Goal: Information Seeking & Learning: Learn about a topic

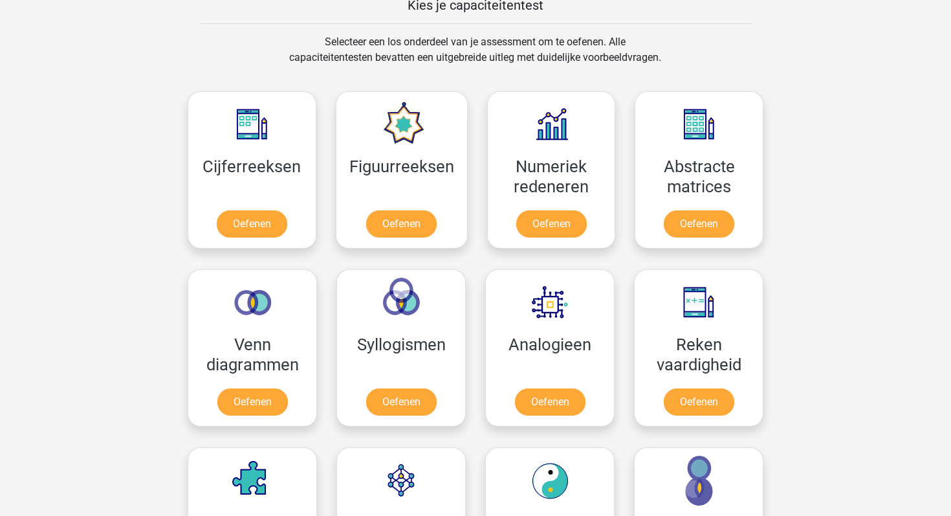
scroll to position [608, 0]
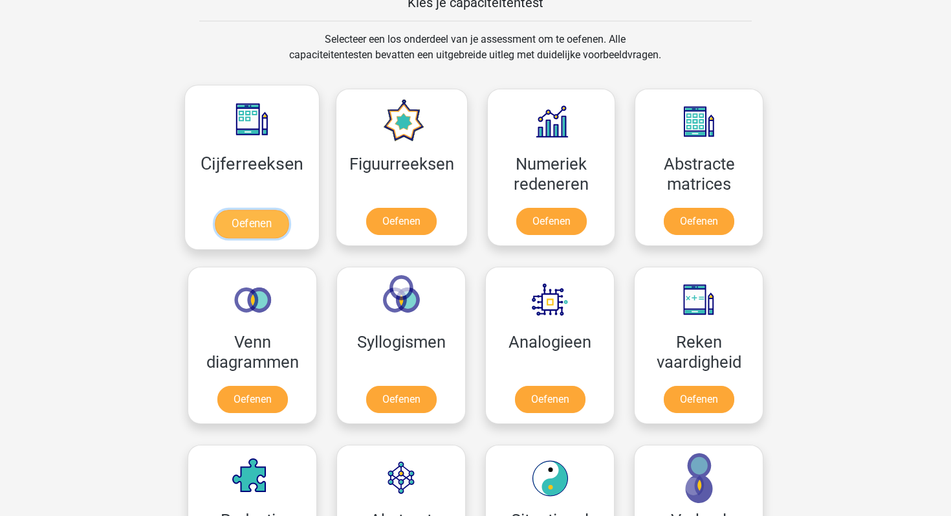
click at [278, 237] on link "Oefenen" at bounding box center [252, 224] width 74 height 28
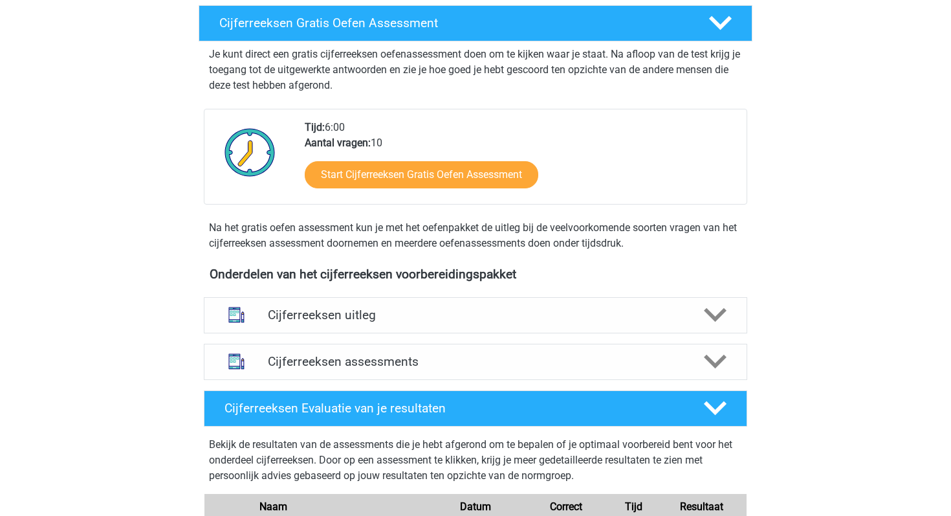
scroll to position [215, 0]
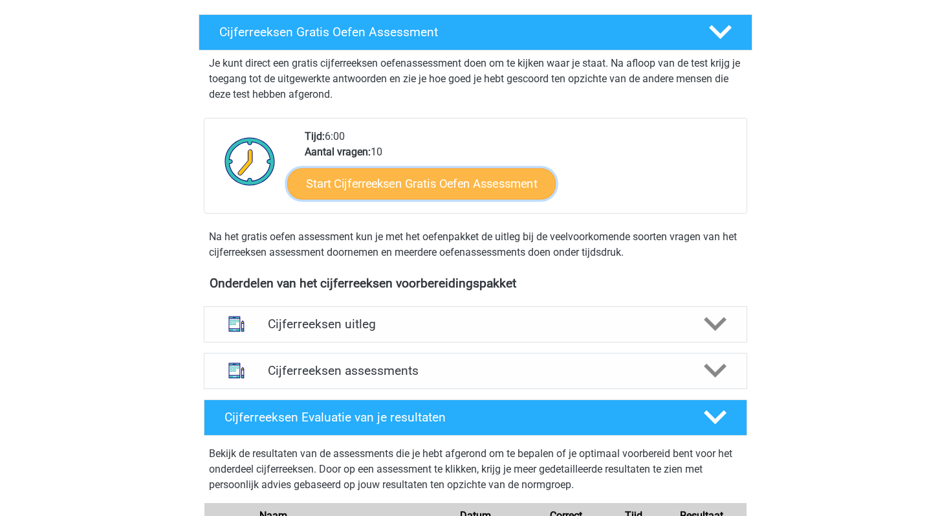
click at [333, 199] on link "Start Cijferreeksen Gratis Oefen Assessment" at bounding box center [421, 183] width 269 height 31
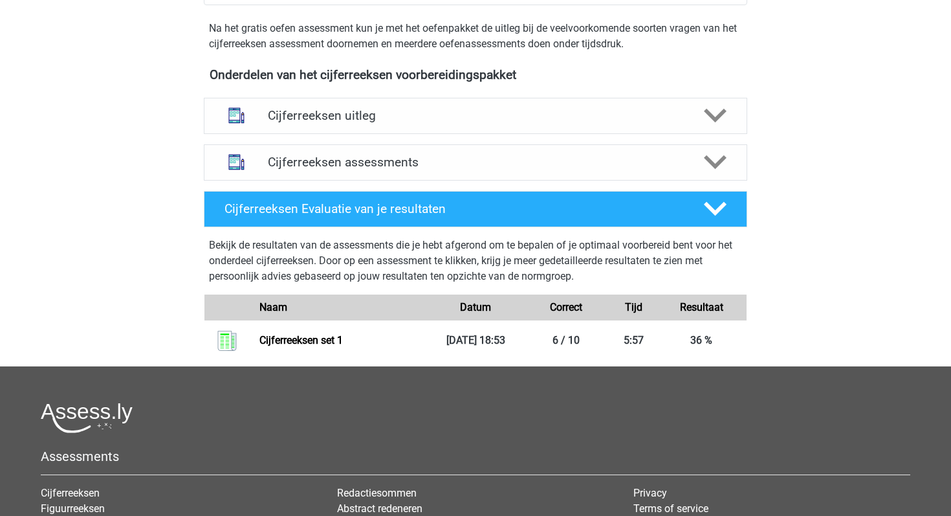
scroll to position [431, 0]
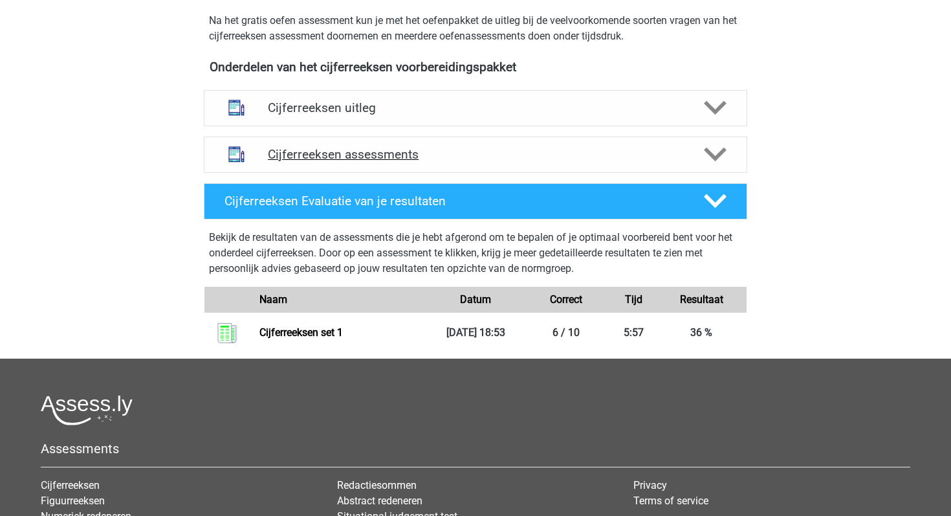
click at [426, 161] on div "Cijferreeksen assessments" at bounding box center [476, 155] width 544 height 36
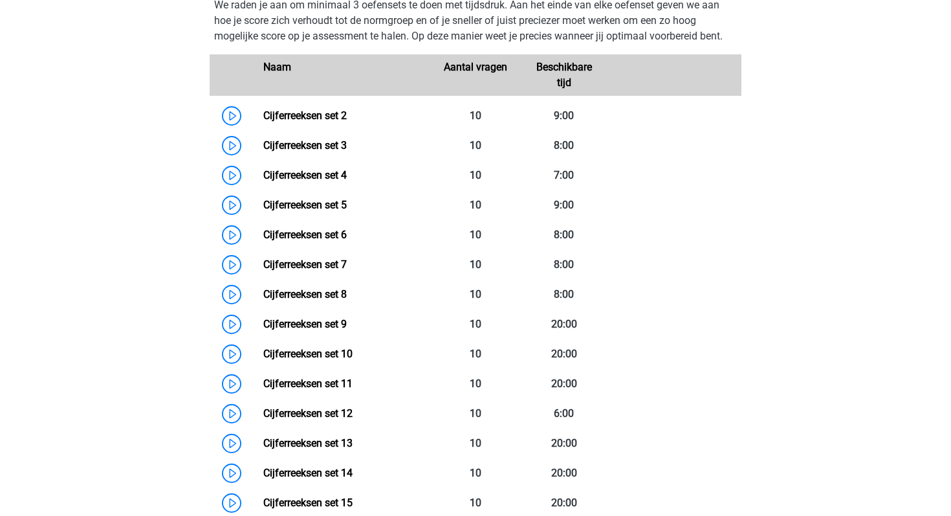
scroll to position [619, 0]
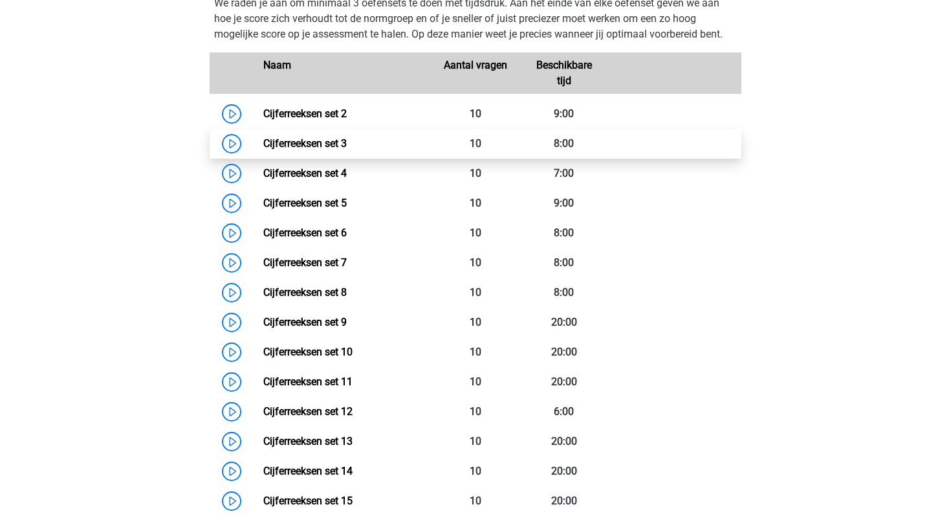
click at [263, 149] on link "Cijferreeksen set 3" at bounding box center [304, 143] width 83 height 12
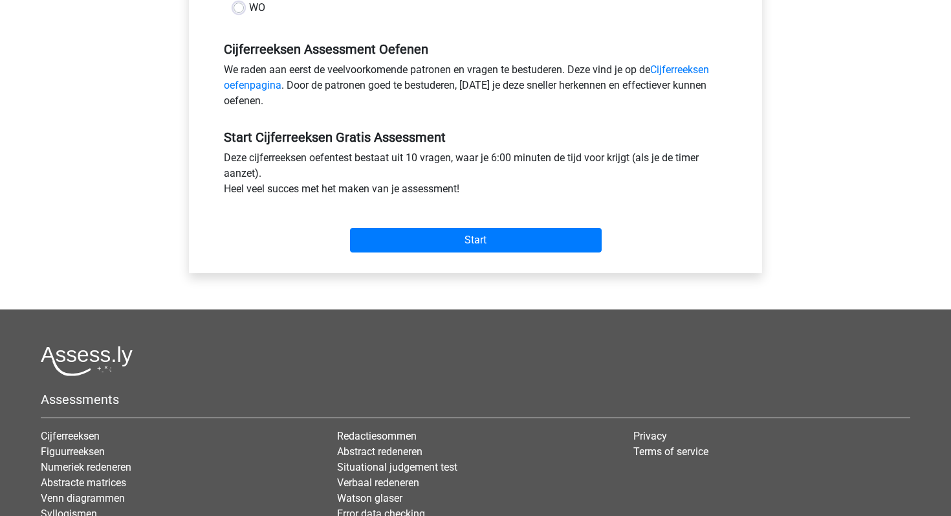
scroll to position [357, 0]
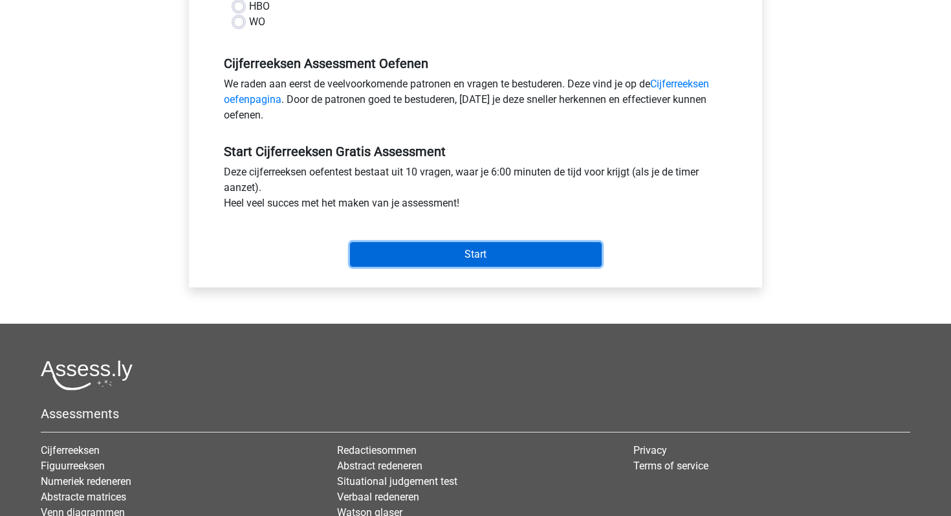
click at [468, 263] on input "Start" at bounding box center [476, 254] width 252 height 25
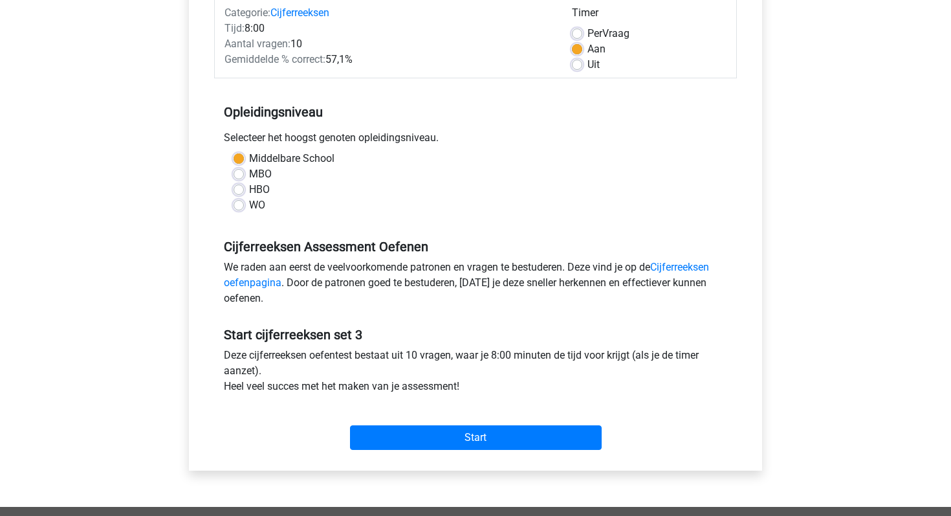
scroll to position [192, 0]
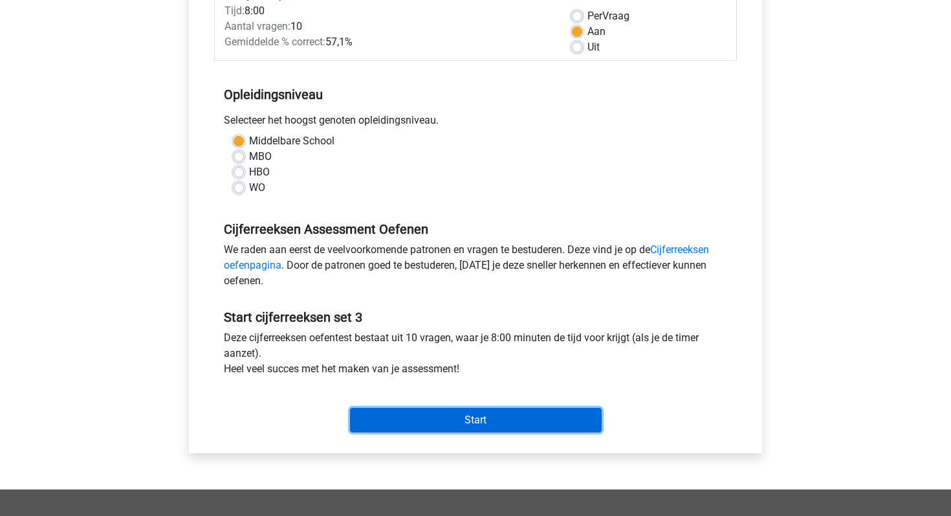
click at [432, 428] on input "Start" at bounding box center [476, 420] width 252 height 25
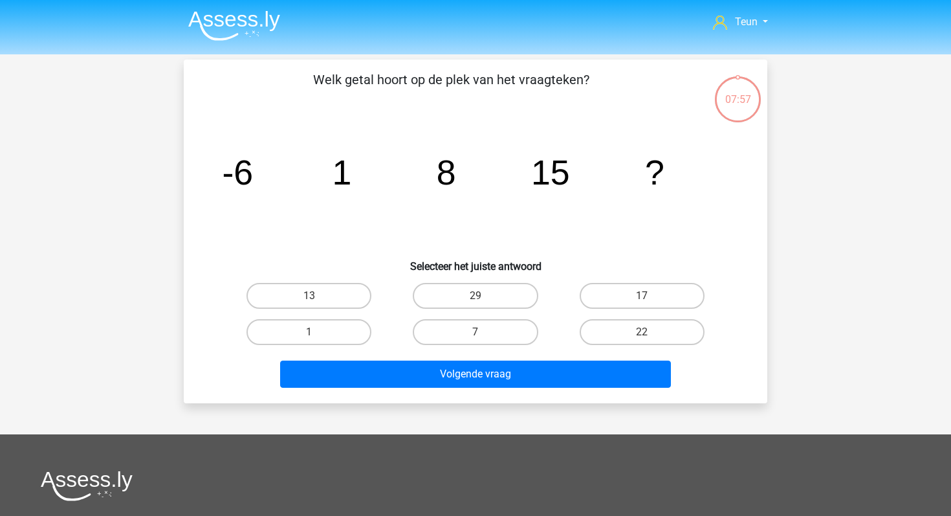
click at [622, 317] on div "22" at bounding box center [642, 332] width 166 height 36
click at [617, 325] on label "22" at bounding box center [642, 332] width 125 height 26
click at [642, 332] on input "22" at bounding box center [646, 336] width 8 height 8
radio input "true"
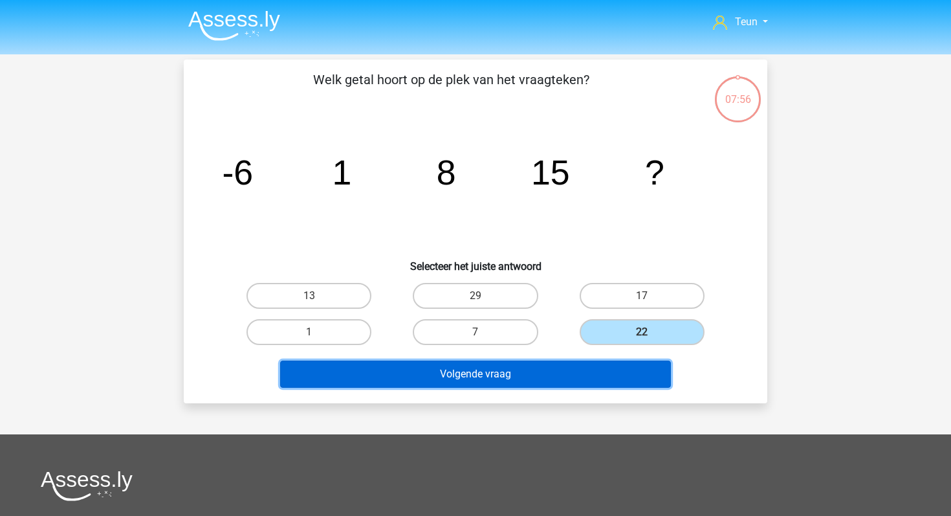
click at [588, 370] on button "Volgende vraag" at bounding box center [475, 373] width 391 height 27
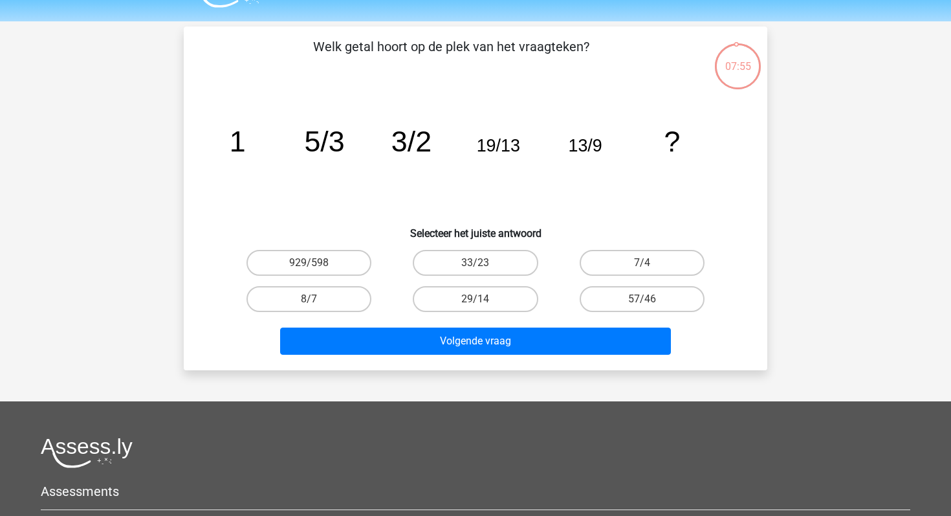
scroll to position [32, 0]
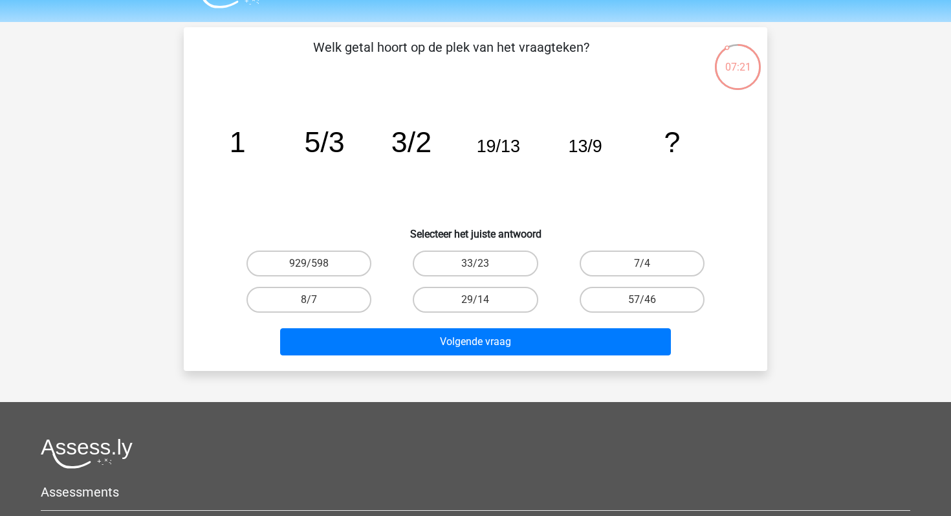
click at [476, 302] on input "29/14" at bounding box center [480, 304] width 8 height 8
radio input "true"
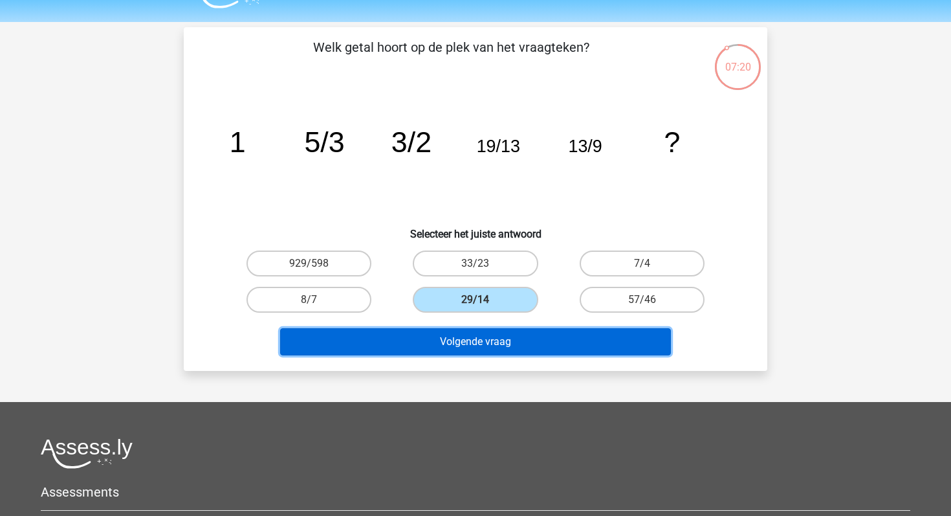
click at [496, 340] on button "Volgende vraag" at bounding box center [475, 341] width 391 height 27
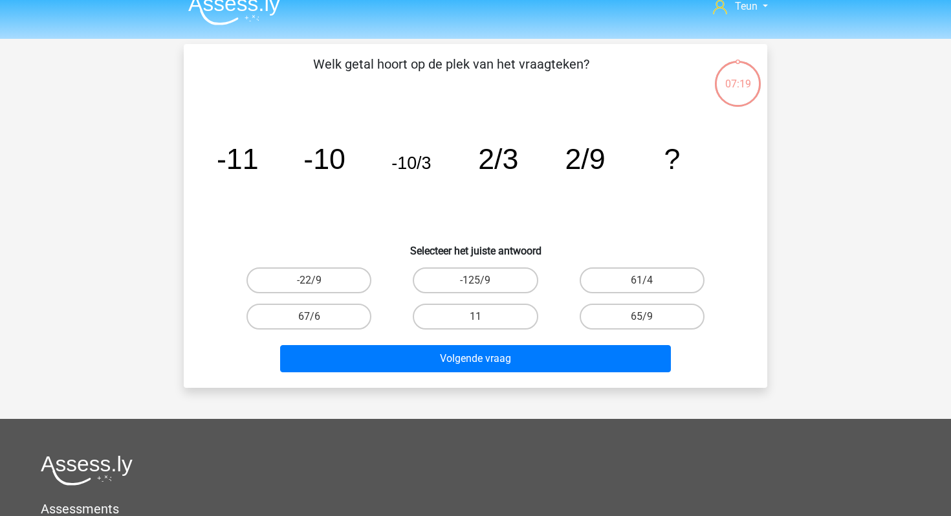
scroll to position [0, 0]
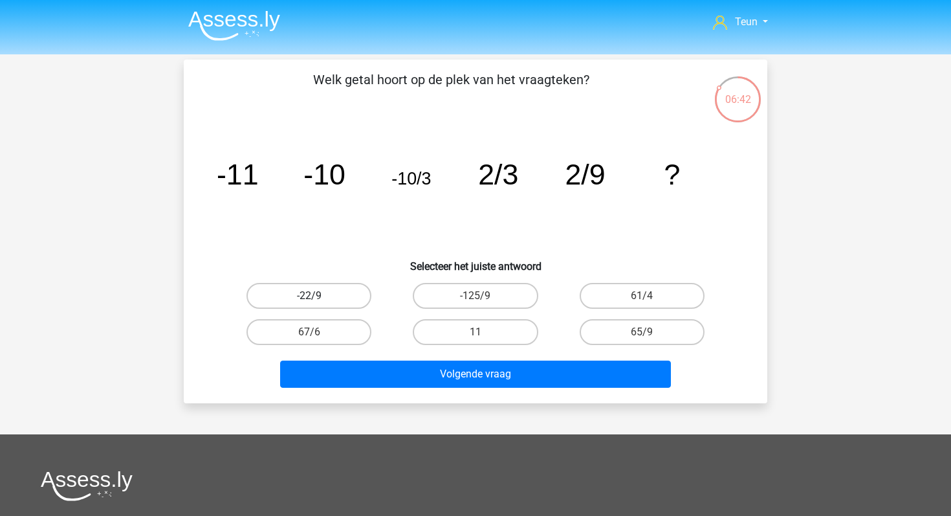
click at [353, 290] on label "-22/9" at bounding box center [309, 296] width 125 height 26
click at [318, 296] on input "-22/9" at bounding box center [313, 300] width 8 height 8
radio input "true"
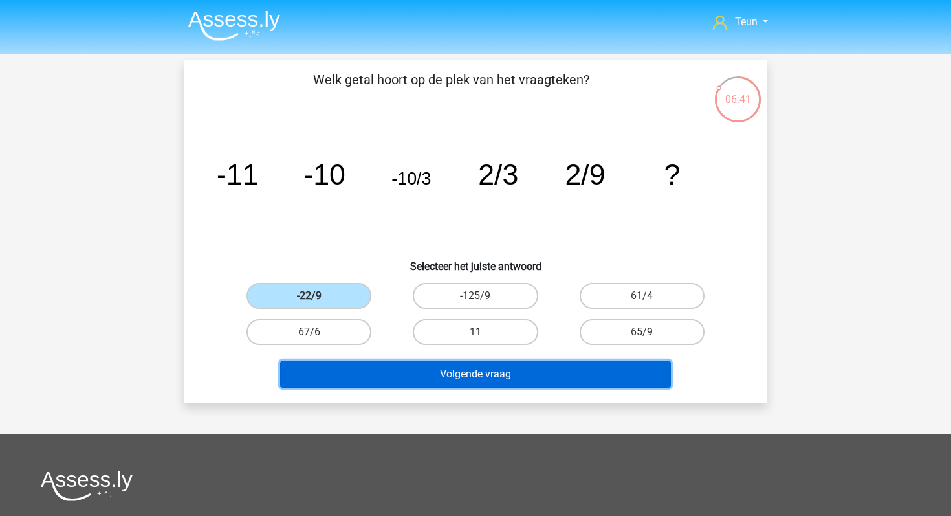
click at [407, 372] on button "Volgende vraag" at bounding box center [475, 373] width 391 height 27
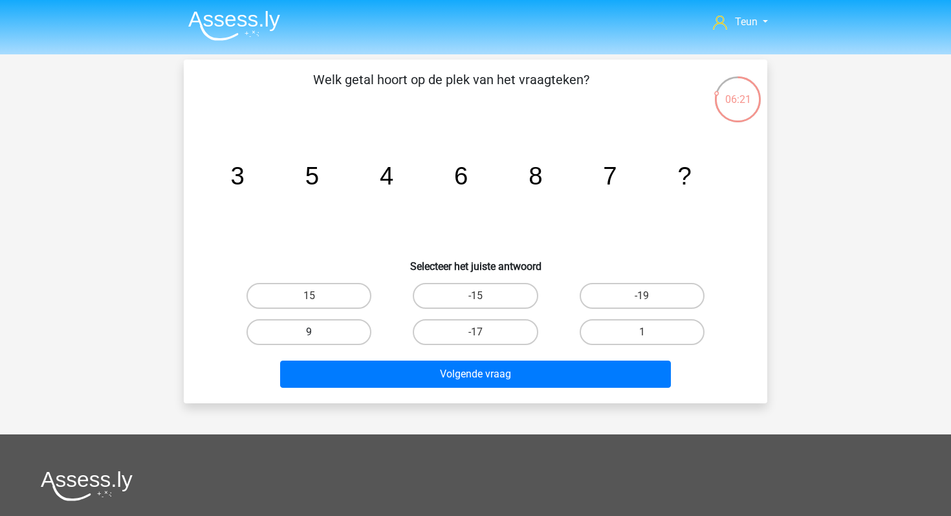
click at [318, 323] on label "9" at bounding box center [309, 332] width 125 height 26
click at [318, 332] on input "9" at bounding box center [313, 336] width 8 height 8
radio input "true"
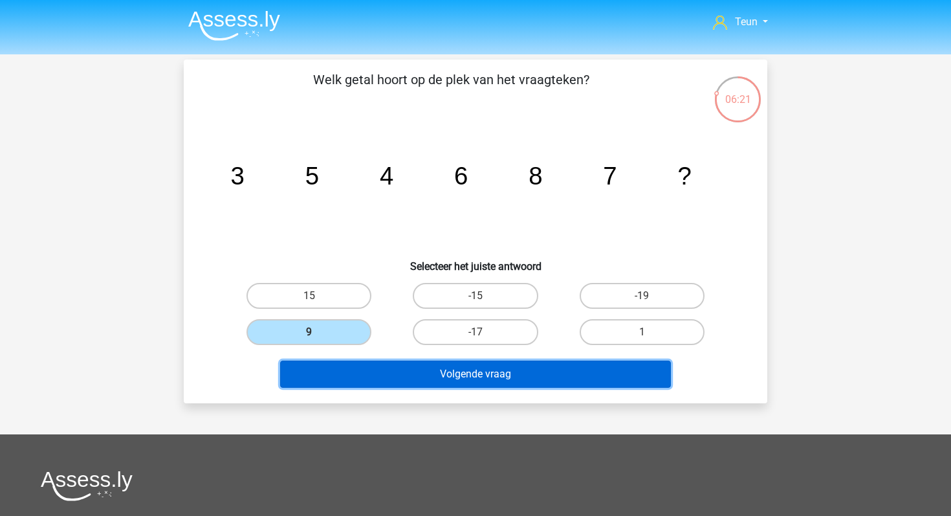
click at [392, 377] on button "Volgende vraag" at bounding box center [475, 373] width 391 height 27
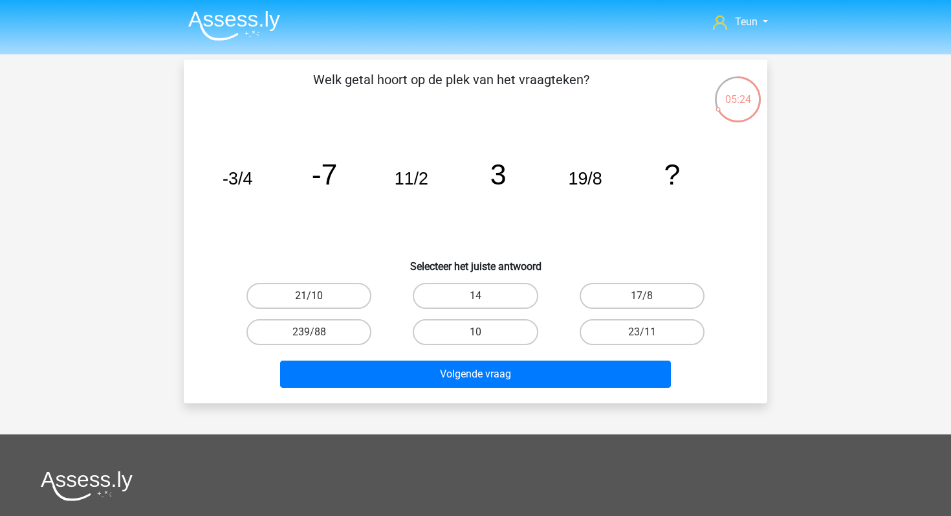
click at [353, 285] on label "21/10" at bounding box center [309, 296] width 125 height 26
click at [318, 296] on input "21/10" at bounding box center [313, 300] width 8 height 8
radio input "true"
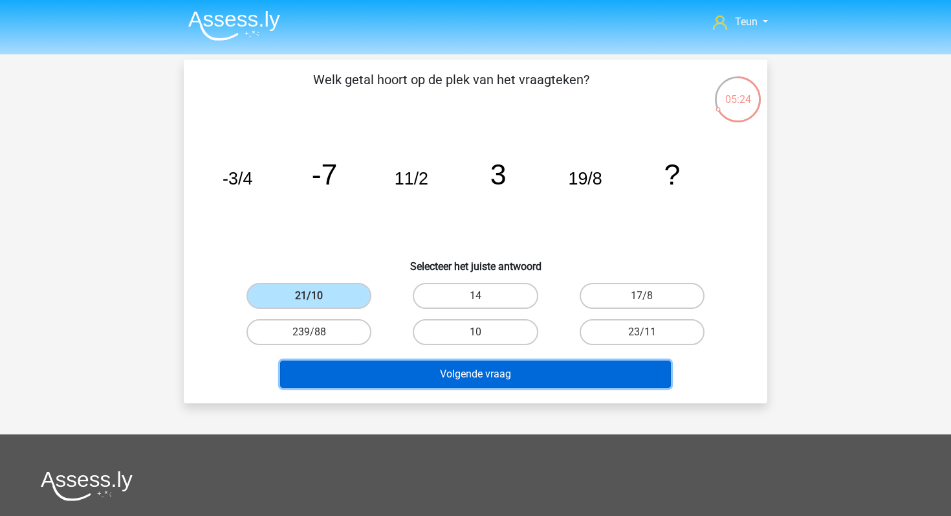
click at [424, 366] on button "Volgende vraag" at bounding box center [475, 373] width 391 height 27
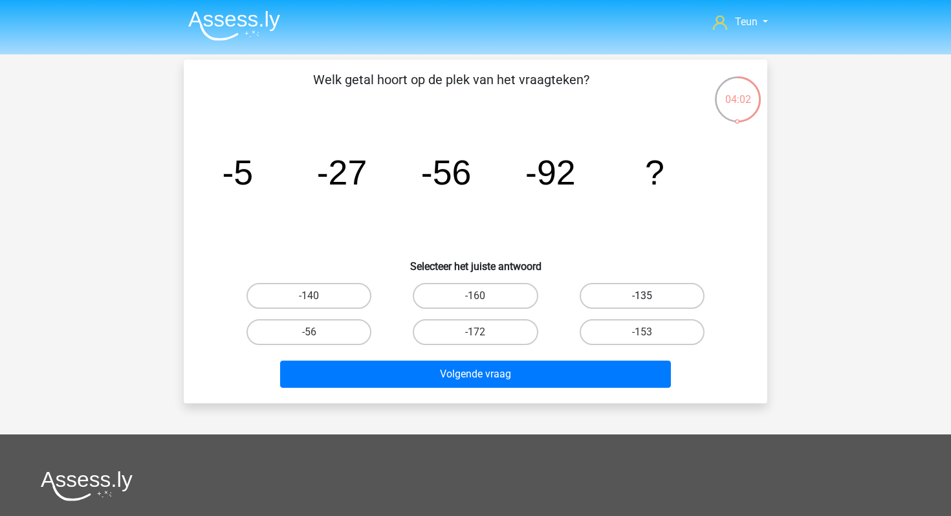
click at [606, 285] on label "-135" at bounding box center [642, 296] width 125 height 26
click at [642, 296] on input "-135" at bounding box center [646, 300] width 8 height 8
radio input "true"
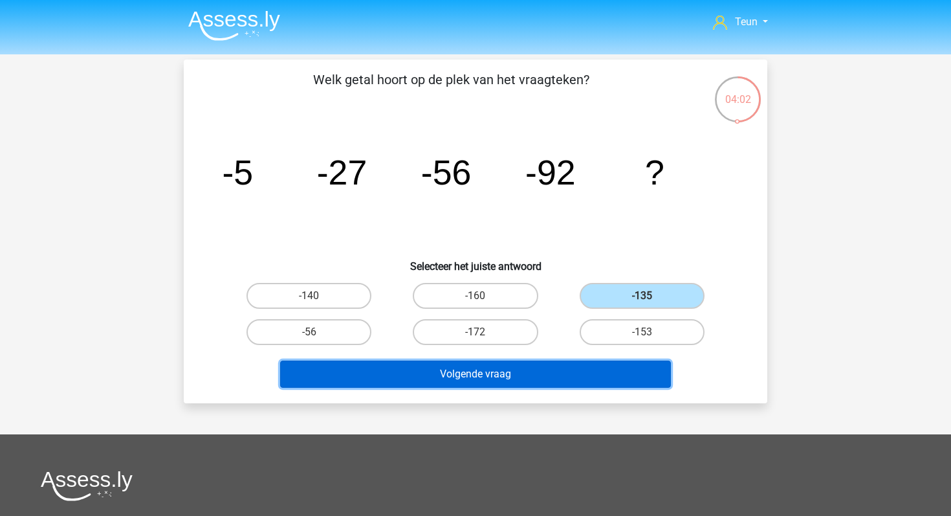
click at [525, 381] on button "Volgende vraag" at bounding box center [475, 373] width 391 height 27
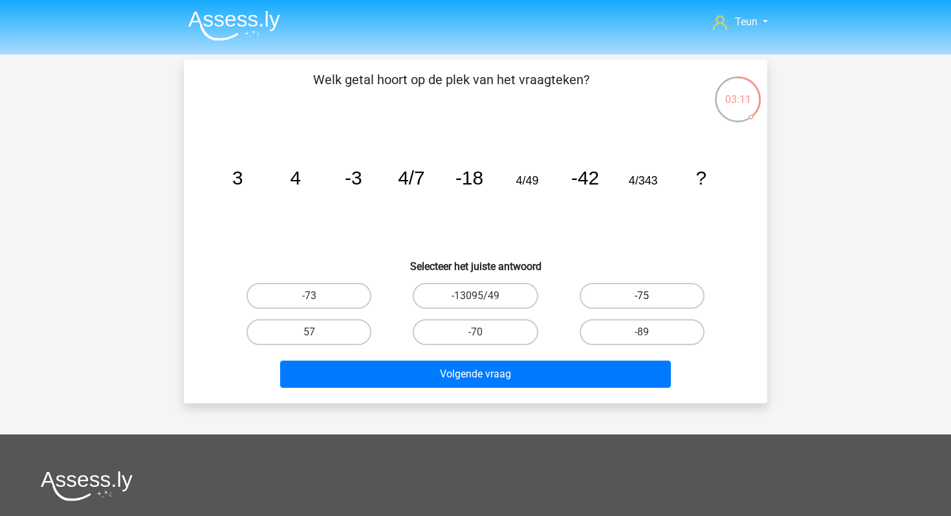
click at [606, 291] on label "-75" at bounding box center [642, 296] width 125 height 26
click at [642, 296] on input "-75" at bounding box center [646, 300] width 8 height 8
radio input "true"
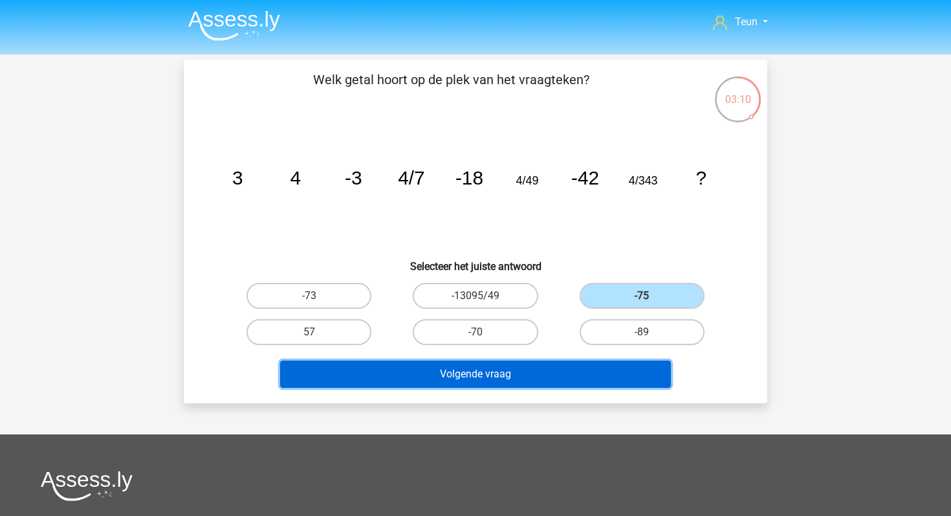
click at [548, 369] on button "Volgende vraag" at bounding box center [475, 373] width 391 height 27
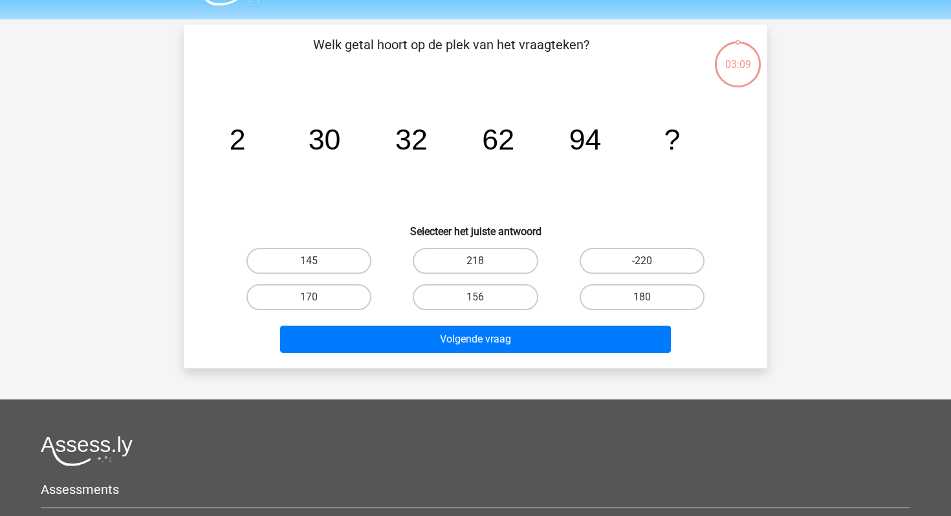
scroll to position [27, 0]
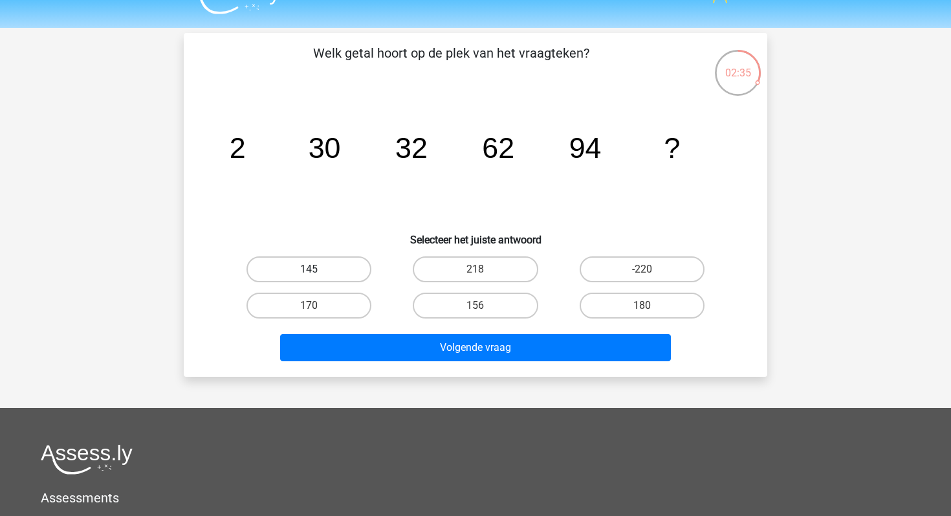
click at [335, 260] on label "145" at bounding box center [309, 269] width 125 height 26
click at [318, 269] on input "145" at bounding box center [313, 273] width 8 height 8
radio input "true"
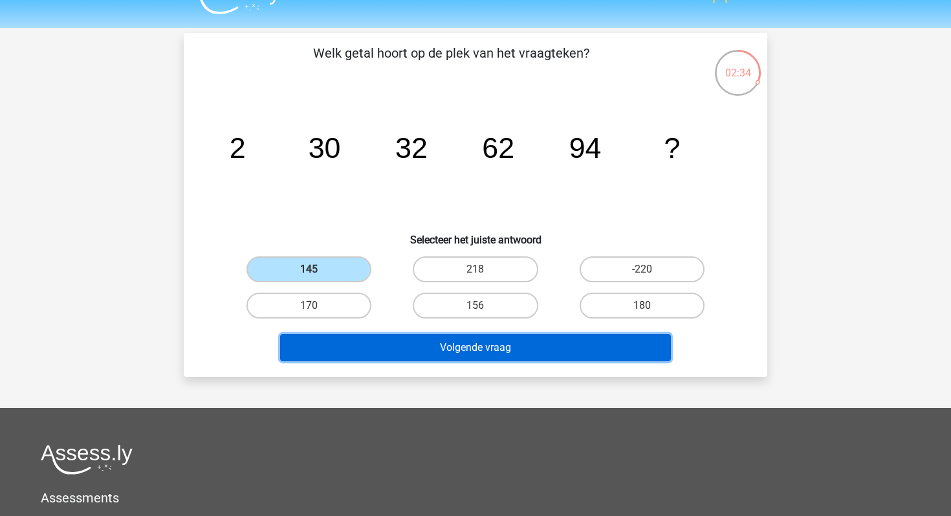
click at [393, 340] on button "Volgende vraag" at bounding box center [475, 347] width 391 height 27
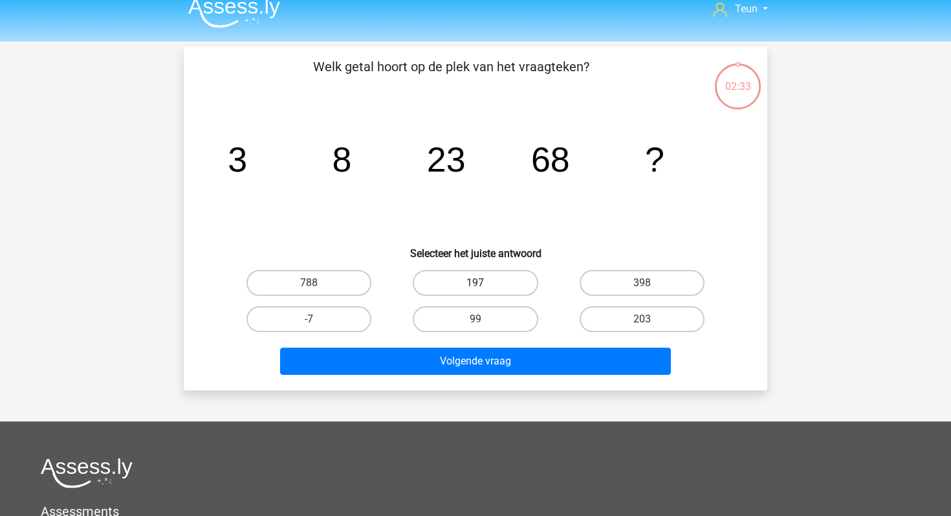
scroll to position [12, 0]
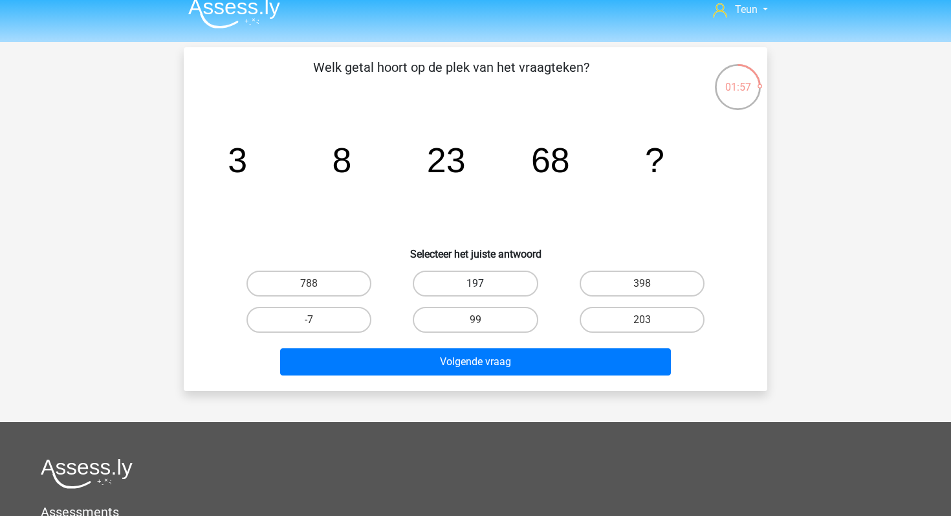
click at [495, 275] on label "197" at bounding box center [475, 283] width 125 height 26
click at [484, 283] on input "197" at bounding box center [480, 287] width 8 height 8
radio input "true"
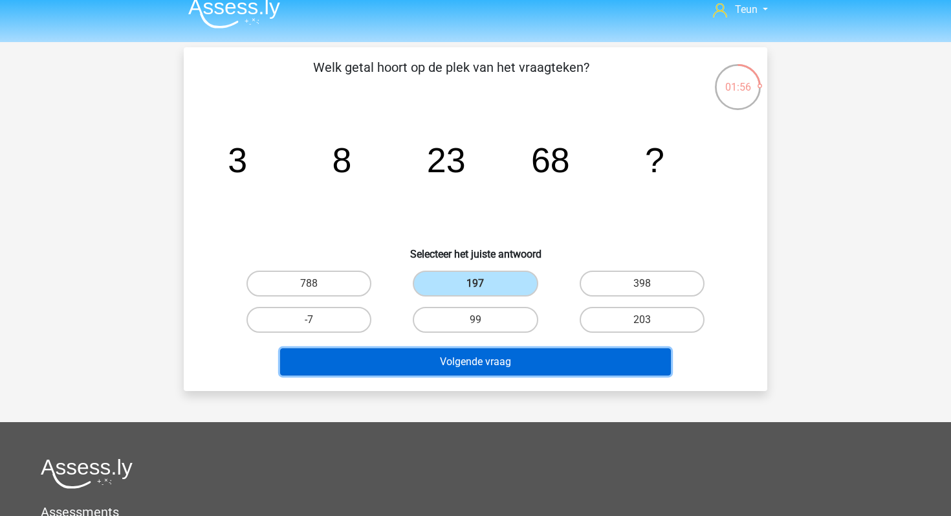
click at [495, 363] on button "Volgende vraag" at bounding box center [475, 361] width 391 height 27
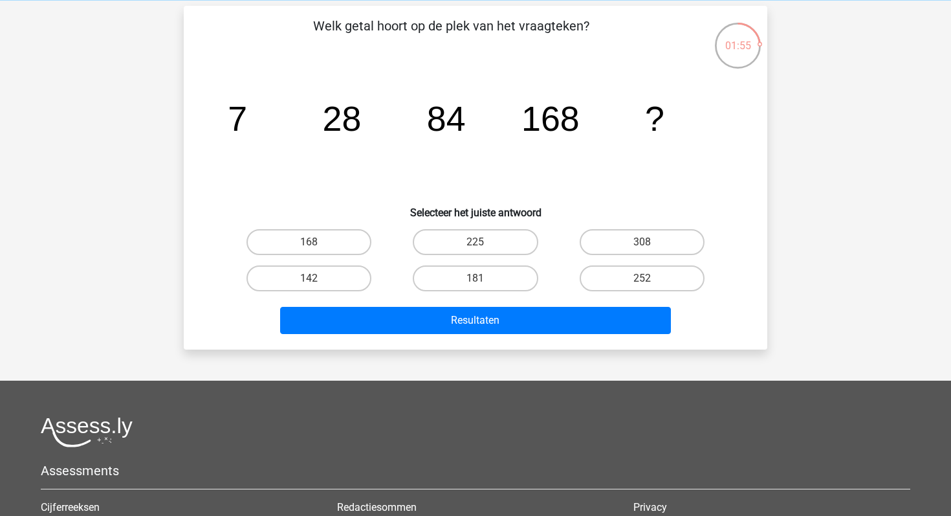
scroll to position [27, 0]
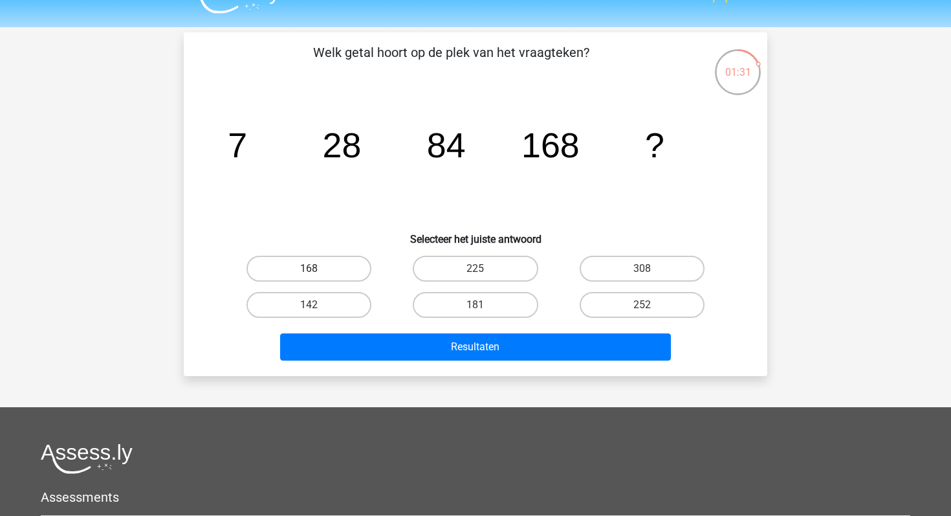
click at [335, 273] on label "168" at bounding box center [309, 269] width 125 height 26
click at [318, 273] on input "168" at bounding box center [313, 273] width 8 height 8
radio input "true"
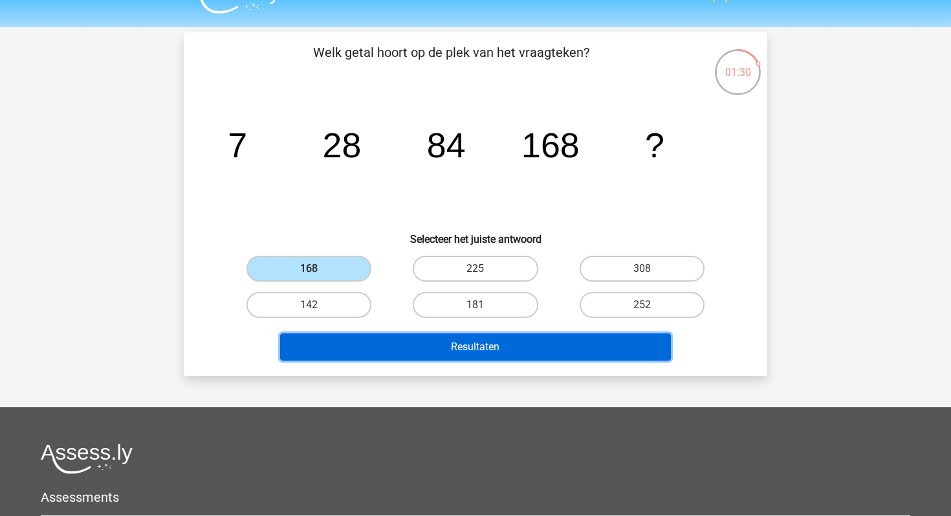
click at [440, 340] on button "Resultaten" at bounding box center [475, 346] width 391 height 27
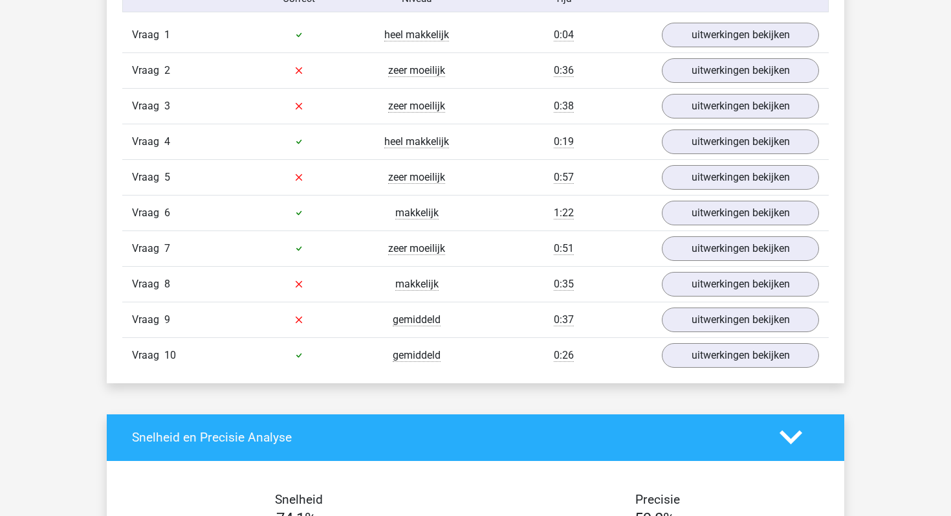
scroll to position [883, 0]
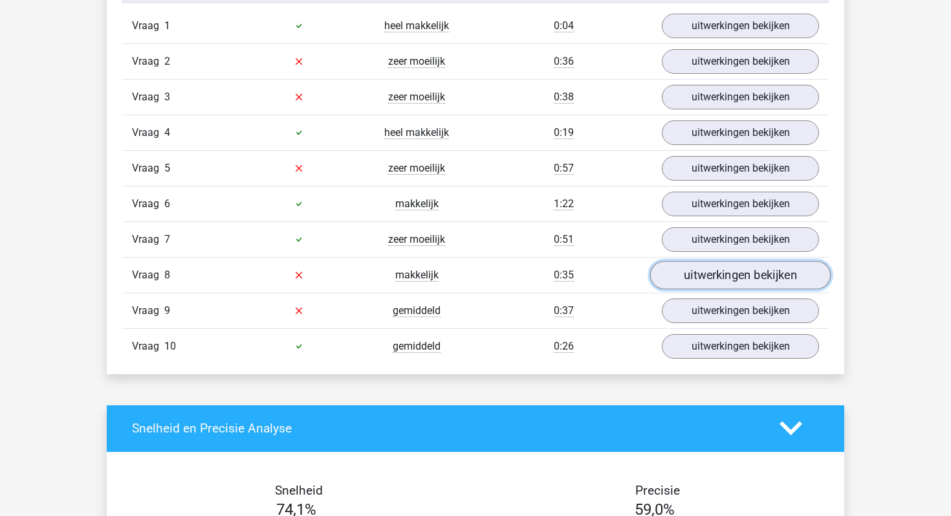
click at [708, 267] on link "uitwerkingen bekijken" at bounding box center [740, 275] width 181 height 28
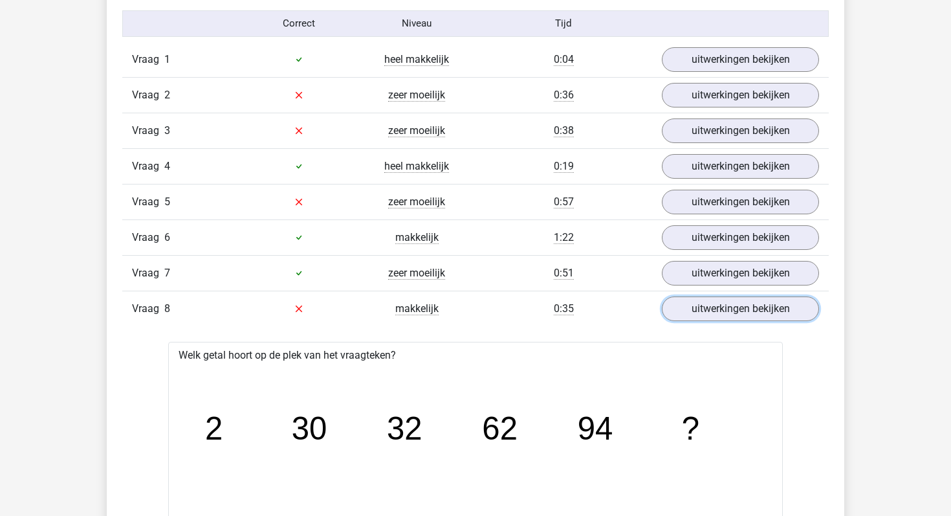
scroll to position [859, 0]
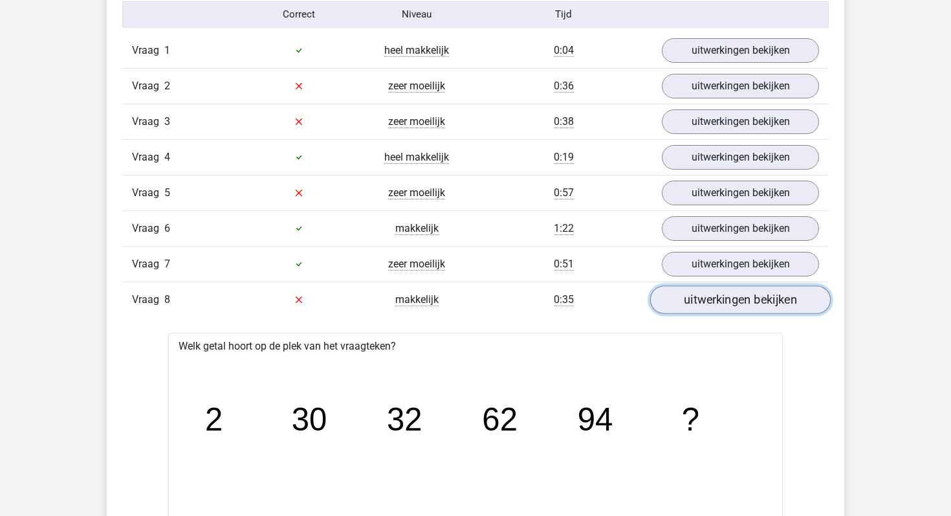
click at [677, 302] on link "uitwerkingen bekijken" at bounding box center [740, 299] width 181 height 28
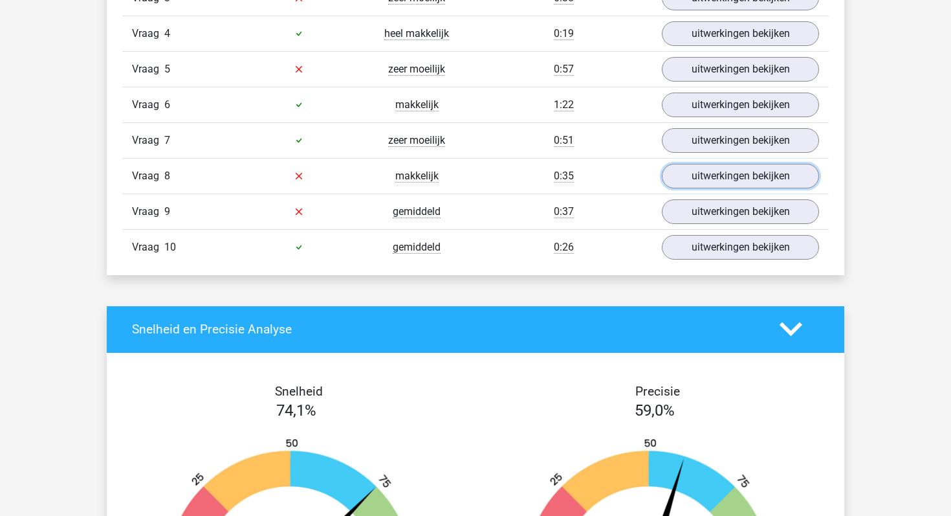
scroll to position [985, 0]
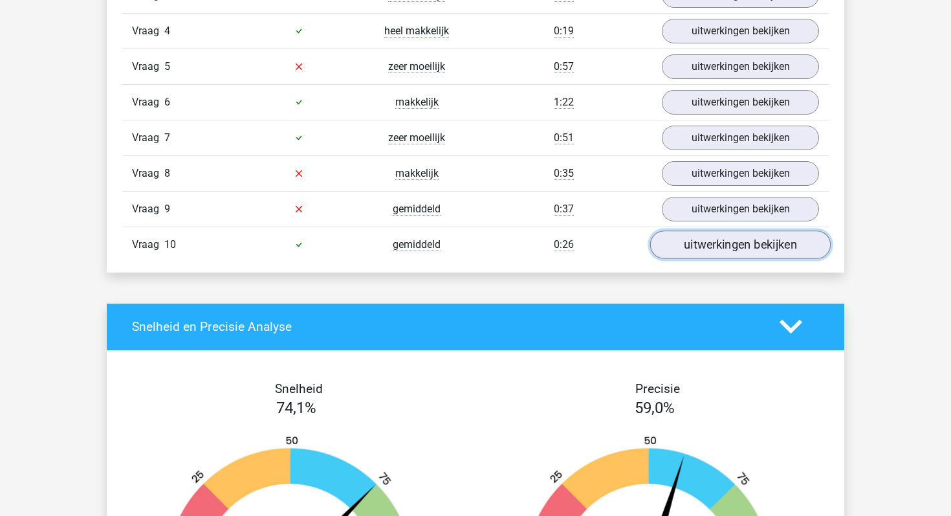
click at [690, 232] on link "uitwerkingen bekijken" at bounding box center [740, 244] width 181 height 28
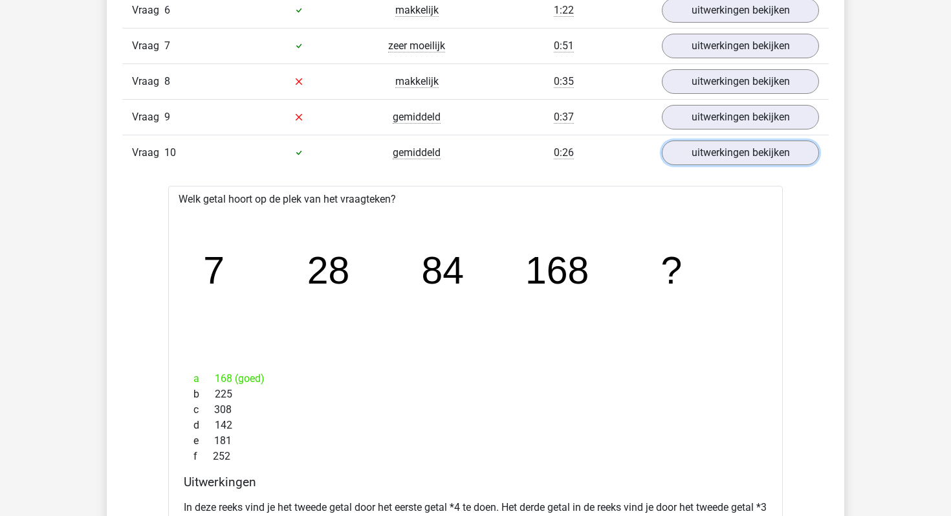
scroll to position [1083, 0]
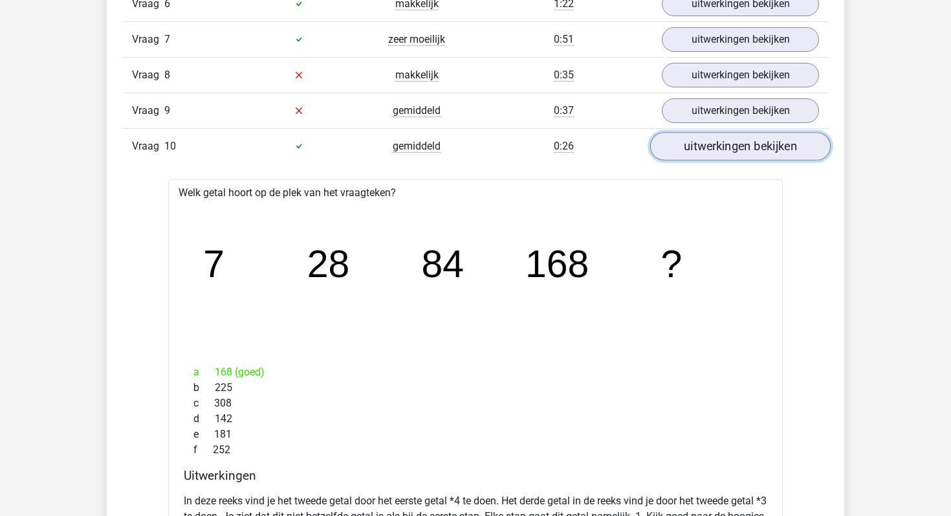
click at [688, 148] on link "uitwerkingen bekijken" at bounding box center [740, 146] width 181 height 28
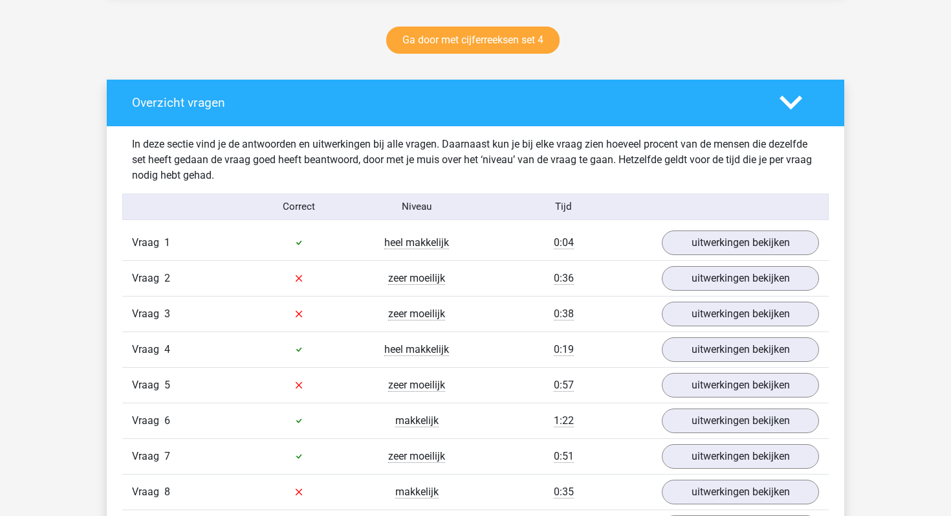
scroll to position [718, 0]
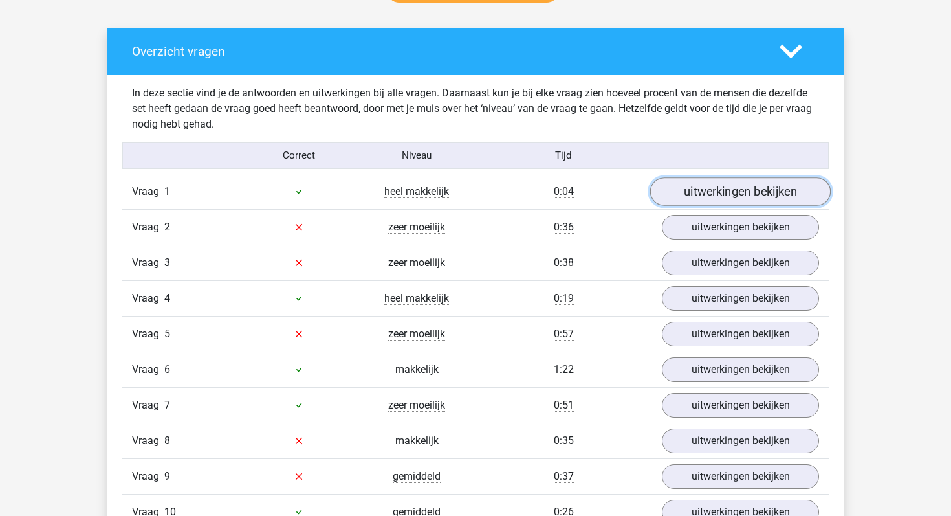
click at [706, 201] on link "uitwerkingen bekijken" at bounding box center [740, 191] width 181 height 28
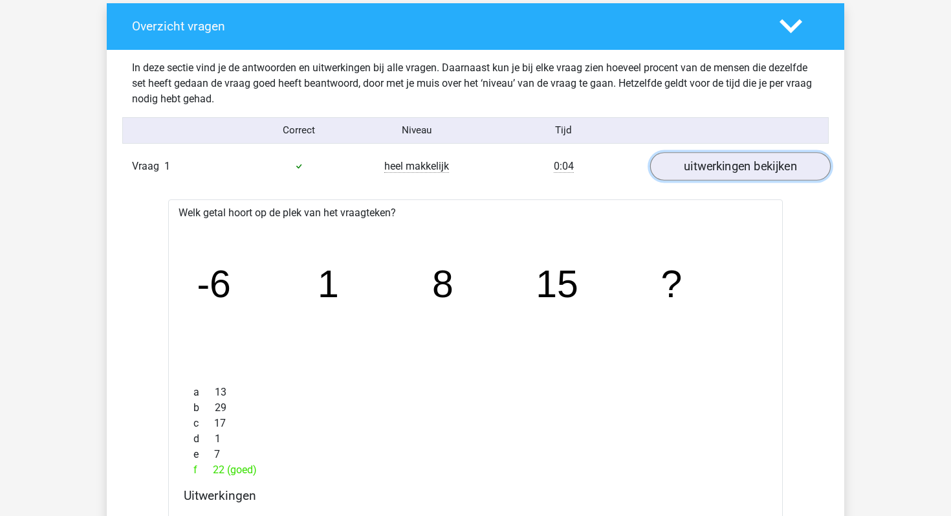
scroll to position [782, 0]
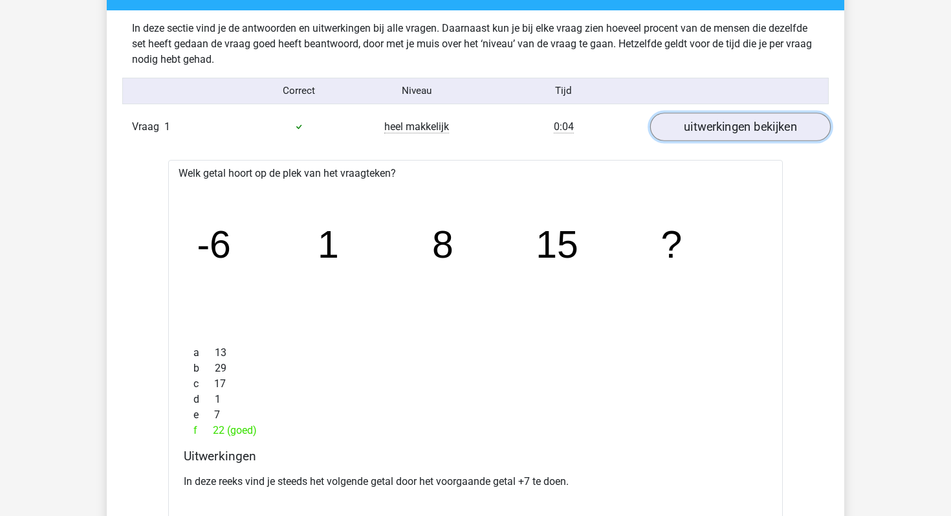
click at [729, 133] on link "uitwerkingen bekijken" at bounding box center [740, 127] width 181 height 28
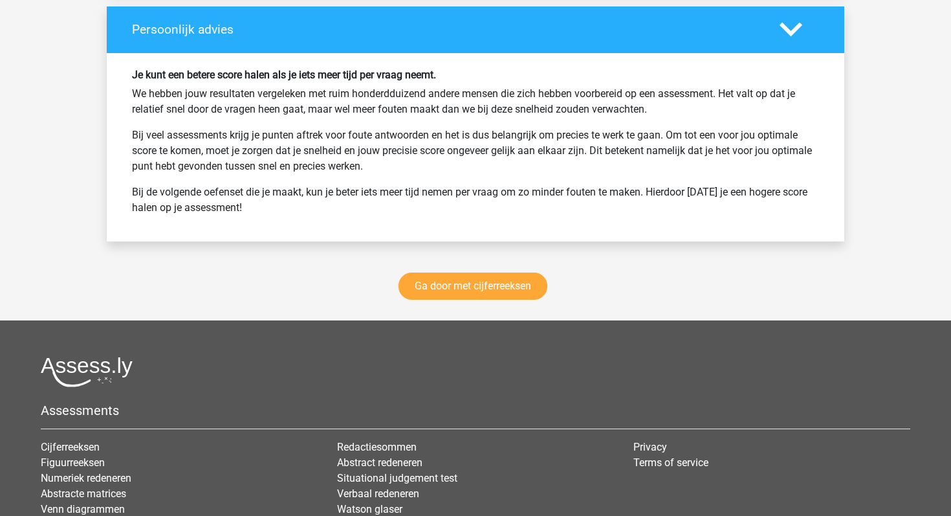
scroll to position [1753, 0]
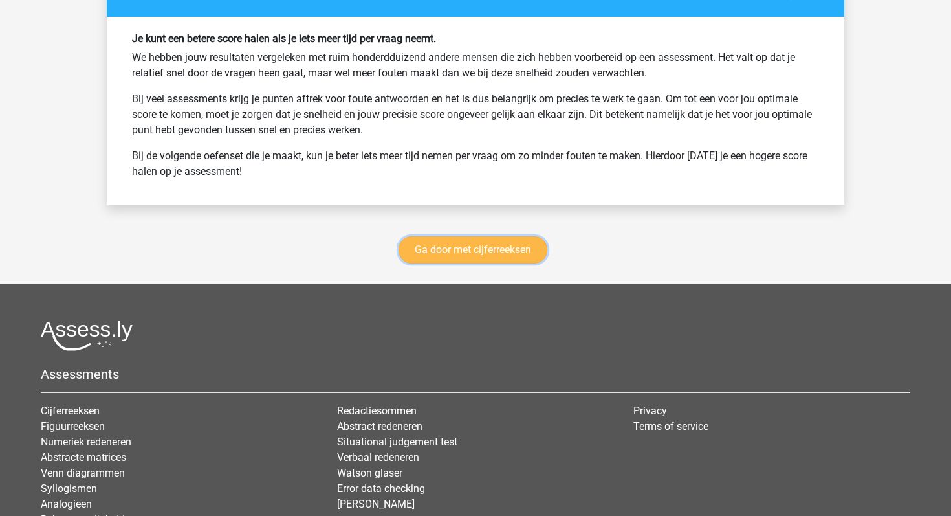
click at [517, 246] on link "Ga door met cijferreeksen" at bounding box center [473, 249] width 149 height 27
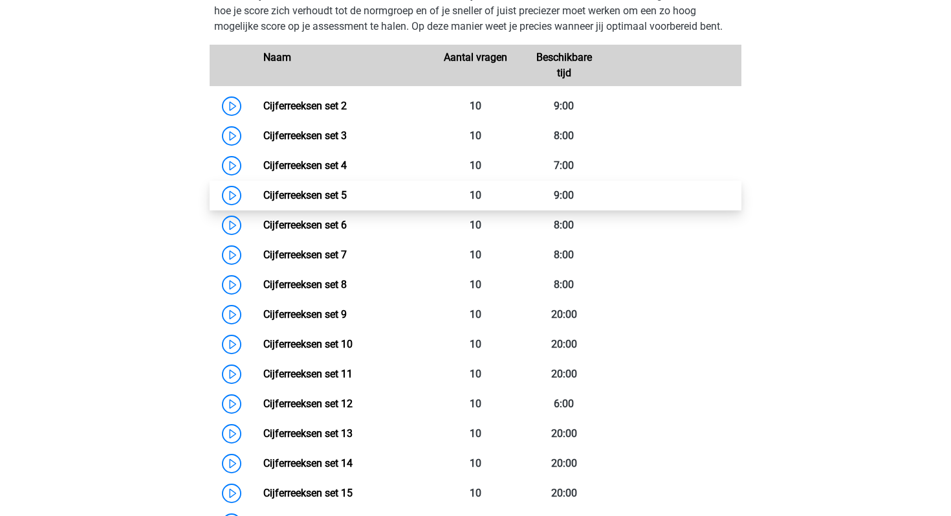
scroll to position [628, 0]
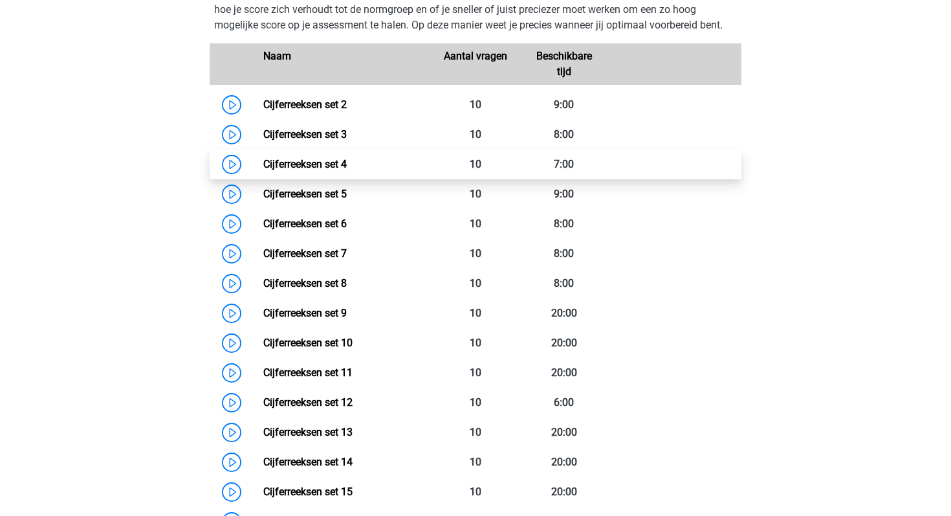
click at [263, 170] on link "Cijferreeksen set 4" at bounding box center [304, 164] width 83 height 12
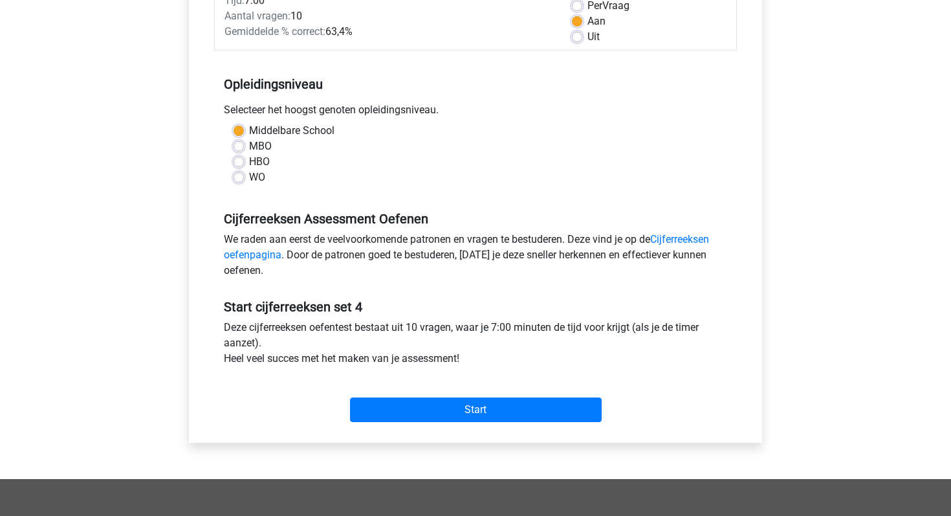
scroll to position [278, 0]
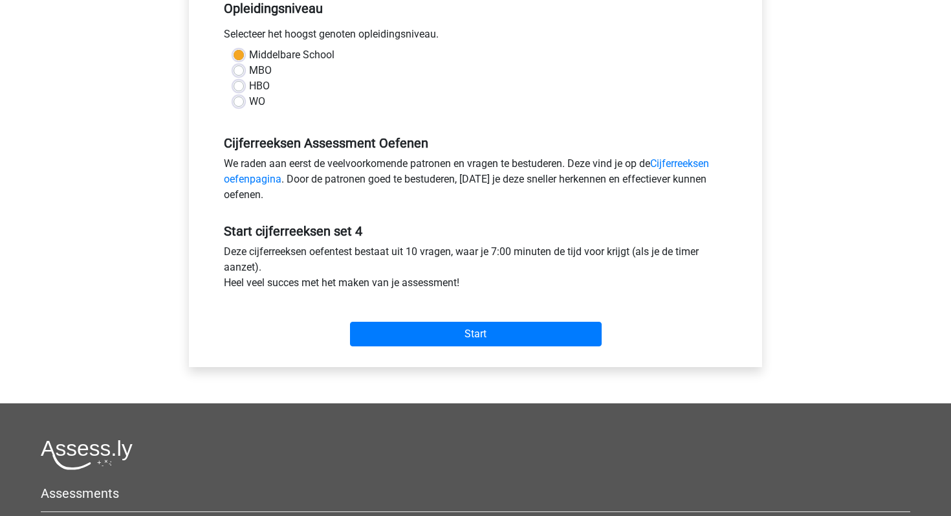
click at [435, 318] on div "Start" at bounding box center [475, 323] width 523 height 45
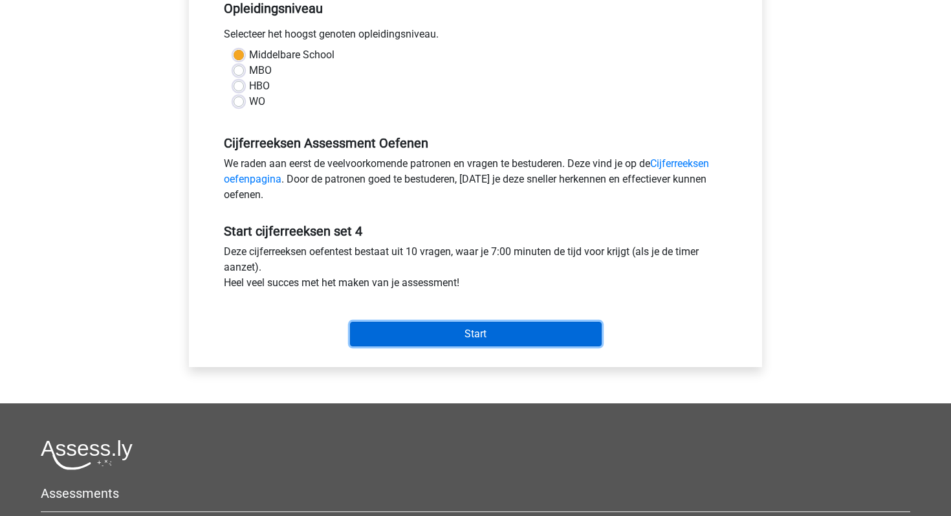
click at [437, 324] on input "Start" at bounding box center [476, 334] width 252 height 25
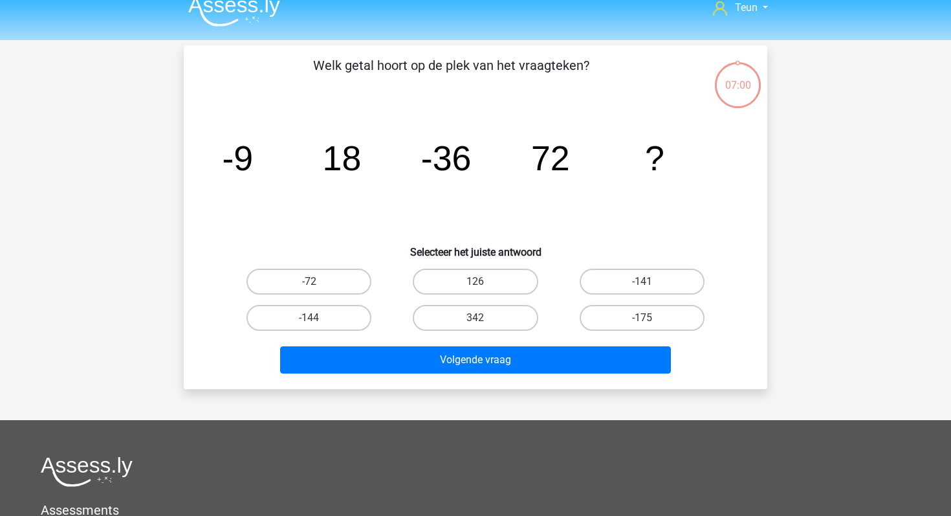
scroll to position [14, 0]
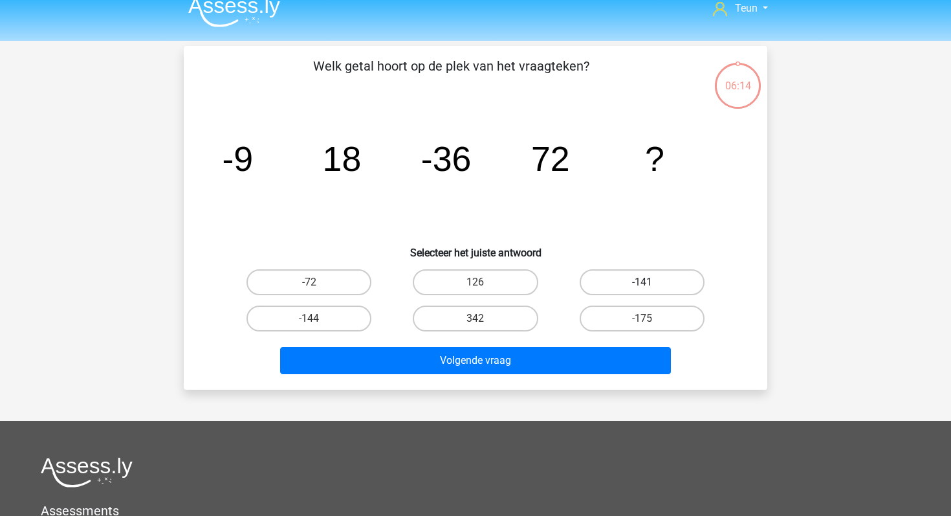
click at [619, 274] on label "-141" at bounding box center [642, 282] width 125 height 26
click at [642, 282] on input "-141" at bounding box center [646, 286] width 8 height 8
radio input "true"
click at [540, 337] on div "Volgende vraag" at bounding box center [475, 357] width 542 height 43
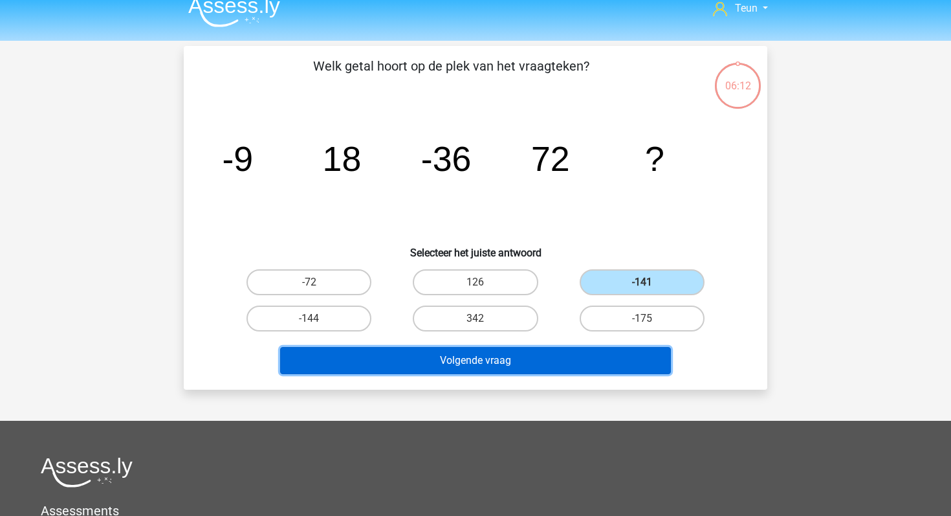
click at [540, 351] on button "Volgende vraag" at bounding box center [475, 360] width 391 height 27
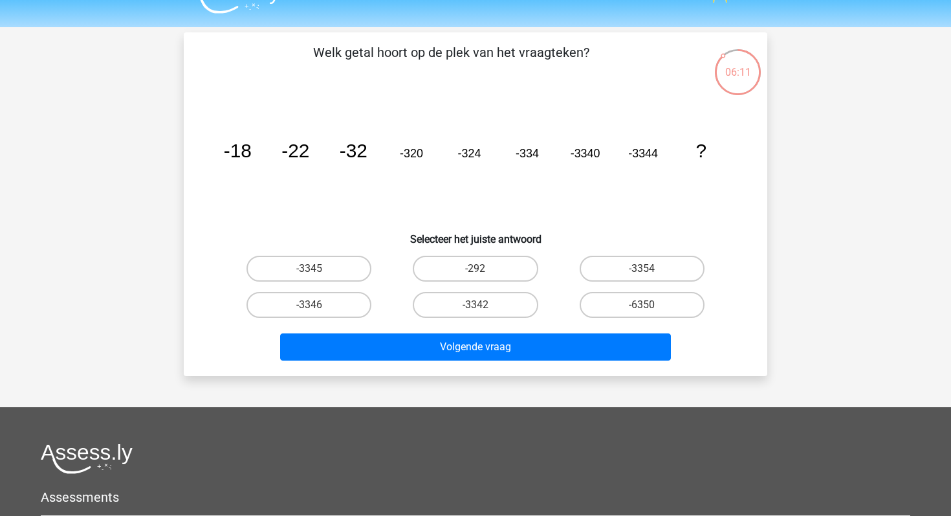
scroll to position [23, 0]
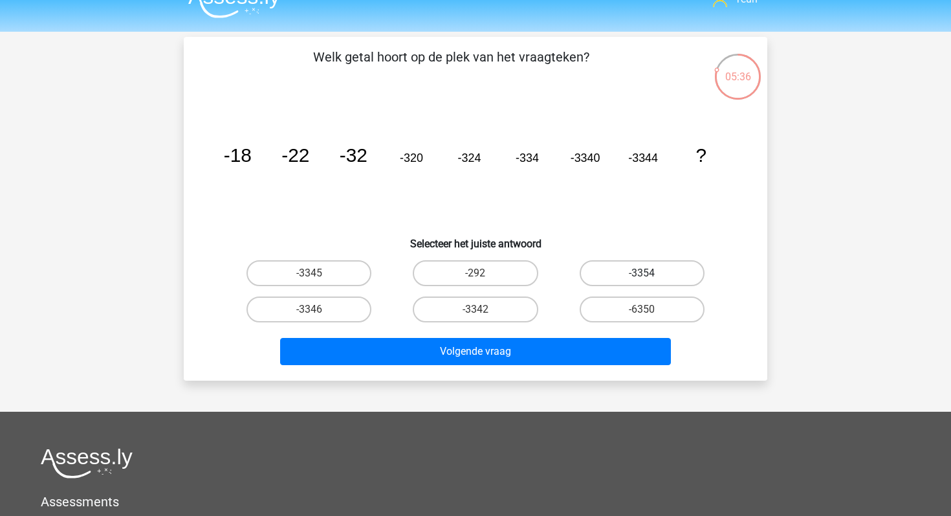
click at [641, 280] on label "-3354" at bounding box center [642, 273] width 125 height 26
click at [642, 280] on input "-3354" at bounding box center [646, 277] width 8 height 8
radio input "true"
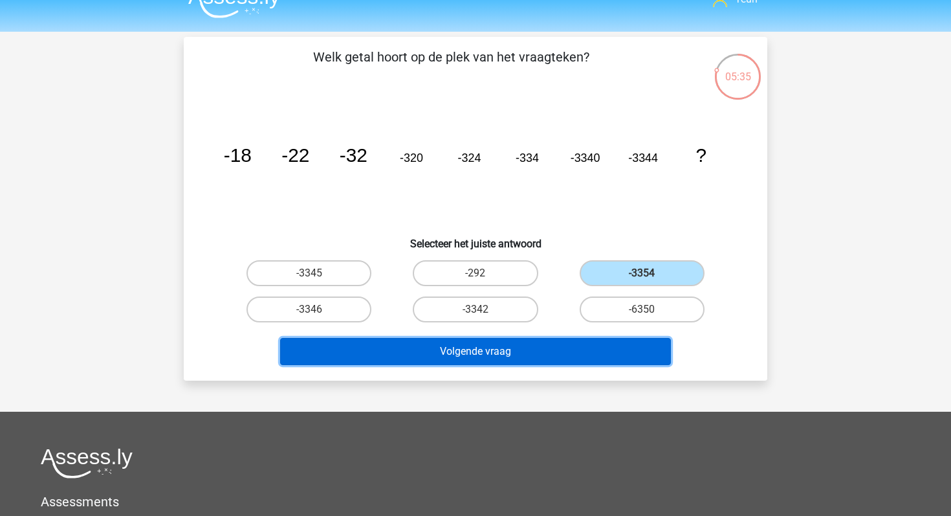
click at [578, 353] on button "Volgende vraag" at bounding box center [475, 351] width 391 height 27
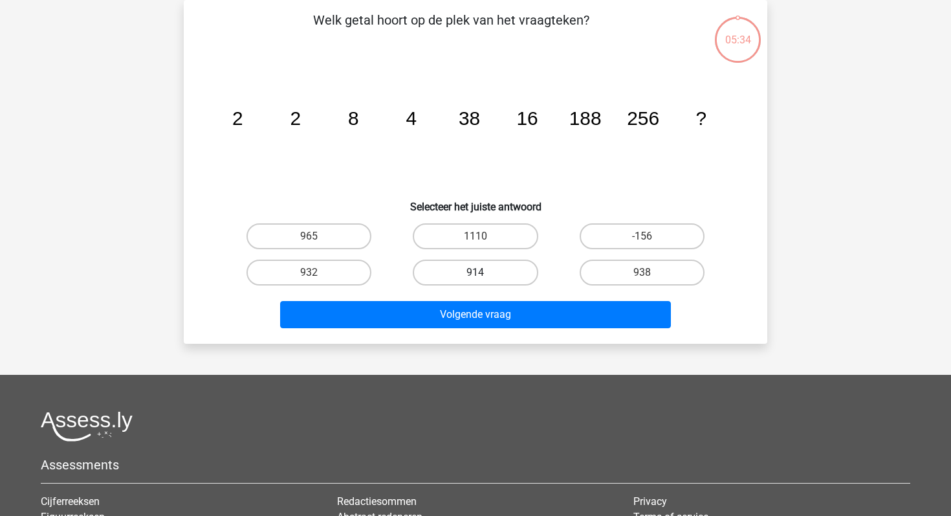
scroll to position [0, 0]
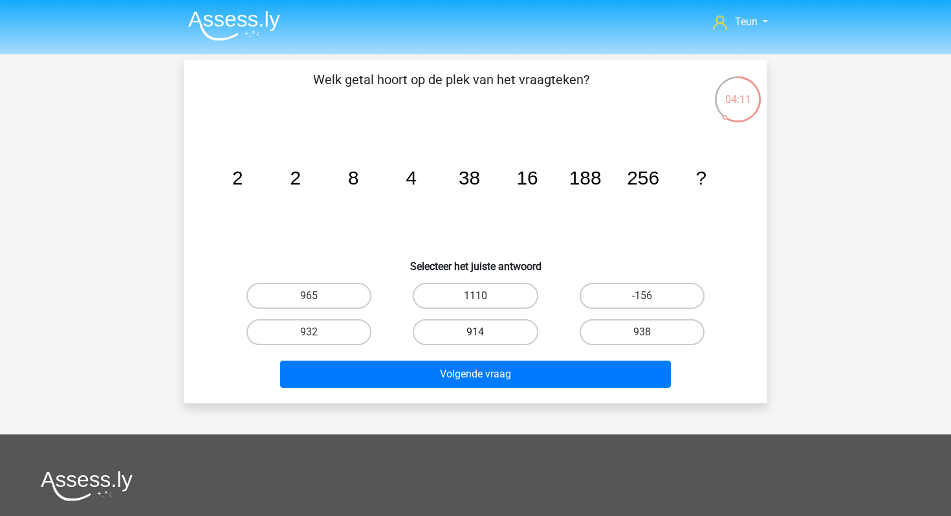
click at [492, 336] on label "914" at bounding box center [475, 332] width 125 height 26
click at [484, 336] on input "914" at bounding box center [480, 336] width 8 height 8
radio input "true"
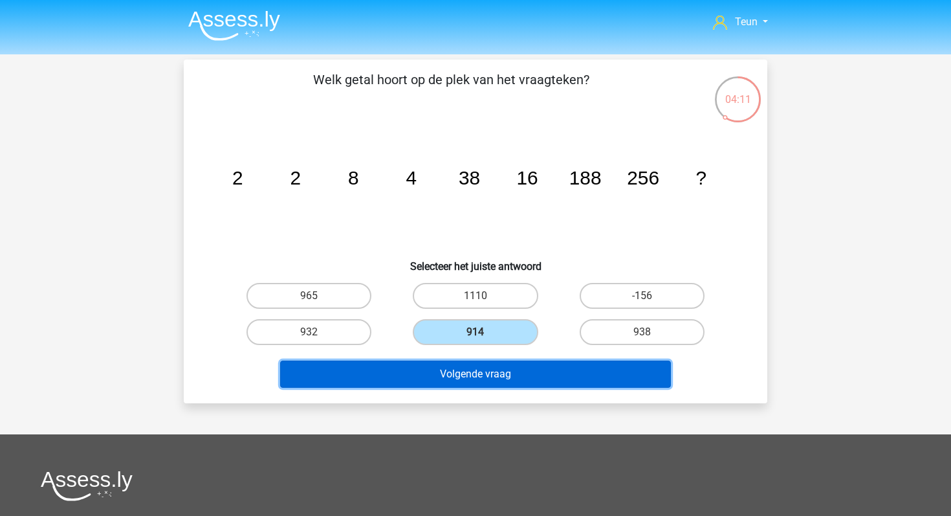
click at [492, 384] on button "Volgende vraag" at bounding box center [475, 373] width 391 height 27
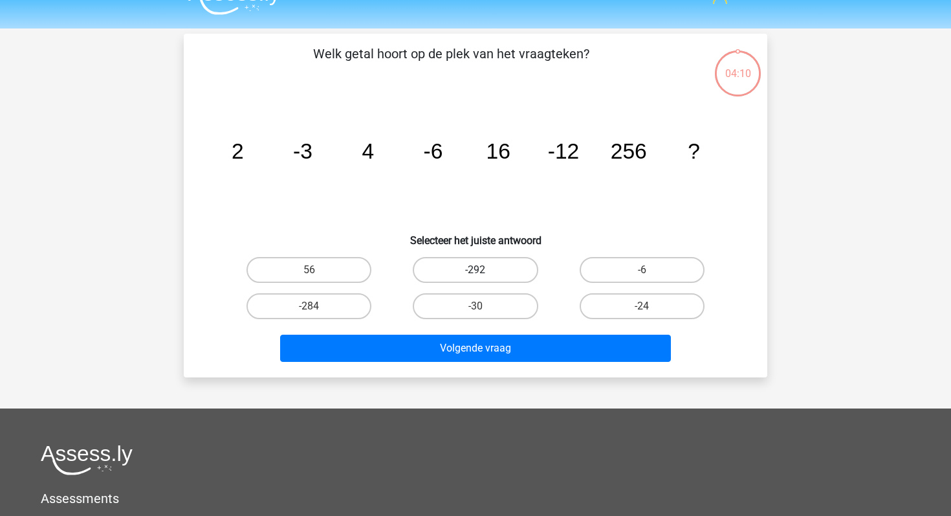
scroll to position [18, 0]
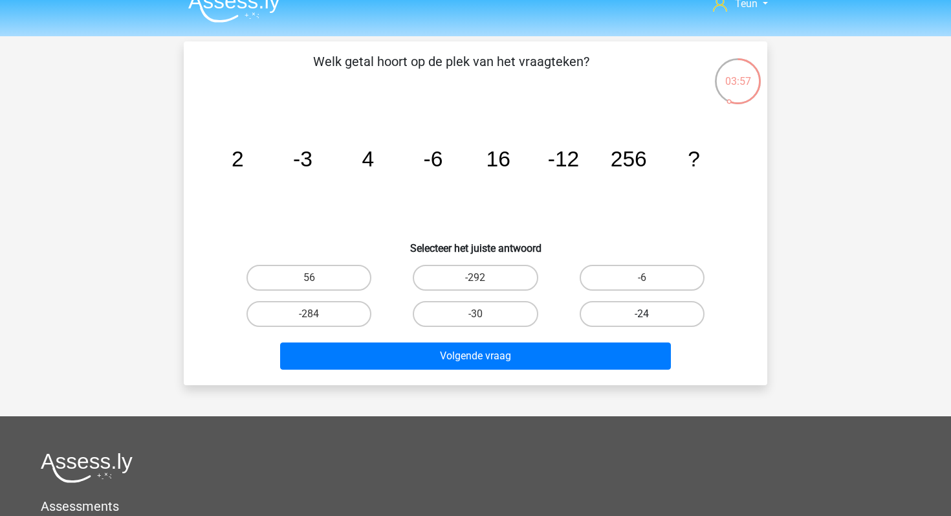
click at [643, 309] on label "-24" at bounding box center [642, 314] width 125 height 26
click at [643, 314] on input "-24" at bounding box center [646, 318] width 8 height 8
radio input "true"
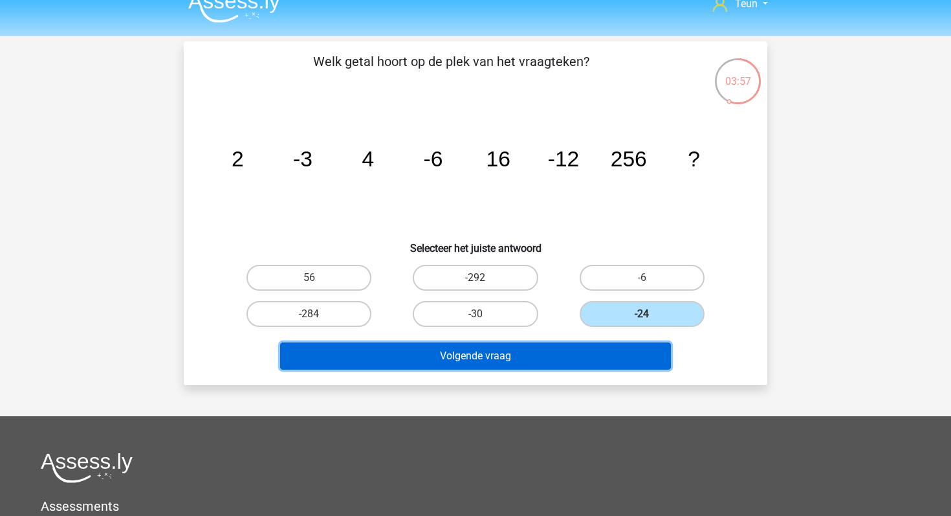
click at [573, 356] on button "Volgende vraag" at bounding box center [475, 355] width 391 height 27
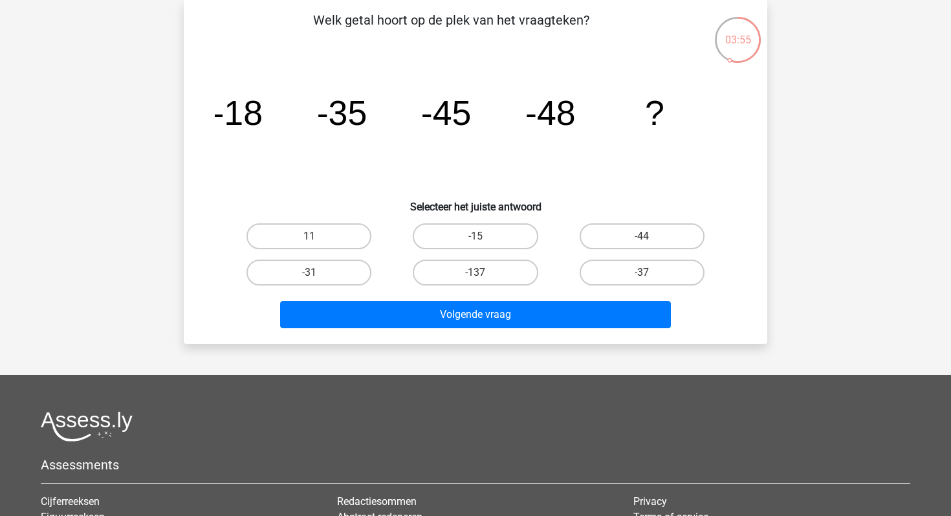
scroll to position [28, 0]
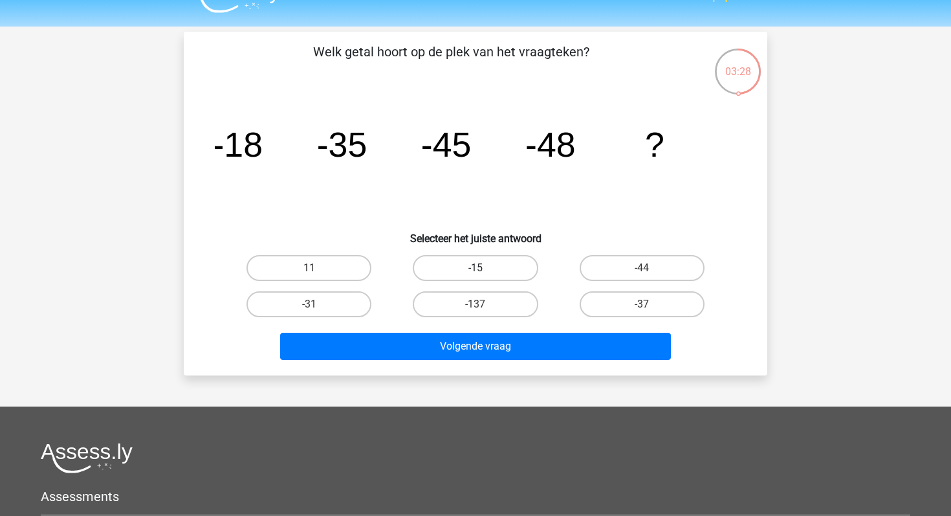
click at [490, 261] on label "-15" at bounding box center [475, 268] width 125 height 26
click at [484, 268] on input "-15" at bounding box center [480, 272] width 8 height 8
radio input "true"
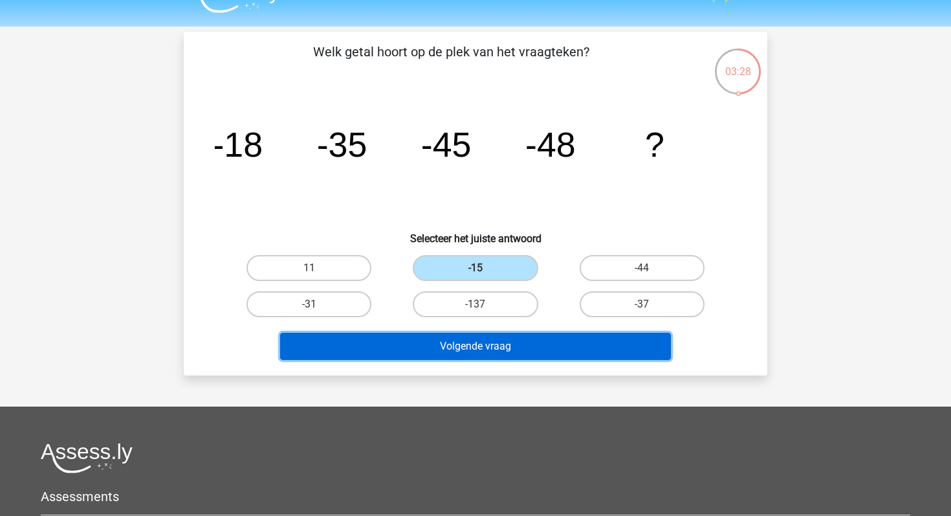
click at [490, 341] on button "Volgende vraag" at bounding box center [475, 346] width 391 height 27
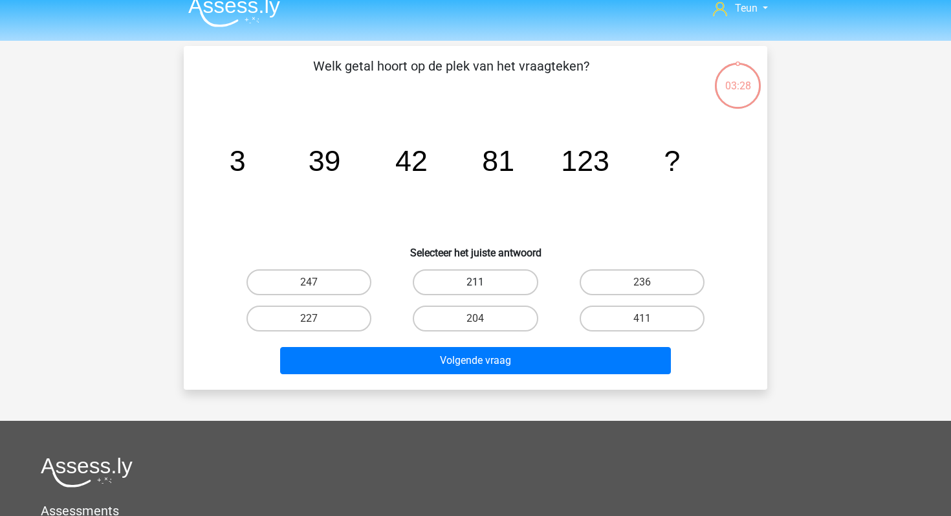
scroll to position [0, 0]
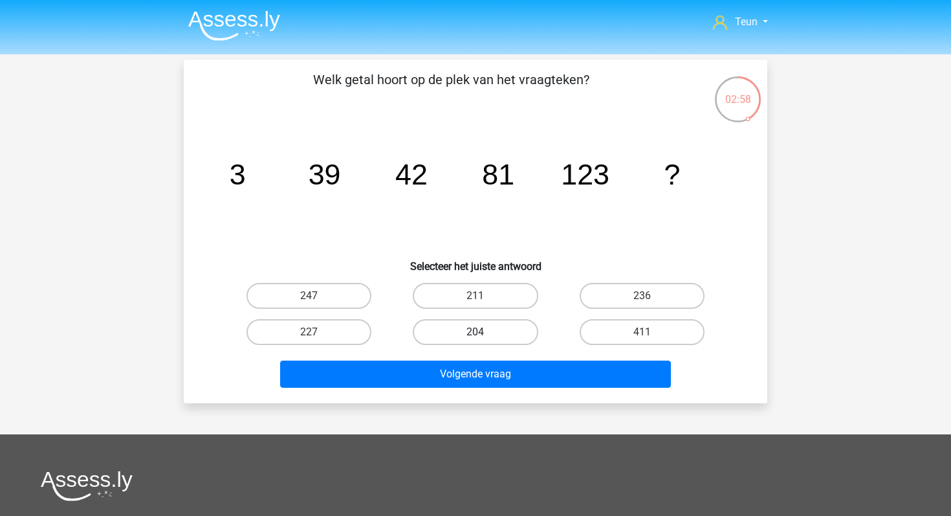
click at [457, 327] on label "204" at bounding box center [475, 332] width 125 height 26
click at [476, 332] on input "204" at bounding box center [480, 336] width 8 height 8
radio input "true"
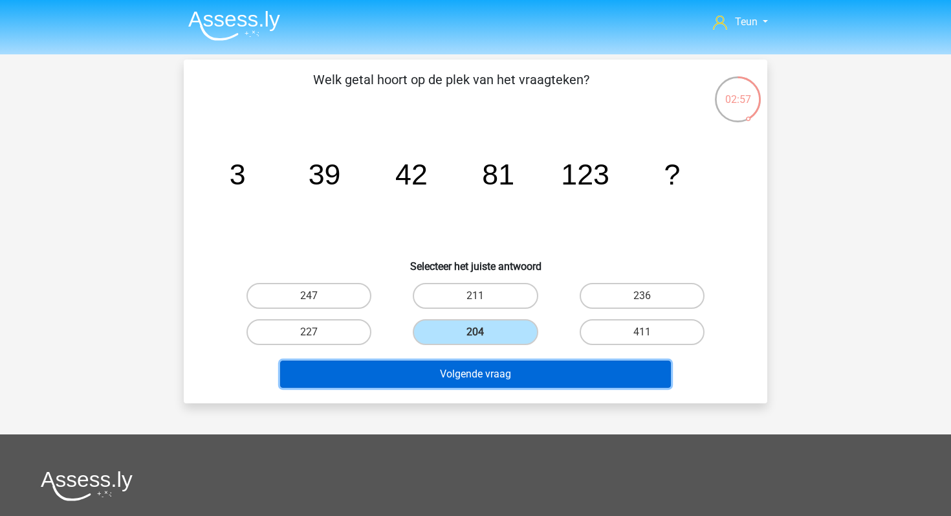
click at [457, 365] on button "Volgende vraag" at bounding box center [475, 373] width 391 height 27
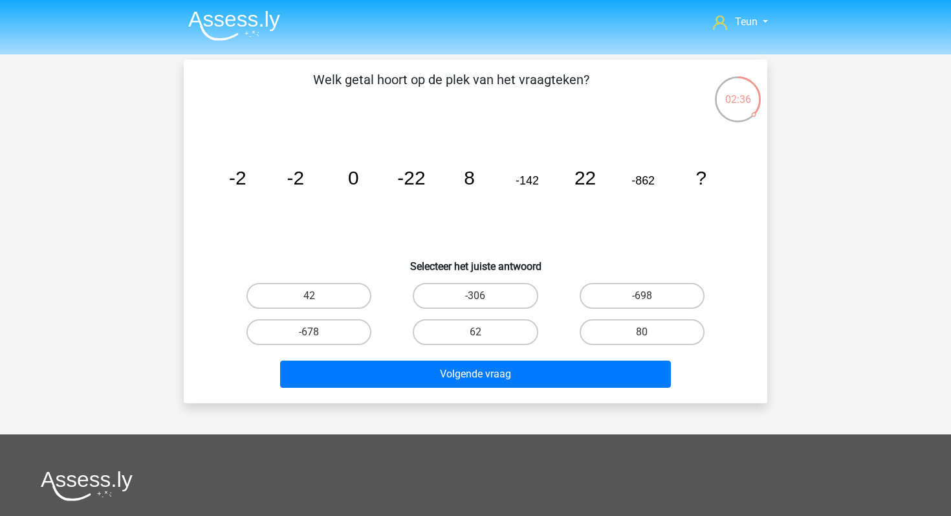
click at [643, 298] on input "-698" at bounding box center [646, 300] width 8 height 8
radio input "true"
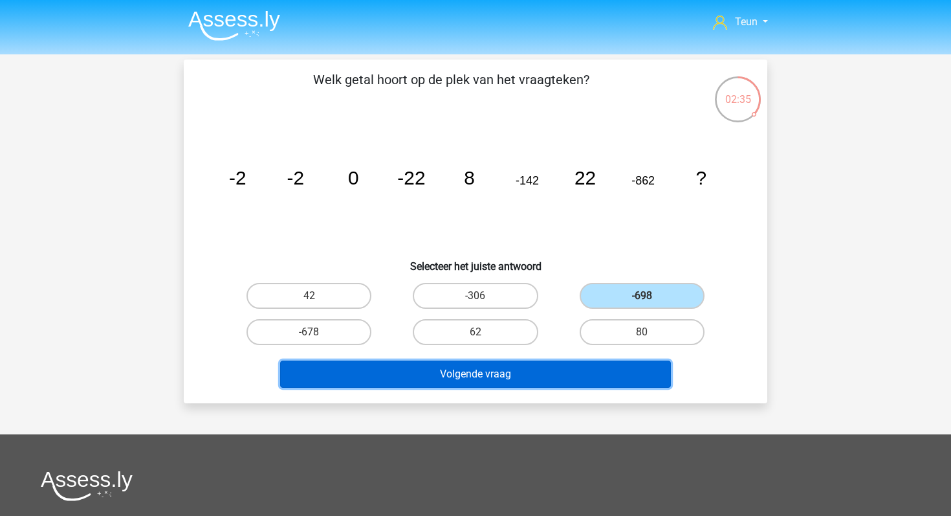
click at [578, 373] on button "Volgende vraag" at bounding box center [475, 373] width 391 height 27
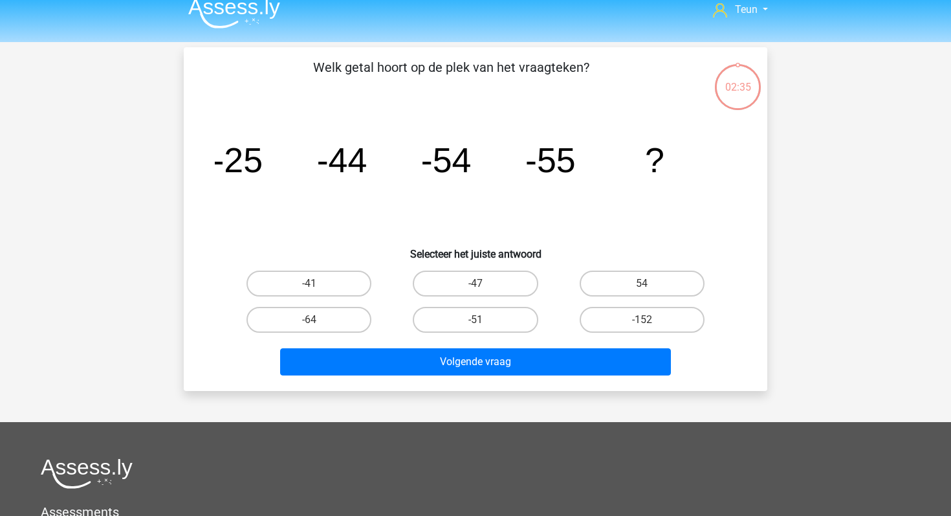
scroll to position [11, 0]
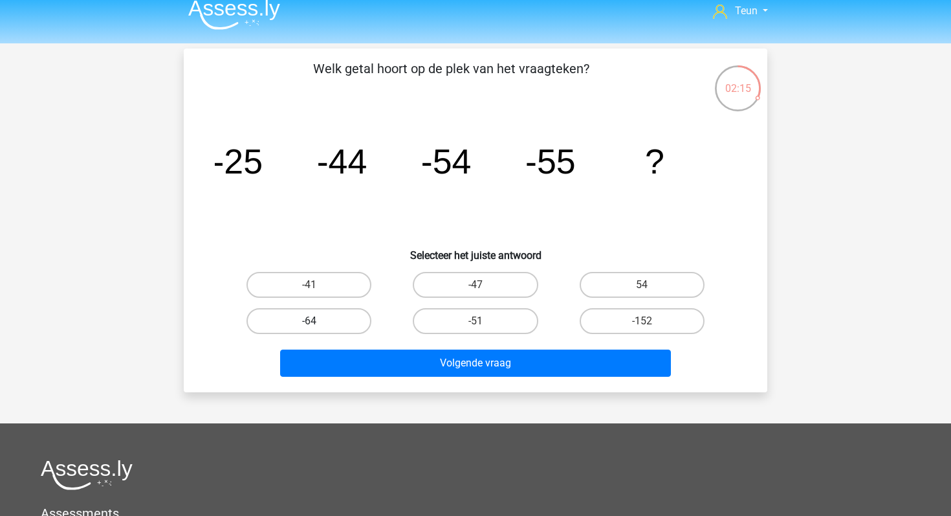
click at [336, 324] on label "-64" at bounding box center [309, 321] width 125 height 26
click at [318, 324] on input "-64" at bounding box center [313, 325] width 8 height 8
radio input "true"
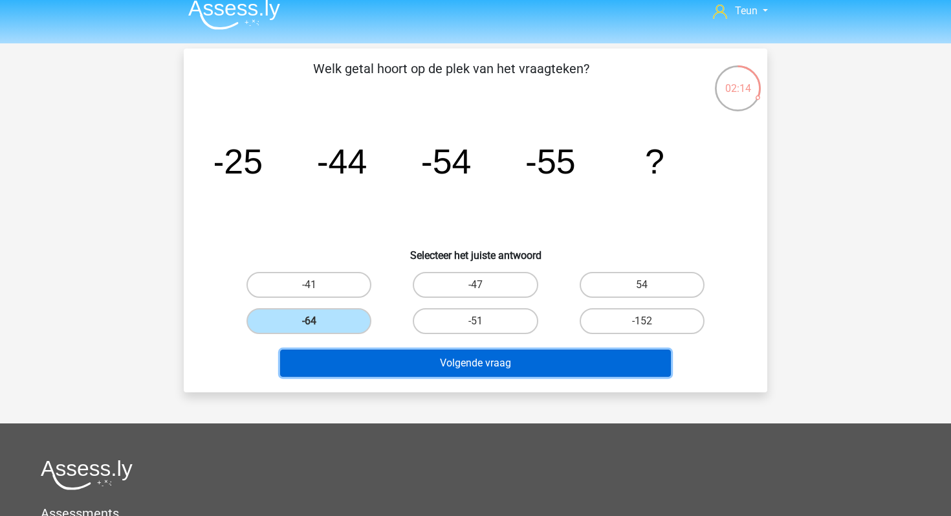
click at [450, 370] on button "Volgende vraag" at bounding box center [475, 362] width 391 height 27
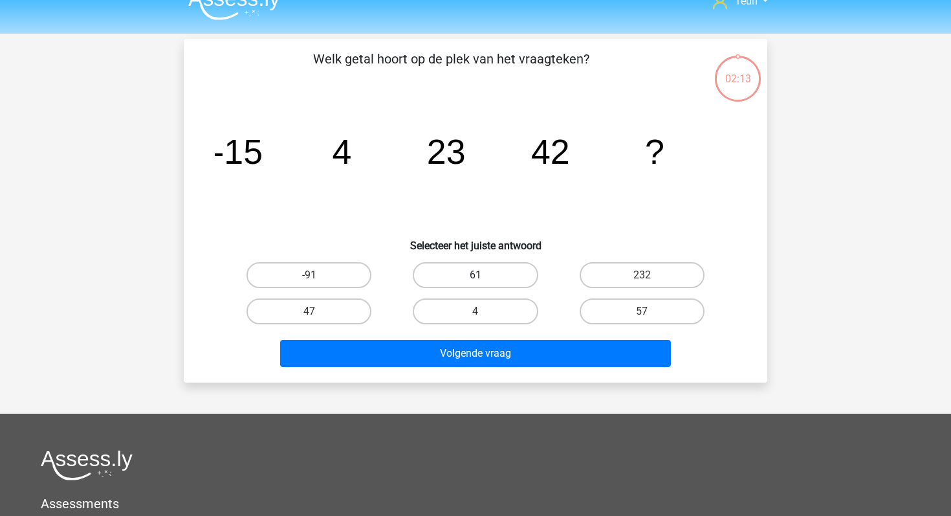
scroll to position [0, 0]
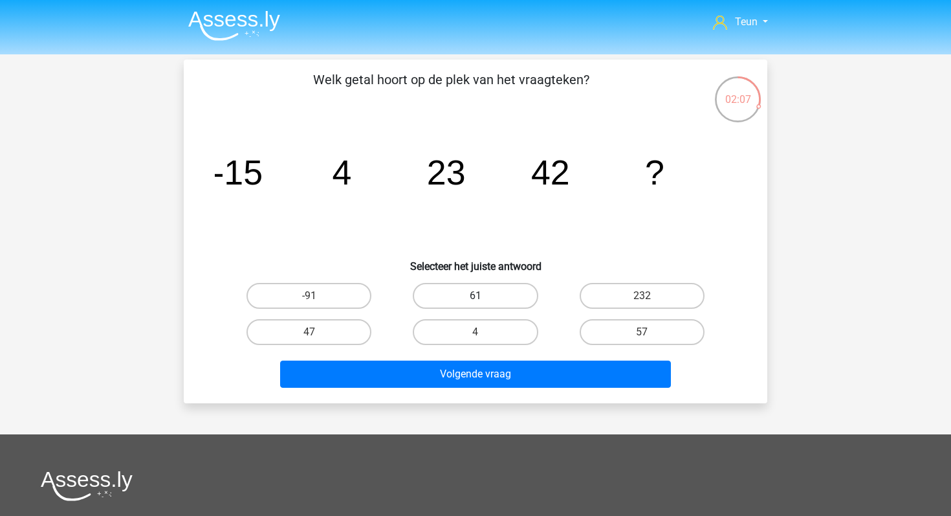
click at [511, 286] on label "61" at bounding box center [475, 296] width 125 height 26
click at [484, 296] on input "61" at bounding box center [480, 300] width 8 height 8
radio input "true"
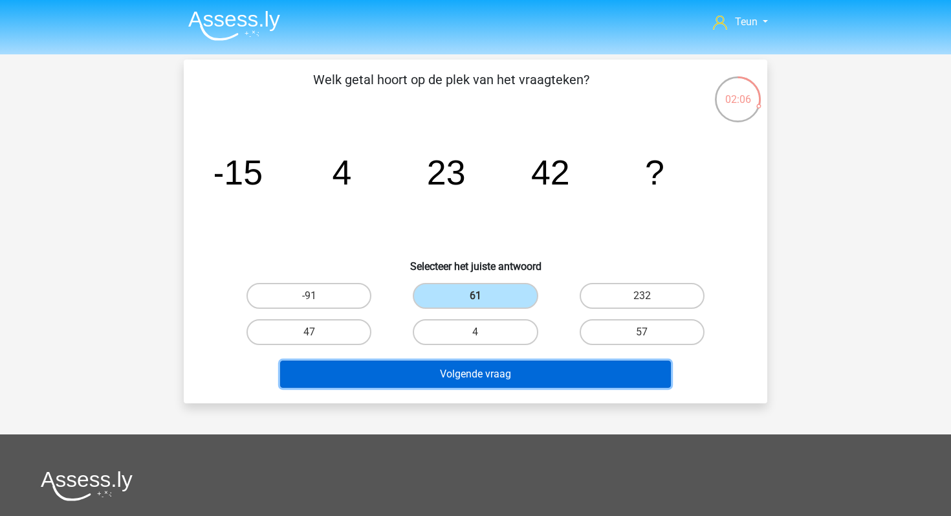
click at [511, 362] on button "Volgende vraag" at bounding box center [475, 373] width 391 height 27
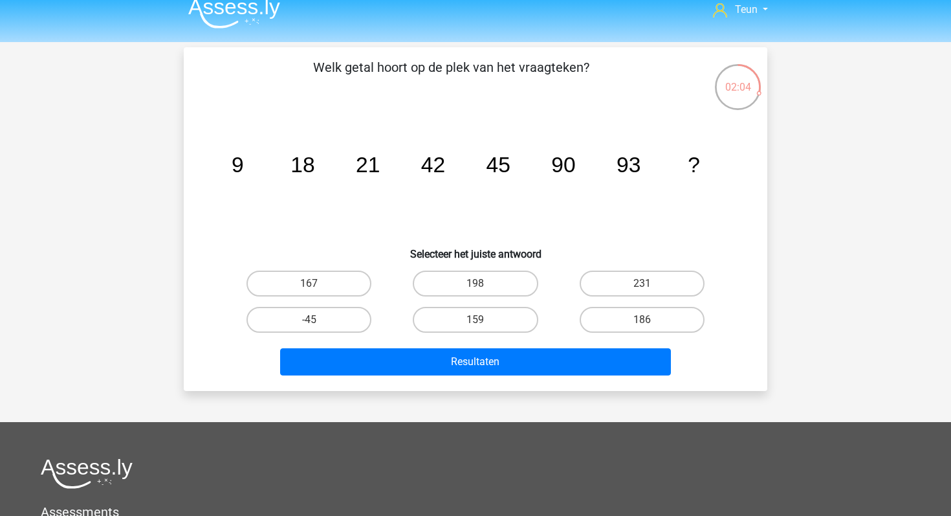
scroll to position [10, 0]
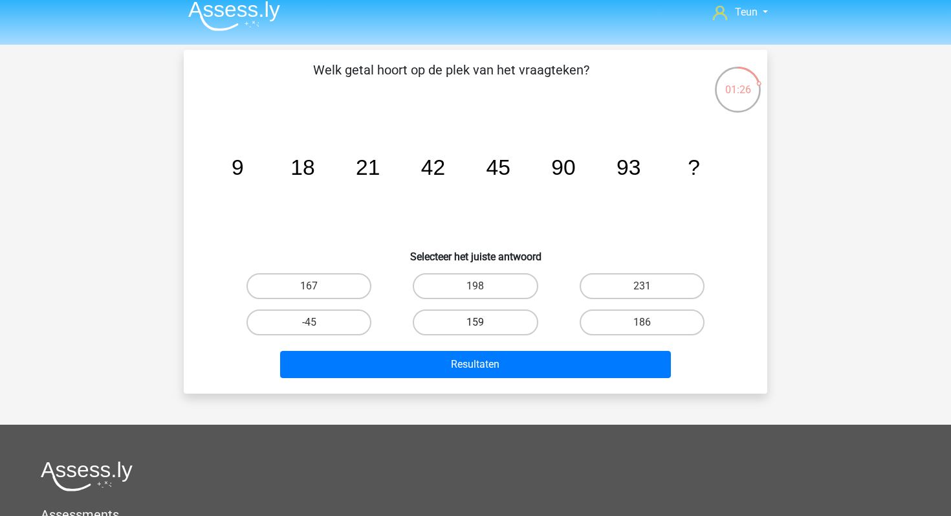
click at [471, 313] on label "159" at bounding box center [475, 322] width 125 height 26
click at [476, 322] on input "159" at bounding box center [480, 326] width 8 height 8
radio input "true"
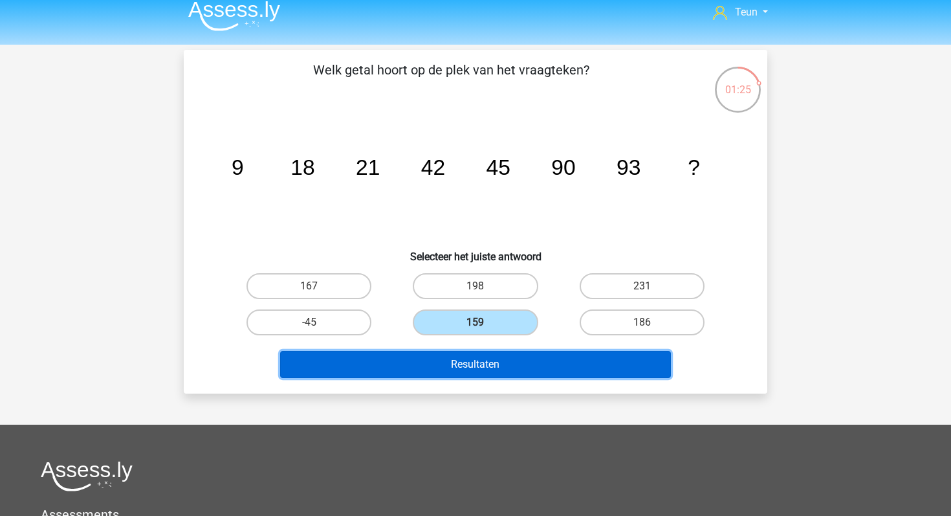
click at [471, 359] on button "Resultaten" at bounding box center [475, 364] width 391 height 27
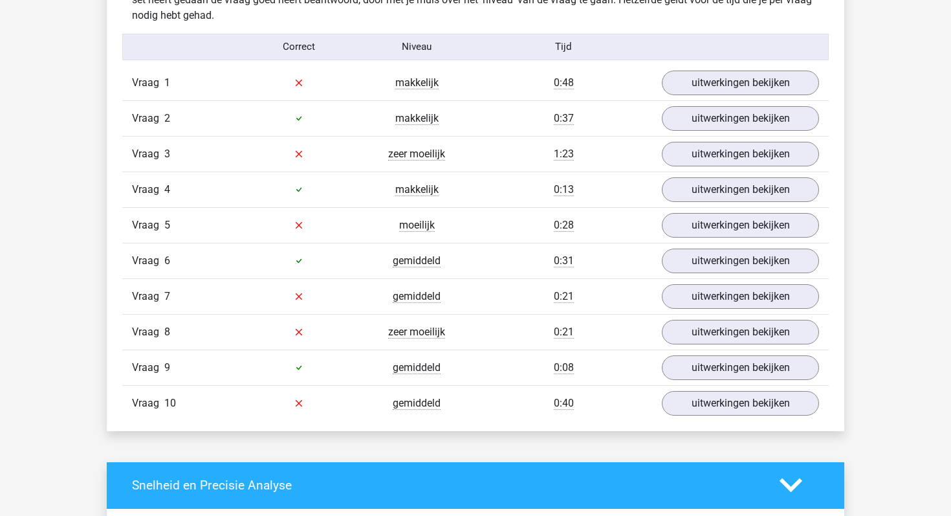
scroll to position [819, 0]
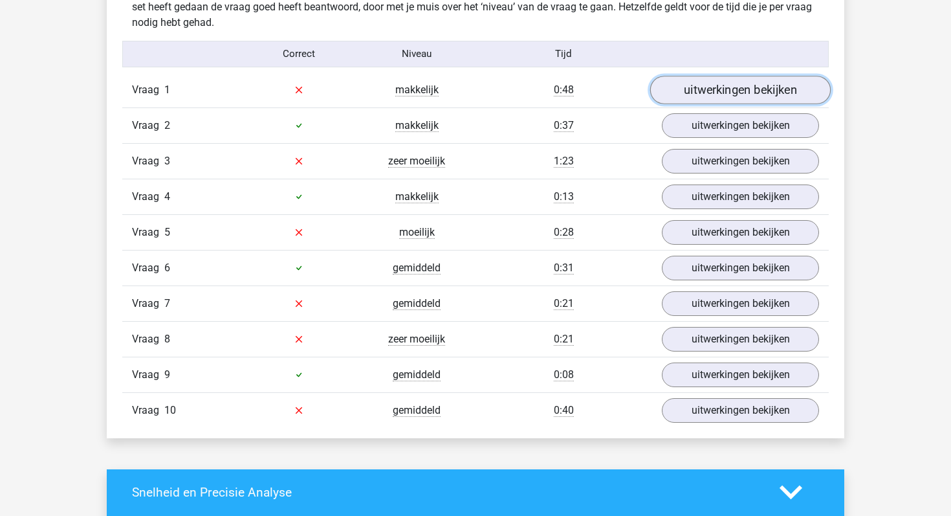
click at [736, 92] on link "uitwerkingen bekijken" at bounding box center [740, 90] width 181 height 28
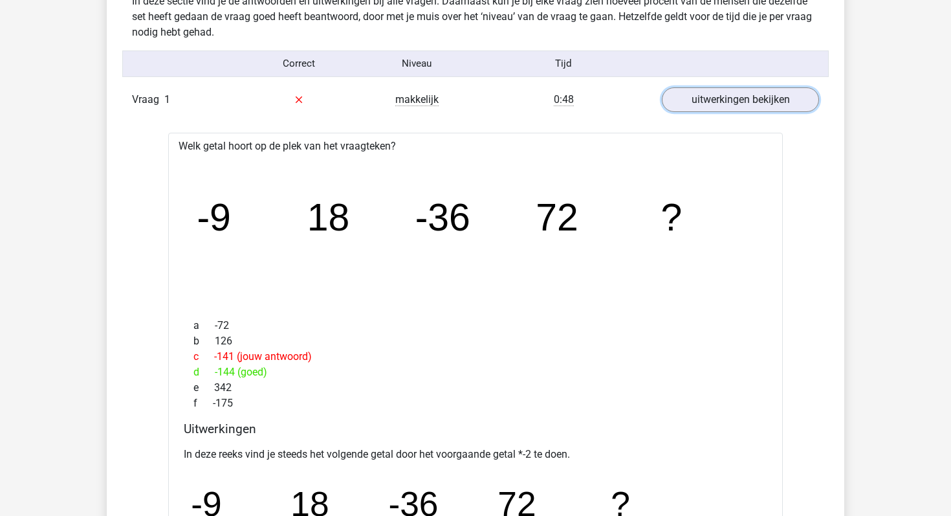
scroll to position [819, 0]
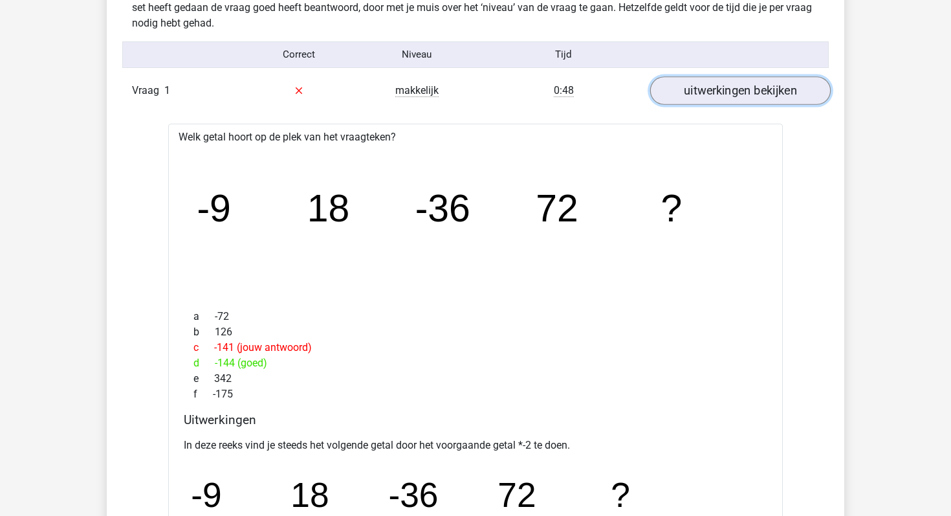
click at [712, 94] on link "uitwerkingen bekijken" at bounding box center [740, 90] width 181 height 28
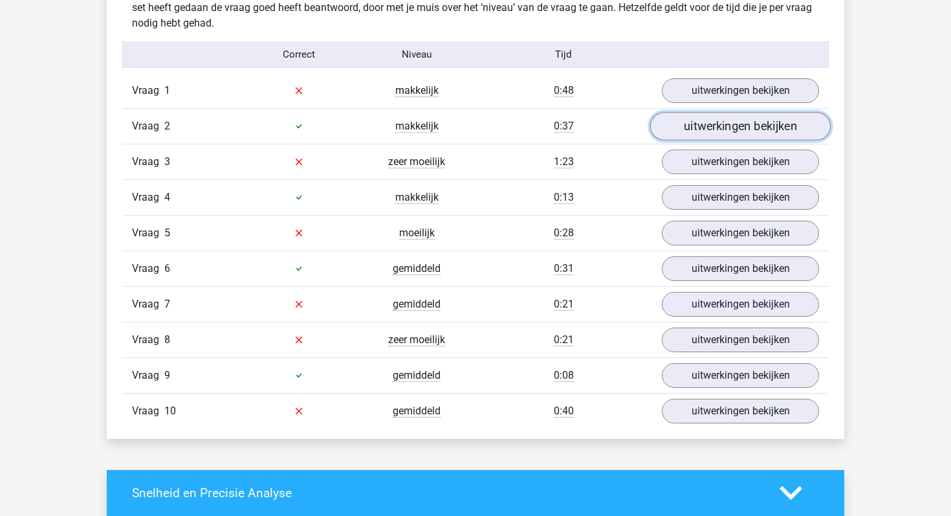
click at [700, 119] on link "uitwerkingen bekijken" at bounding box center [740, 126] width 181 height 28
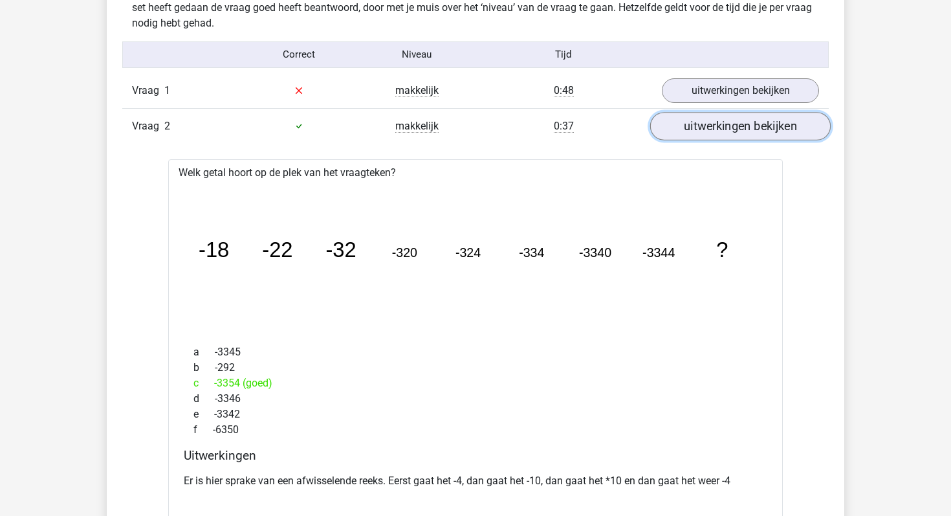
click at [699, 126] on link "uitwerkingen bekijken" at bounding box center [740, 126] width 181 height 28
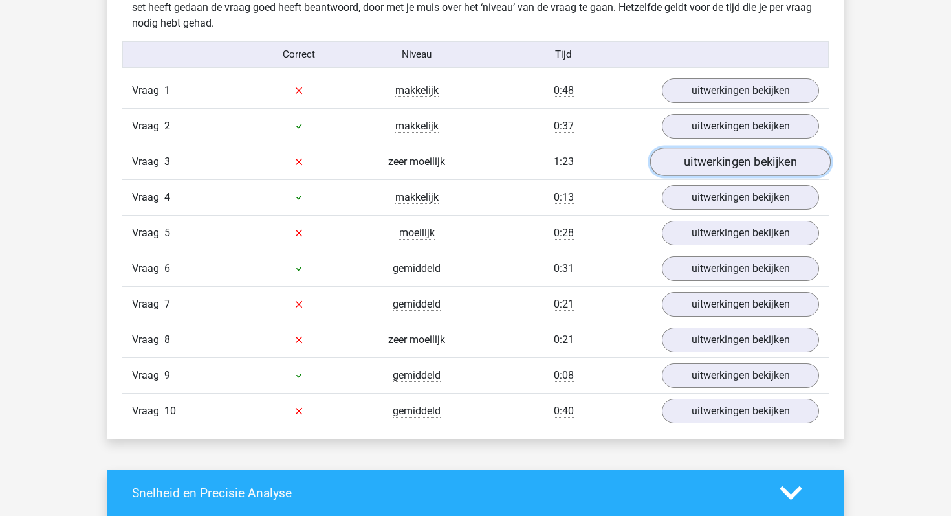
click at [691, 168] on link "uitwerkingen bekijken" at bounding box center [740, 162] width 181 height 28
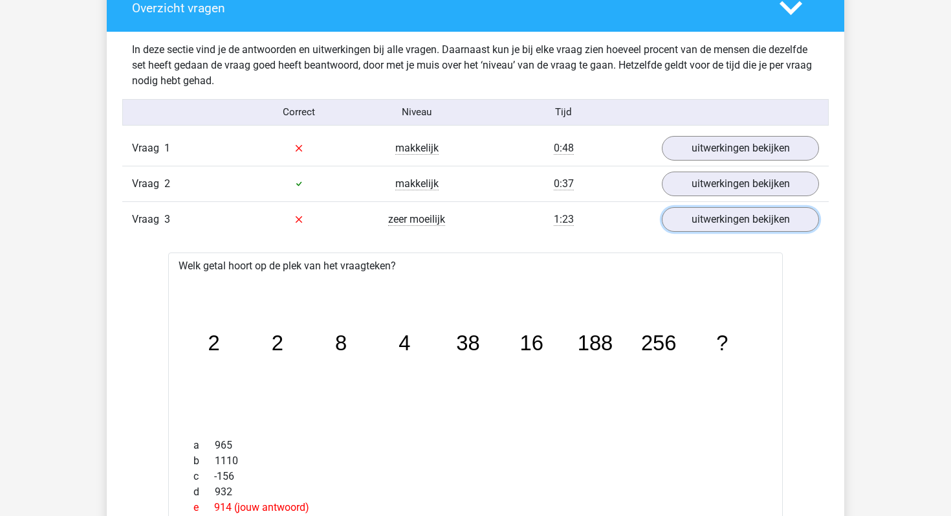
scroll to position [747, 0]
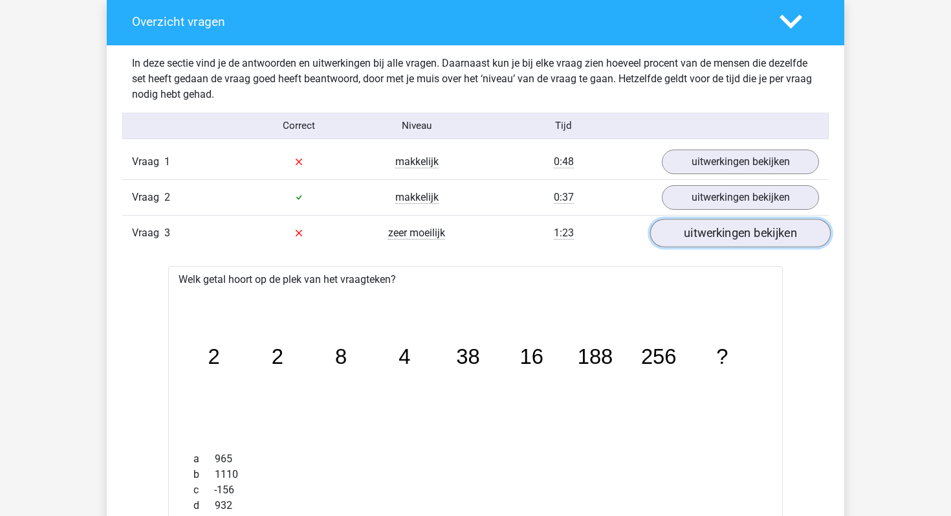
click at [745, 239] on link "uitwerkingen bekijken" at bounding box center [740, 233] width 181 height 28
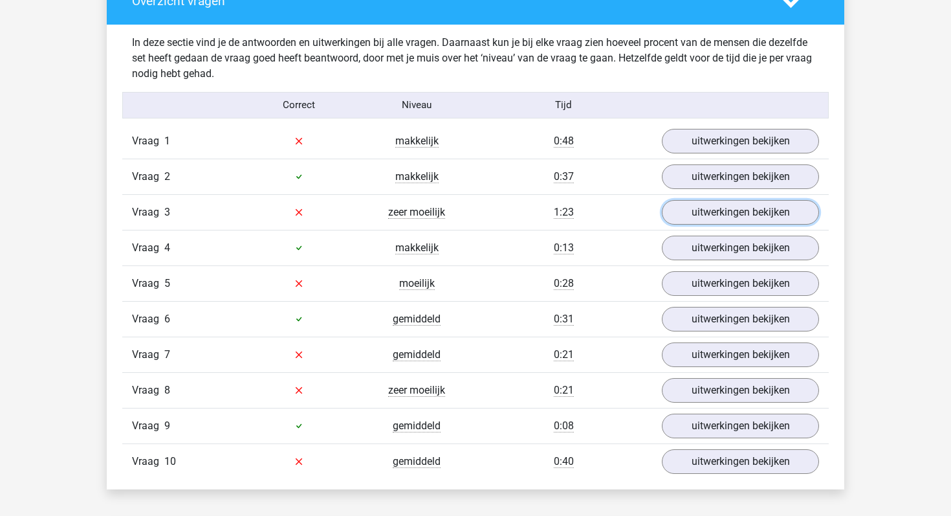
scroll to position [769, 0]
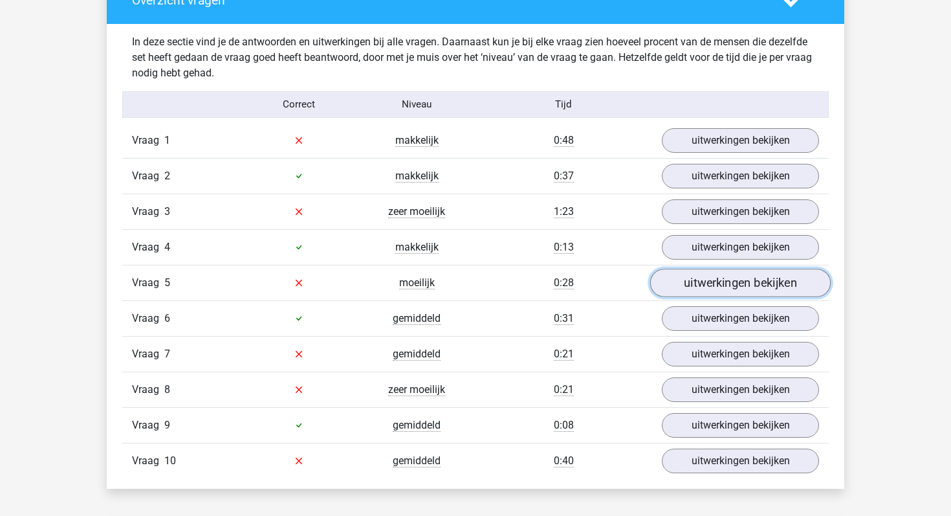
click at [689, 291] on link "uitwerkingen bekijken" at bounding box center [740, 283] width 181 height 28
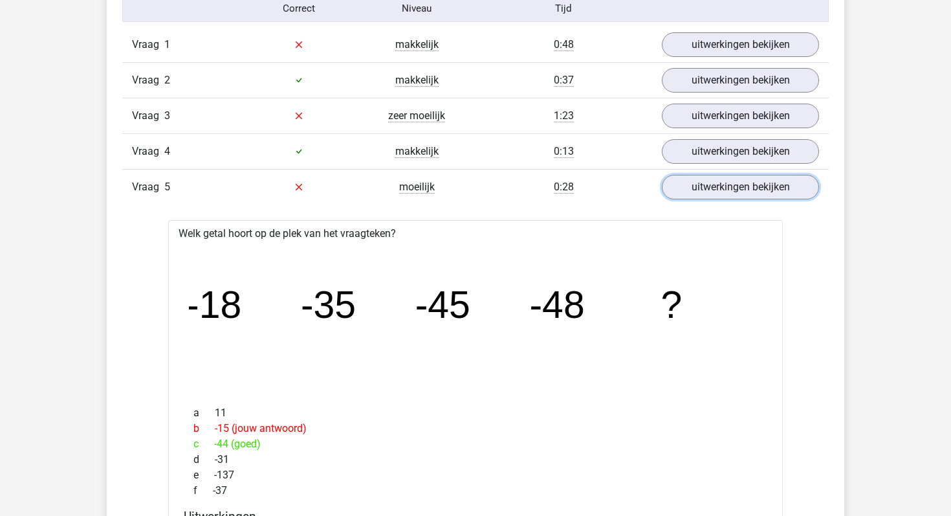
scroll to position [853, 0]
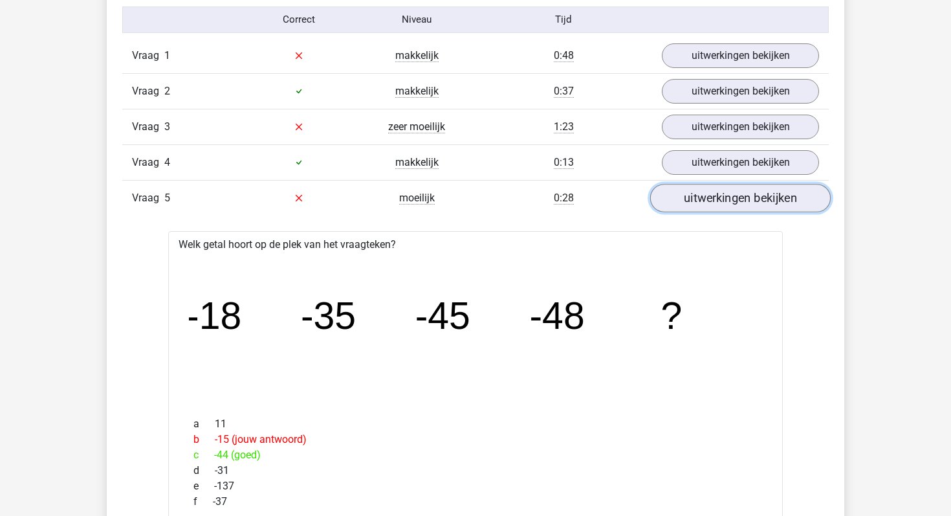
click at [692, 201] on link "uitwerkingen bekijken" at bounding box center [740, 198] width 181 height 28
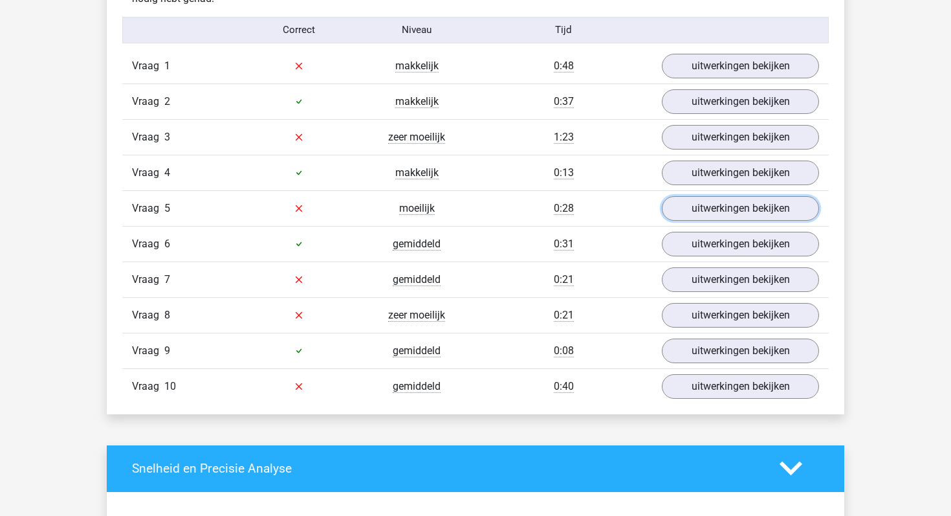
scroll to position [836, 0]
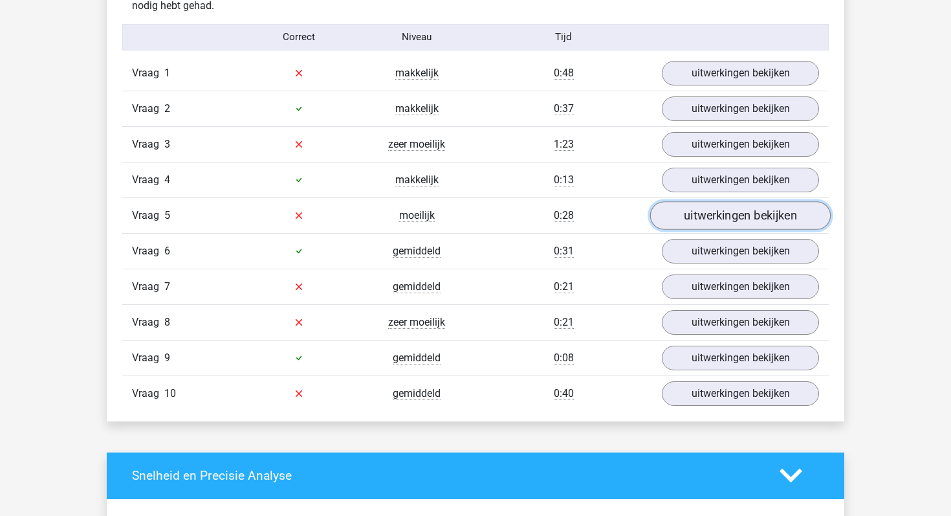
click at [709, 227] on link "uitwerkingen bekijken" at bounding box center [740, 215] width 181 height 28
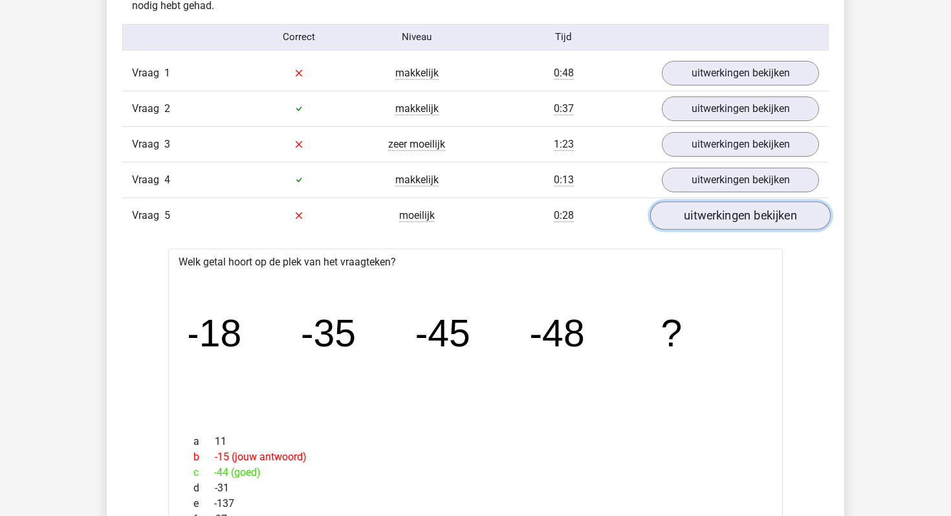
click at [710, 223] on link "uitwerkingen bekijken" at bounding box center [740, 215] width 181 height 28
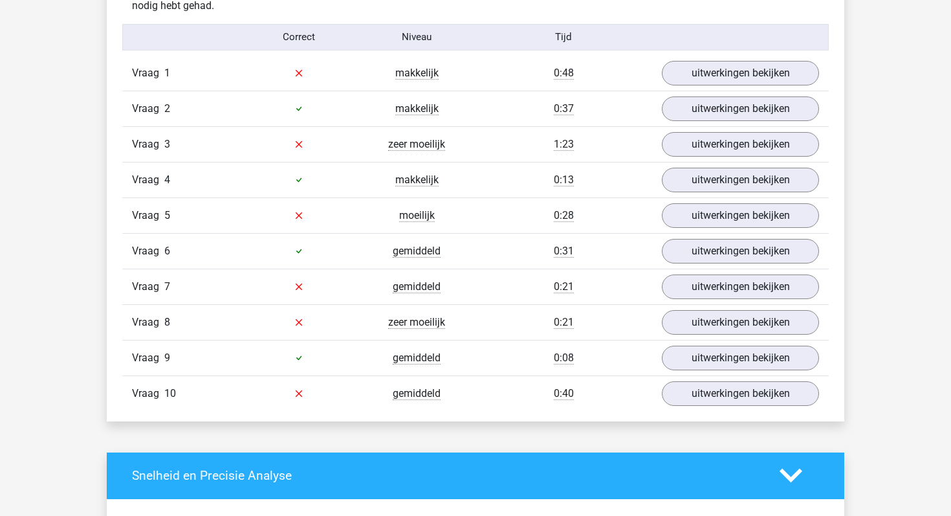
click at [714, 235] on div "Vraag 6 gemiddeld 0:31 uitwerkingen bekijken" at bounding box center [475, 251] width 707 height 36
click at [710, 251] on link "uitwerkingen bekijken" at bounding box center [740, 251] width 181 height 28
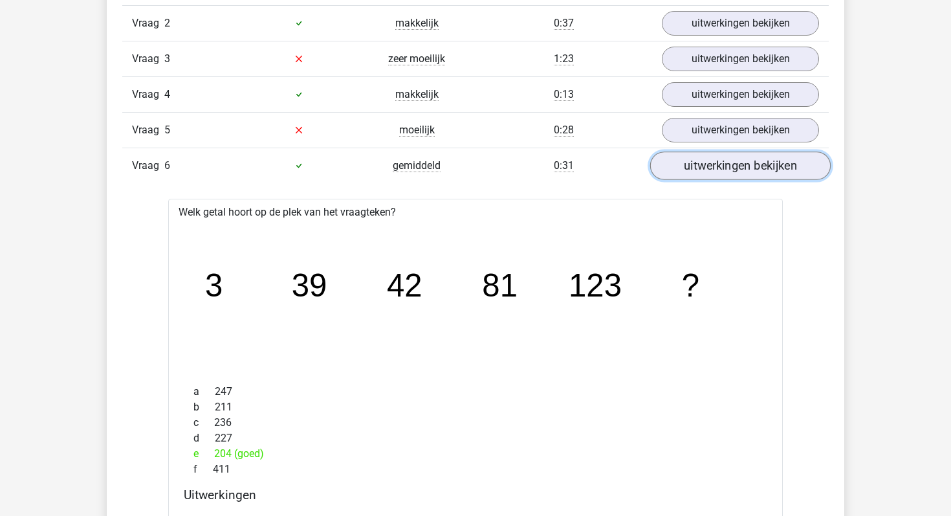
scroll to position [921, 0]
click at [736, 169] on link "uitwerkingen bekijken" at bounding box center [740, 166] width 181 height 28
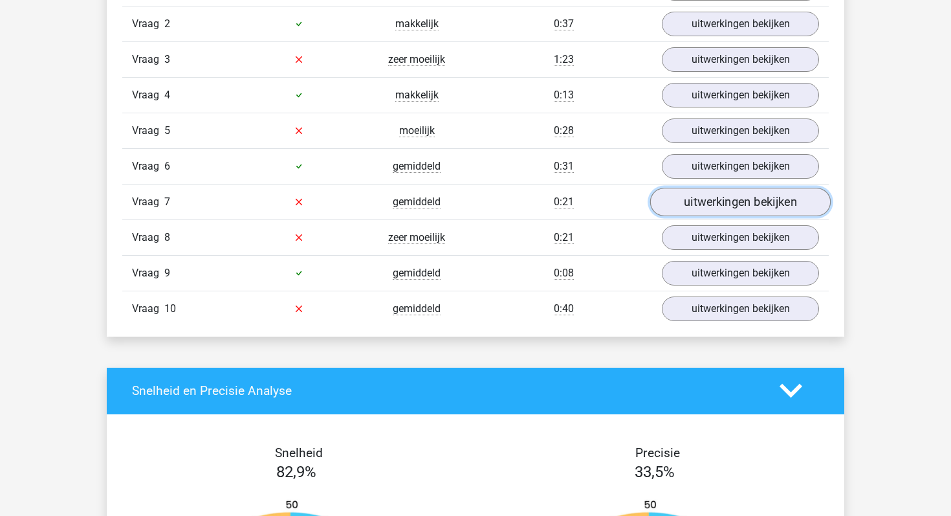
click at [724, 203] on link "uitwerkingen bekijken" at bounding box center [740, 202] width 181 height 28
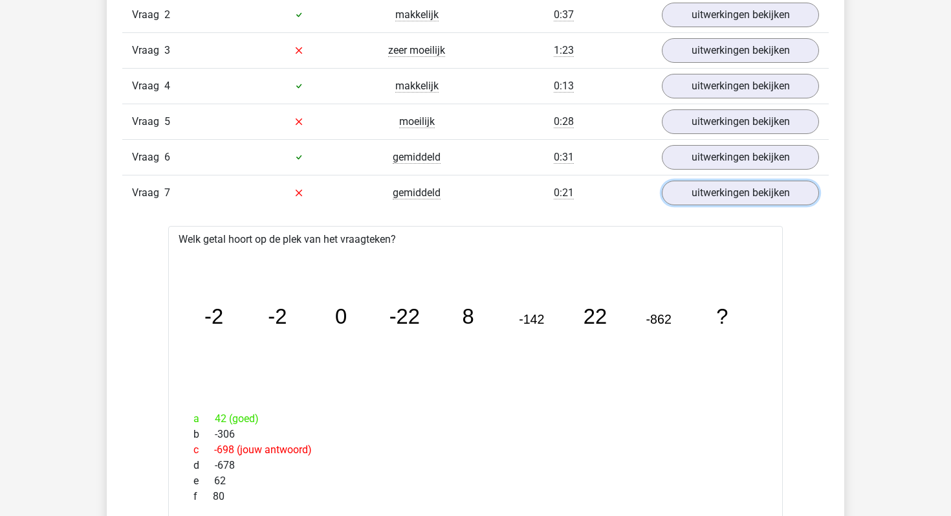
scroll to position [928, 0]
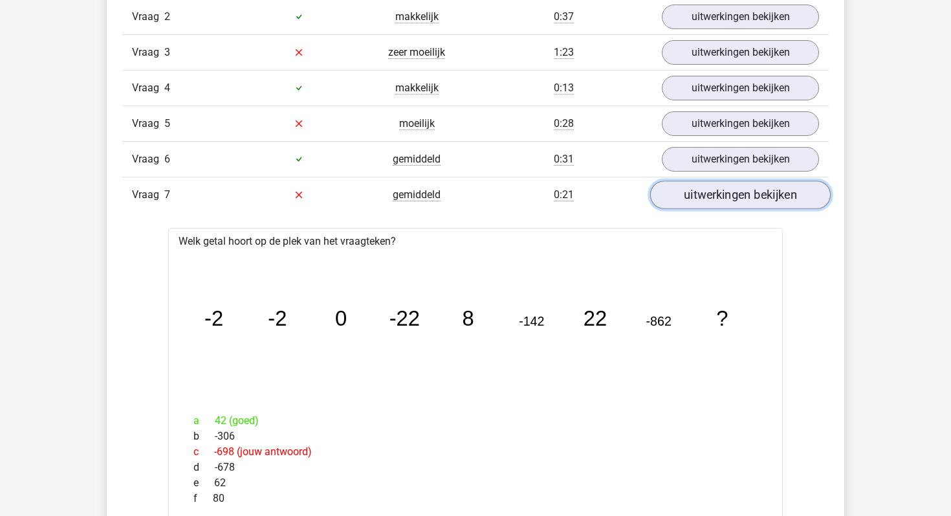
click at [687, 199] on link "uitwerkingen bekijken" at bounding box center [740, 195] width 181 height 28
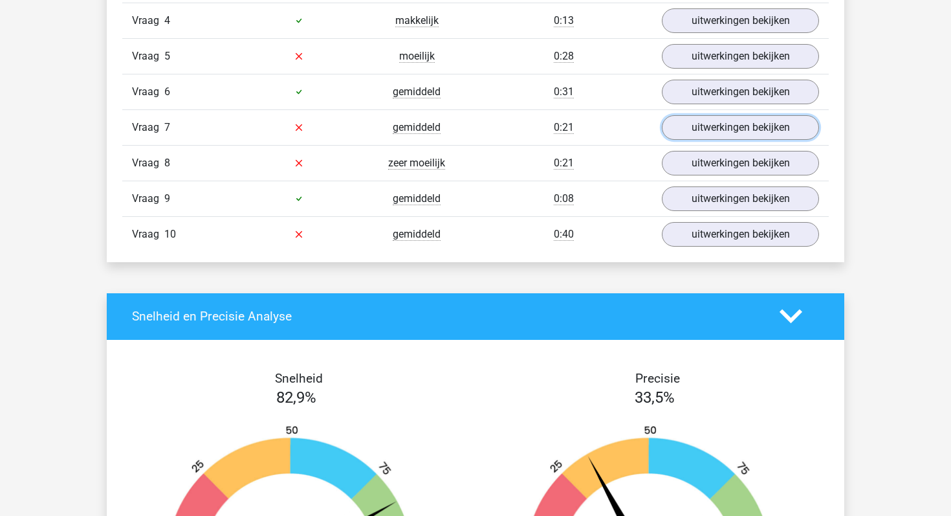
scroll to position [1005, 0]
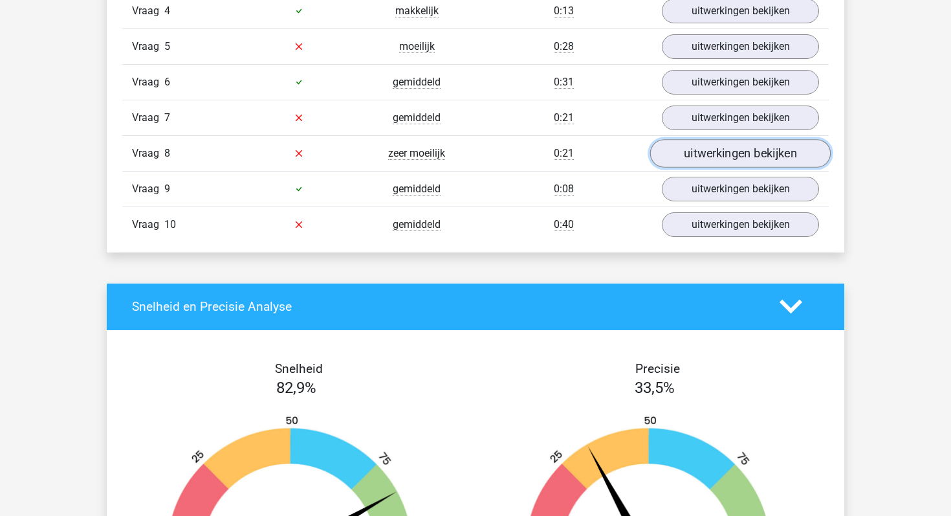
click at [699, 157] on link "uitwerkingen bekijken" at bounding box center [740, 153] width 181 height 28
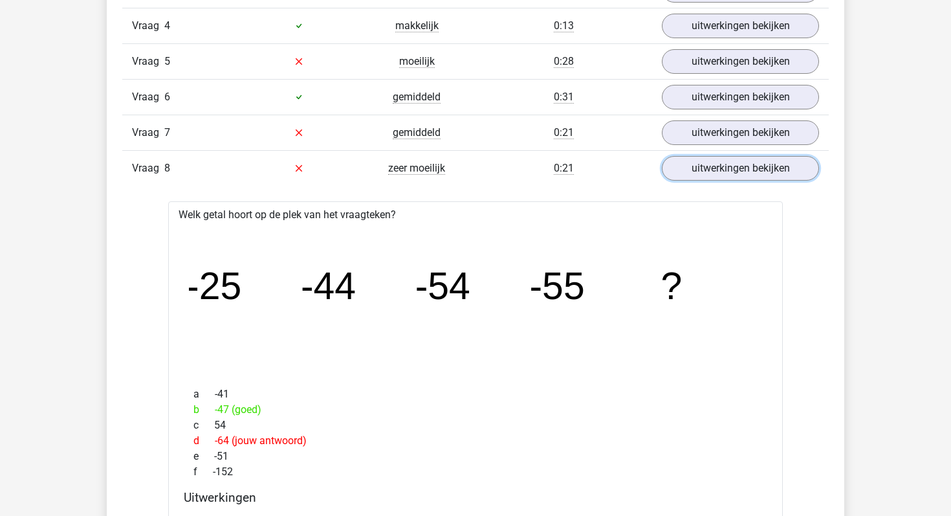
scroll to position [954, 0]
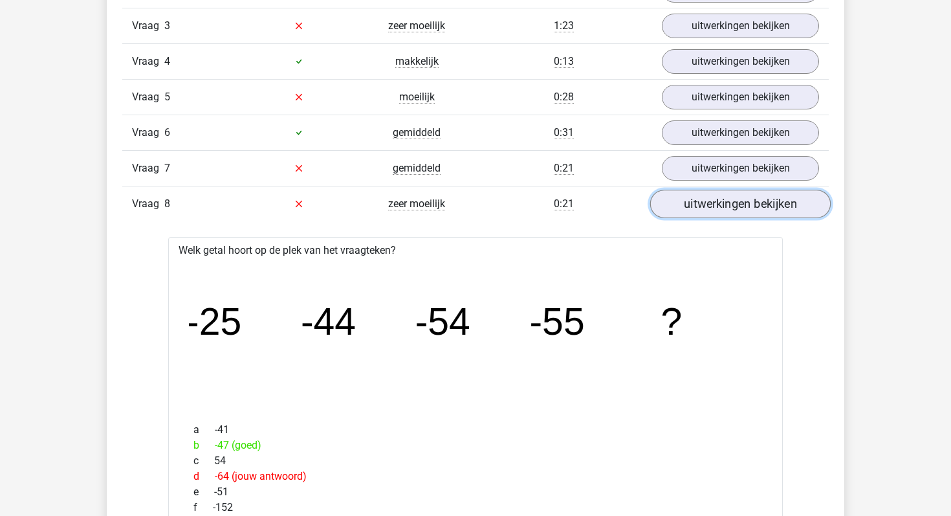
click at [663, 209] on link "uitwerkingen bekijken" at bounding box center [740, 204] width 181 height 28
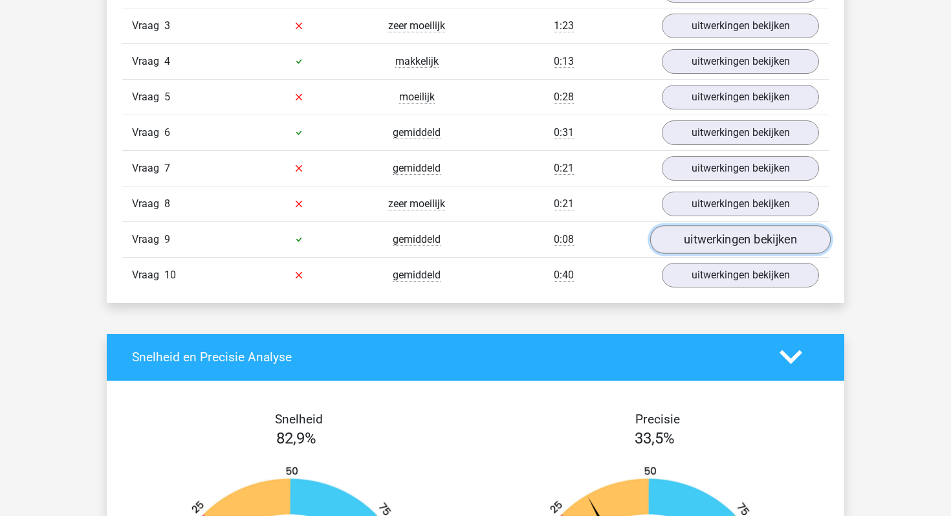
click at [674, 243] on link "uitwerkingen bekijken" at bounding box center [740, 239] width 181 height 28
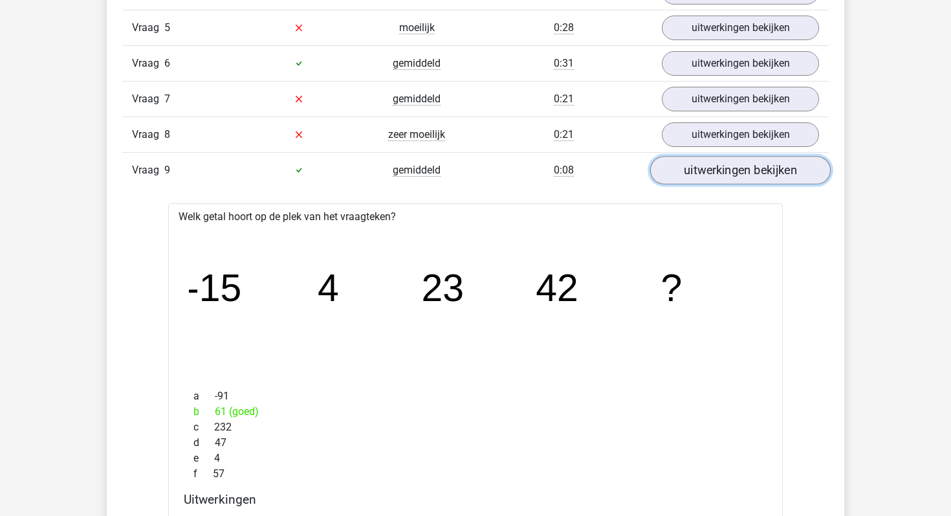
scroll to position [1025, 0]
click at [729, 166] on link "uitwerkingen bekijken" at bounding box center [740, 169] width 181 height 28
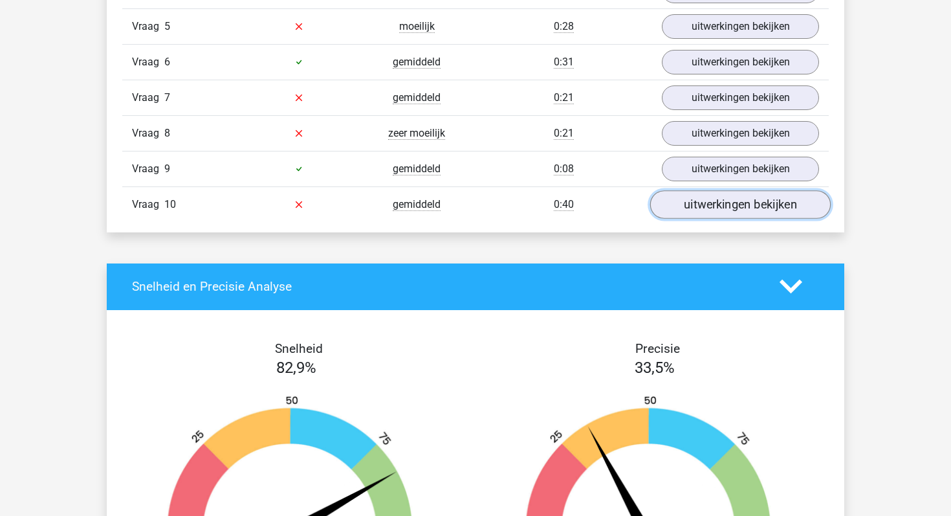
click at [709, 212] on link "uitwerkingen bekijken" at bounding box center [740, 204] width 181 height 28
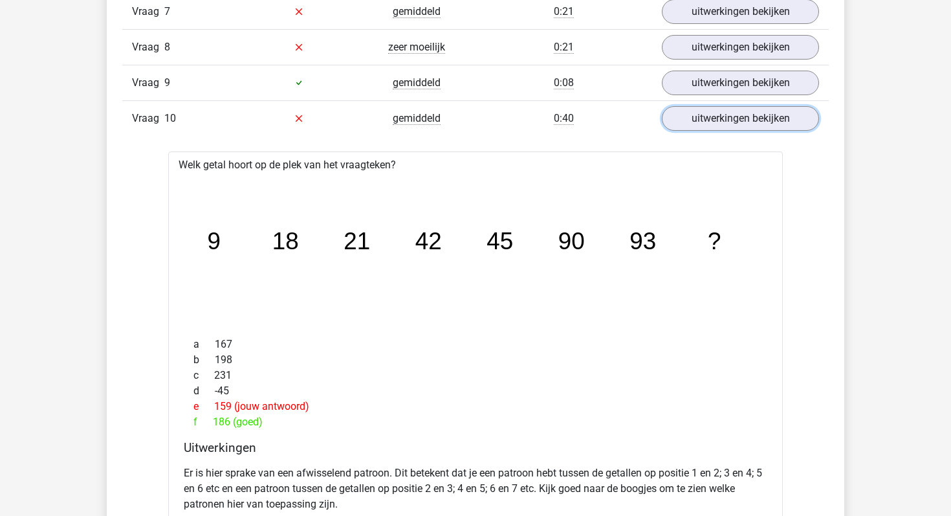
scroll to position [1094, 0]
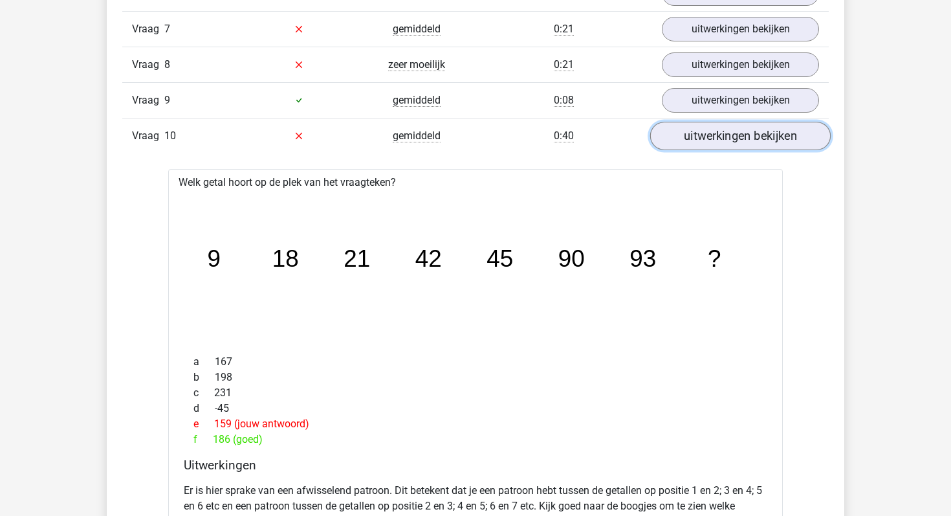
click at [723, 140] on link "uitwerkingen bekijken" at bounding box center [740, 136] width 181 height 28
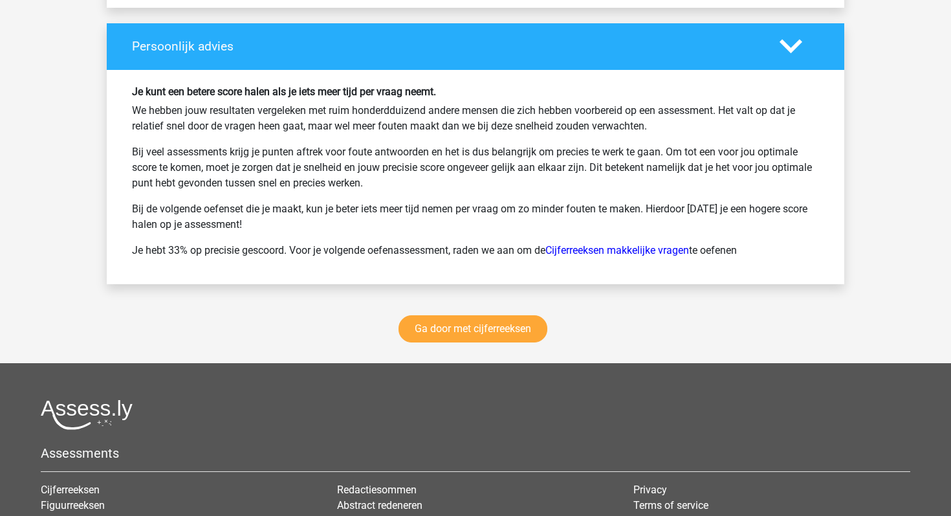
scroll to position [1889, 0]
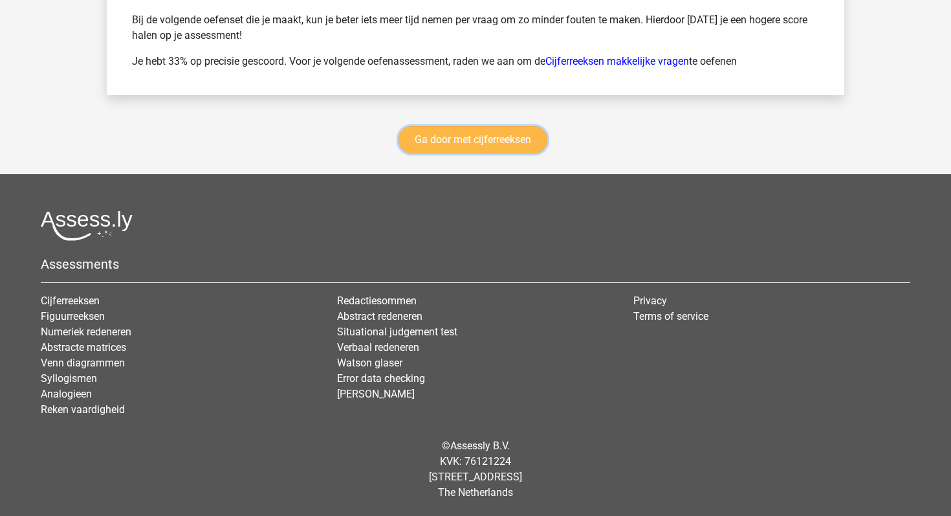
click at [542, 149] on link "Ga door met cijferreeksen" at bounding box center [473, 139] width 149 height 27
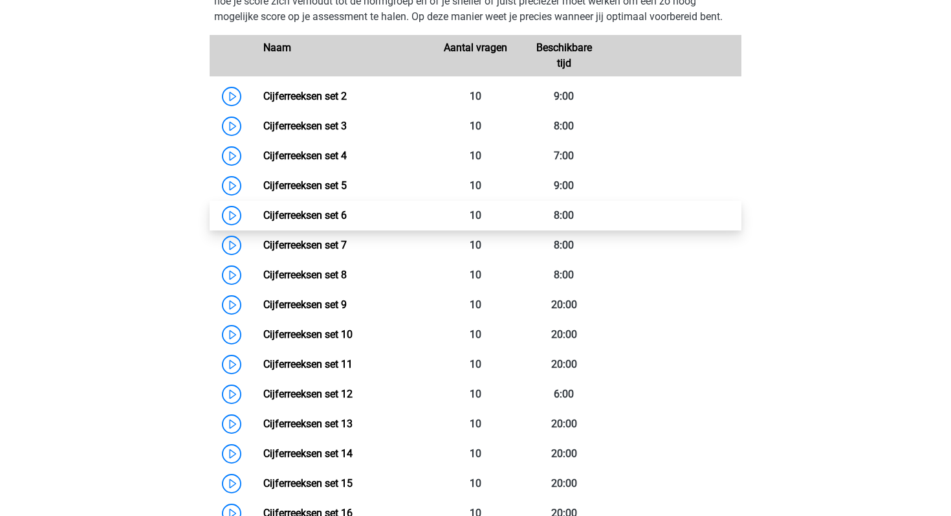
scroll to position [639, 0]
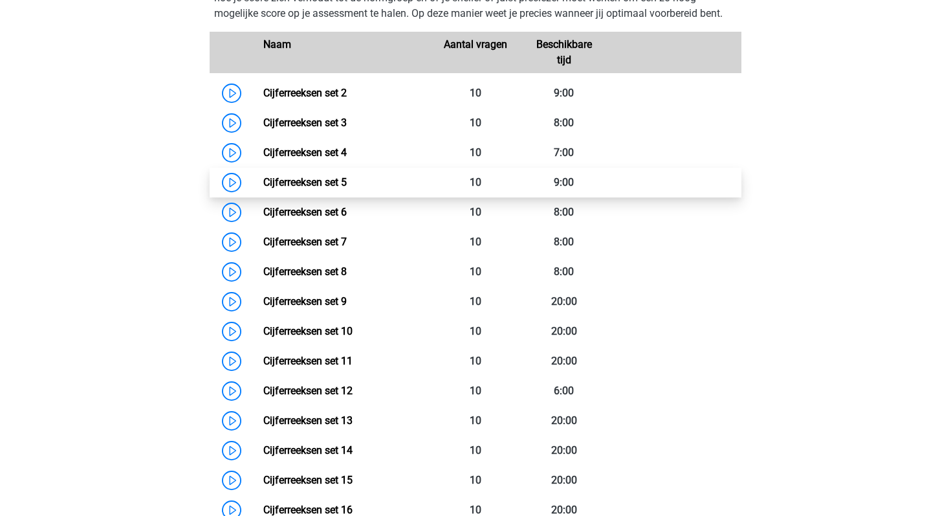
click at [263, 188] on link "Cijferreeksen set 5" at bounding box center [304, 182] width 83 height 12
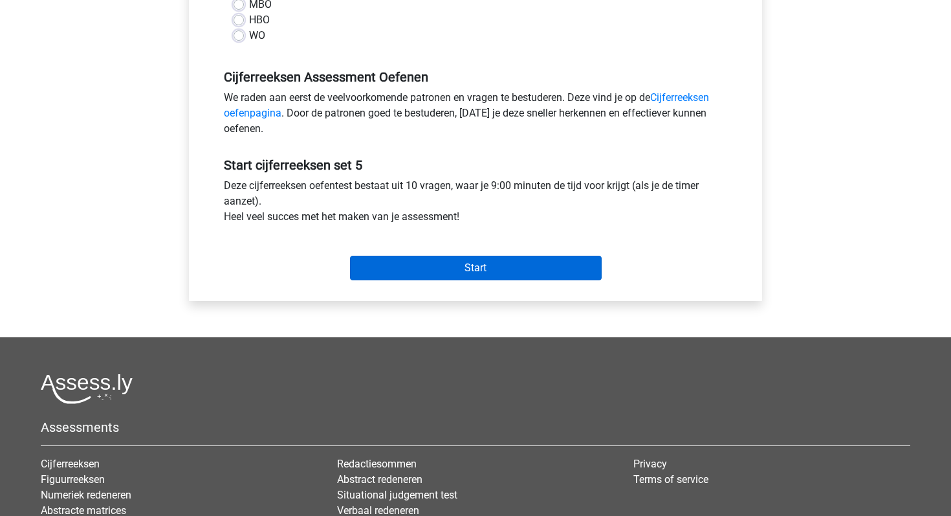
scroll to position [358, 0]
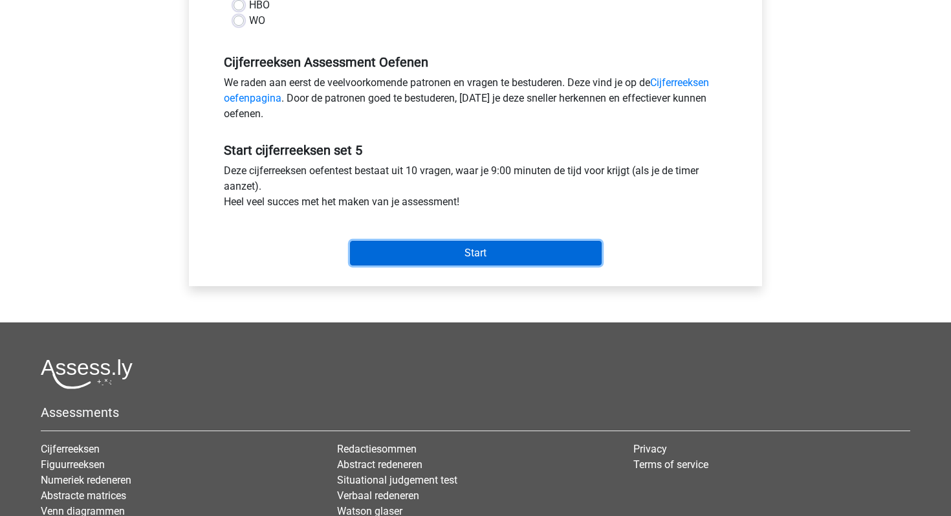
click at [433, 259] on input "Start" at bounding box center [476, 253] width 252 height 25
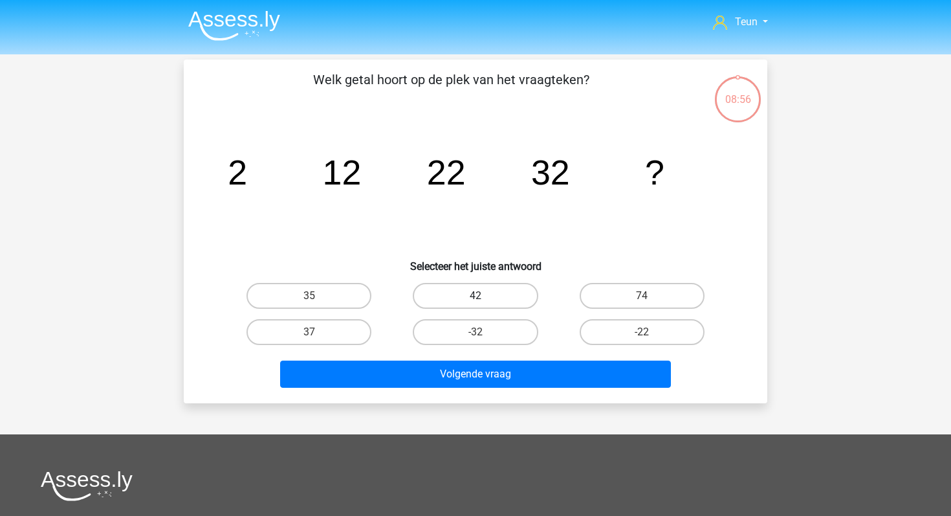
click at [486, 305] on label "42" at bounding box center [475, 296] width 125 height 26
click at [484, 304] on input "42" at bounding box center [480, 300] width 8 height 8
radio input "true"
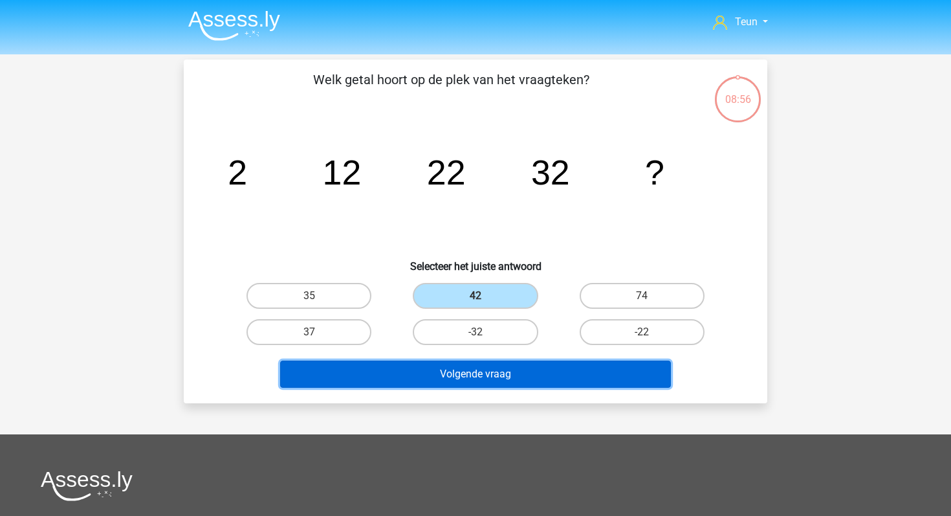
click at [492, 364] on button "Volgende vraag" at bounding box center [475, 373] width 391 height 27
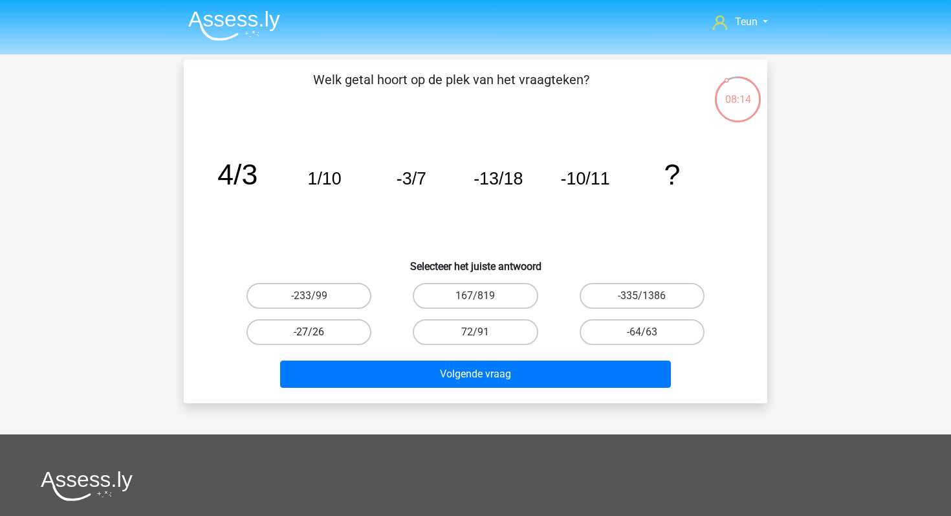
click at [358, 328] on label "-27/26" at bounding box center [309, 332] width 125 height 26
click at [318, 332] on input "-27/26" at bounding box center [313, 336] width 8 height 8
radio input "true"
click at [424, 390] on div "Volgende vraag" at bounding box center [476, 376] width 500 height 32
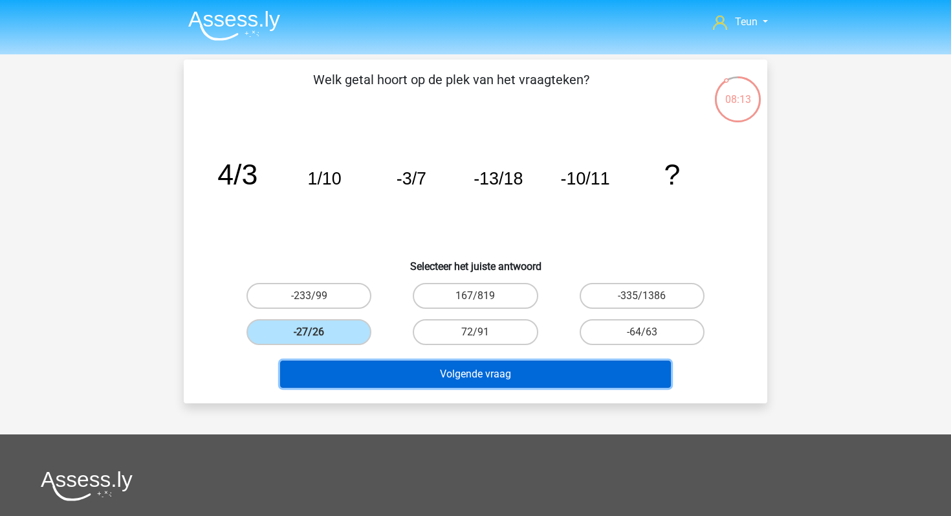
click at [446, 379] on button "Volgende vraag" at bounding box center [475, 373] width 391 height 27
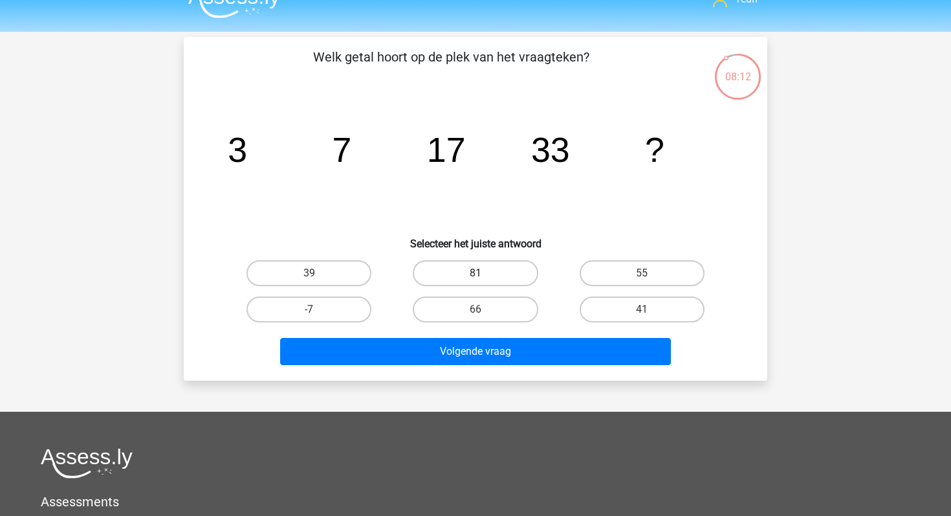
scroll to position [4, 0]
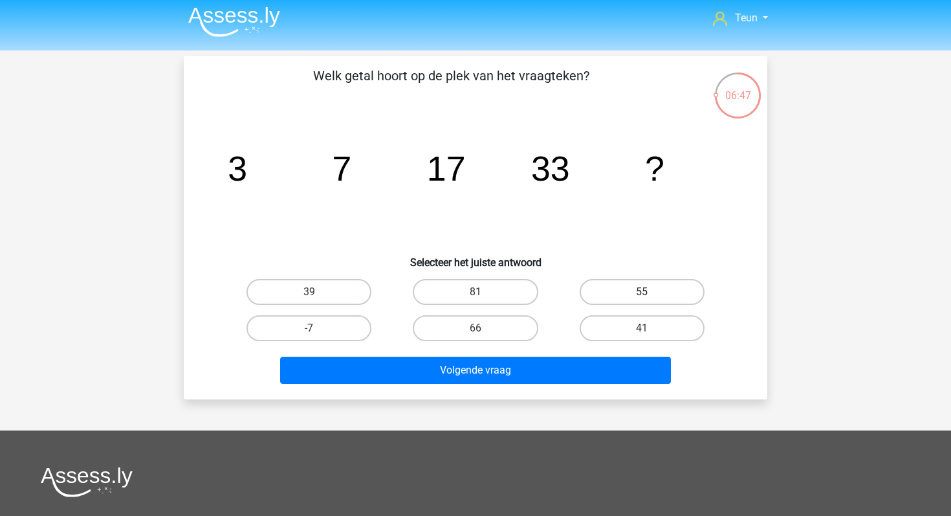
click at [601, 285] on label "55" at bounding box center [642, 292] width 125 height 26
click at [642, 292] on input "55" at bounding box center [646, 296] width 8 height 8
radio input "true"
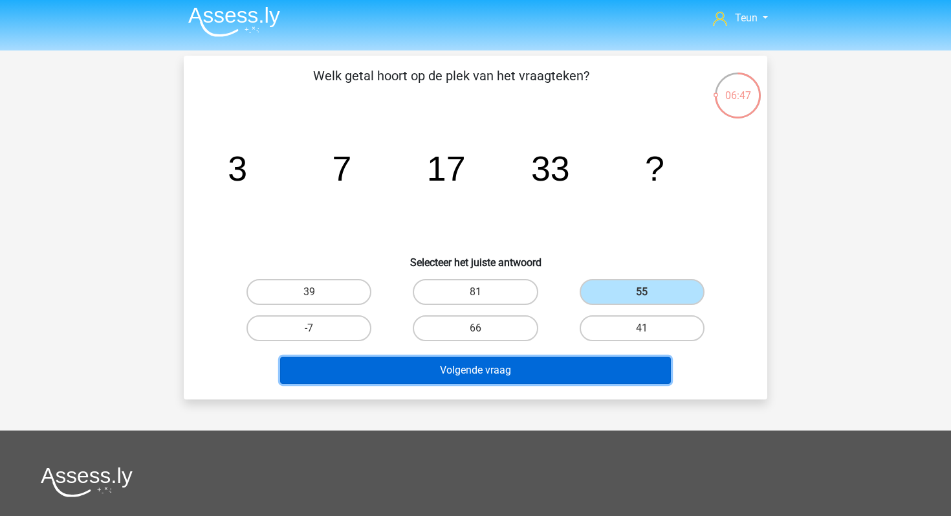
click at [599, 379] on button "Volgende vraag" at bounding box center [475, 370] width 391 height 27
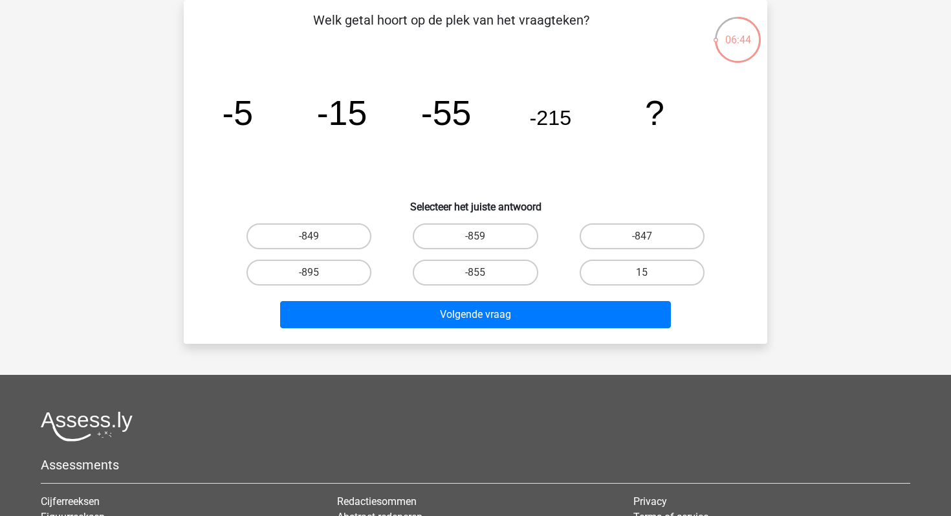
scroll to position [26, 0]
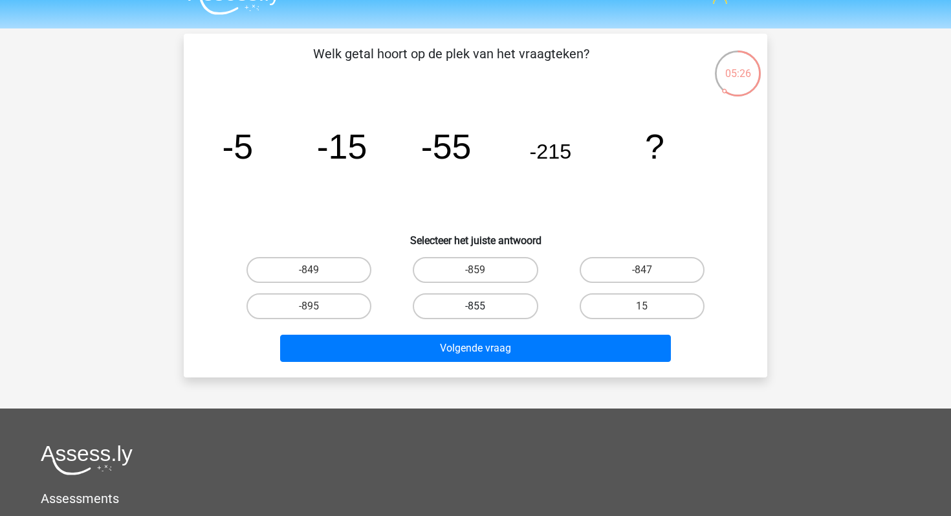
click at [461, 303] on label "-855" at bounding box center [475, 306] width 125 height 26
click at [476, 306] on input "-855" at bounding box center [480, 310] width 8 height 8
radio input "true"
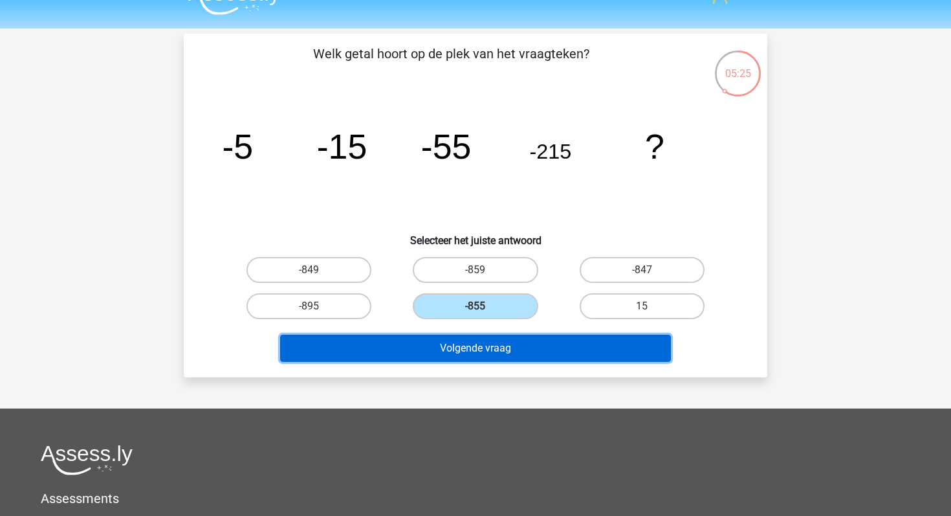
click at [479, 345] on button "Volgende vraag" at bounding box center [475, 348] width 391 height 27
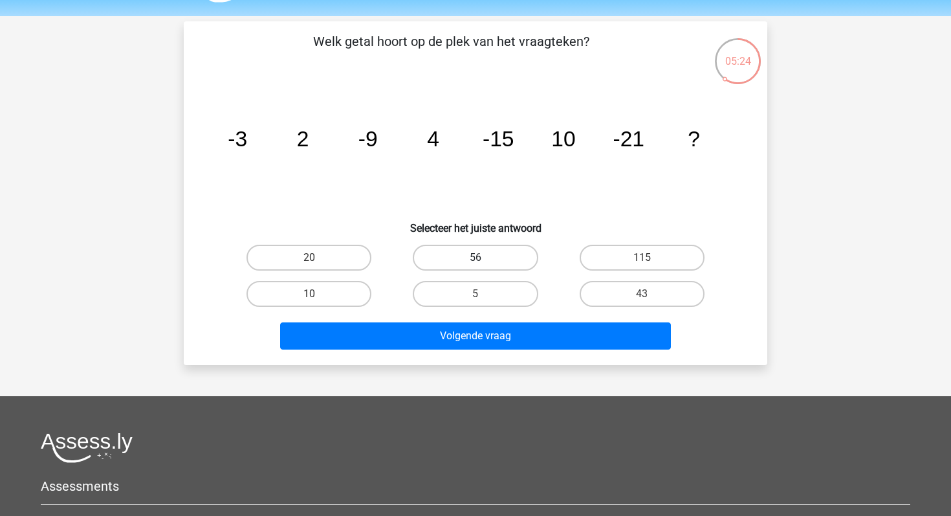
scroll to position [29, 0]
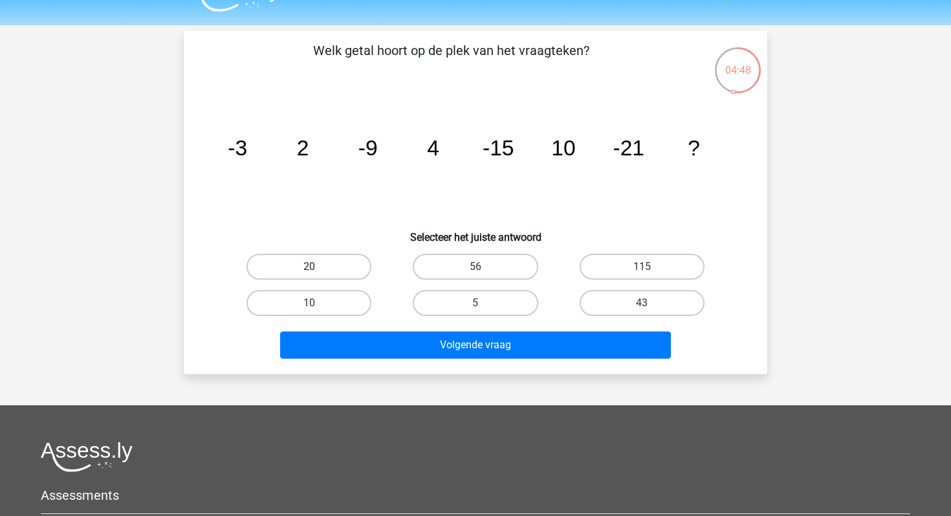
click at [360, 264] on label "20" at bounding box center [309, 267] width 125 height 26
click at [318, 267] on input "20" at bounding box center [313, 271] width 8 height 8
radio input "true"
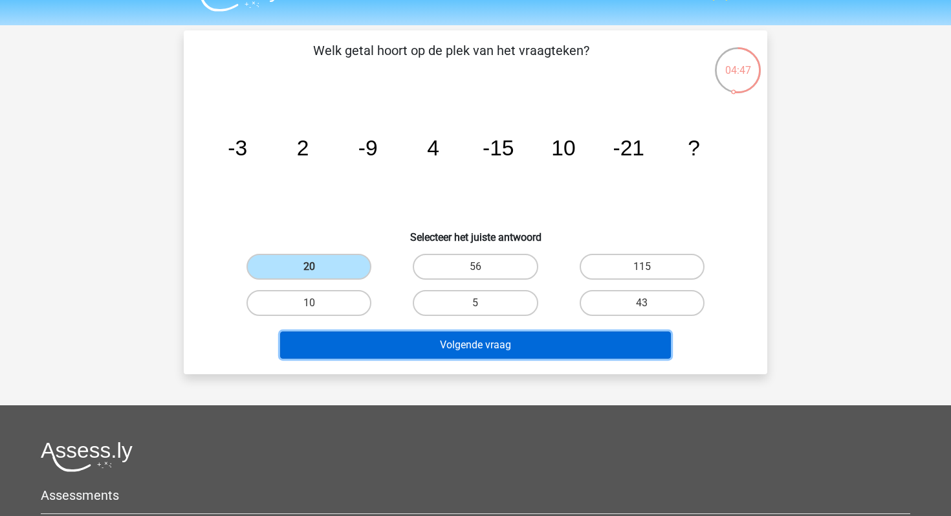
click at [422, 340] on button "Volgende vraag" at bounding box center [475, 344] width 391 height 27
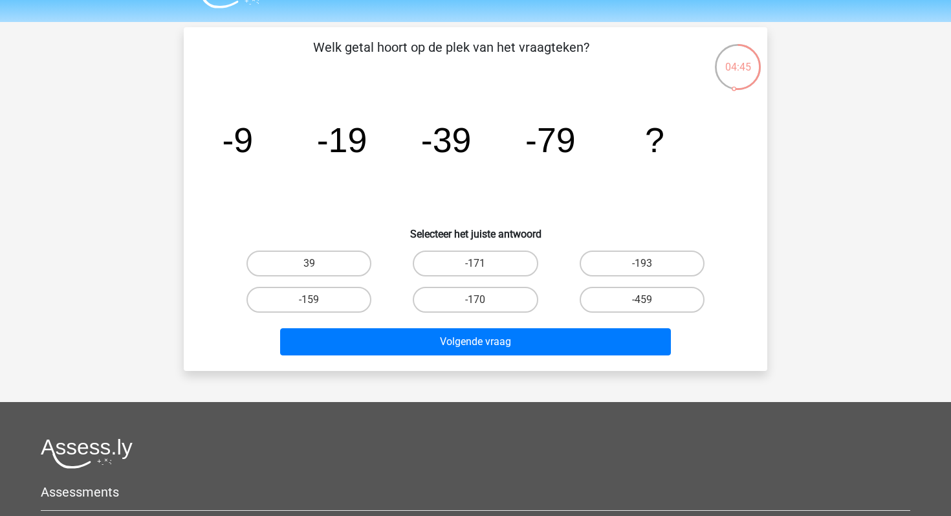
scroll to position [24, 0]
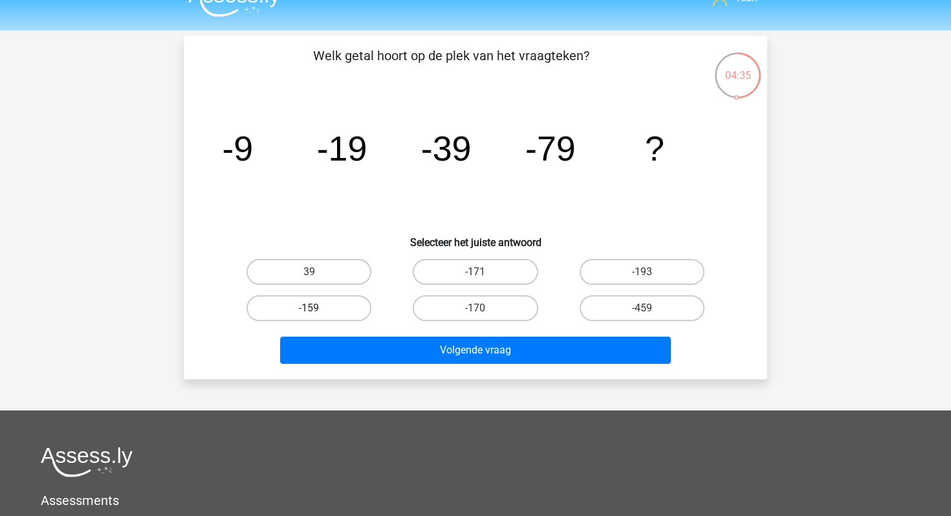
click at [357, 309] on label "-159" at bounding box center [309, 308] width 125 height 26
click at [318, 309] on input "-159" at bounding box center [313, 312] width 8 height 8
radio input "true"
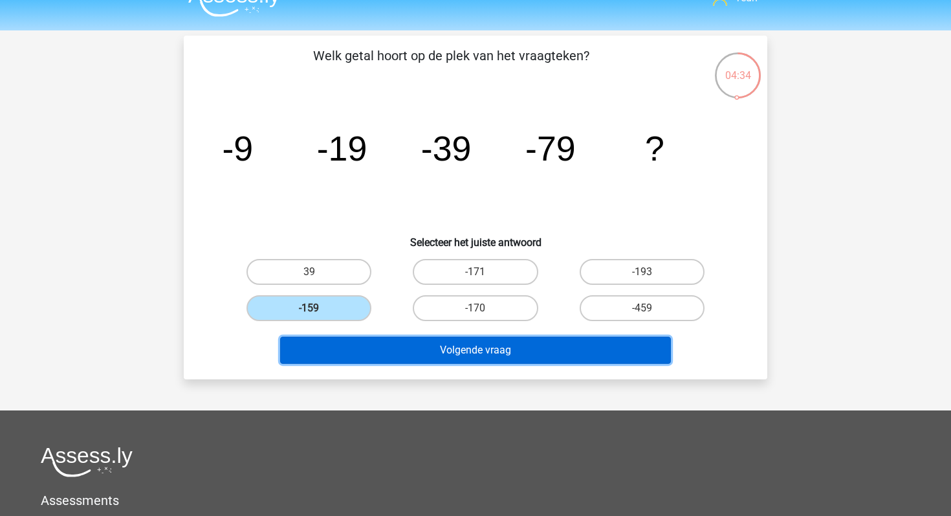
click at [377, 342] on button "Volgende vraag" at bounding box center [475, 349] width 391 height 27
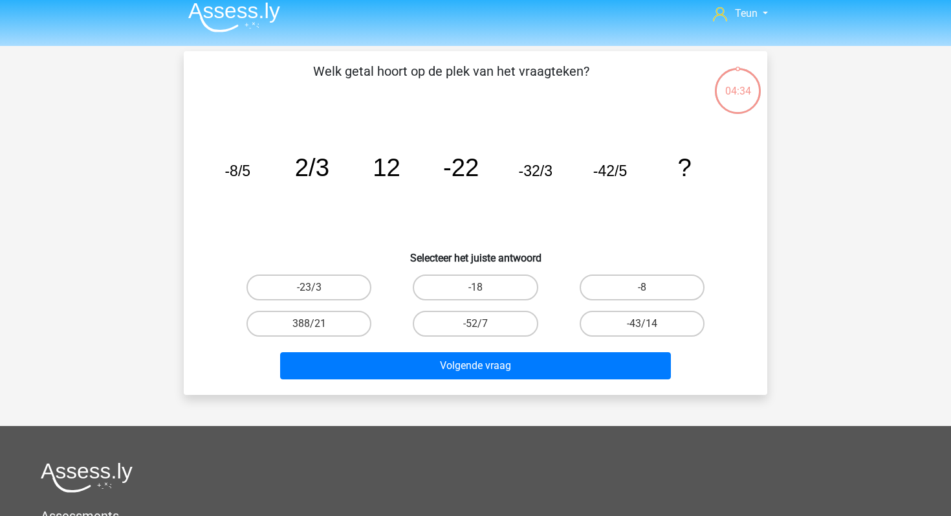
scroll to position [0, 0]
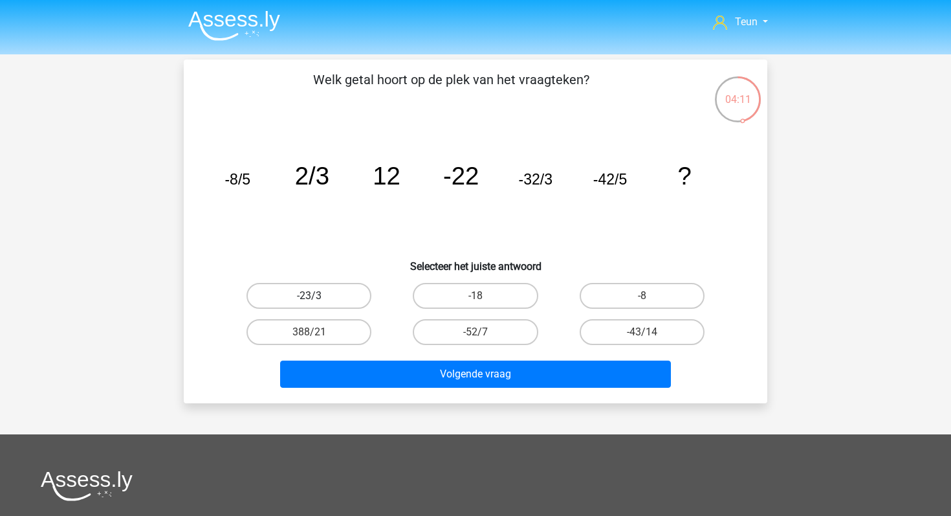
click at [348, 286] on label "-23/3" at bounding box center [309, 296] width 125 height 26
click at [318, 296] on input "-23/3" at bounding box center [313, 300] width 8 height 8
radio input "true"
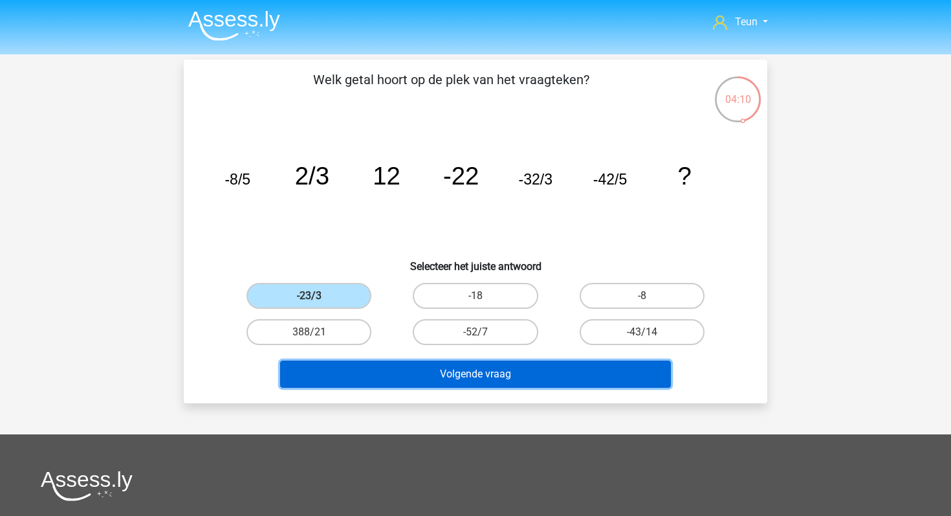
click at [381, 367] on button "Volgende vraag" at bounding box center [475, 373] width 391 height 27
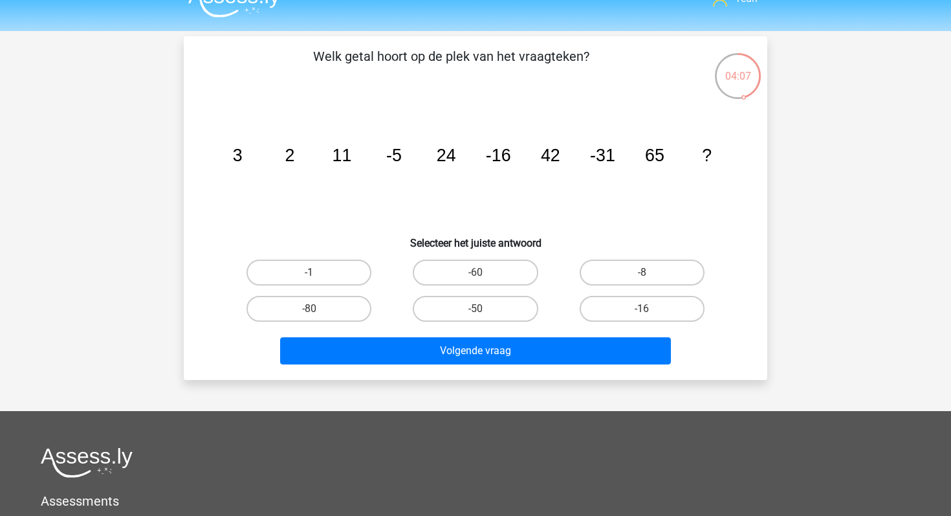
scroll to position [20, 0]
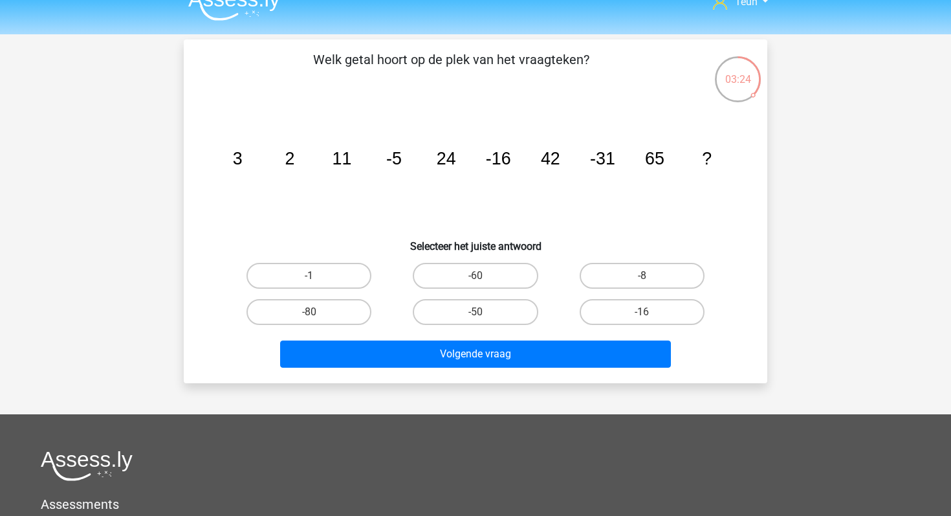
click at [480, 318] on input "-50" at bounding box center [480, 316] width 8 height 8
radio input "true"
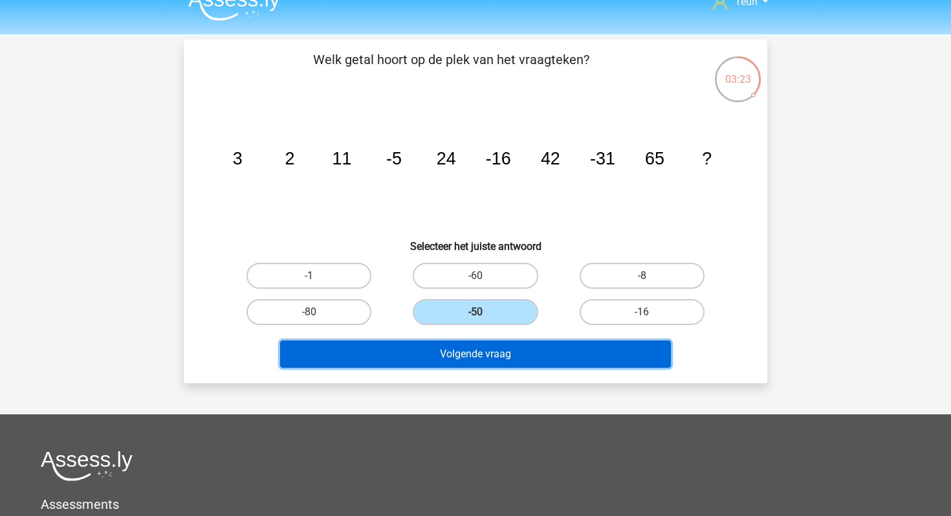
click at [489, 343] on button "Volgende vraag" at bounding box center [475, 353] width 391 height 27
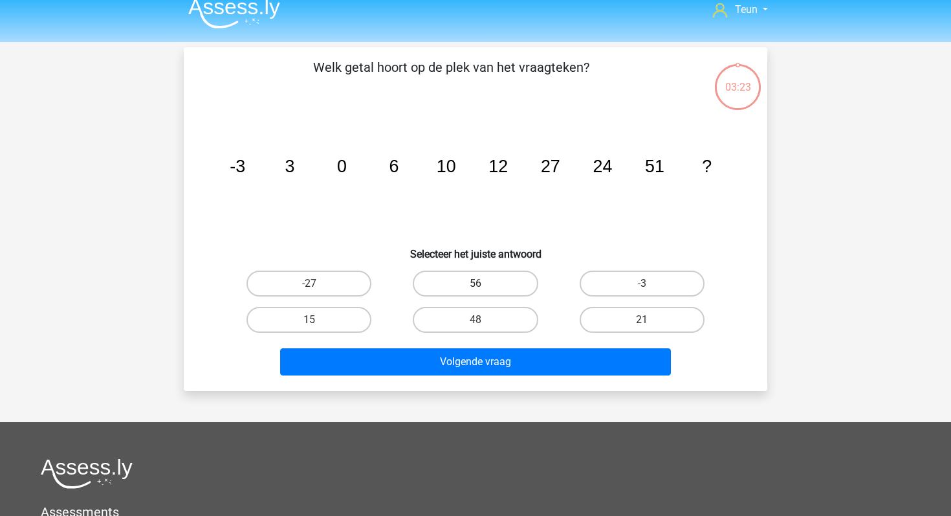
scroll to position [6, 0]
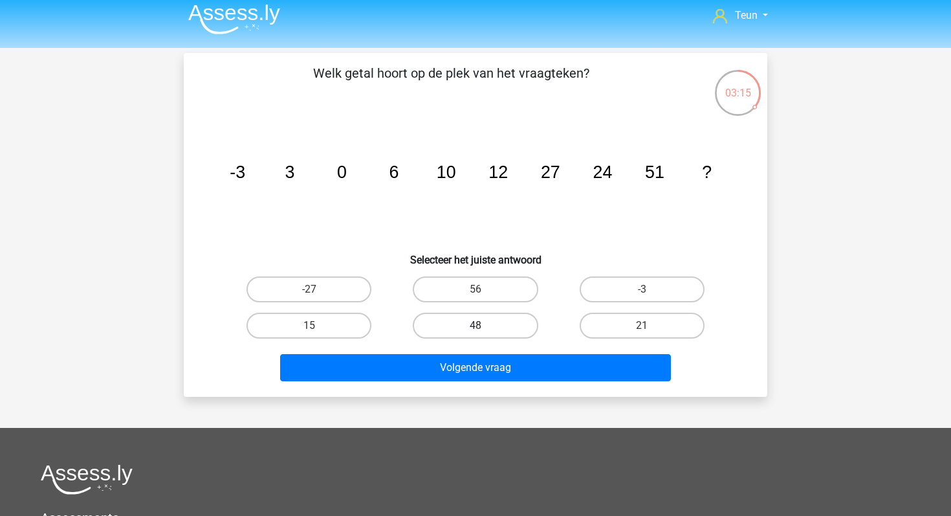
click at [473, 324] on label "48" at bounding box center [475, 326] width 125 height 26
click at [476, 325] on input "48" at bounding box center [480, 329] width 8 height 8
radio input "true"
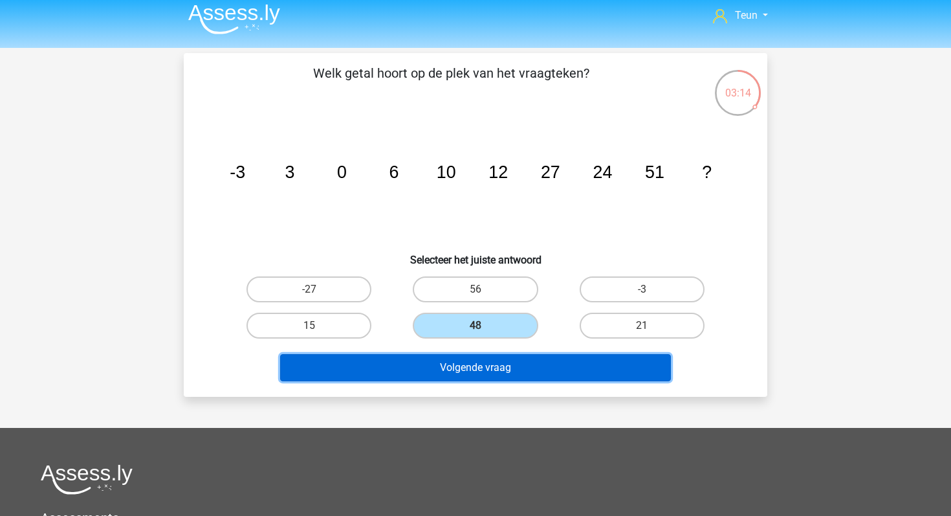
click at [486, 369] on button "Volgende vraag" at bounding box center [475, 367] width 391 height 27
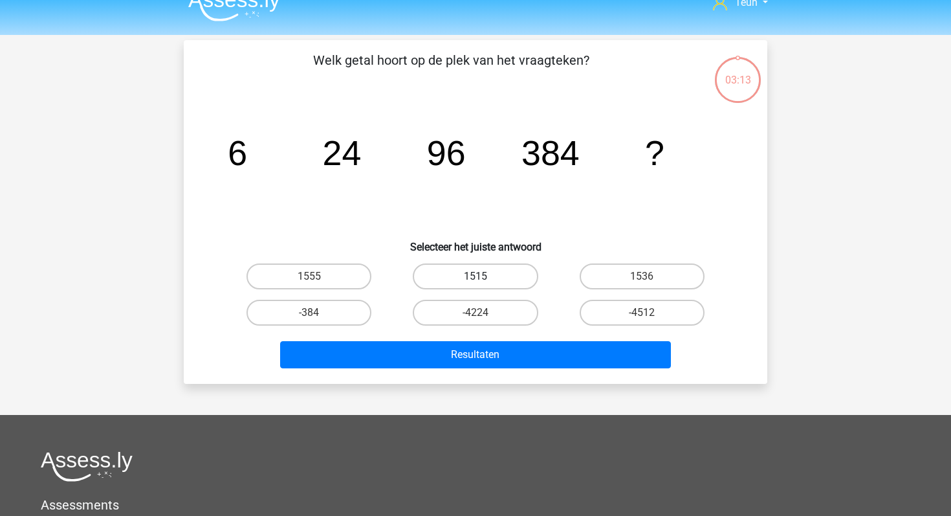
scroll to position [16, 0]
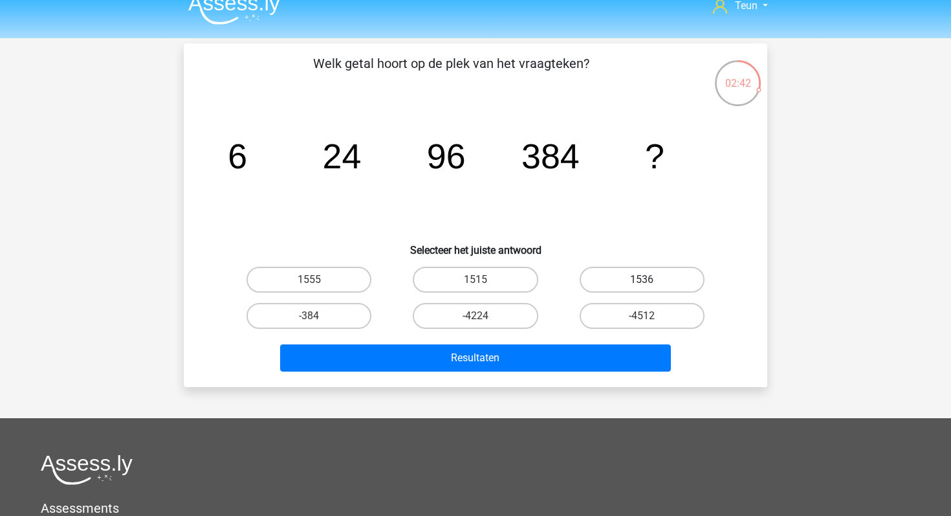
click at [650, 278] on label "1536" at bounding box center [642, 280] width 125 height 26
click at [650, 280] on input "1536" at bounding box center [646, 284] width 8 height 8
radio input "true"
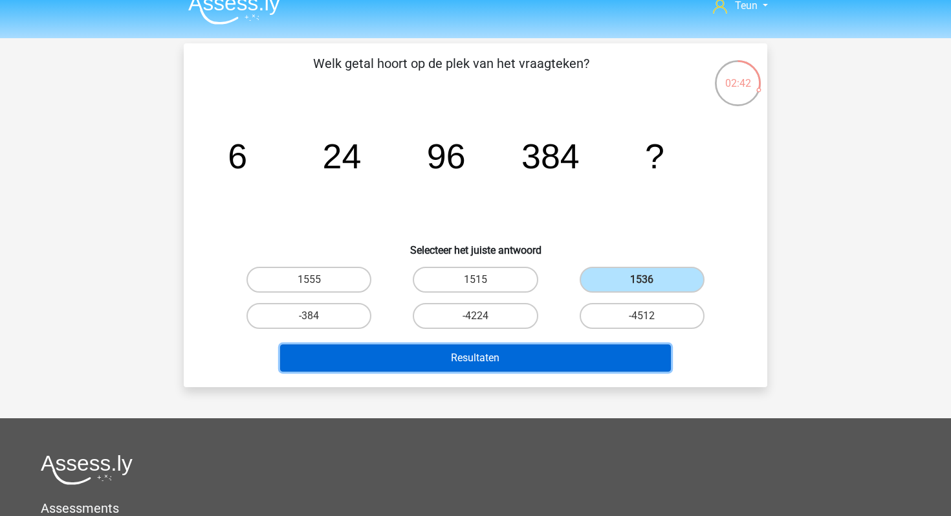
click at [637, 349] on button "Resultaten" at bounding box center [475, 357] width 391 height 27
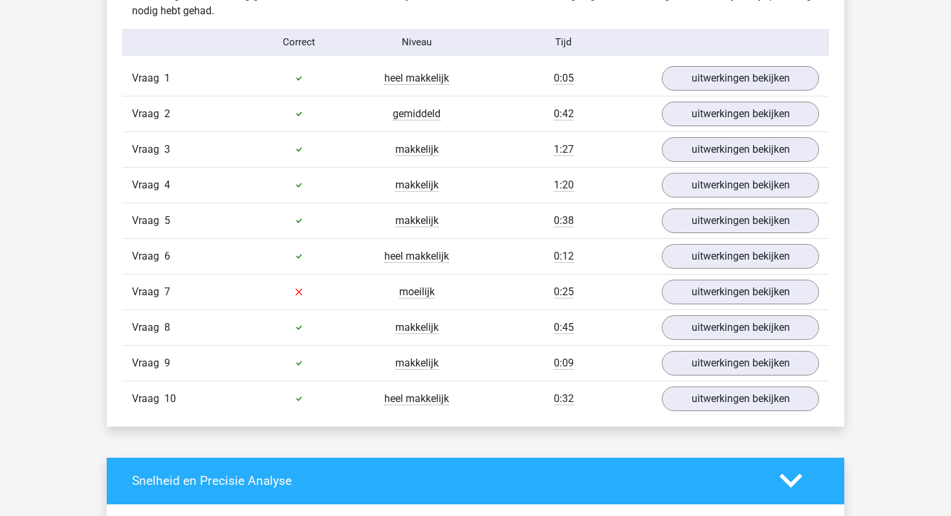
scroll to position [833, 0]
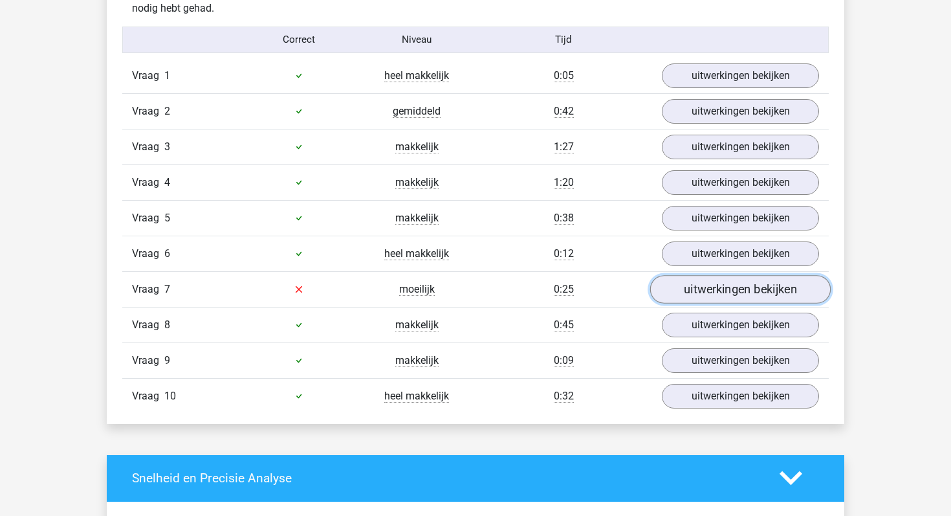
click at [687, 300] on link "uitwerkingen bekijken" at bounding box center [740, 289] width 181 height 28
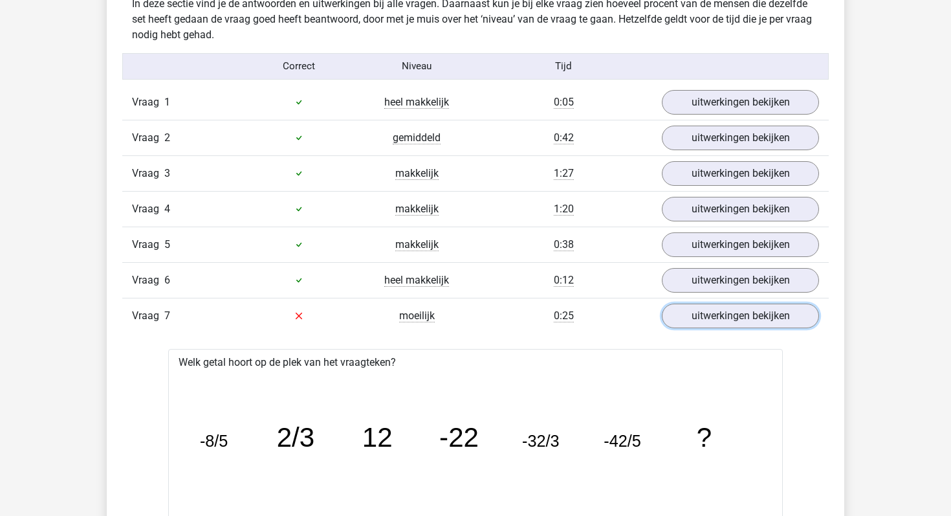
scroll to position [846, 0]
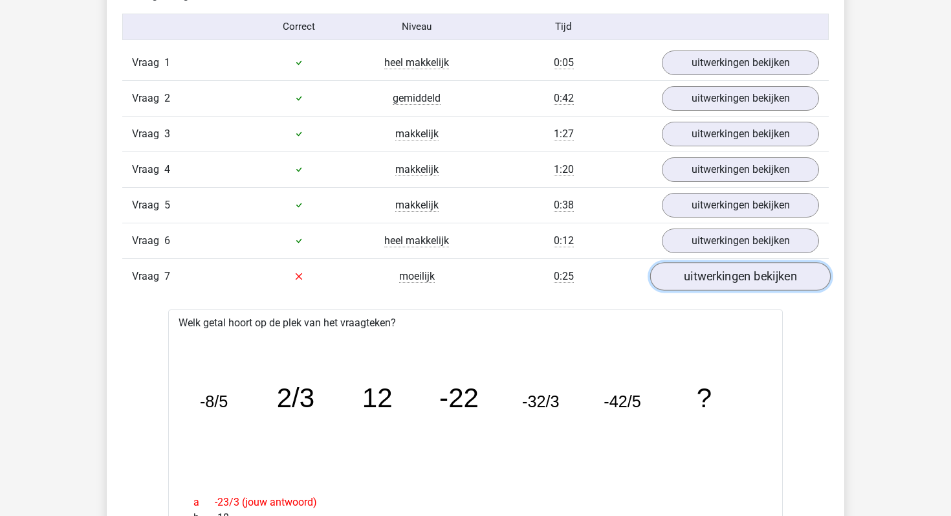
click at [686, 265] on link "uitwerkingen bekijken" at bounding box center [740, 276] width 181 height 28
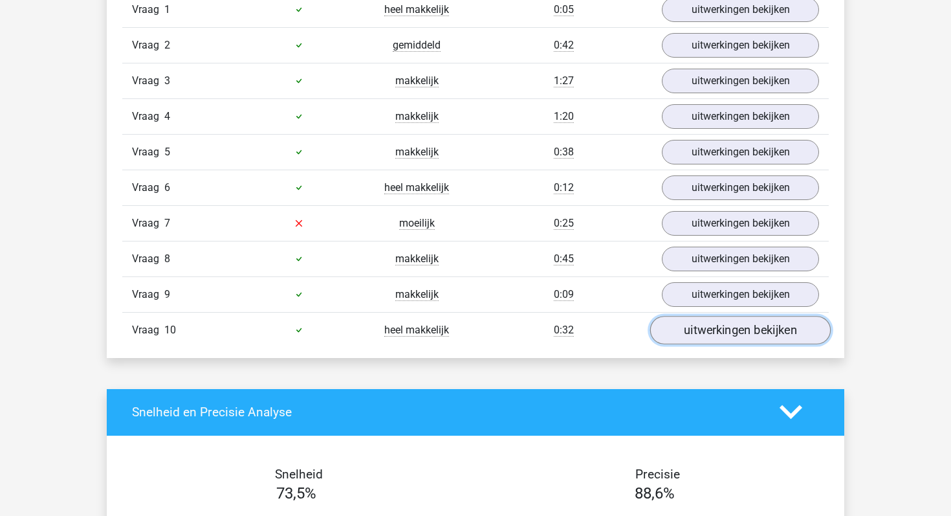
click at [683, 331] on link "uitwerkingen bekijken" at bounding box center [740, 330] width 181 height 28
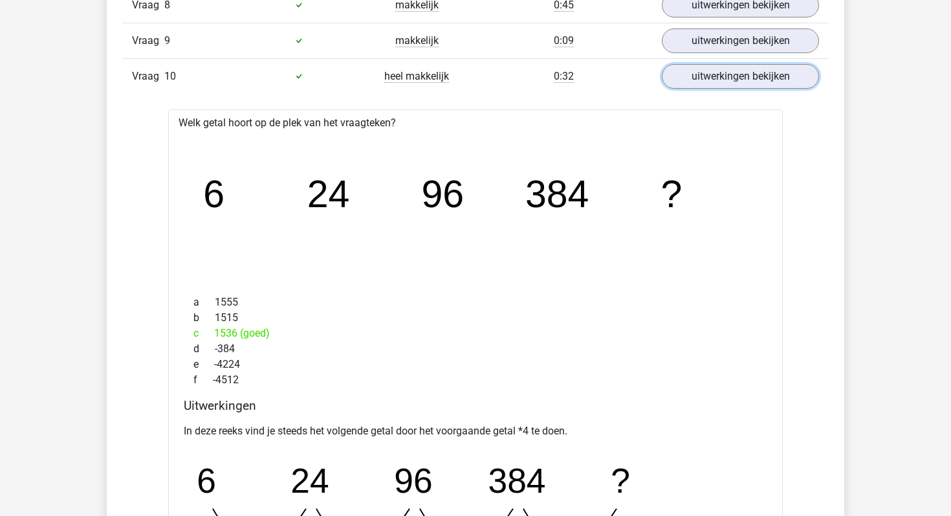
scroll to position [1138, 0]
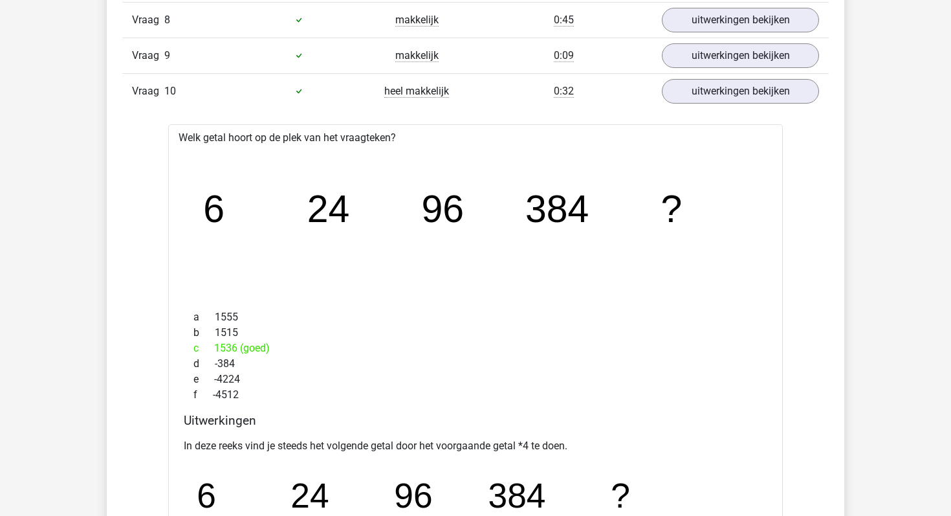
click at [670, 104] on div "Vraag 10 heel makkelijk 0:32 uitwerkingen bekijken" at bounding box center [475, 91] width 707 height 36
click at [677, 98] on link "uitwerkingen bekijken" at bounding box center [740, 91] width 181 height 28
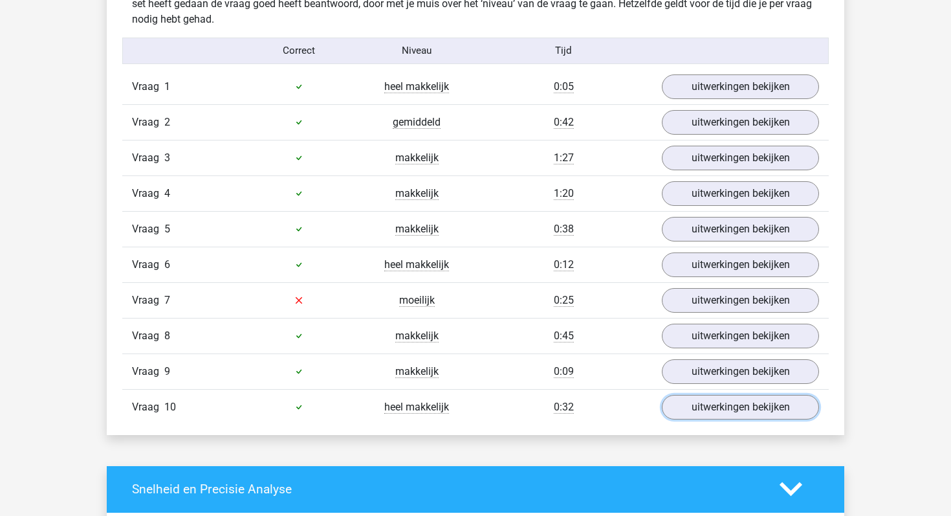
scroll to position [823, 0]
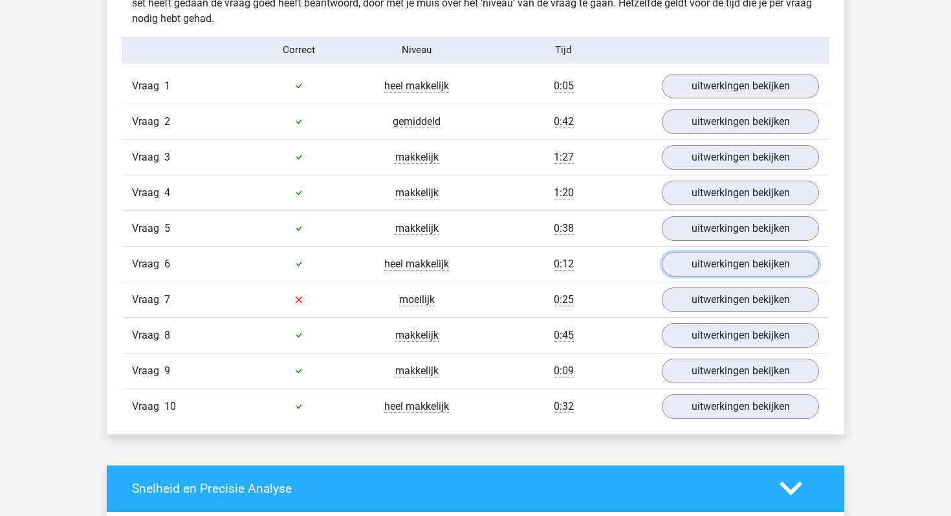
click at [667, 255] on link "uitwerkingen bekijken" at bounding box center [740, 264] width 157 height 25
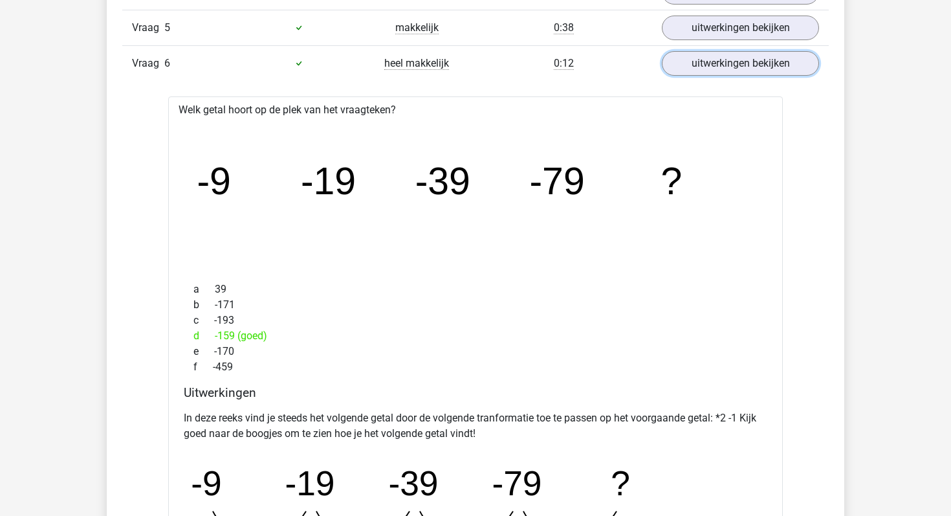
scroll to position [1006, 0]
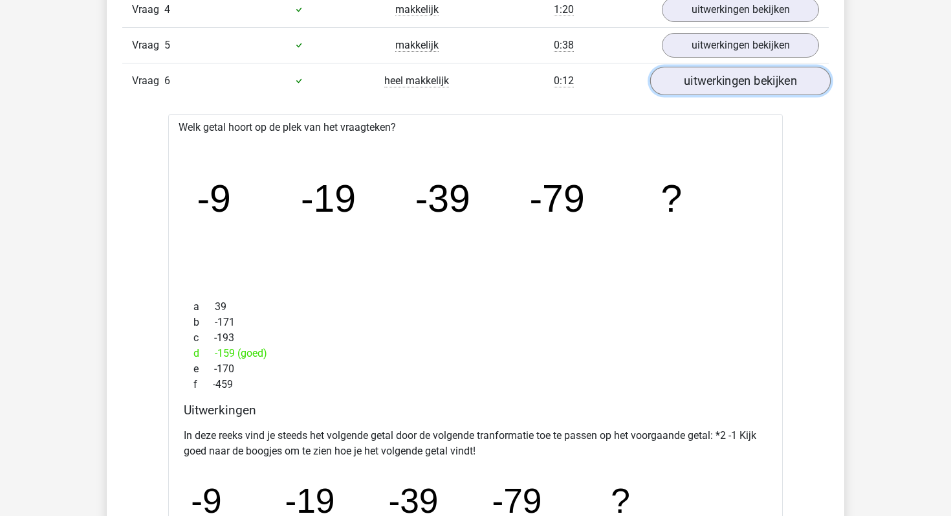
click at [666, 71] on link "uitwerkingen bekijken" at bounding box center [740, 81] width 181 height 28
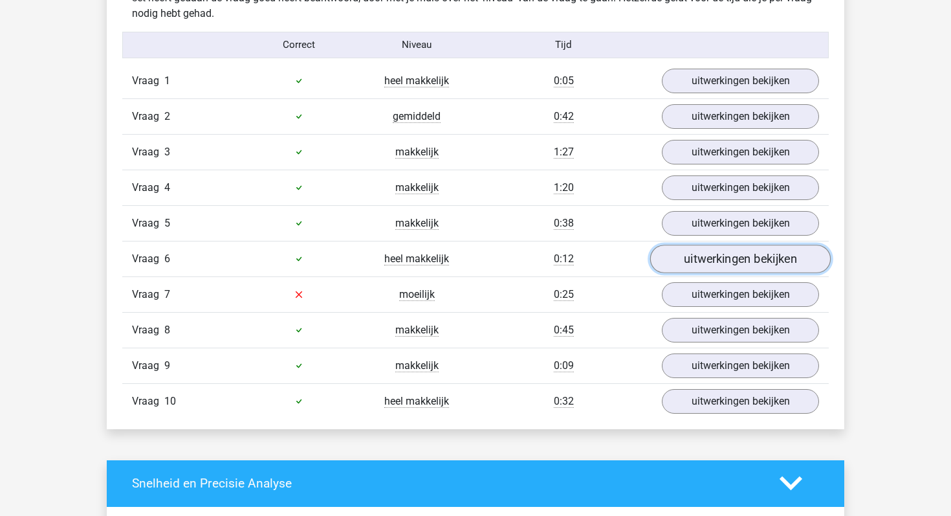
scroll to position [827, 0]
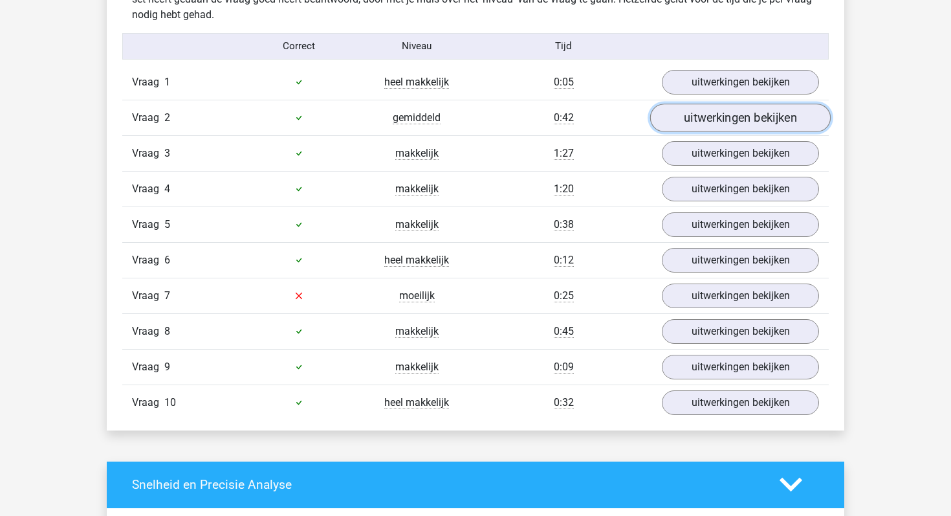
click at [673, 115] on link "uitwerkingen bekijken" at bounding box center [740, 118] width 181 height 28
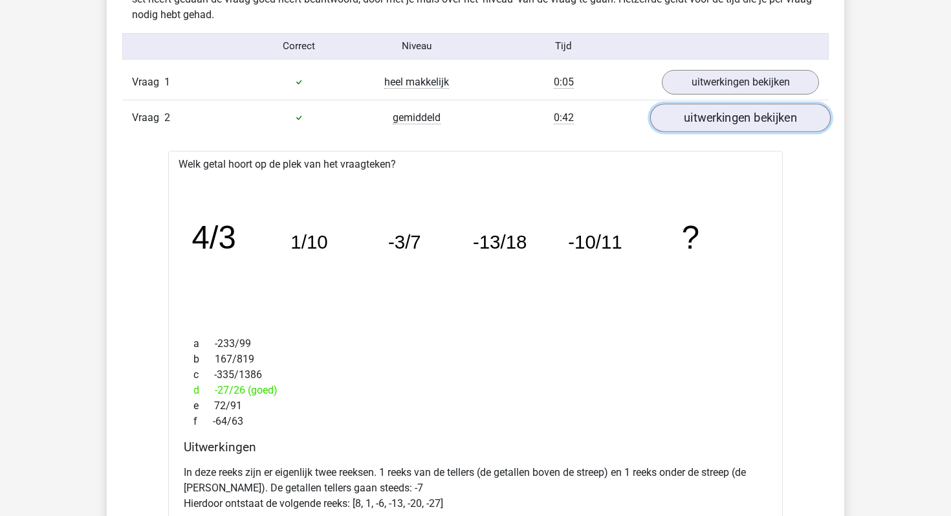
click at [673, 115] on link "uitwerkingen bekijken" at bounding box center [740, 118] width 181 height 28
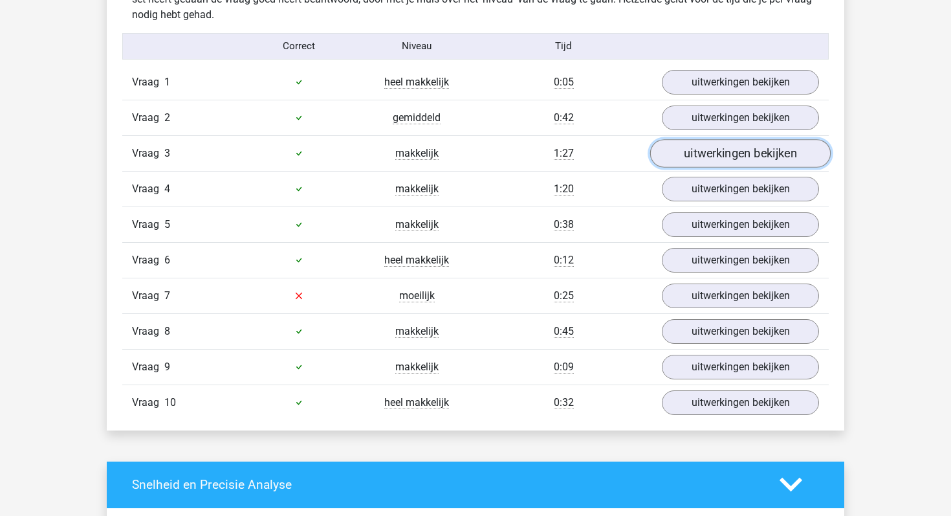
click at [677, 155] on link "uitwerkingen bekijken" at bounding box center [740, 153] width 181 height 28
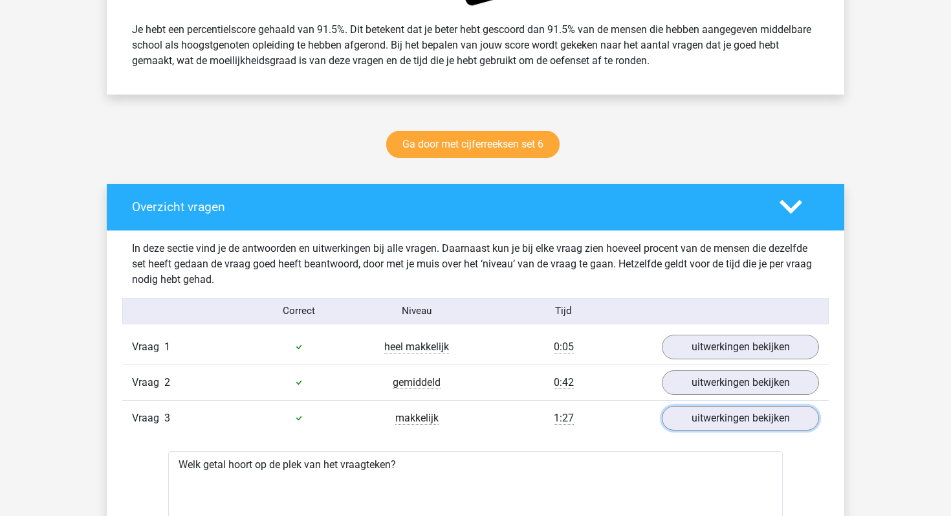
scroll to position [566, 0]
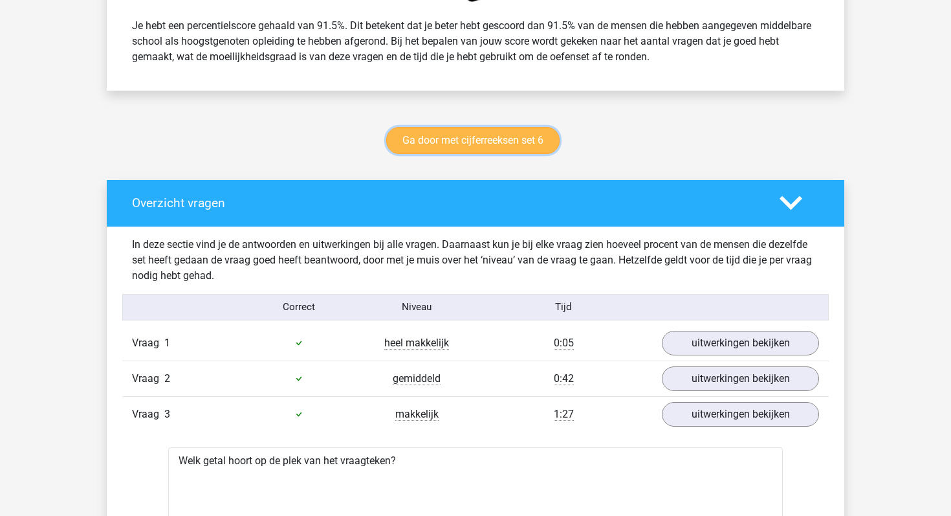
click at [529, 139] on link "Ga door met cijferreeksen set 6" at bounding box center [472, 140] width 173 height 27
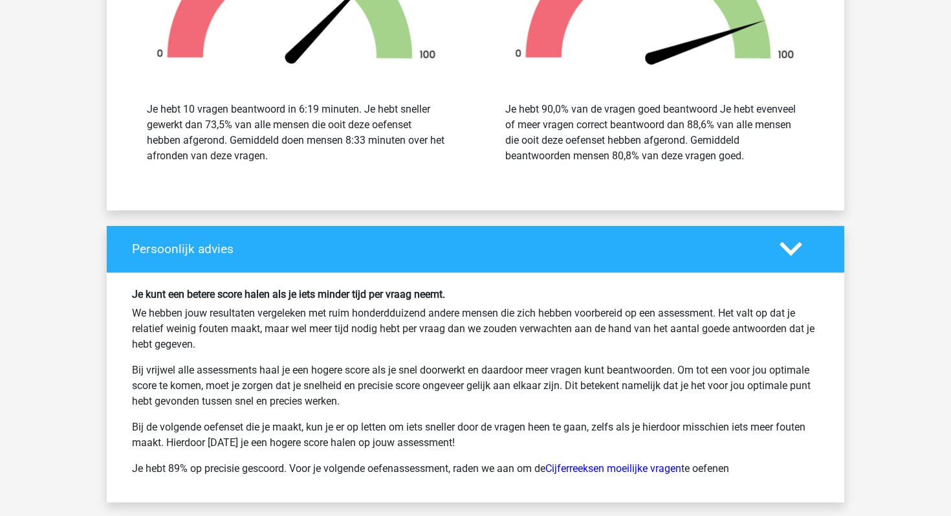
scroll to position [2566, 0]
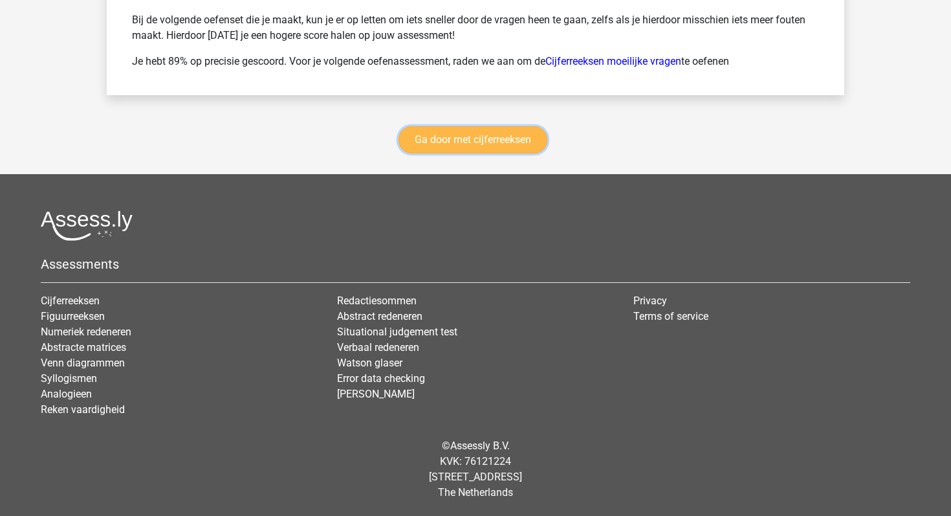
click at [432, 148] on link "Ga door met cijferreeksen" at bounding box center [473, 139] width 149 height 27
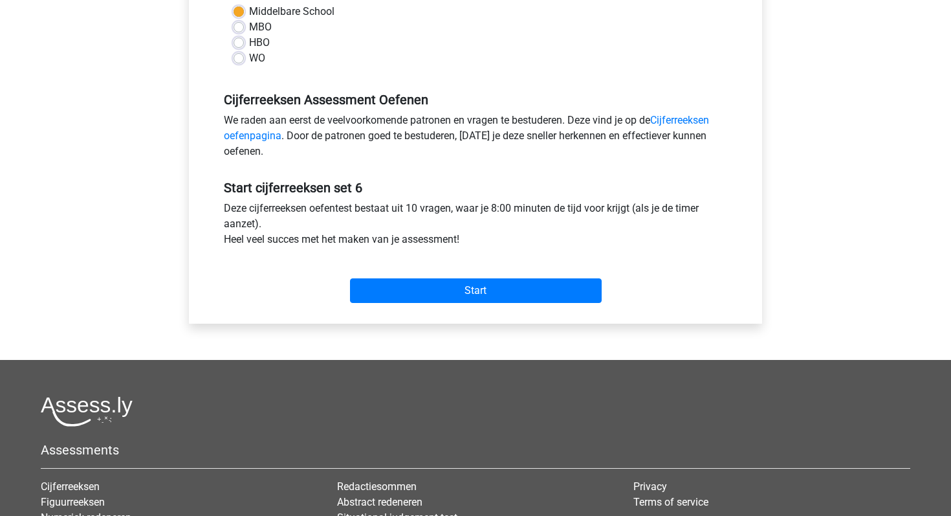
scroll to position [309, 0]
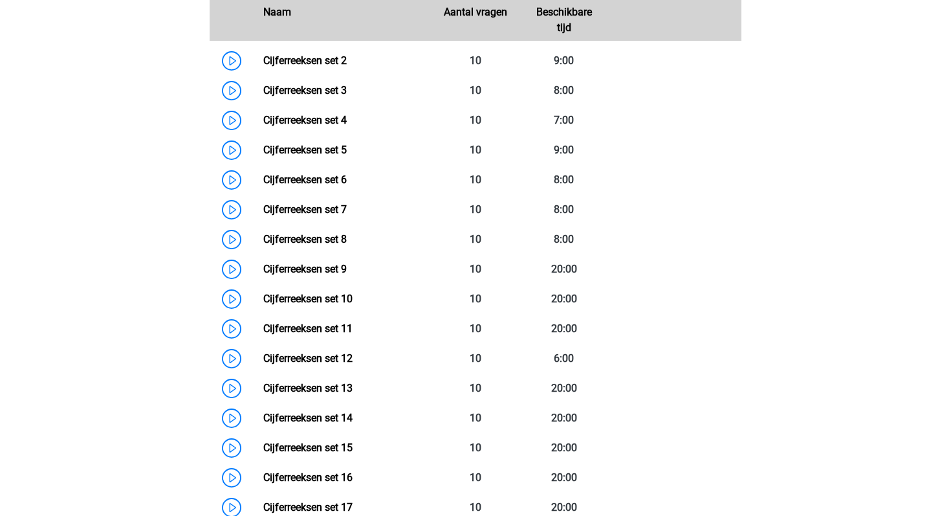
scroll to position [672, 0]
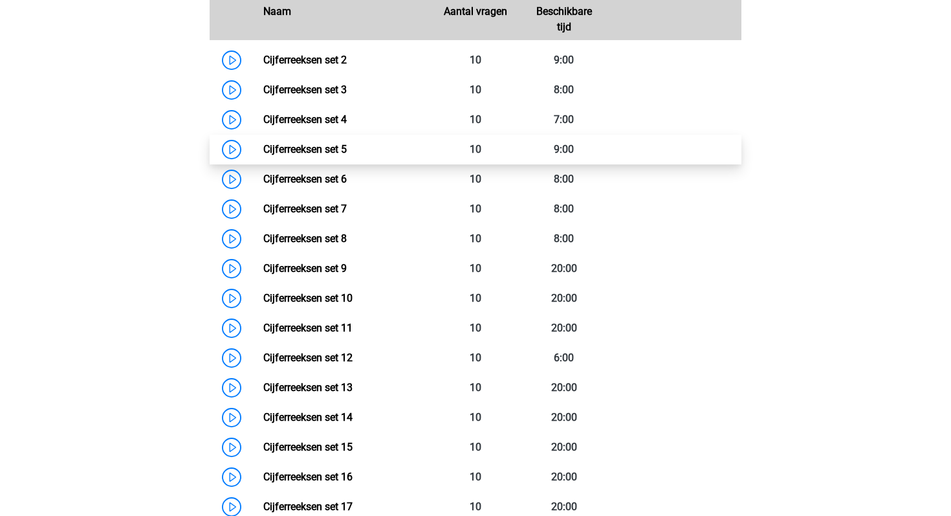
click at [263, 155] on link "Cijferreeksen set 5" at bounding box center [304, 149] width 83 height 12
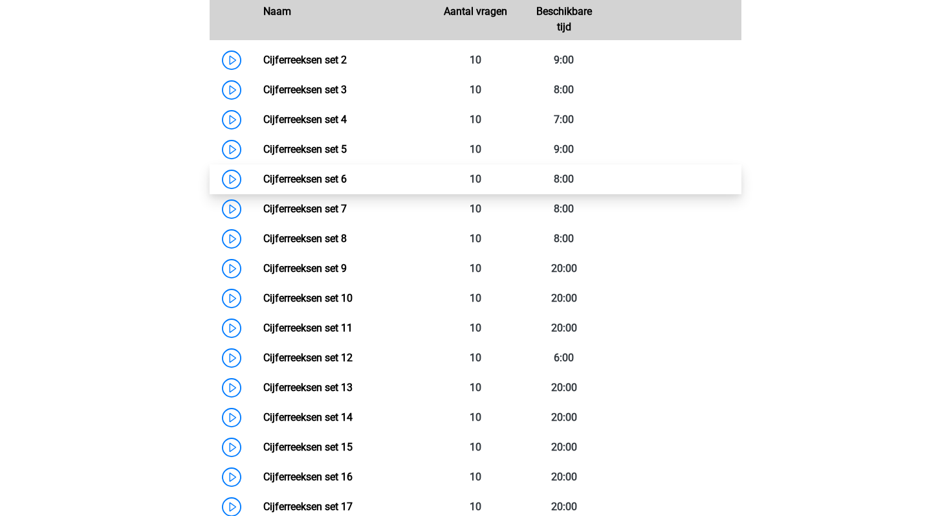
click at [263, 185] on link "Cijferreeksen set 6" at bounding box center [304, 179] width 83 height 12
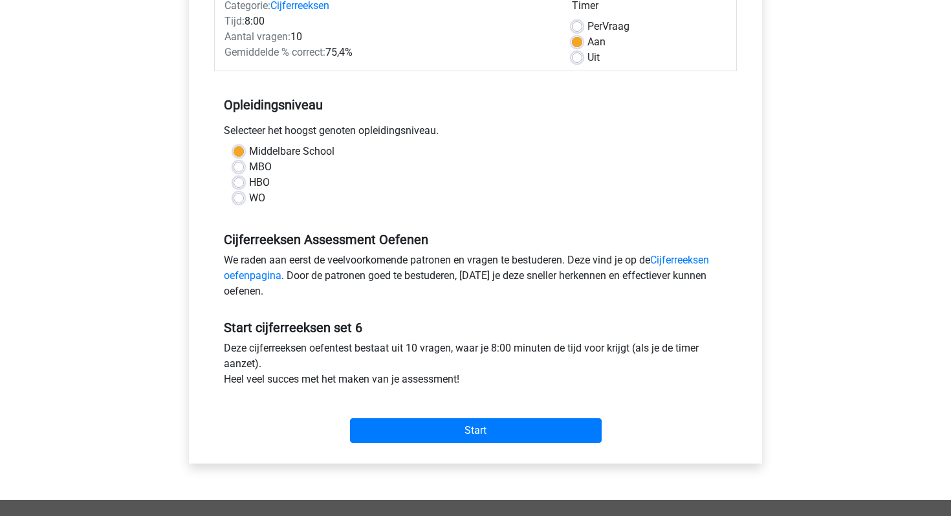
scroll to position [229, 0]
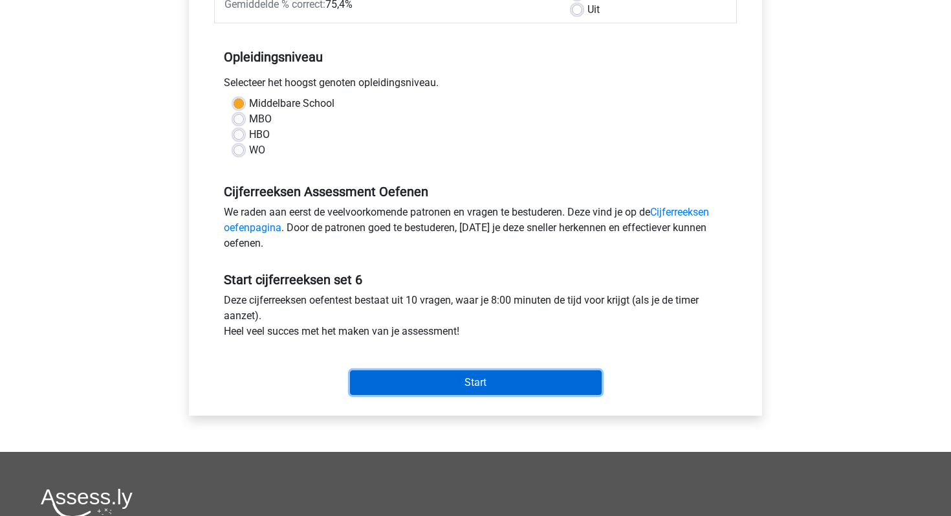
click at [430, 391] on input "Start" at bounding box center [476, 382] width 252 height 25
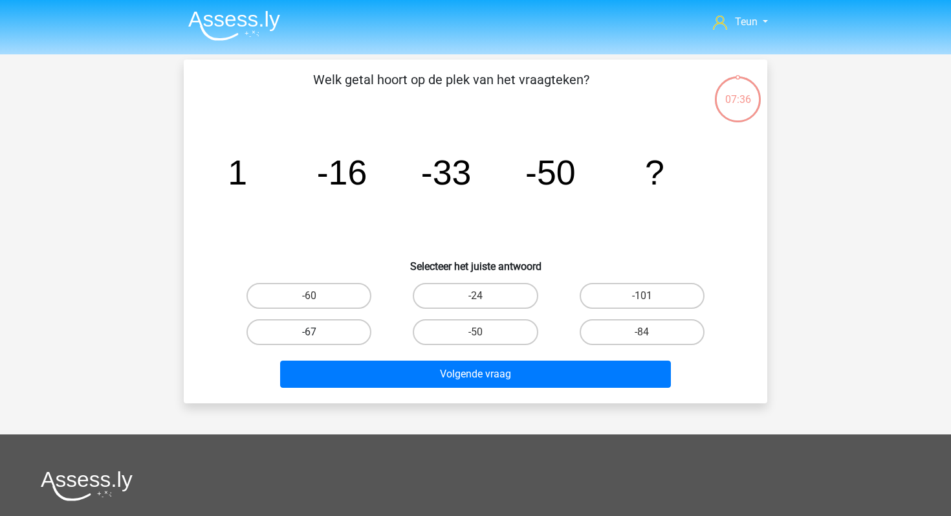
click at [327, 322] on label "-67" at bounding box center [309, 332] width 125 height 26
click at [318, 332] on input "-67" at bounding box center [313, 336] width 8 height 8
radio input "true"
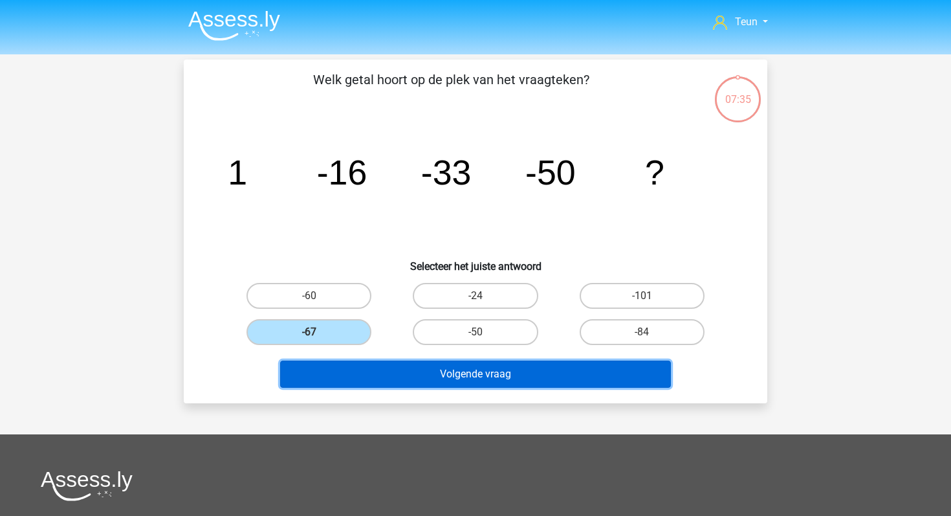
click at [376, 369] on button "Volgende vraag" at bounding box center [475, 373] width 391 height 27
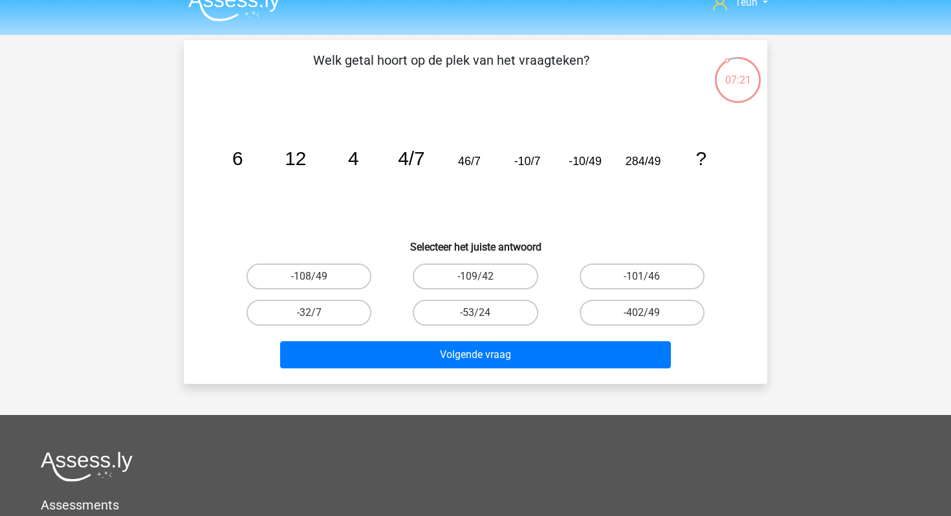
scroll to position [10, 0]
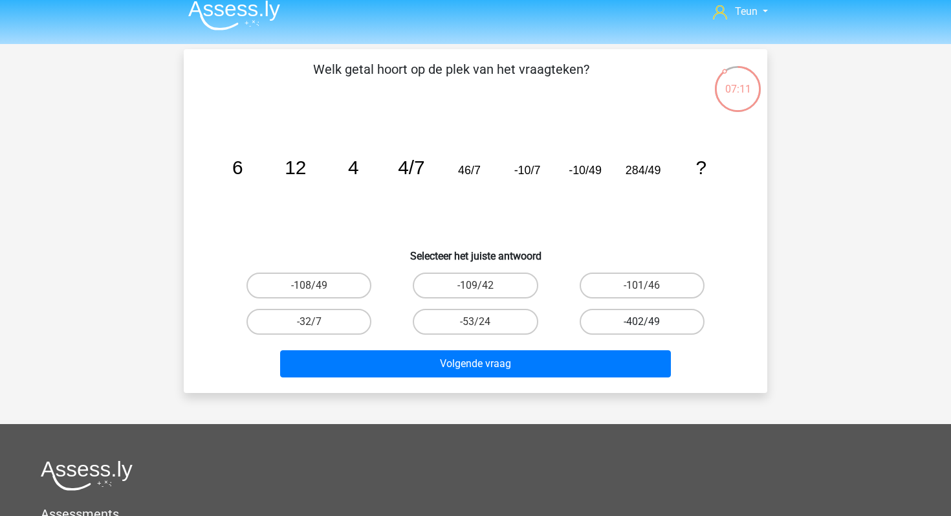
click at [599, 323] on label "-402/49" at bounding box center [642, 322] width 125 height 26
click at [642, 323] on input "-402/49" at bounding box center [646, 326] width 8 height 8
radio input "true"
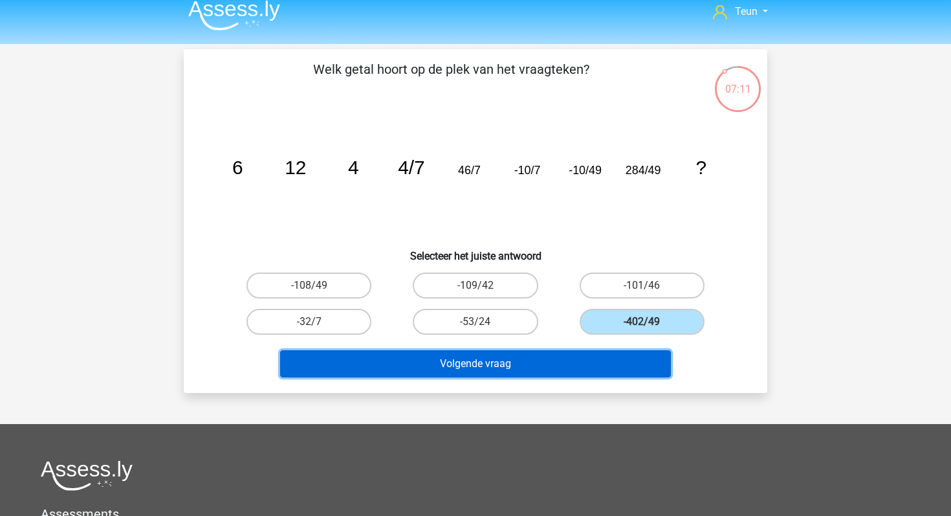
click at [538, 366] on button "Volgende vraag" at bounding box center [475, 363] width 391 height 27
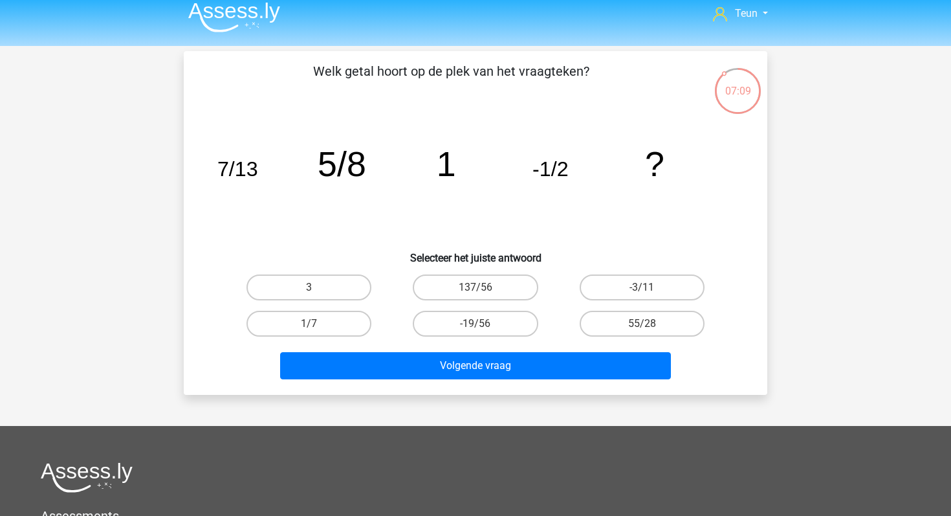
scroll to position [6, 0]
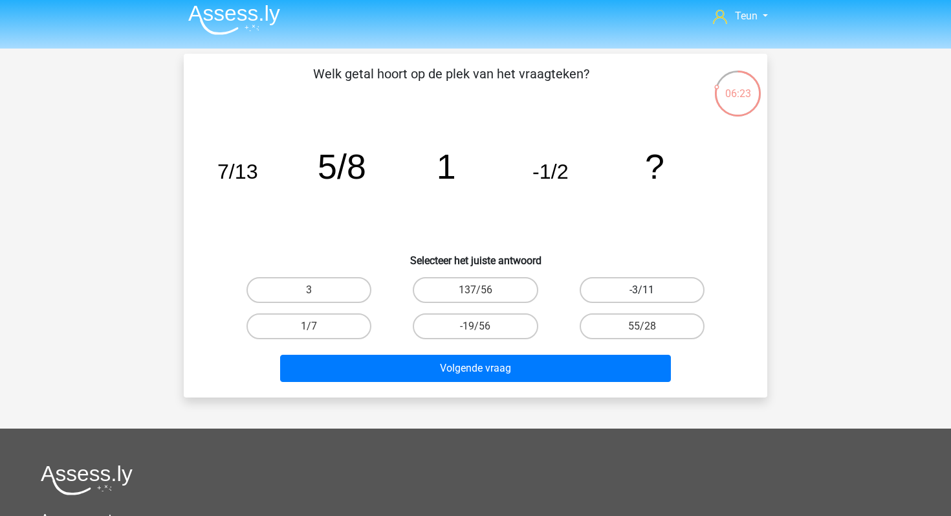
click at [609, 294] on label "-3/11" at bounding box center [642, 290] width 125 height 26
click at [642, 294] on input "-3/11" at bounding box center [646, 294] width 8 height 8
radio input "true"
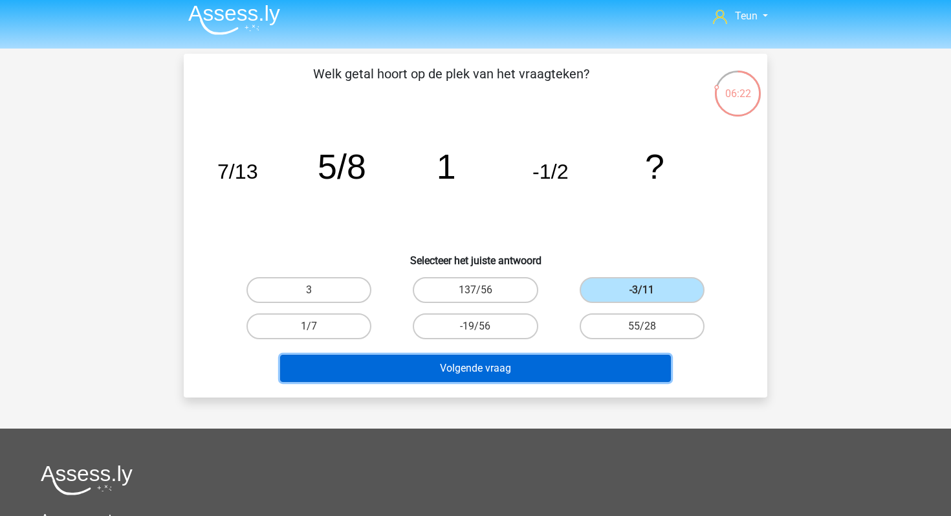
click at [531, 367] on button "Volgende vraag" at bounding box center [475, 368] width 391 height 27
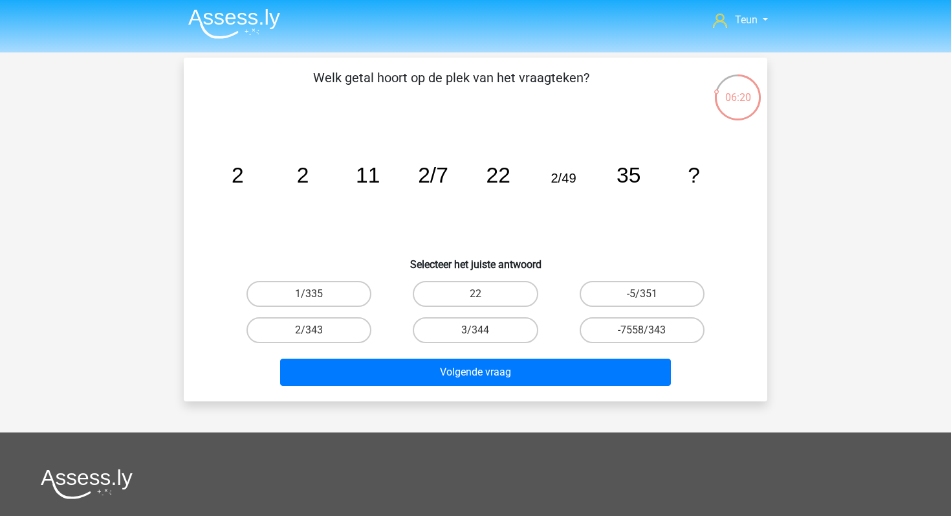
scroll to position [0, 0]
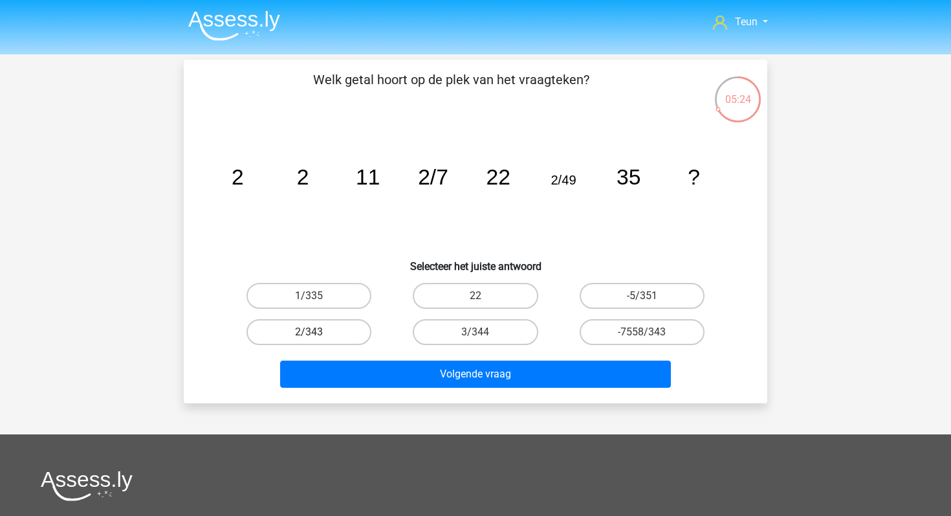
click at [332, 325] on label "2/343" at bounding box center [309, 332] width 125 height 26
click at [318, 332] on input "2/343" at bounding box center [313, 336] width 8 height 8
radio input "true"
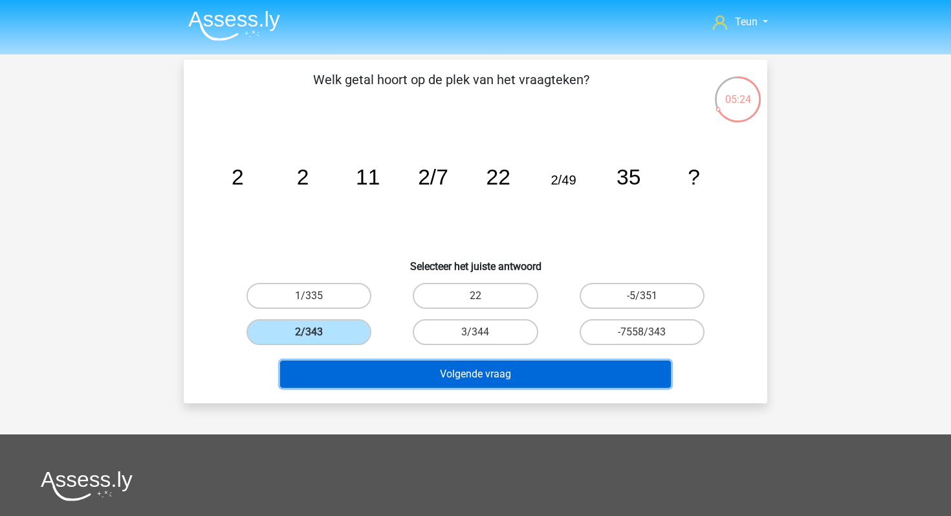
click at [401, 368] on button "Volgende vraag" at bounding box center [475, 373] width 391 height 27
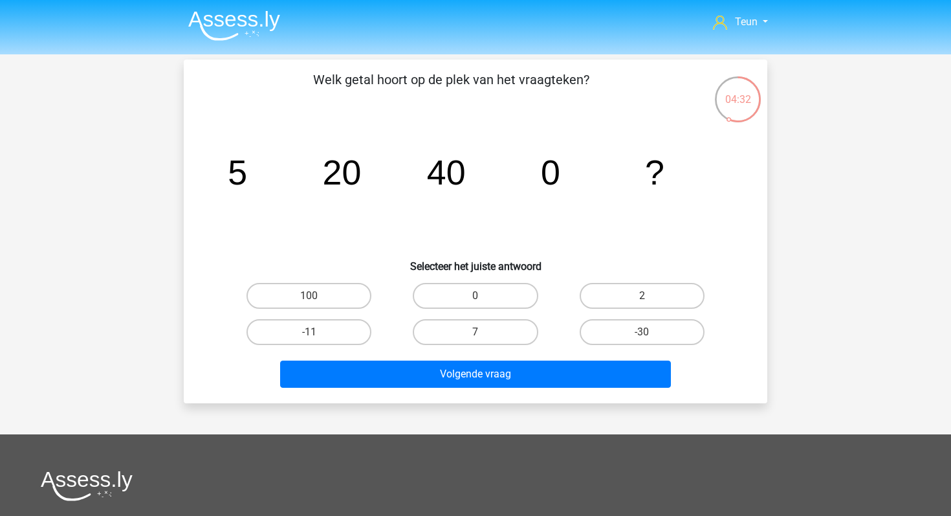
click at [643, 336] on input "-30" at bounding box center [646, 336] width 8 height 8
radio input "true"
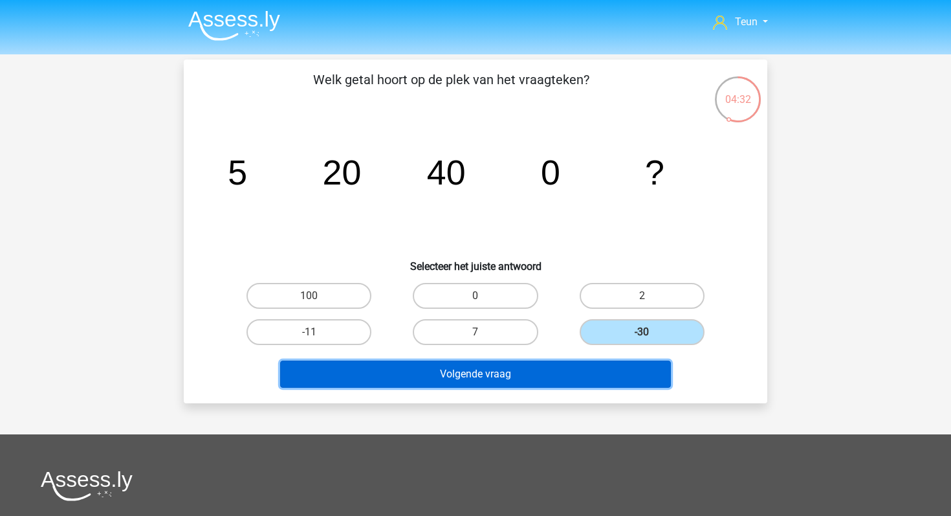
click at [599, 369] on button "Volgende vraag" at bounding box center [475, 373] width 391 height 27
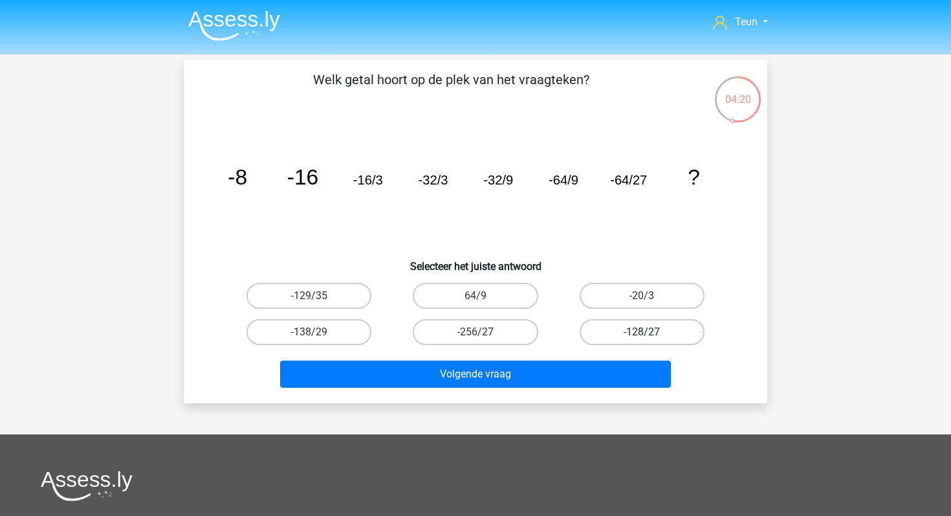
click at [626, 327] on label "-128/27" at bounding box center [642, 332] width 125 height 26
click at [642, 332] on input "-128/27" at bounding box center [646, 336] width 8 height 8
radio input "true"
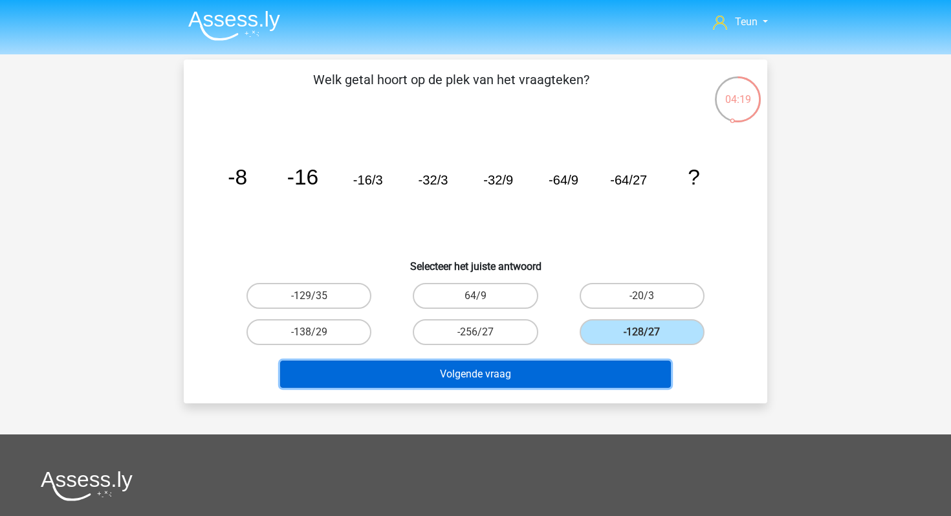
click at [559, 362] on button "Volgende vraag" at bounding box center [475, 373] width 391 height 27
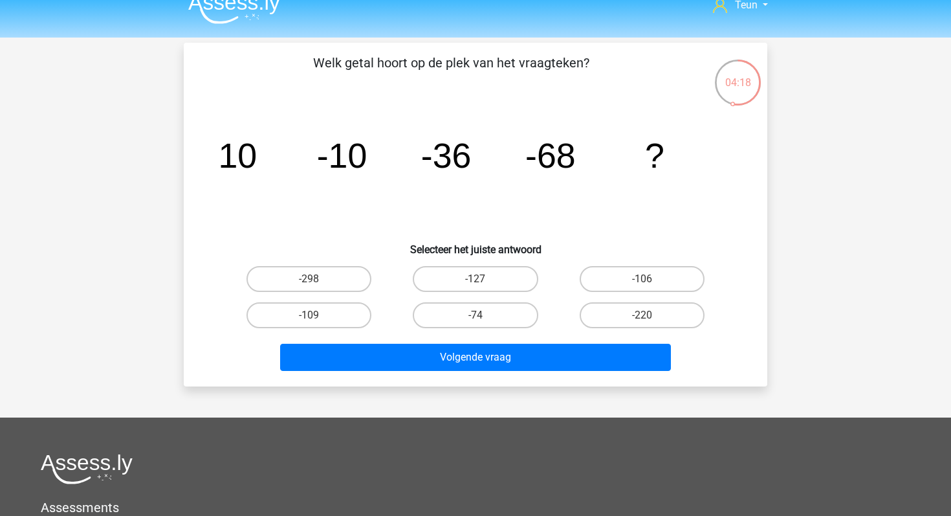
scroll to position [14, 0]
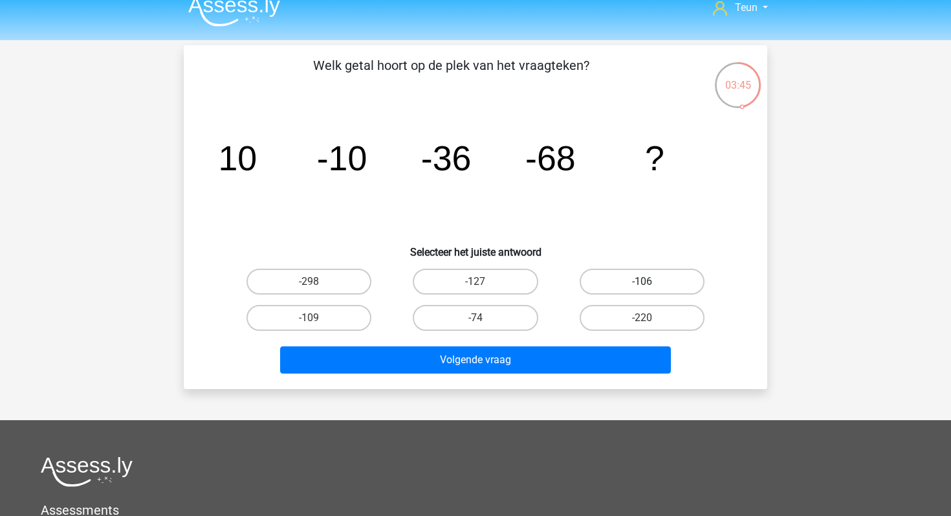
click at [604, 279] on label "-106" at bounding box center [642, 282] width 125 height 26
click at [642, 281] on input "-106" at bounding box center [646, 285] width 8 height 8
radio input "true"
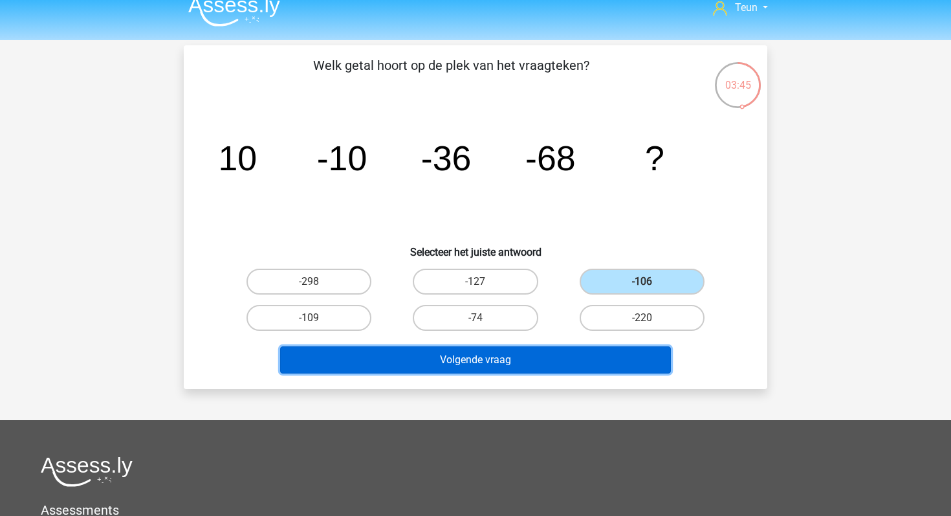
click at [536, 358] on button "Volgende vraag" at bounding box center [475, 359] width 391 height 27
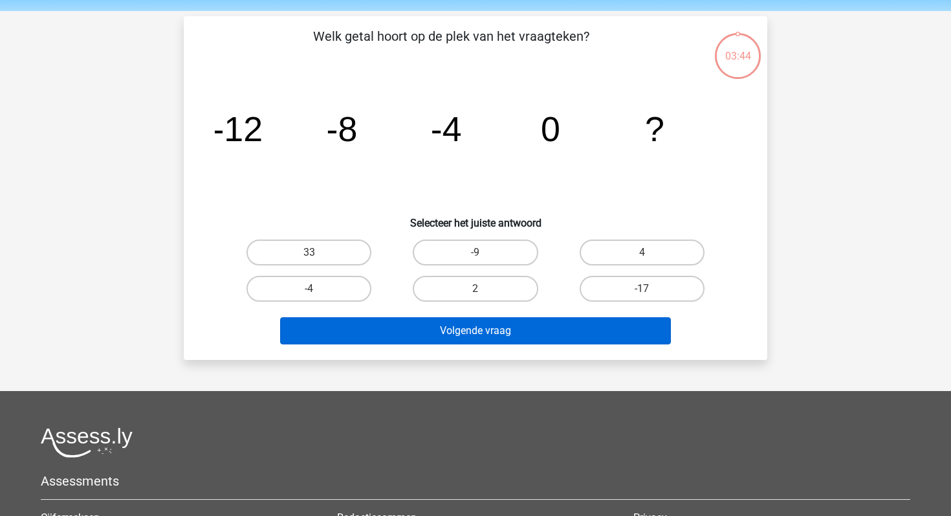
scroll to position [60, 0]
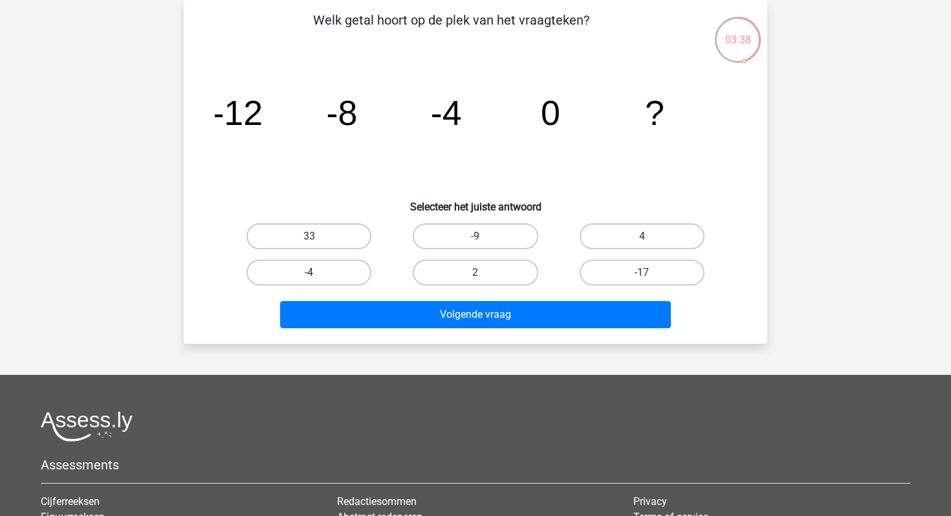
click at [338, 277] on label "-4" at bounding box center [309, 272] width 125 height 26
click at [318, 277] on input "-4" at bounding box center [313, 276] width 8 height 8
radio input "true"
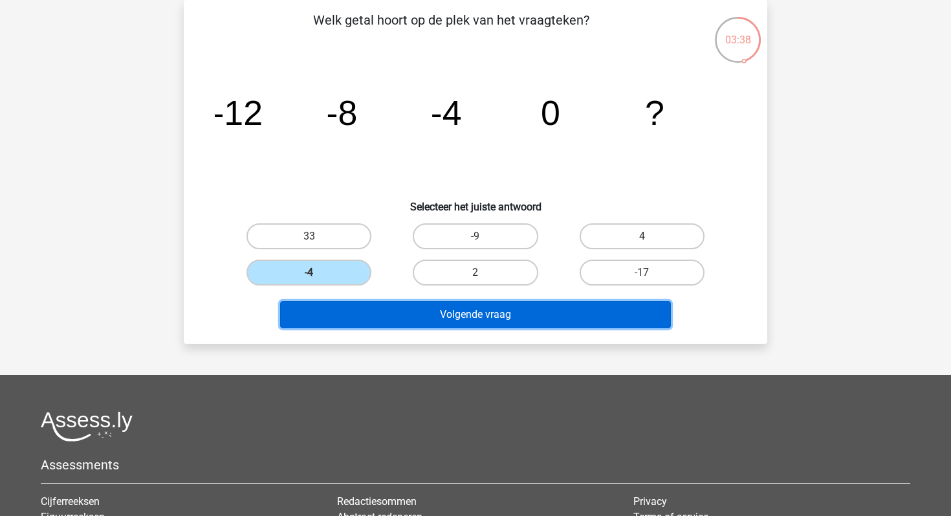
click at [365, 311] on button "Volgende vraag" at bounding box center [475, 314] width 391 height 27
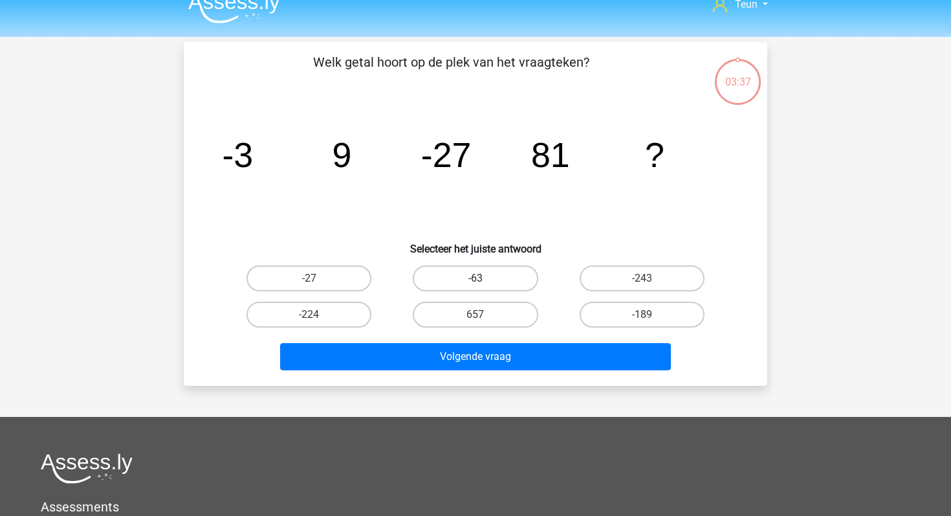
scroll to position [5, 0]
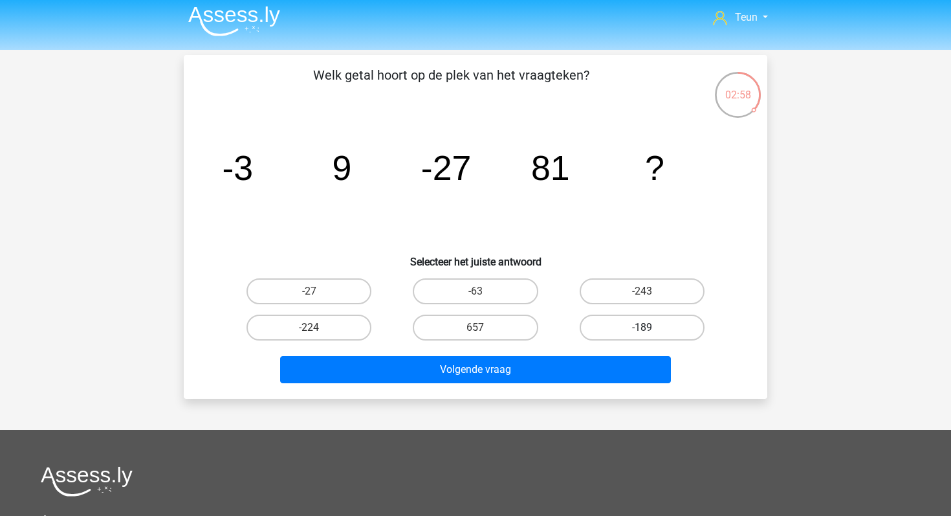
click at [619, 327] on label "-189" at bounding box center [642, 327] width 125 height 26
click at [642, 327] on input "-189" at bounding box center [646, 331] width 8 height 8
radio input "true"
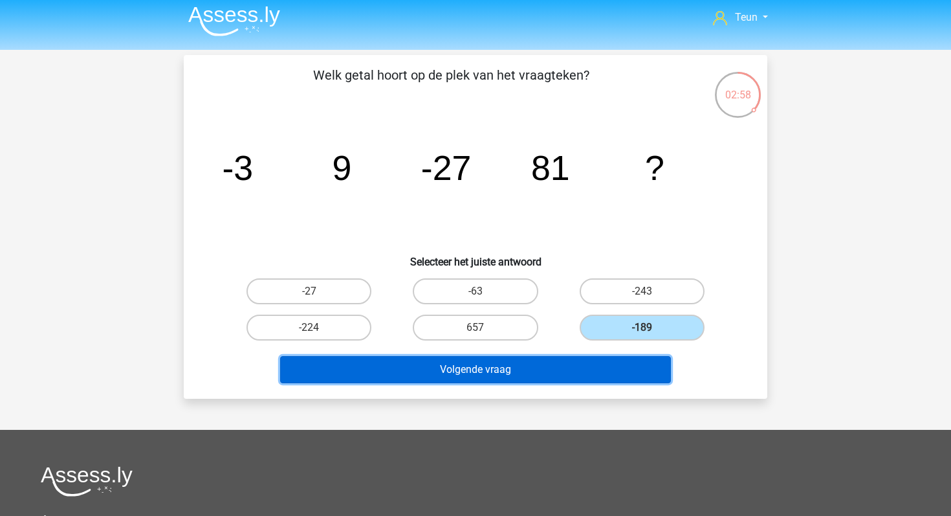
click at [575, 363] on button "Volgende vraag" at bounding box center [475, 369] width 391 height 27
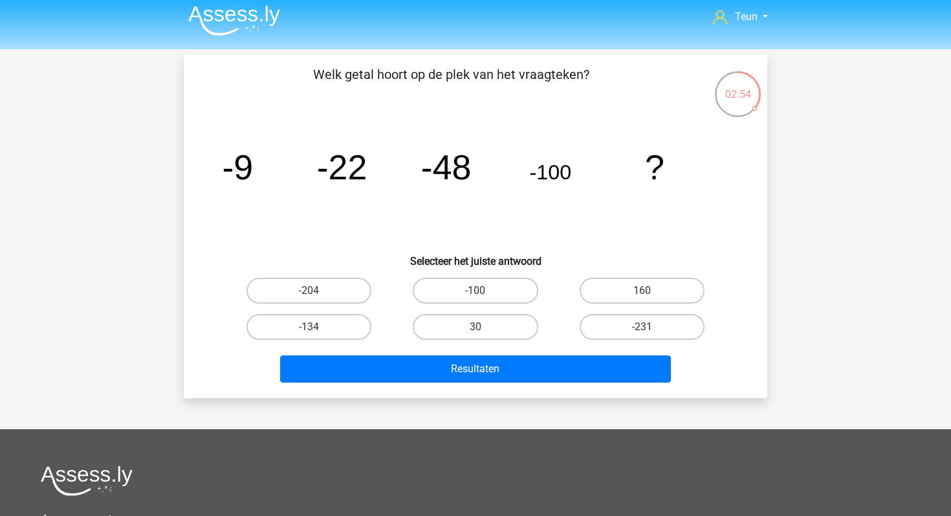
scroll to position [6, 0]
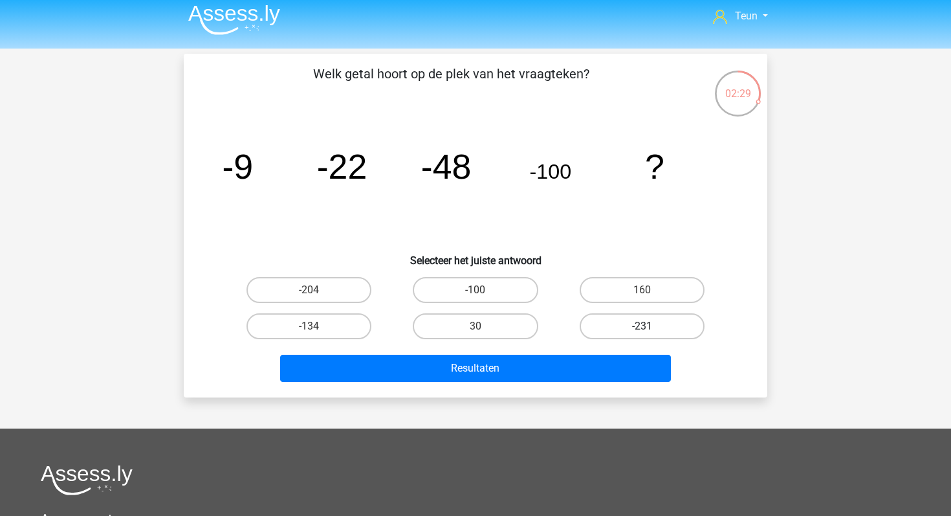
click at [630, 320] on label "-231" at bounding box center [642, 326] width 125 height 26
click at [642, 326] on input "-231" at bounding box center [646, 330] width 8 height 8
radio input "true"
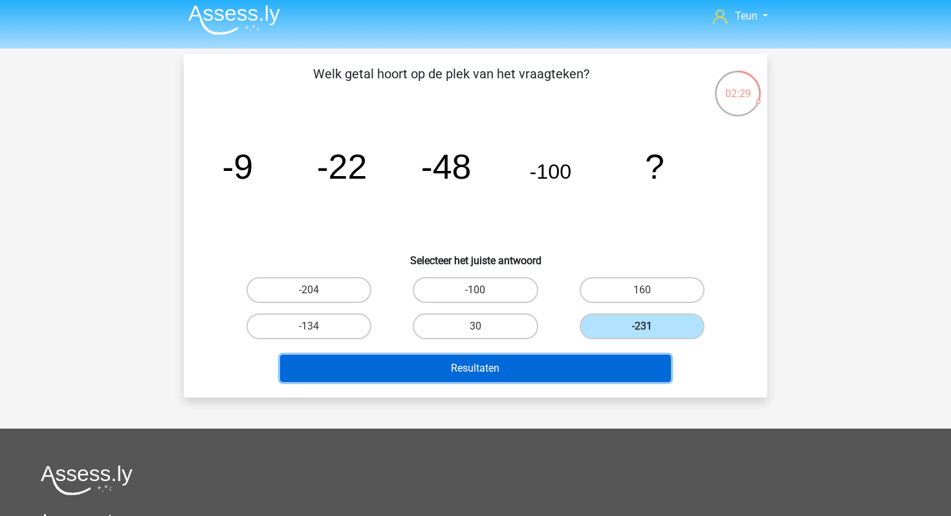
click at [567, 369] on button "Resultaten" at bounding box center [475, 368] width 391 height 27
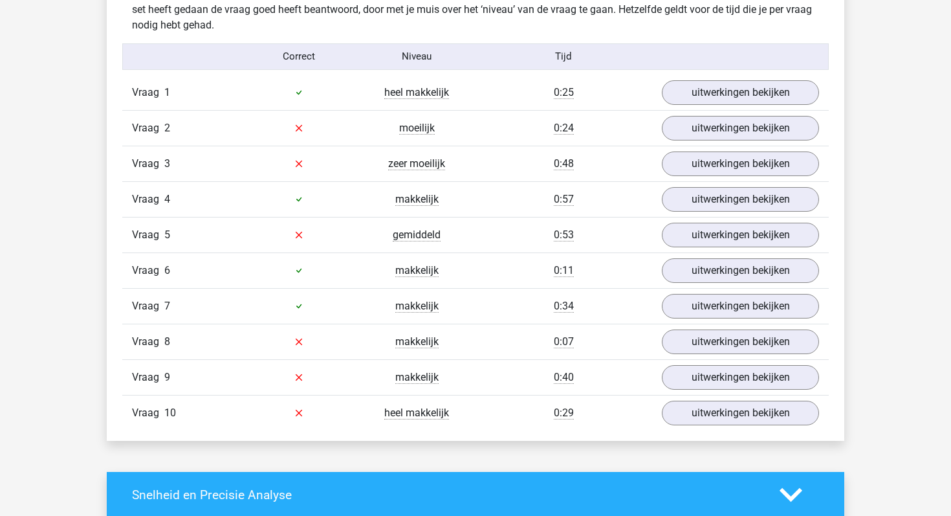
scroll to position [812, 0]
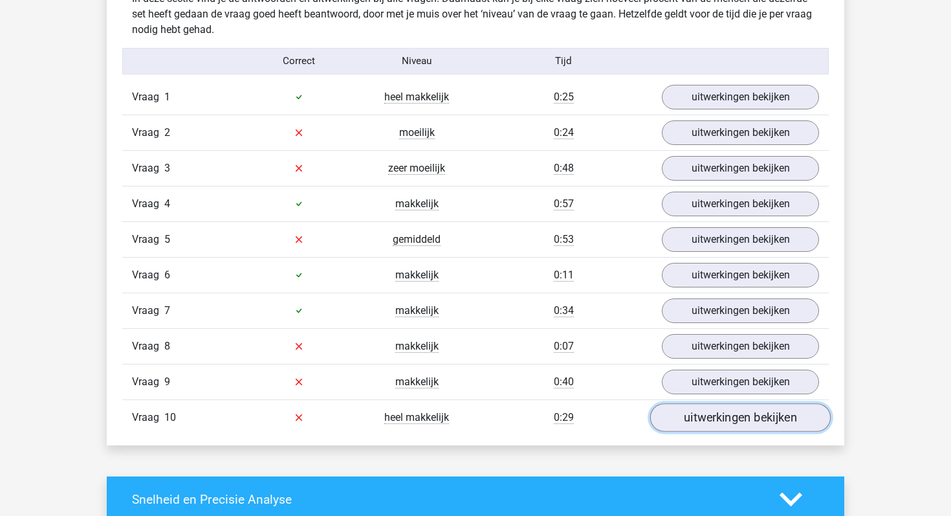
click at [683, 418] on link "uitwerkingen bekijken" at bounding box center [740, 417] width 181 height 28
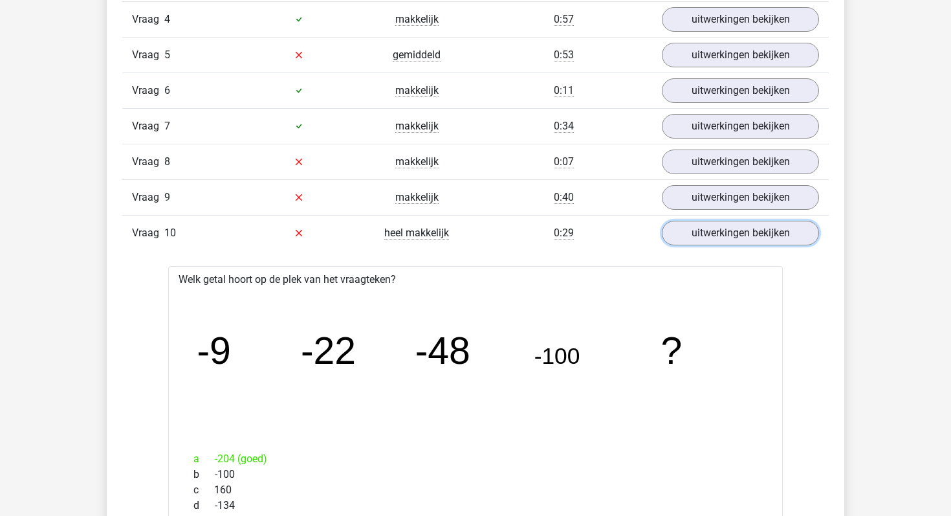
scroll to position [992, 0]
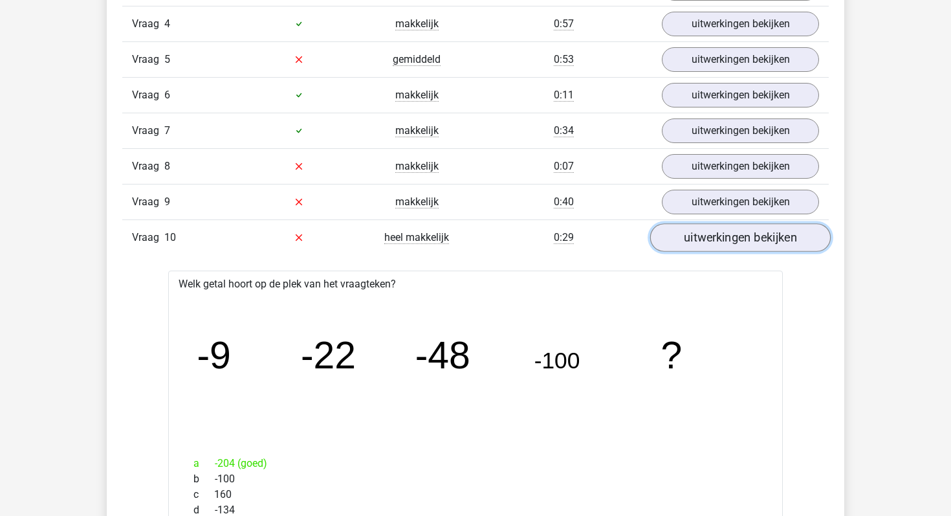
click at [682, 243] on link "uitwerkingen bekijken" at bounding box center [740, 237] width 181 height 28
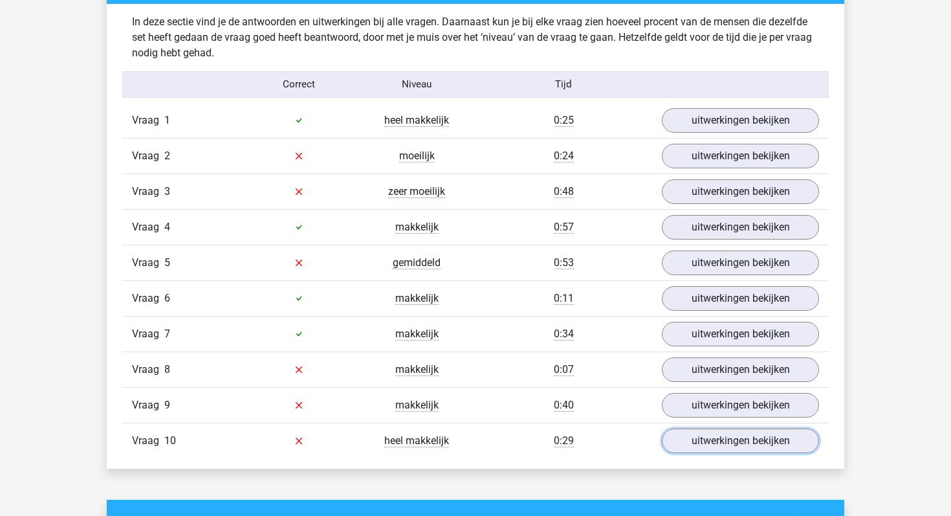
scroll to position [787, 0]
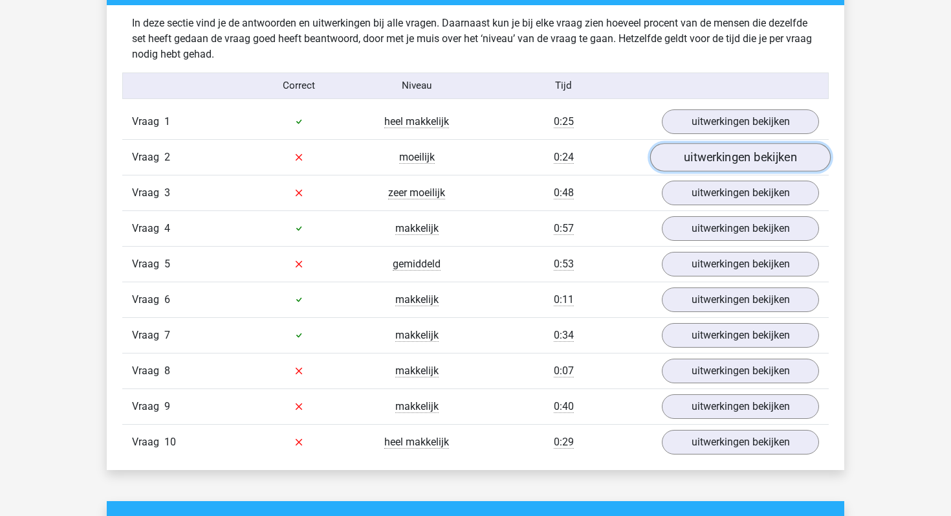
click at [734, 167] on link "uitwerkingen bekijken" at bounding box center [740, 157] width 181 height 28
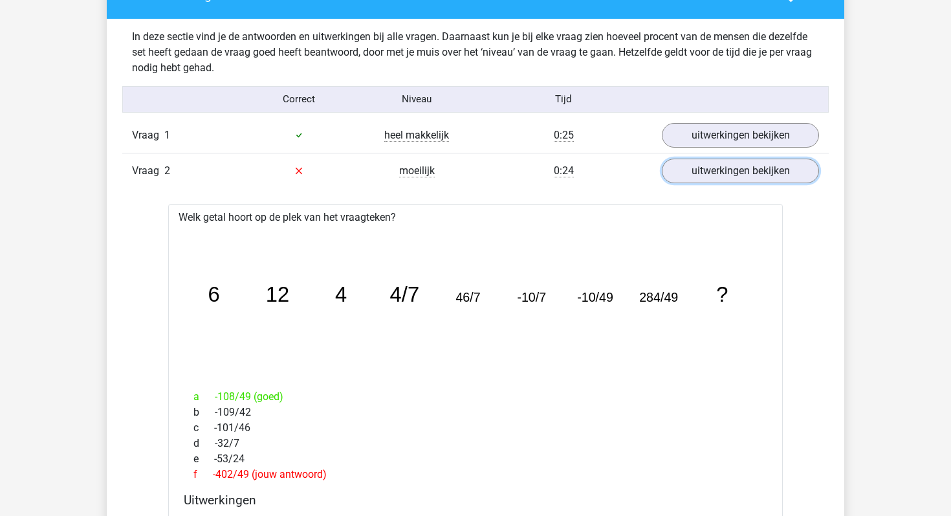
scroll to position [771, 0]
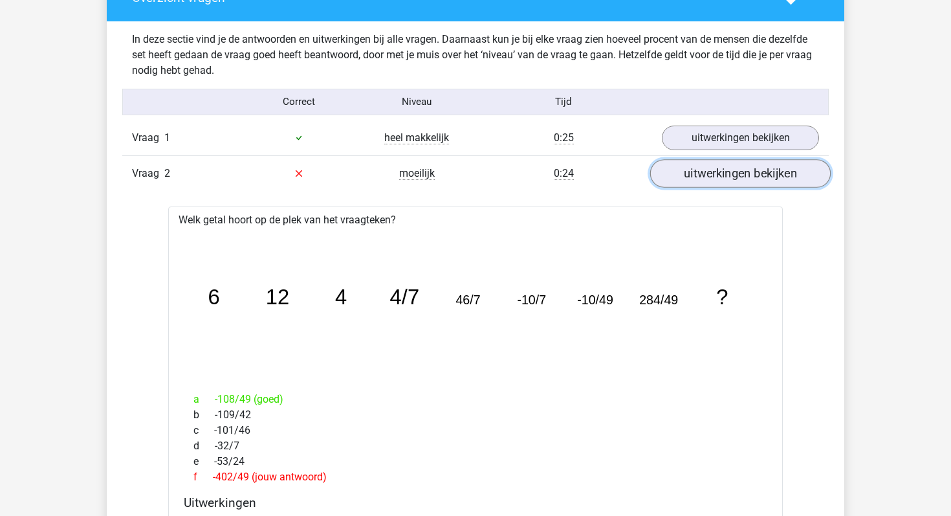
click at [668, 174] on link "uitwerkingen bekijken" at bounding box center [740, 173] width 181 height 28
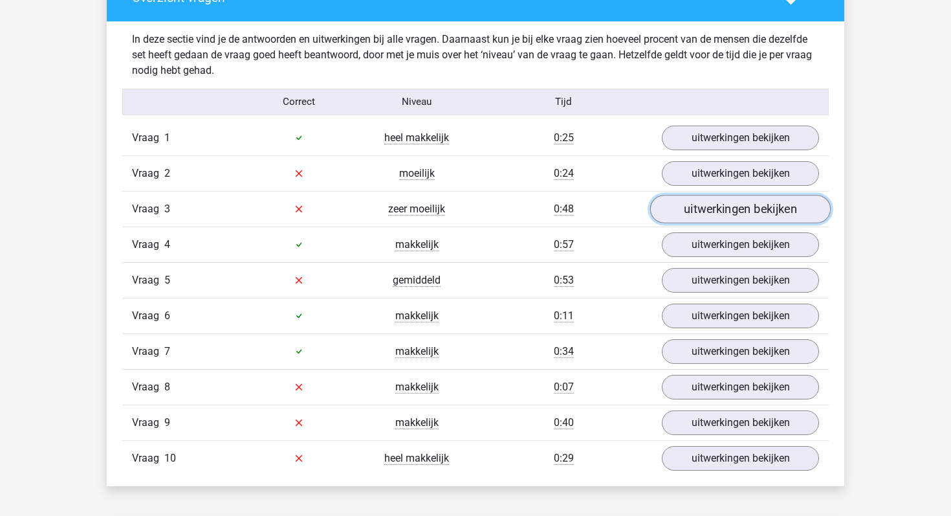
click at [679, 210] on link "uitwerkingen bekijken" at bounding box center [740, 209] width 181 height 28
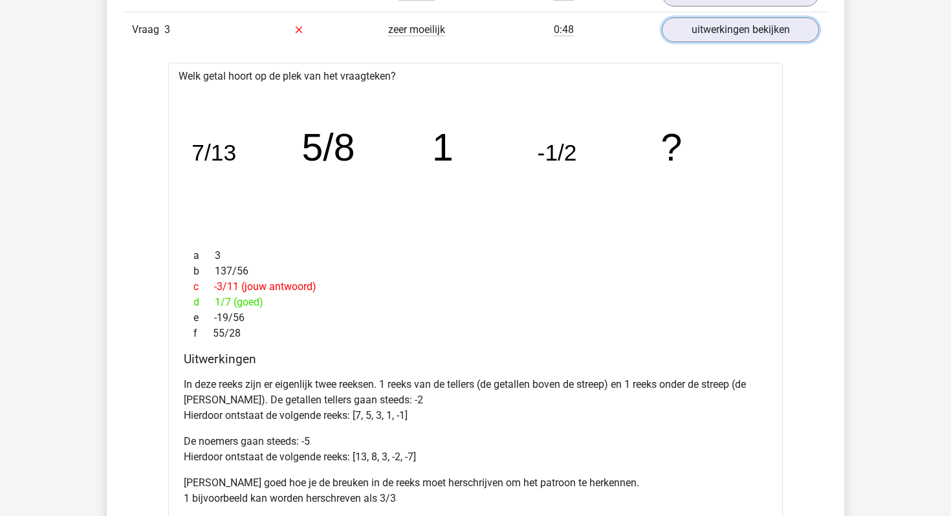
scroll to position [947, 0]
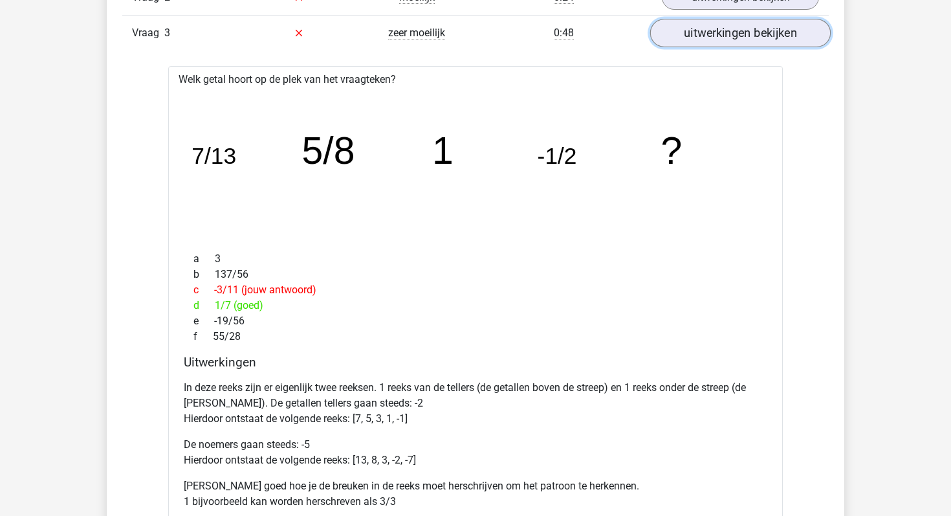
click at [732, 43] on link "uitwerkingen bekijken" at bounding box center [740, 33] width 181 height 28
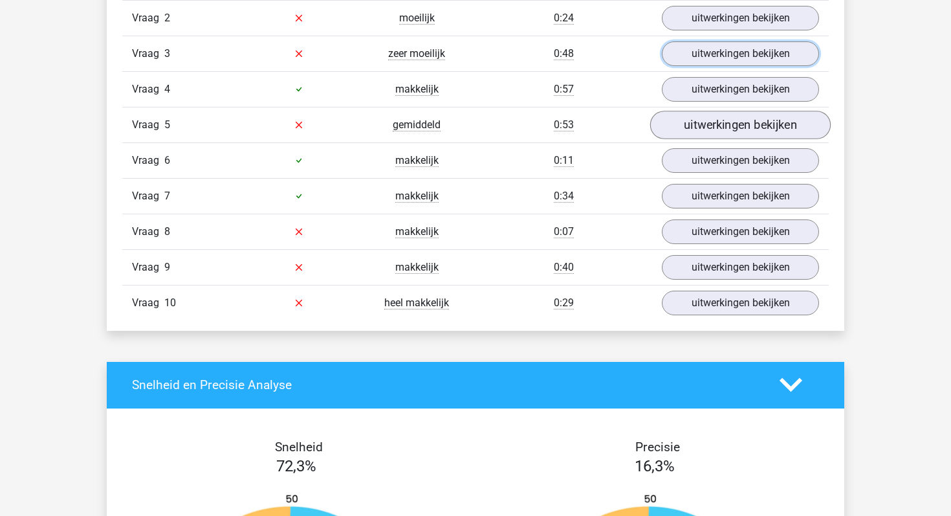
scroll to position [916, 0]
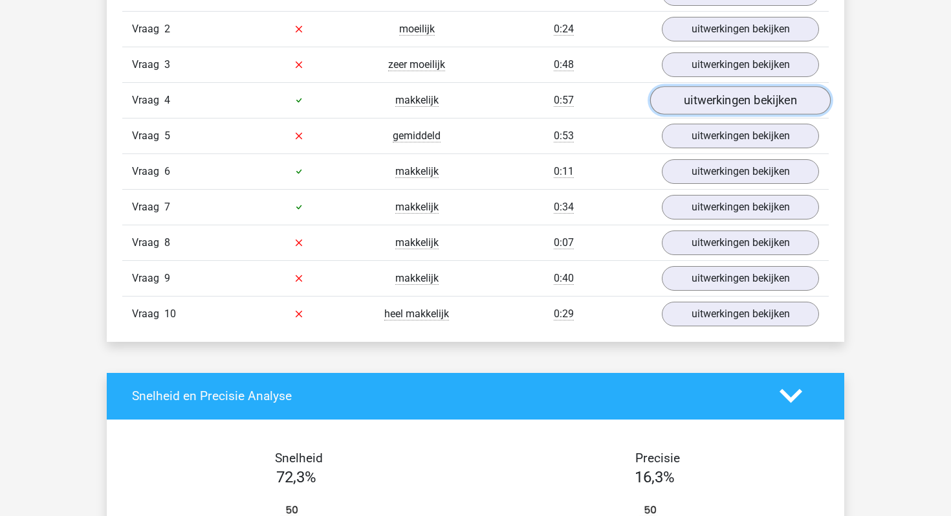
click at [691, 107] on link "uitwerkingen bekijken" at bounding box center [740, 100] width 181 height 28
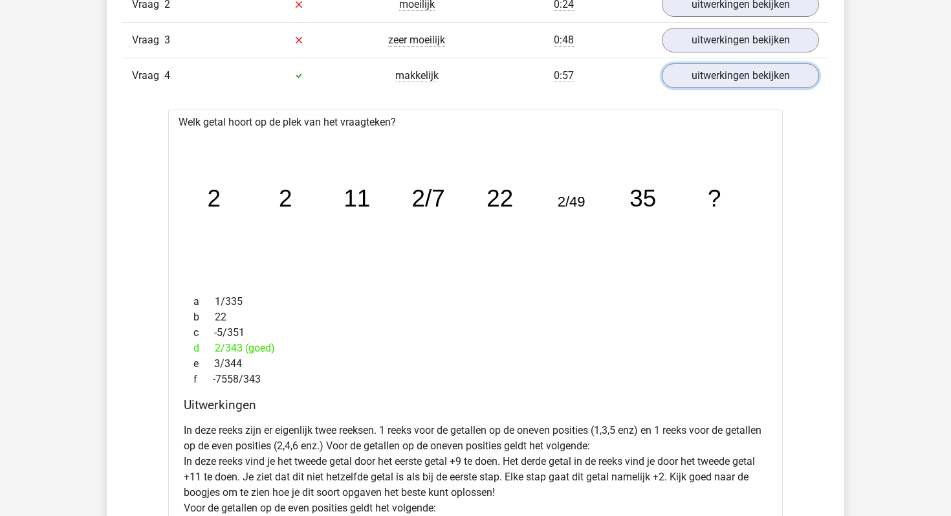
scroll to position [934, 0]
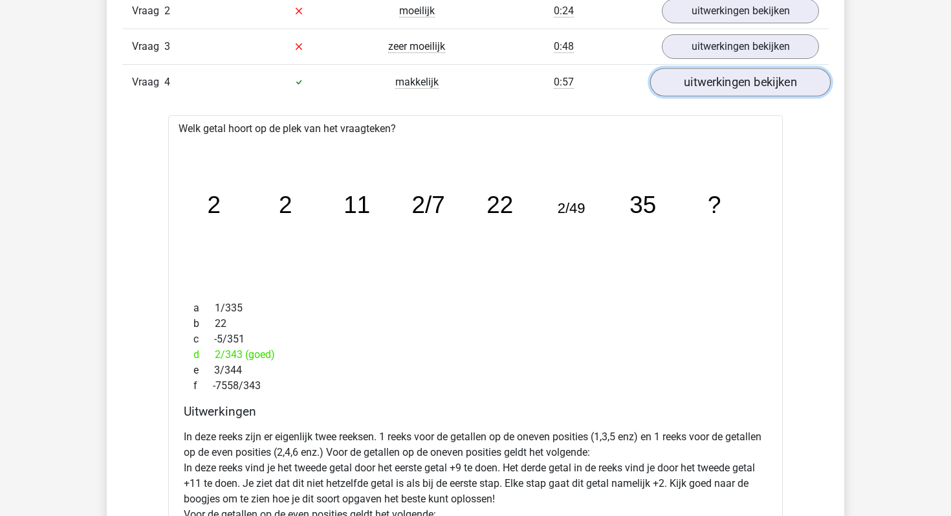
click at [691, 87] on link "uitwerkingen bekijken" at bounding box center [740, 82] width 181 height 28
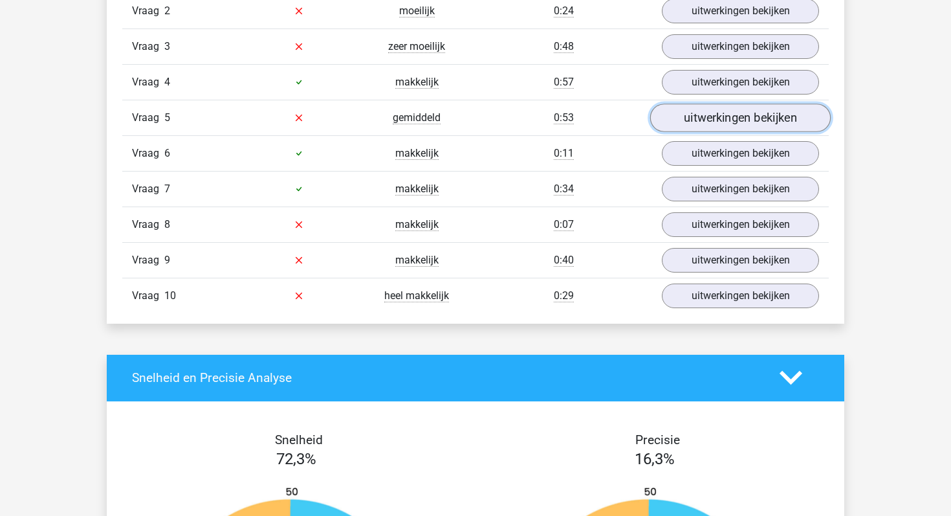
click at [696, 115] on link "uitwerkingen bekijken" at bounding box center [740, 118] width 181 height 28
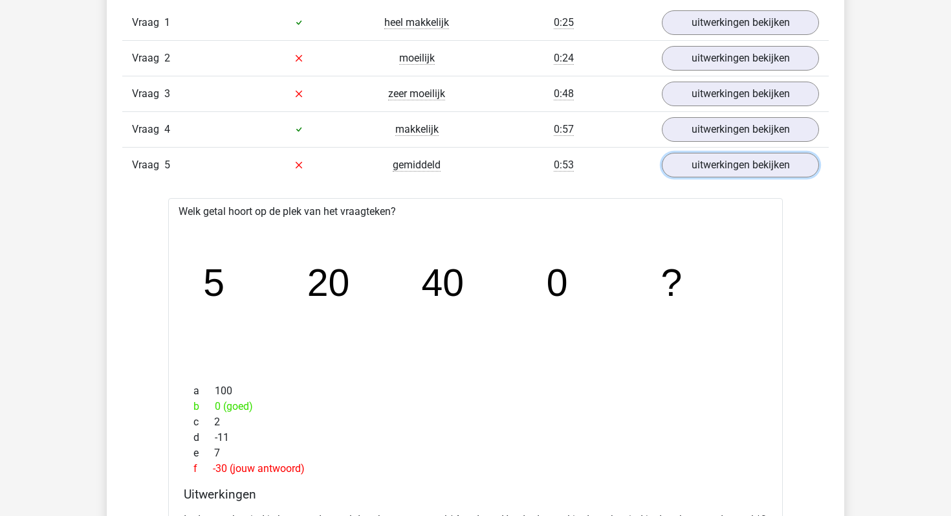
scroll to position [836, 0]
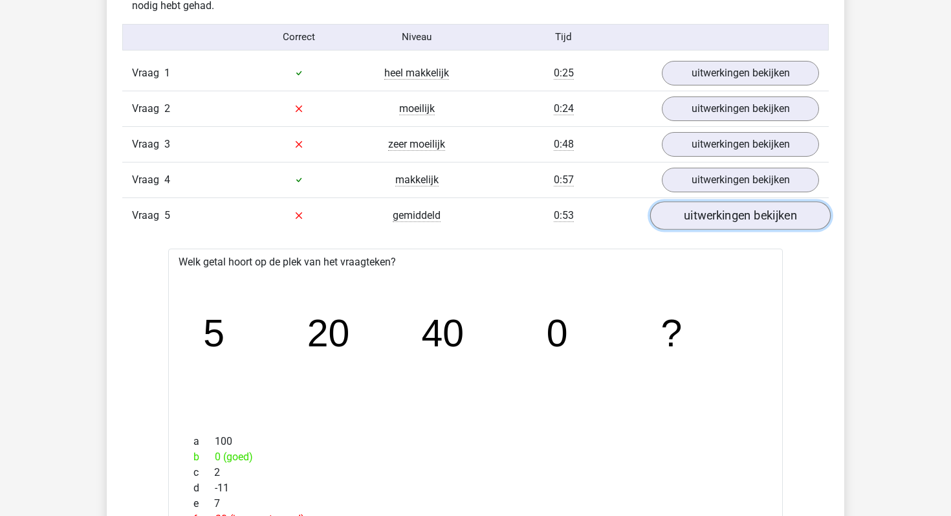
click at [692, 218] on link "uitwerkingen bekijken" at bounding box center [740, 215] width 181 height 28
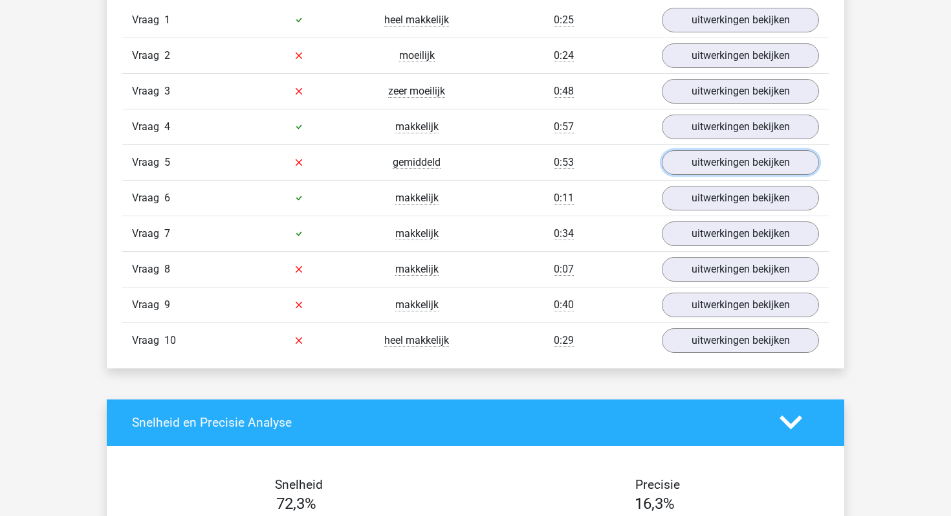
scroll to position [897, 0]
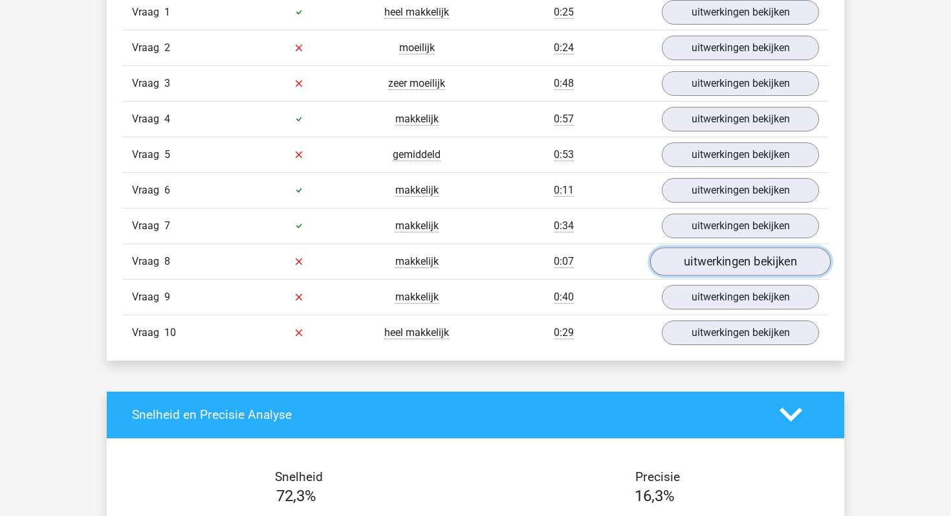
click at [688, 260] on link "uitwerkingen bekijken" at bounding box center [740, 261] width 181 height 28
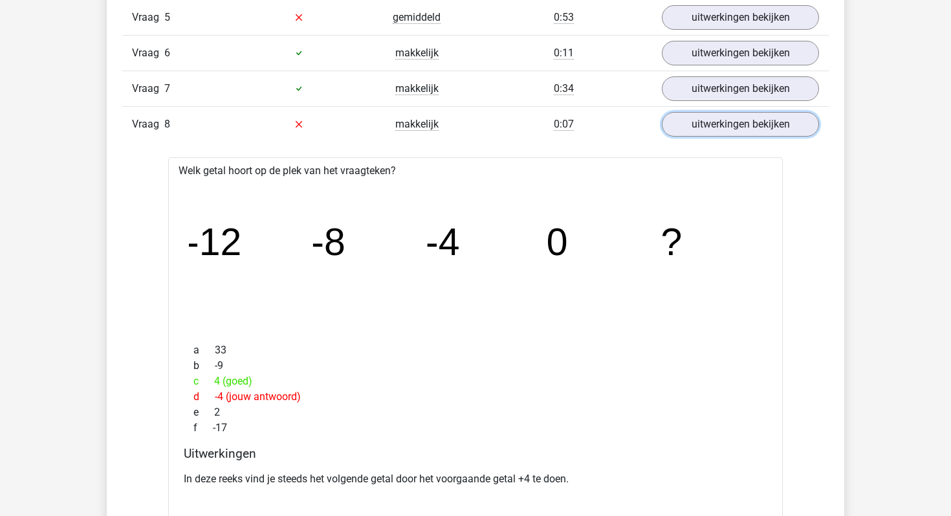
scroll to position [1020, 0]
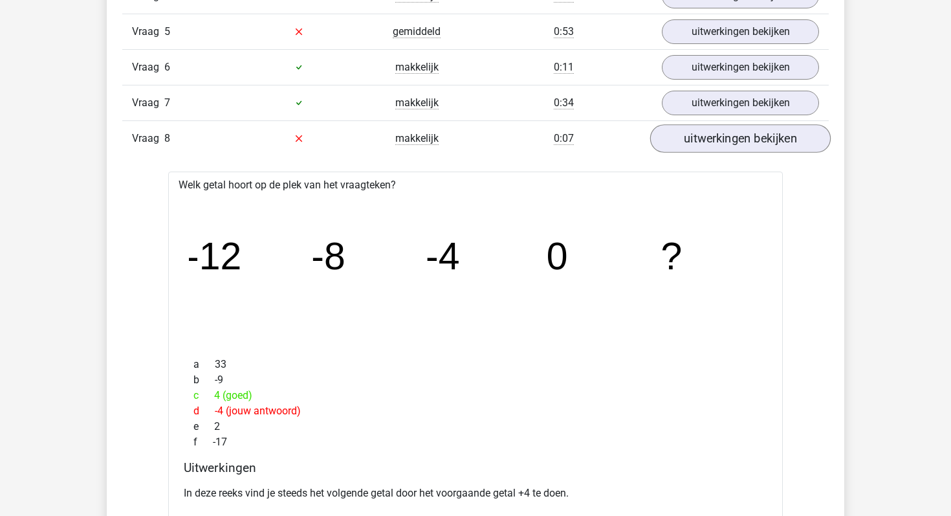
drag, startPoint x: 722, startPoint y: 118, endPoint x: 720, endPoint y: 131, distance: 12.6
click at [722, 118] on div "Vraag 7 makkelijk 0:34 uitwerkingen bekijken" at bounding box center [475, 103] width 707 height 36
click at [720, 131] on link "uitwerkingen bekijken" at bounding box center [740, 138] width 181 height 28
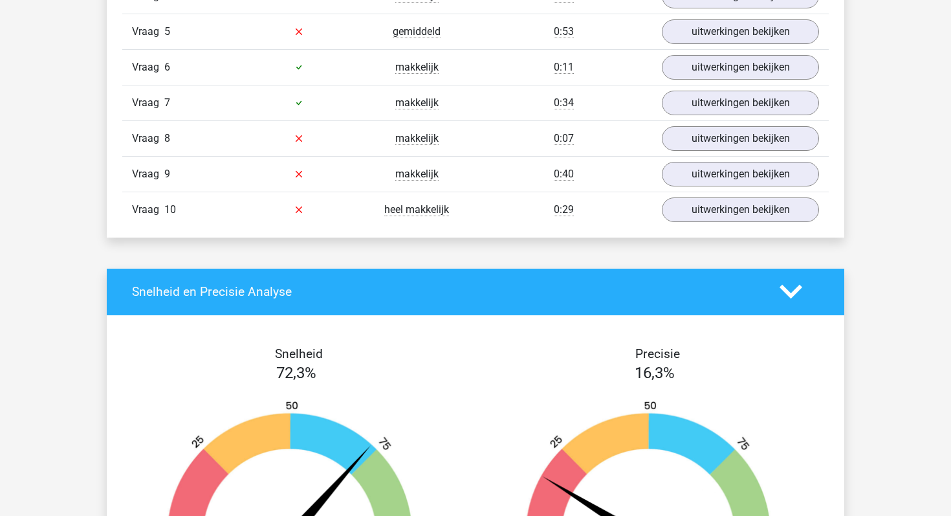
click at [714, 160] on div "Vraag 9 makkelijk 0:40 uitwerkingen bekijken" at bounding box center [475, 174] width 707 height 36
click at [712, 169] on link "uitwerkingen bekijken" at bounding box center [740, 174] width 181 height 28
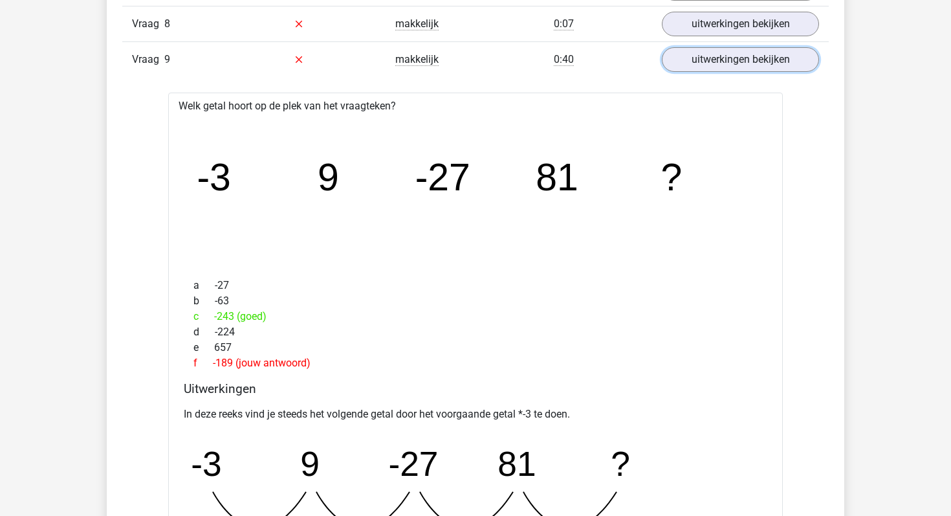
scroll to position [1126, 0]
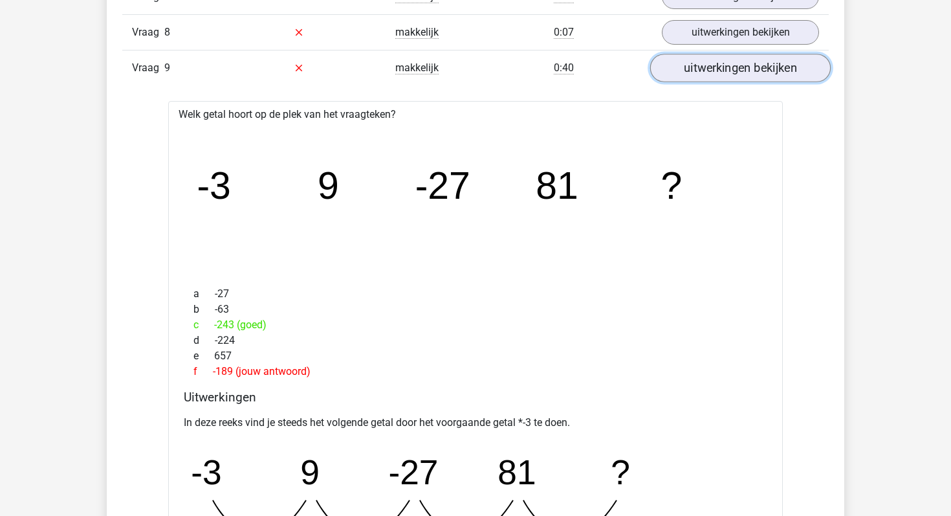
click at [710, 79] on link "uitwerkingen bekijken" at bounding box center [740, 68] width 181 height 28
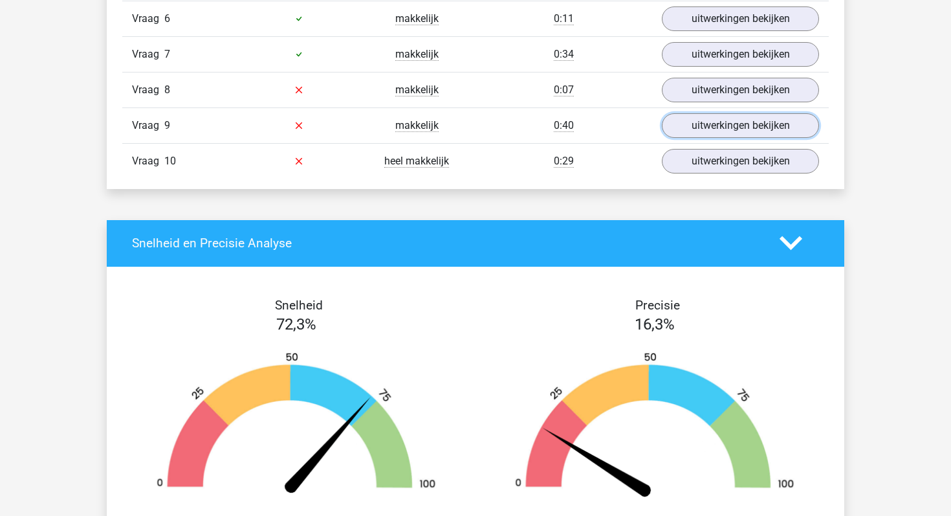
scroll to position [1073, 0]
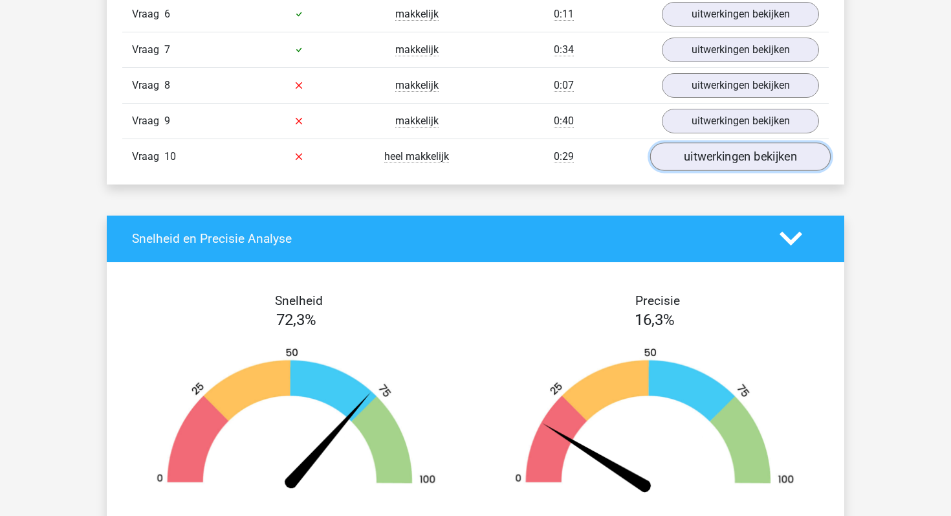
click at [679, 150] on link "uitwerkingen bekijken" at bounding box center [740, 156] width 181 height 28
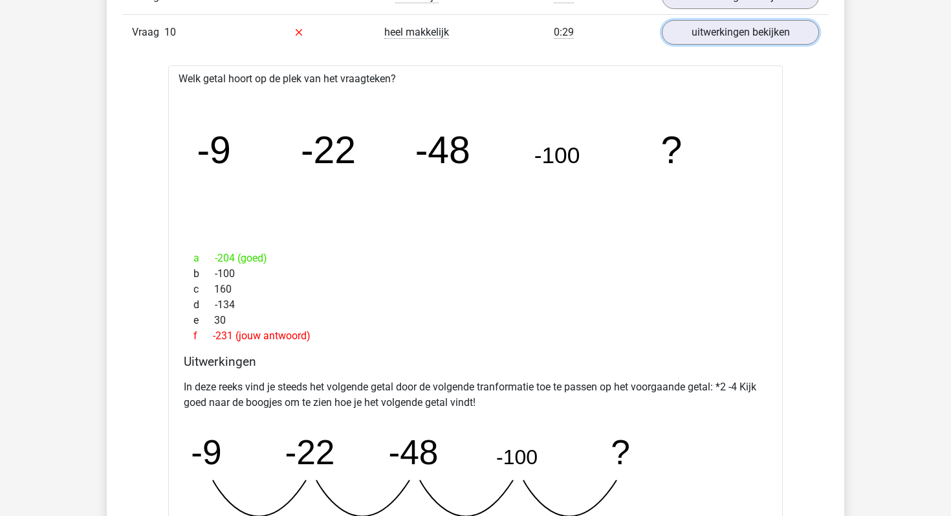
scroll to position [1196, 0]
click at [712, 45] on link "uitwerkingen bekijken" at bounding box center [740, 33] width 181 height 28
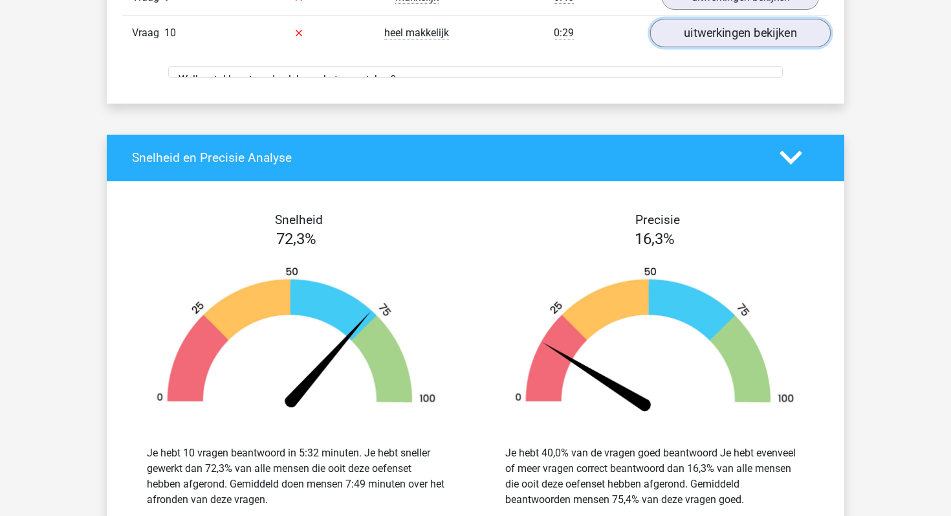
click at [712, 45] on link "uitwerkingen bekijken" at bounding box center [740, 33] width 181 height 28
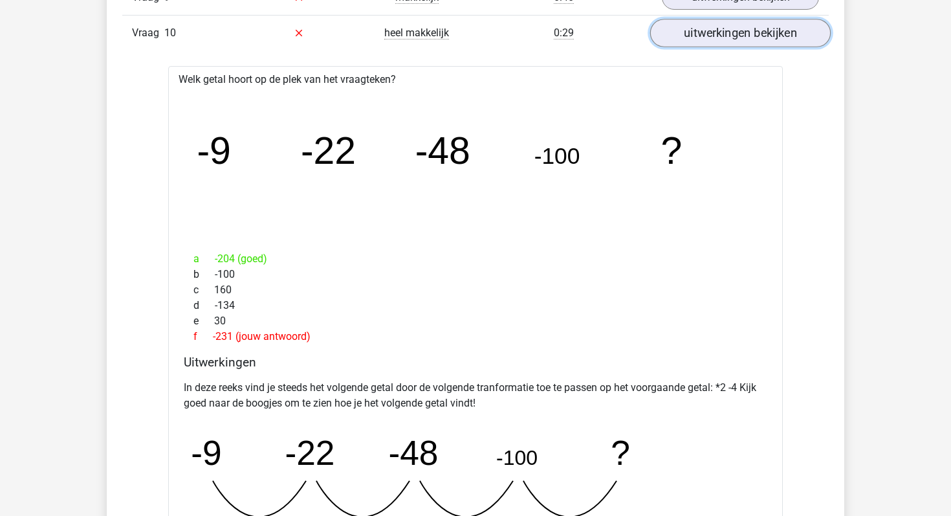
click at [712, 45] on link "uitwerkingen bekijken" at bounding box center [740, 33] width 181 height 28
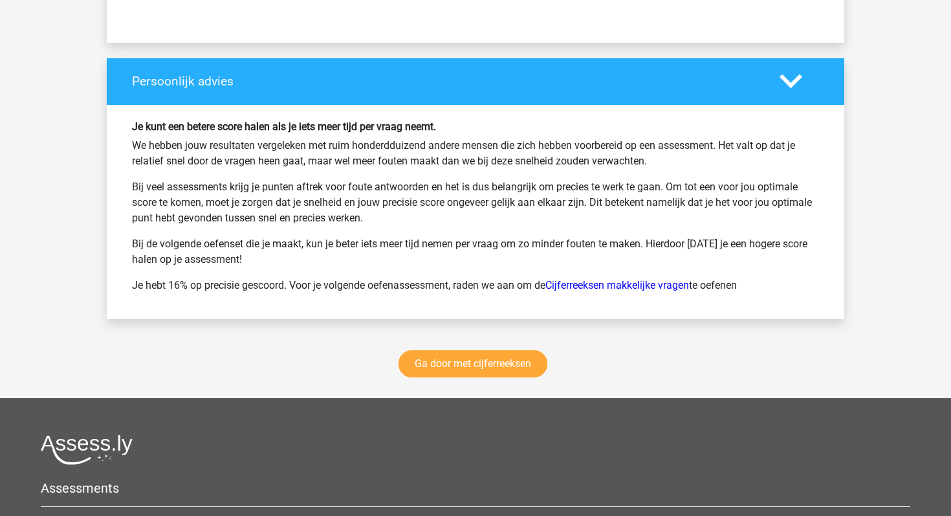
scroll to position [1889, 0]
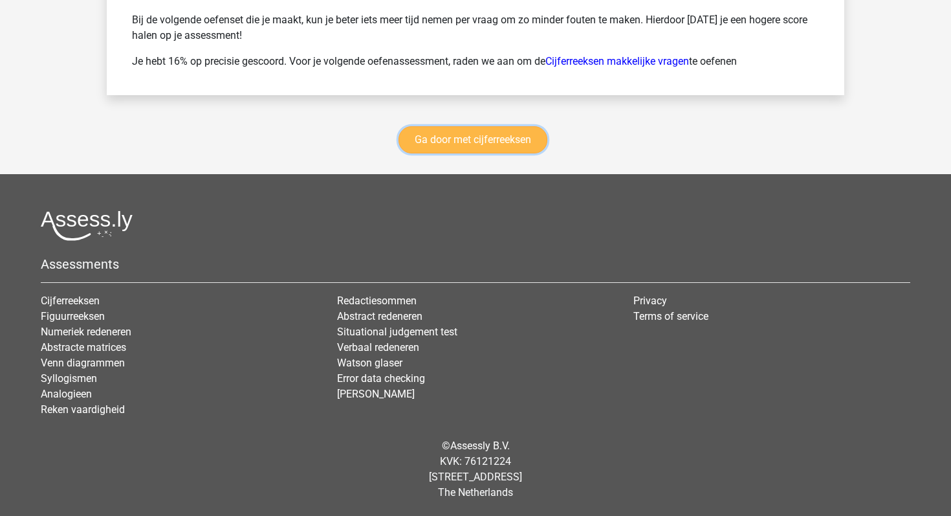
click at [512, 133] on link "Ga door met cijferreeksen" at bounding box center [473, 139] width 149 height 27
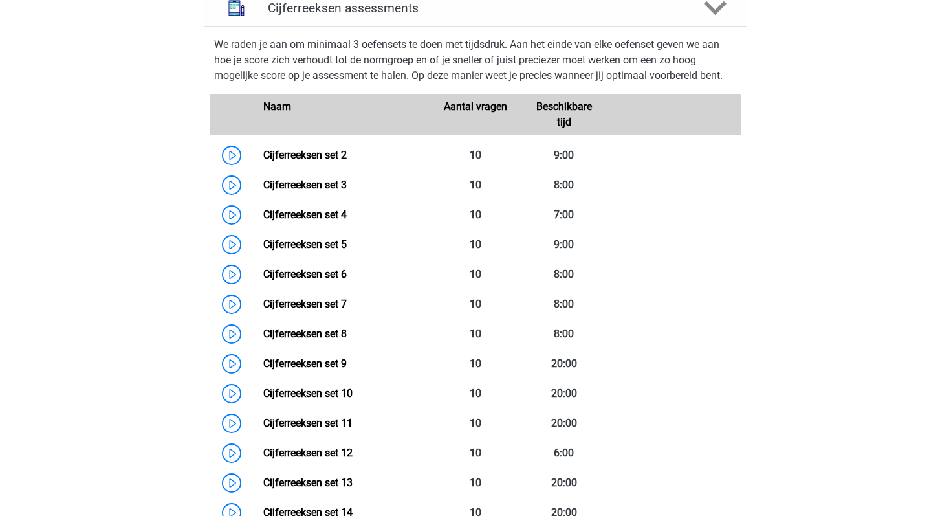
scroll to position [637, 0]
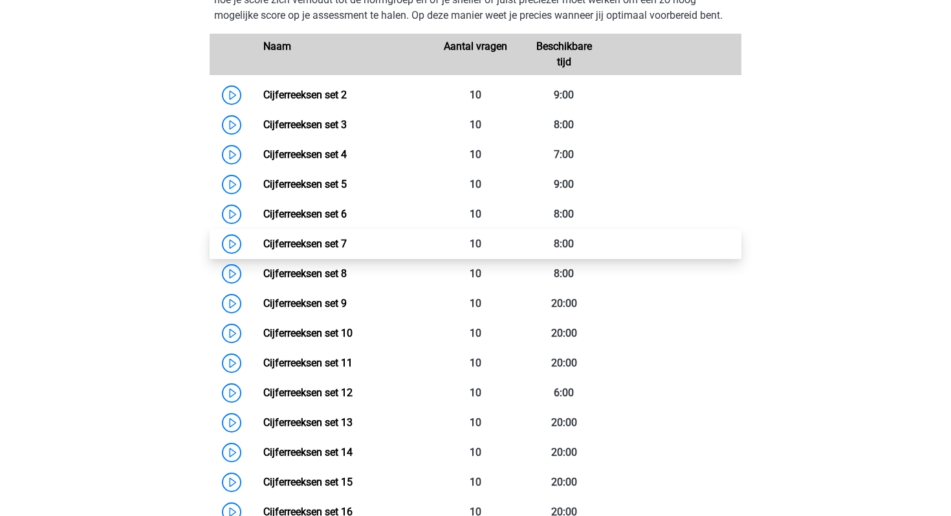
click at [263, 250] on link "Cijferreeksen set 7" at bounding box center [304, 243] width 83 height 12
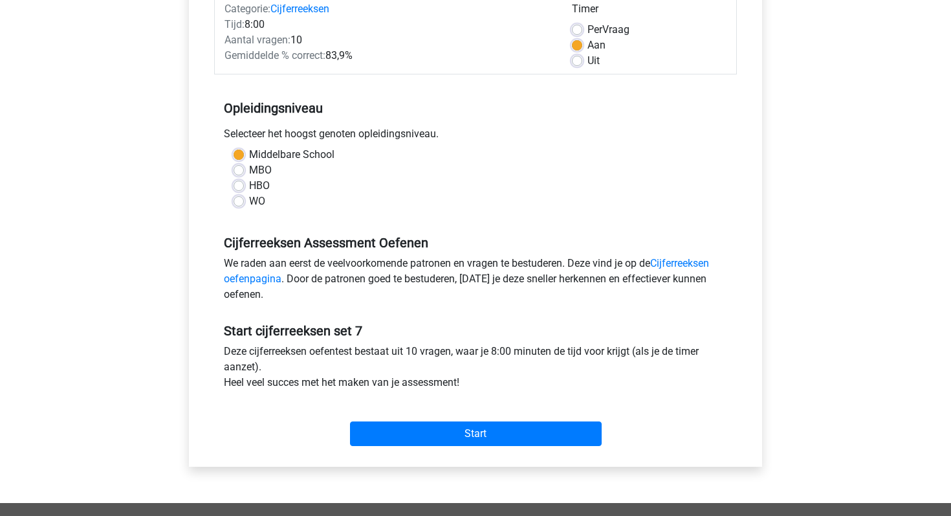
scroll to position [181, 0]
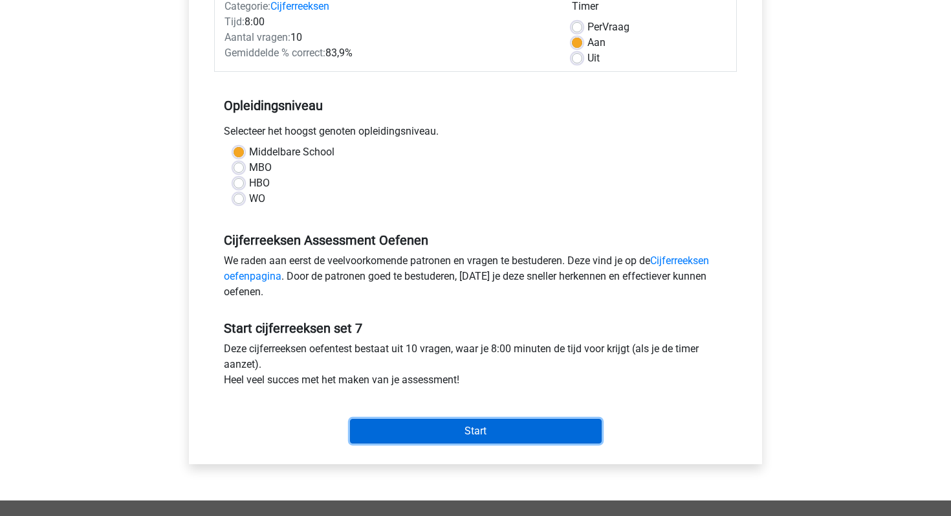
click at [474, 436] on input "Start" at bounding box center [476, 431] width 252 height 25
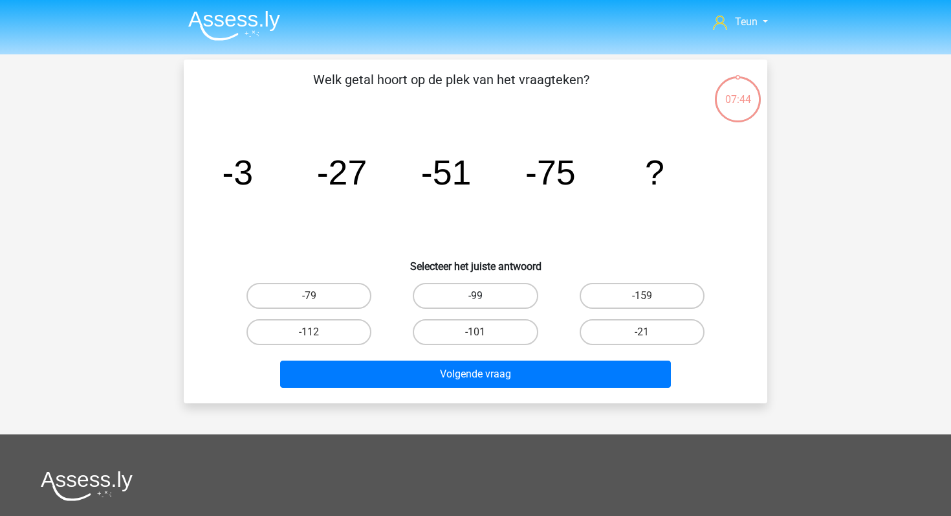
click at [479, 284] on label "-99" at bounding box center [475, 296] width 125 height 26
click at [479, 296] on input "-99" at bounding box center [480, 300] width 8 height 8
radio input "true"
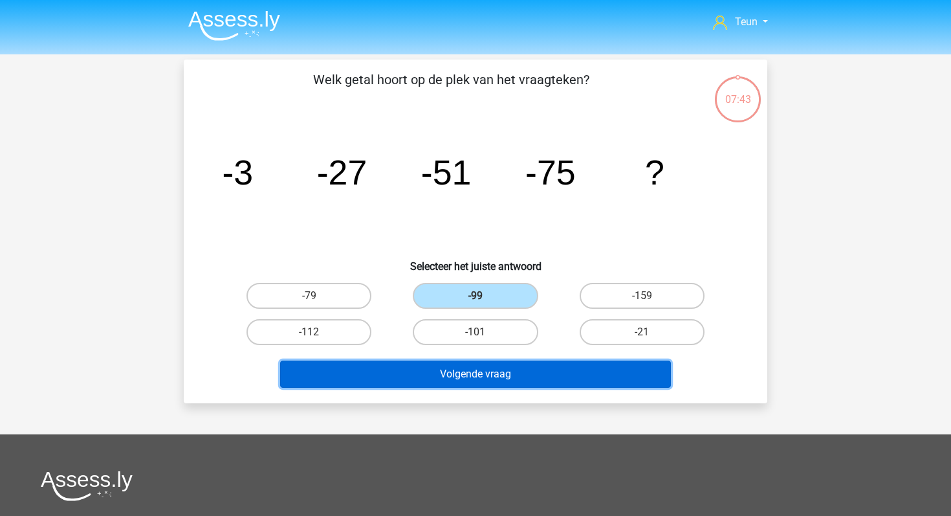
click at [479, 369] on button "Volgende vraag" at bounding box center [475, 373] width 391 height 27
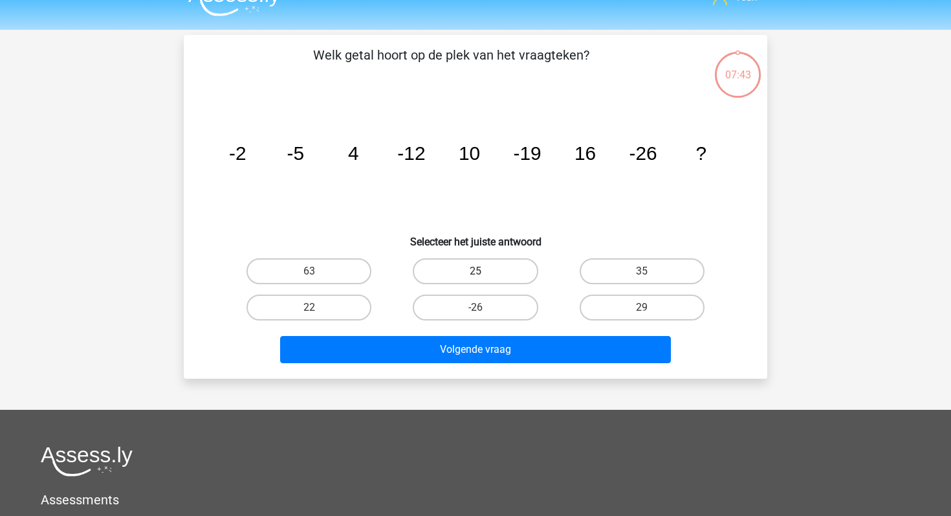
scroll to position [12, 0]
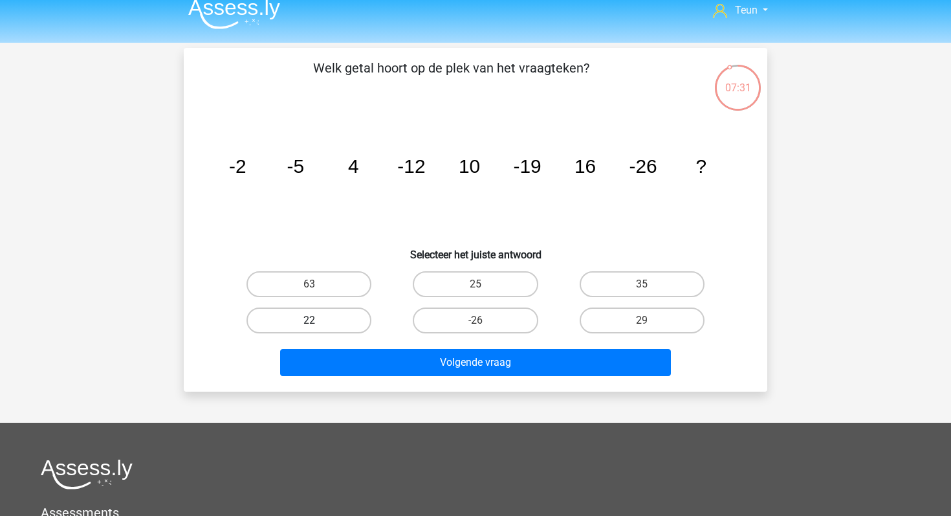
click at [351, 320] on label "22" at bounding box center [309, 320] width 125 height 26
click at [318, 320] on input "22" at bounding box center [313, 324] width 8 height 8
radio input "true"
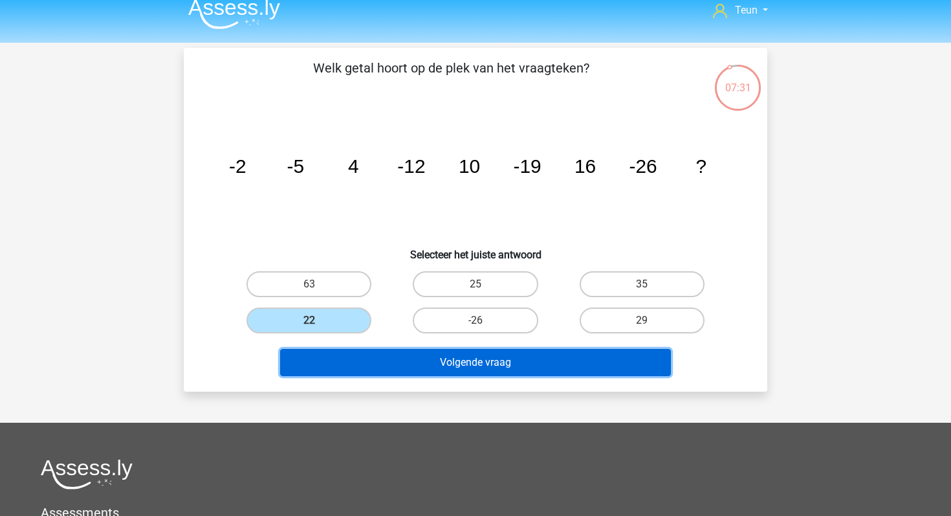
click at [388, 358] on button "Volgende vraag" at bounding box center [475, 362] width 391 height 27
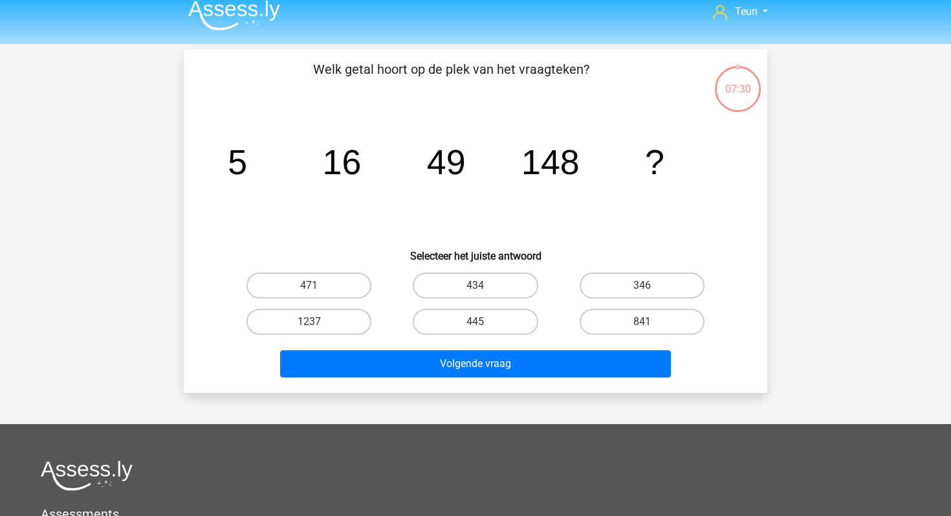
scroll to position [0, 0]
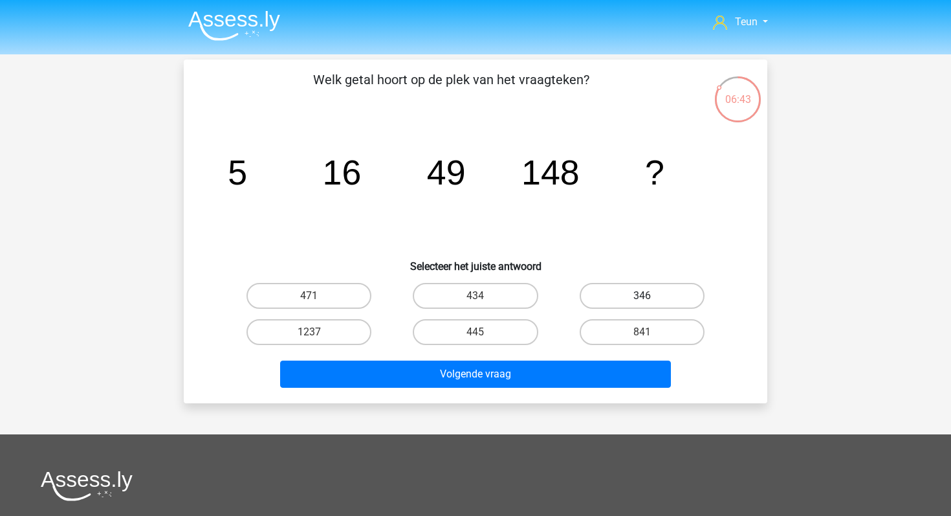
click at [645, 289] on label "346" at bounding box center [642, 296] width 125 height 26
click at [645, 296] on input "346" at bounding box center [646, 300] width 8 height 8
radio input "true"
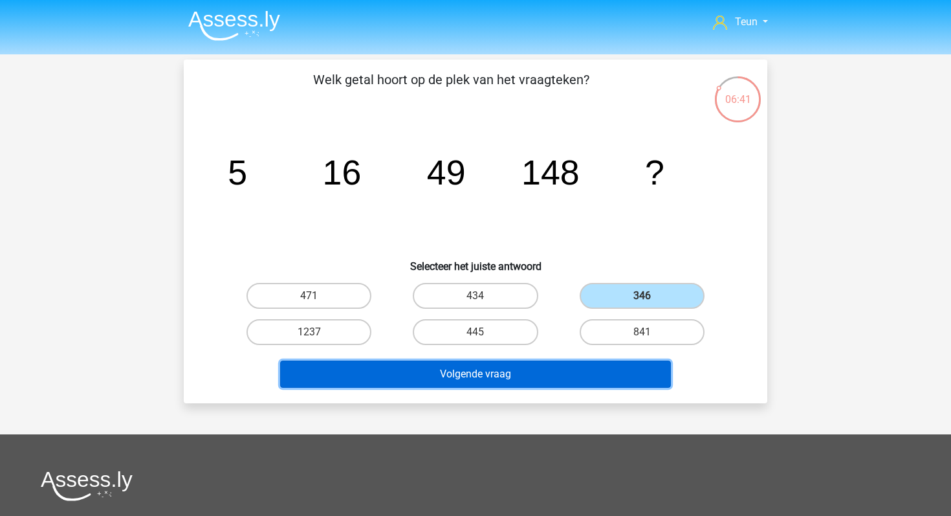
click at [562, 364] on button "Volgende vraag" at bounding box center [475, 373] width 391 height 27
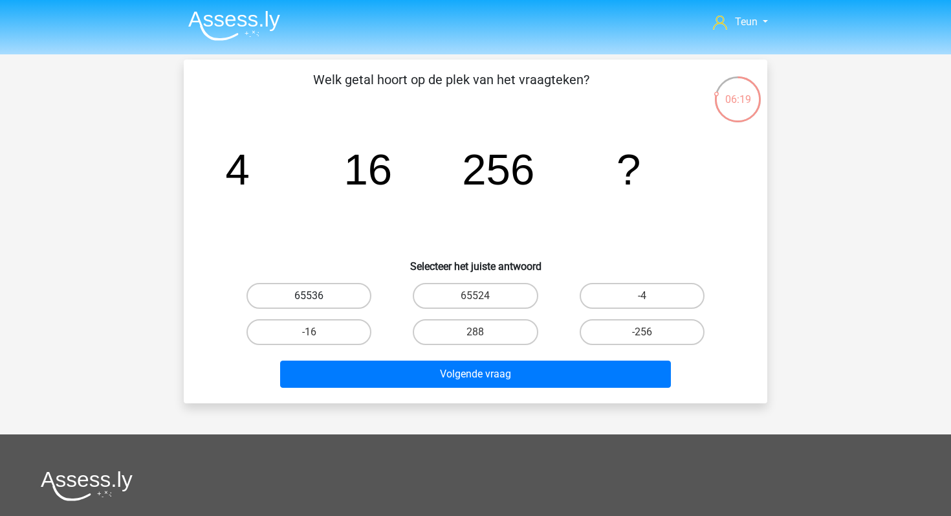
click at [352, 287] on label "65536" at bounding box center [309, 296] width 125 height 26
click at [318, 296] on input "65536" at bounding box center [313, 300] width 8 height 8
radio input "true"
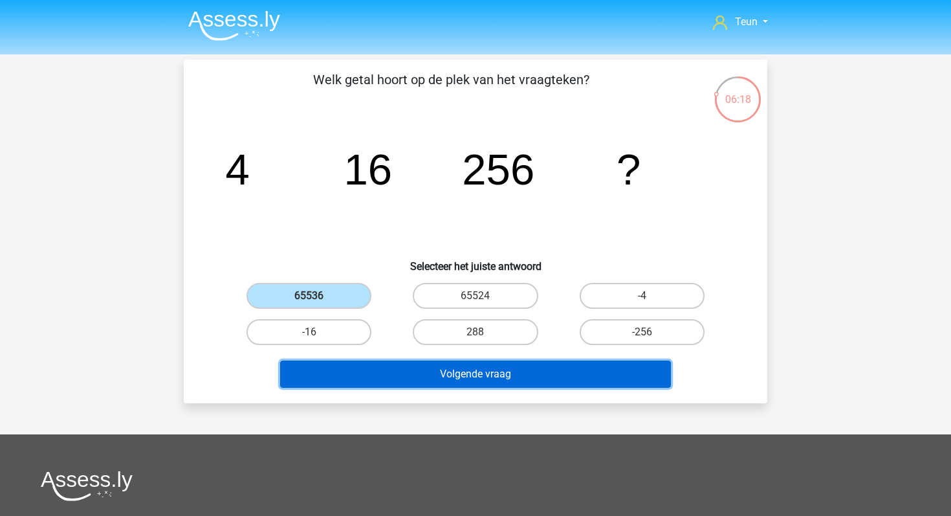
click at [387, 366] on button "Volgende vraag" at bounding box center [475, 373] width 391 height 27
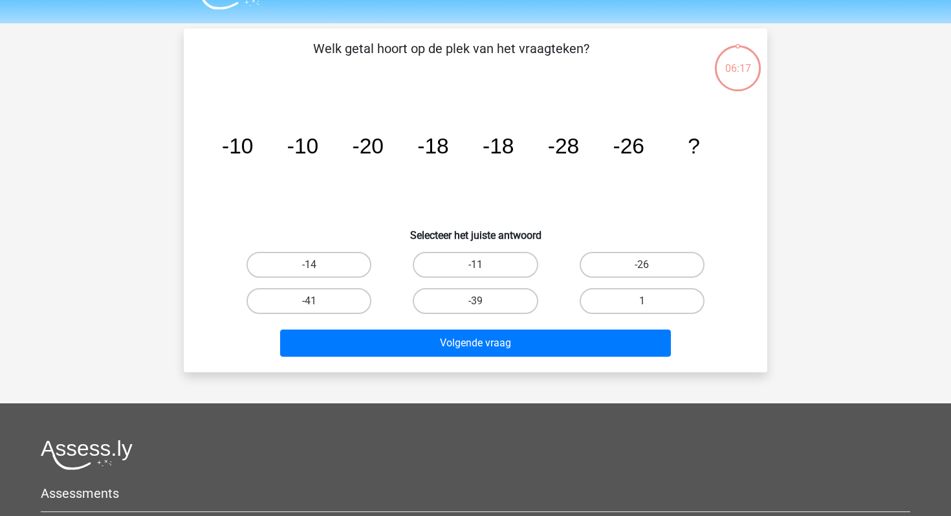
scroll to position [60, 0]
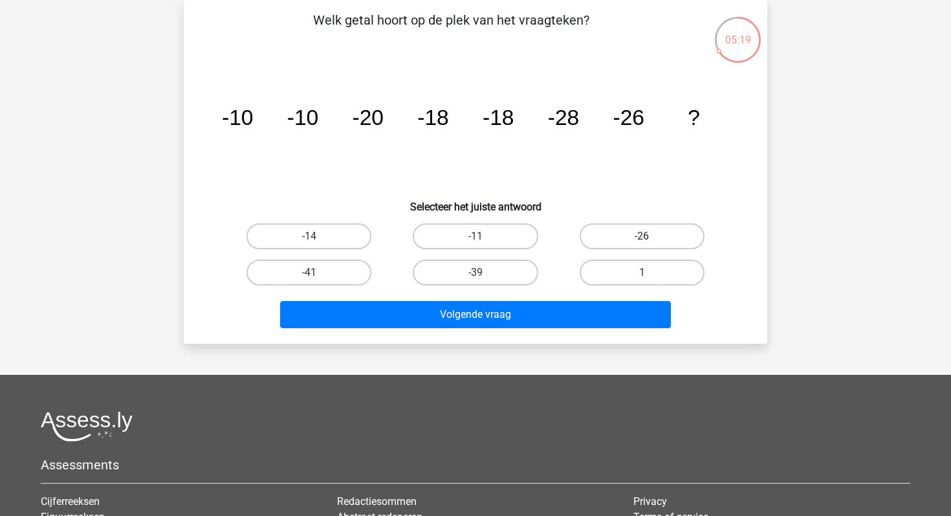
click at [617, 237] on label "-26" at bounding box center [642, 236] width 125 height 26
click at [642, 237] on input "-26" at bounding box center [646, 240] width 8 height 8
radio input "true"
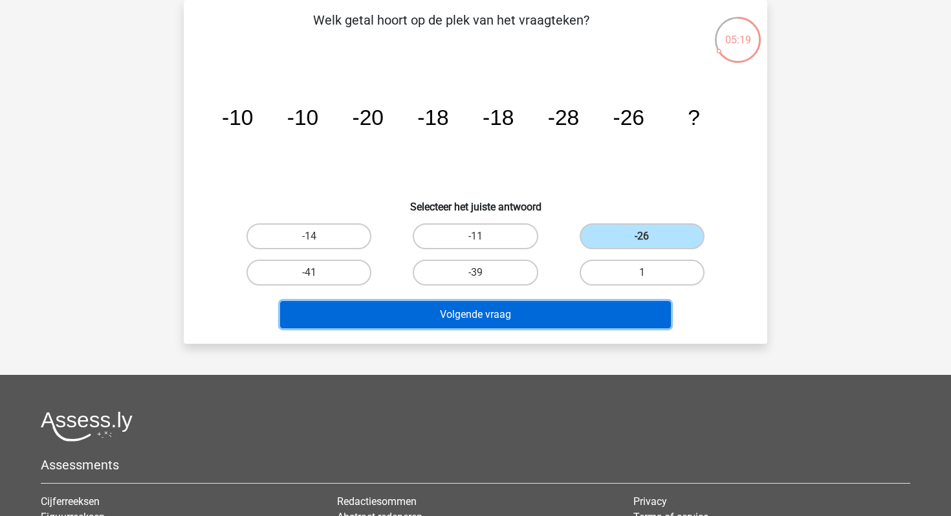
click at [562, 302] on button "Volgende vraag" at bounding box center [475, 314] width 391 height 27
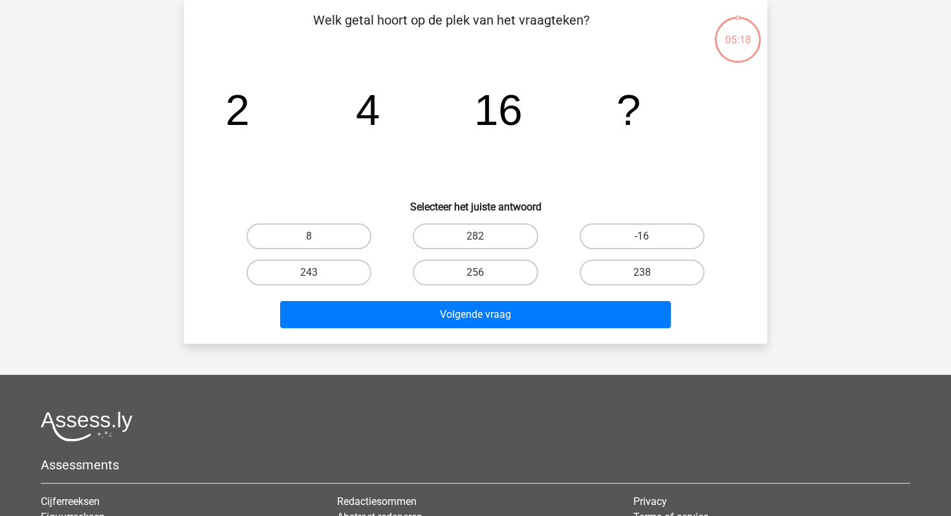
scroll to position [38, 0]
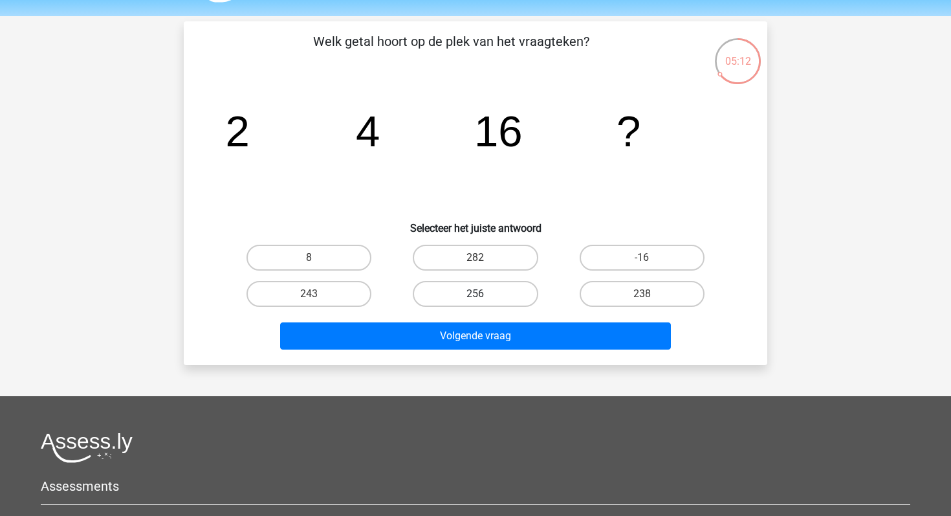
click at [498, 289] on label "256" at bounding box center [475, 294] width 125 height 26
click at [484, 294] on input "256" at bounding box center [480, 298] width 8 height 8
radio input "true"
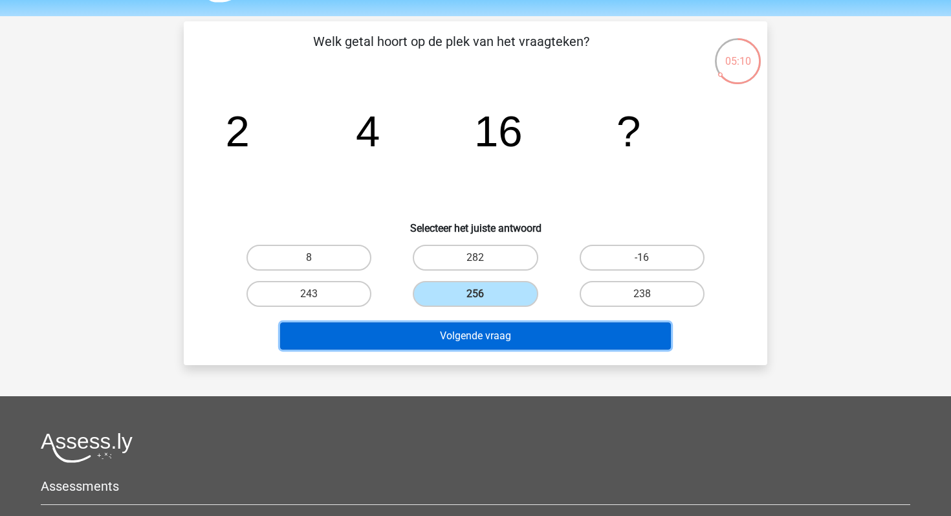
click at [476, 337] on button "Volgende vraag" at bounding box center [475, 335] width 391 height 27
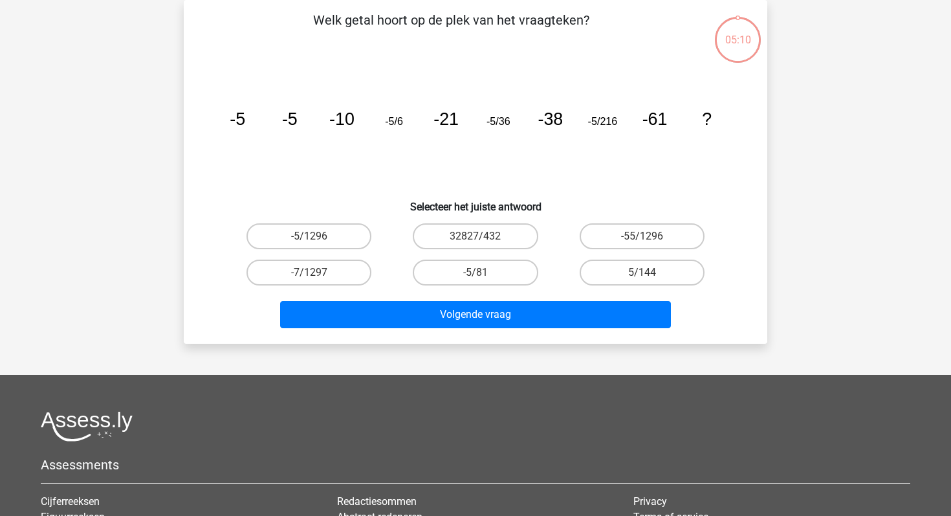
scroll to position [34, 0]
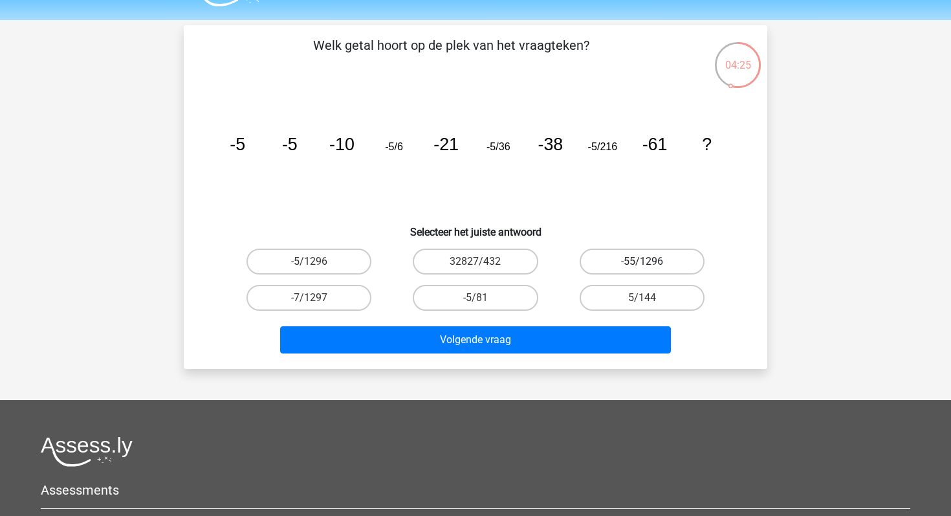
click at [677, 257] on label "-55/1296" at bounding box center [642, 261] width 125 height 26
click at [650, 261] on input "-55/1296" at bounding box center [646, 265] width 8 height 8
radio input "true"
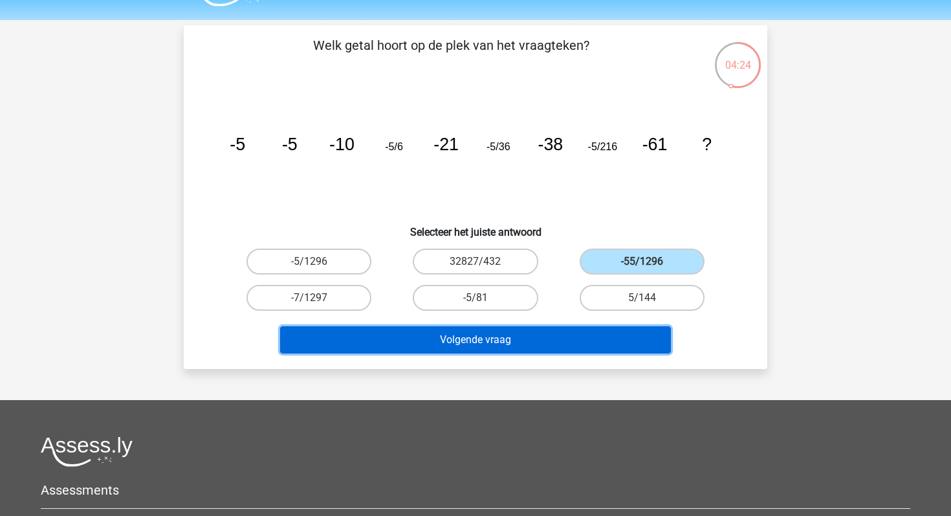
click at [610, 343] on button "Volgende vraag" at bounding box center [475, 339] width 391 height 27
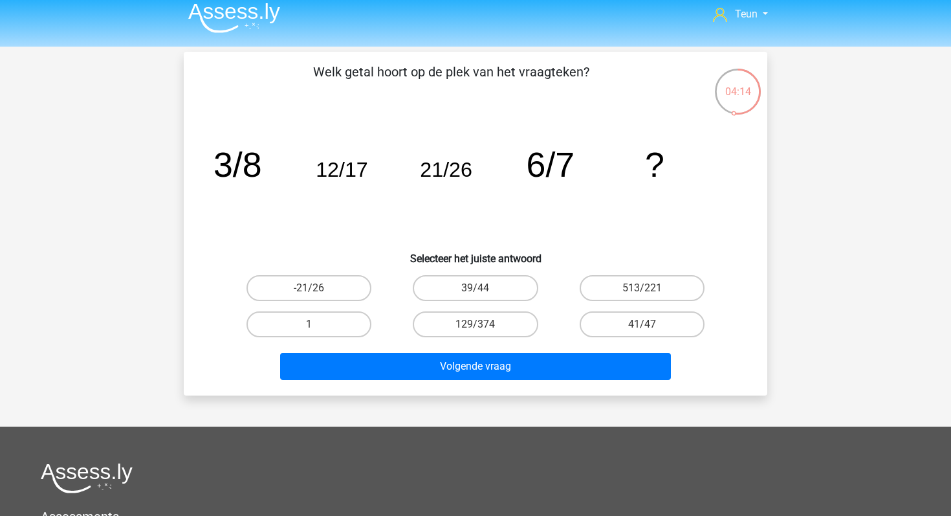
scroll to position [2, 0]
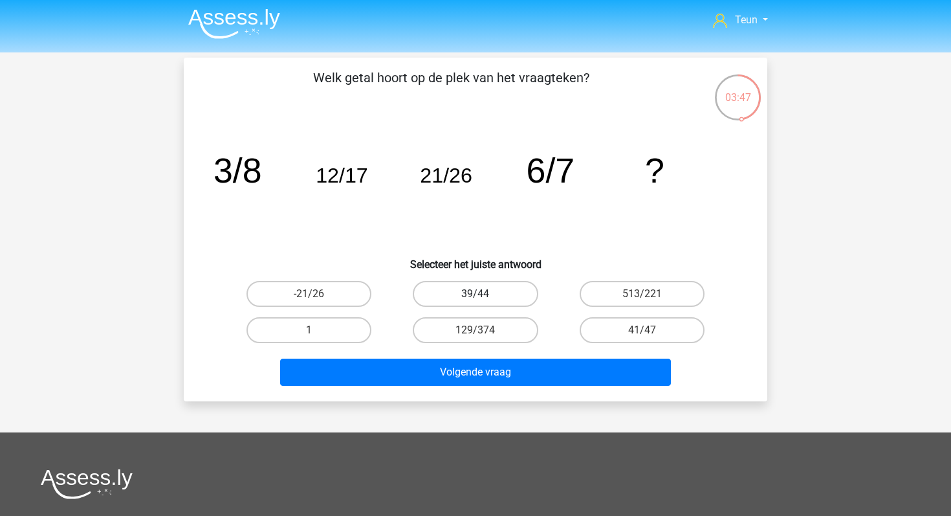
click at [500, 286] on label "39/44" at bounding box center [475, 294] width 125 height 26
click at [484, 294] on input "39/44" at bounding box center [480, 298] width 8 height 8
radio input "true"
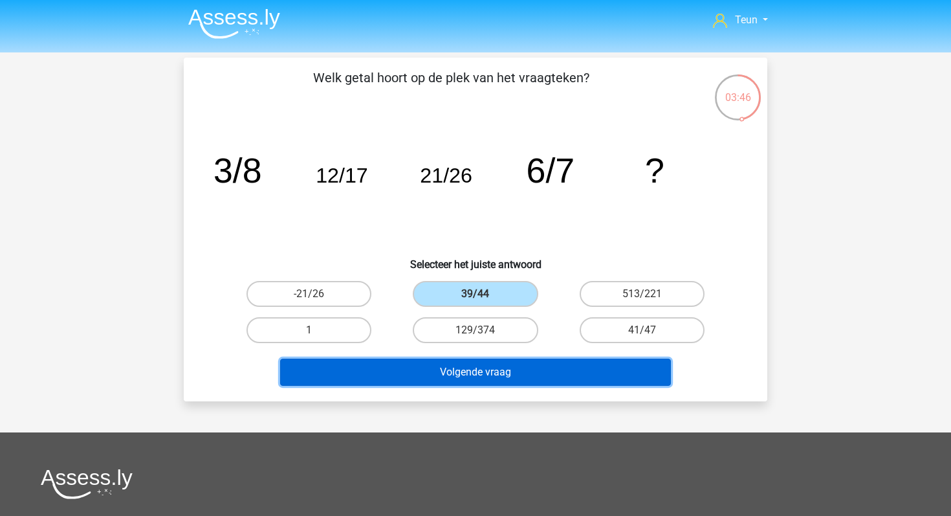
click at [500, 364] on button "Volgende vraag" at bounding box center [475, 371] width 391 height 27
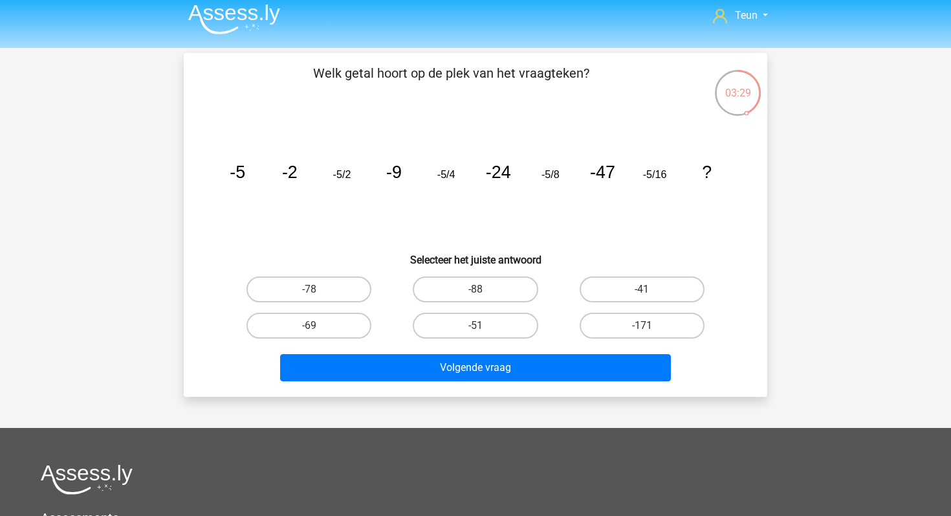
scroll to position [7, 0]
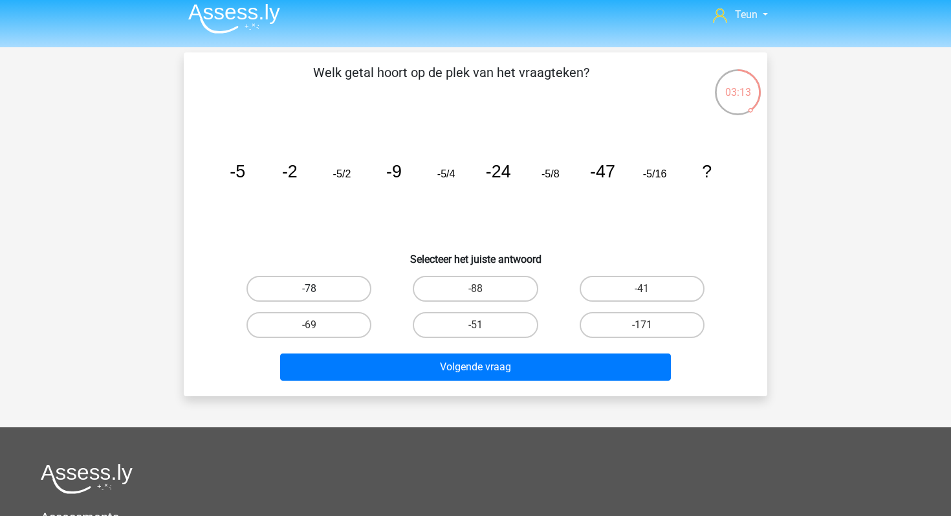
click at [353, 297] on label "-78" at bounding box center [309, 289] width 125 height 26
click at [318, 297] on input "-78" at bounding box center [313, 293] width 8 height 8
radio input "true"
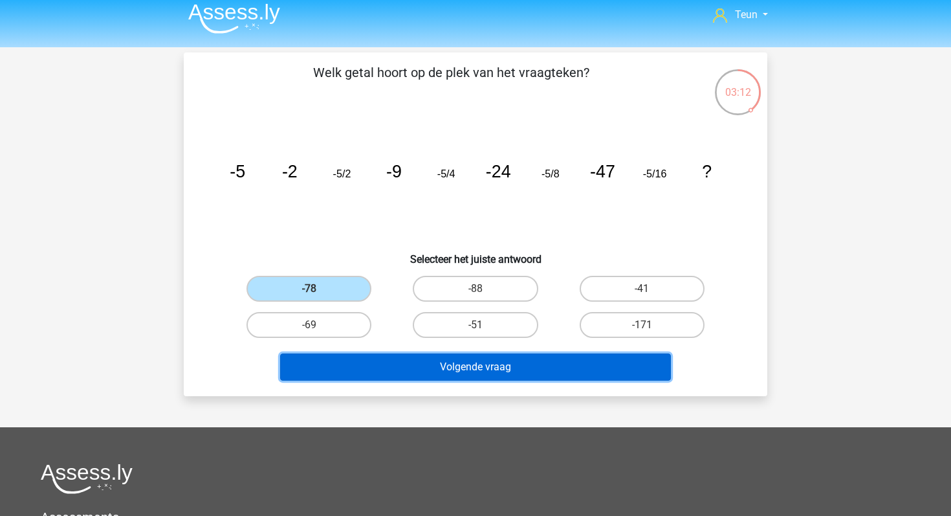
click at [401, 373] on button "Volgende vraag" at bounding box center [475, 366] width 391 height 27
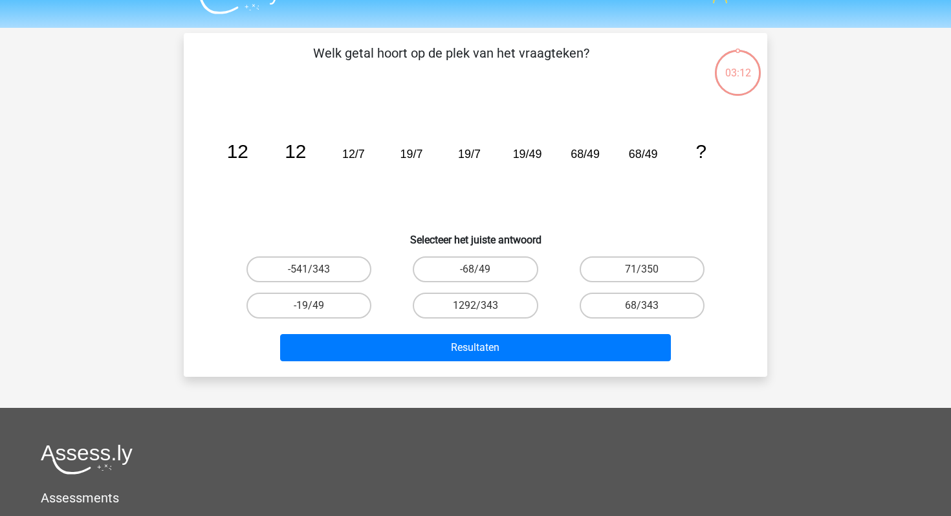
scroll to position [17, 0]
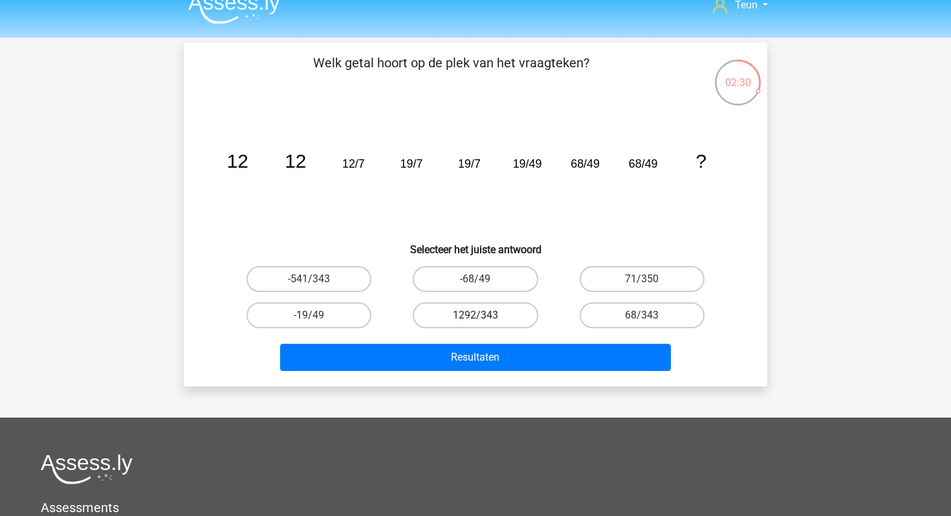
click at [514, 316] on label "1292/343" at bounding box center [475, 315] width 125 height 26
click at [484, 316] on input "1292/343" at bounding box center [480, 319] width 8 height 8
radio input "true"
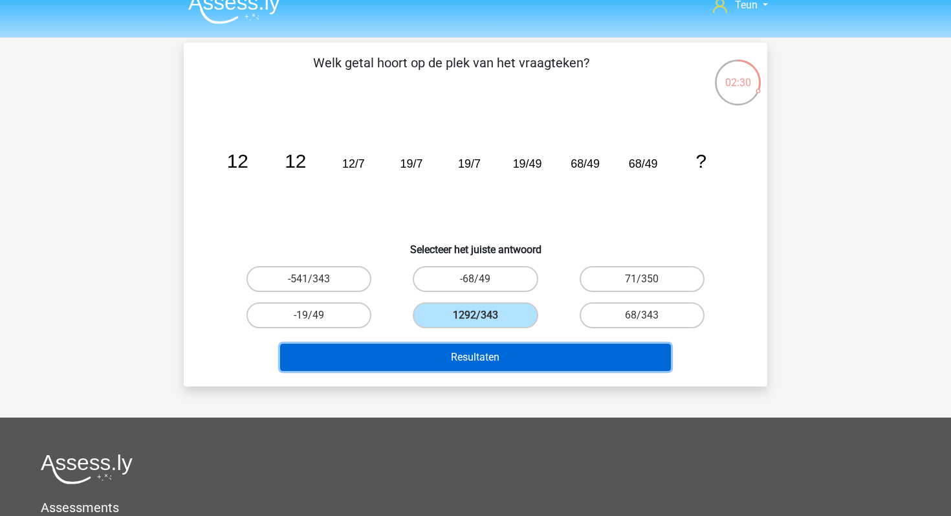
click at [514, 367] on button "Resultaten" at bounding box center [475, 357] width 391 height 27
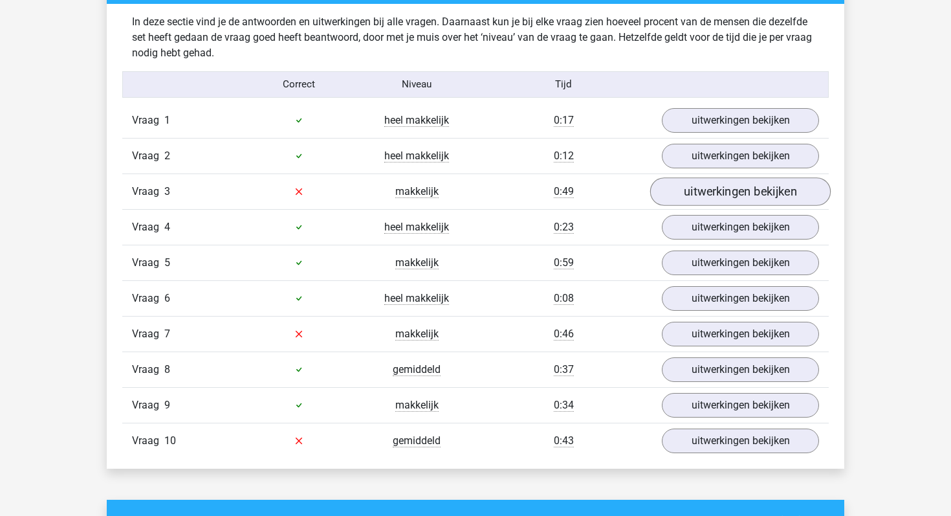
scroll to position [788, 0]
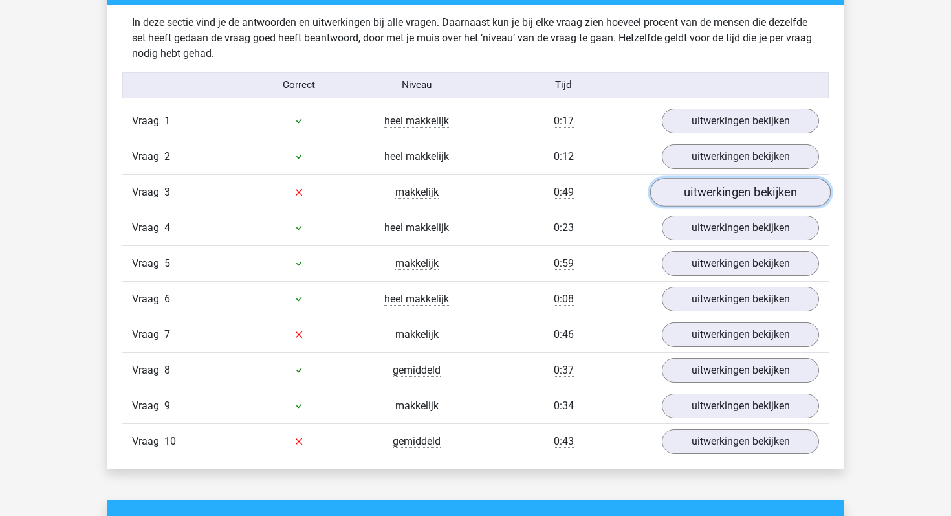
click at [780, 202] on link "uitwerkingen bekijken" at bounding box center [740, 192] width 181 height 28
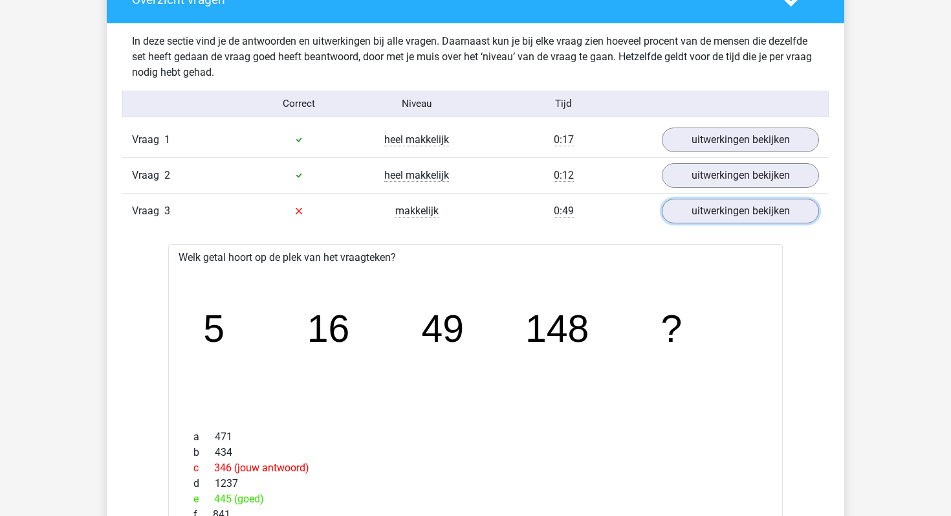
scroll to position [697, 0]
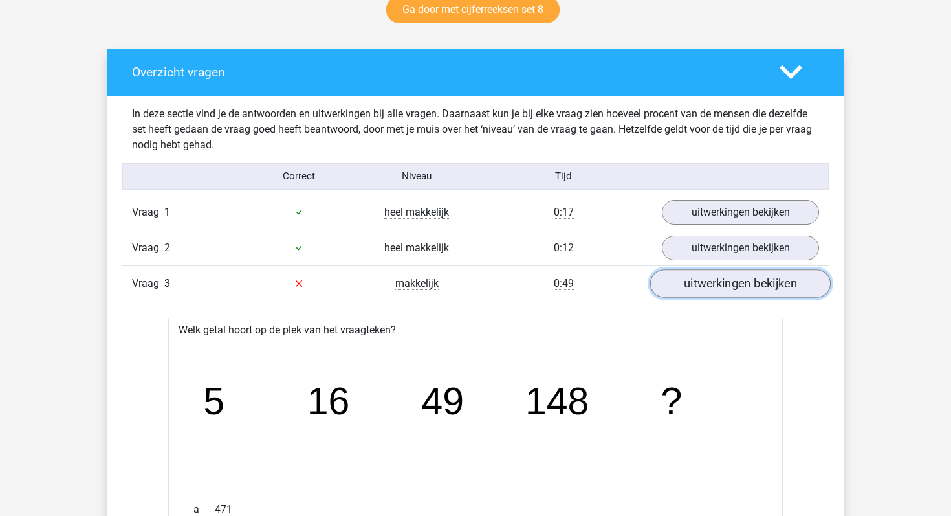
click at [695, 296] on link "uitwerkingen bekijken" at bounding box center [740, 283] width 181 height 28
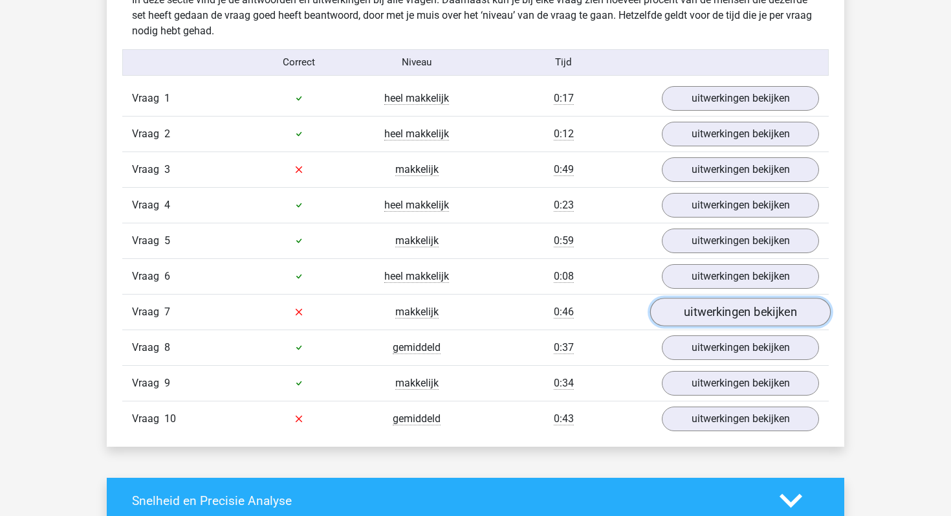
click at [709, 309] on link "uitwerkingen bekijken" at bounding box center [740, 312] width 181 height 28
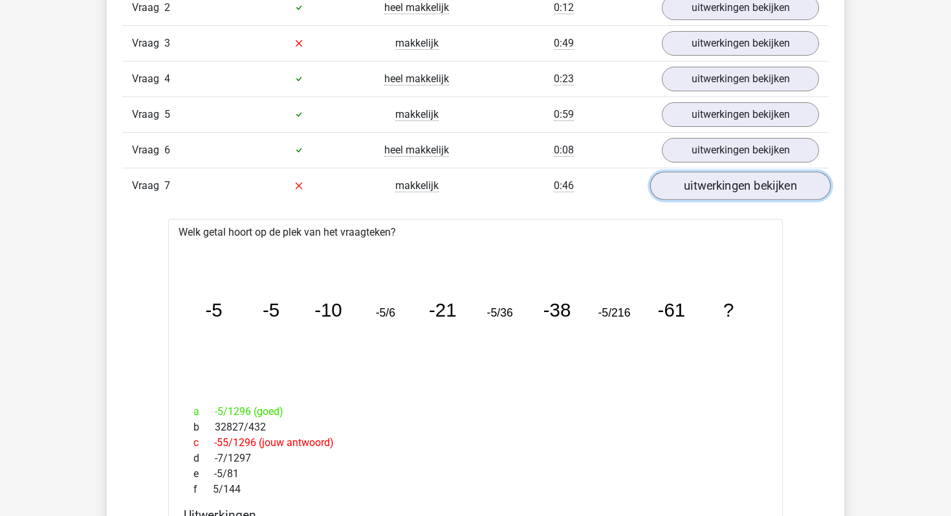
scroll to position [928, 0]
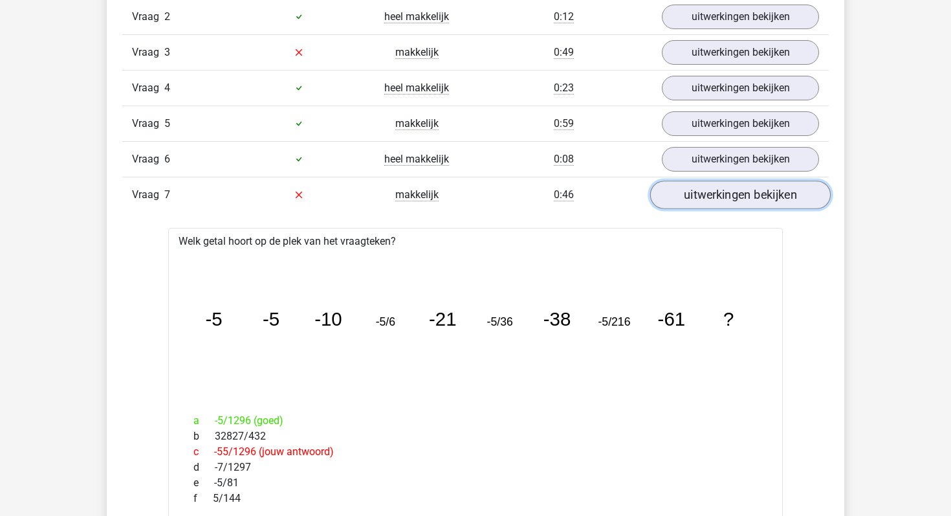
click at [733, 189] on link "uitwerkingen bekijken" at bounding box center [740, 195] width 181 height 28
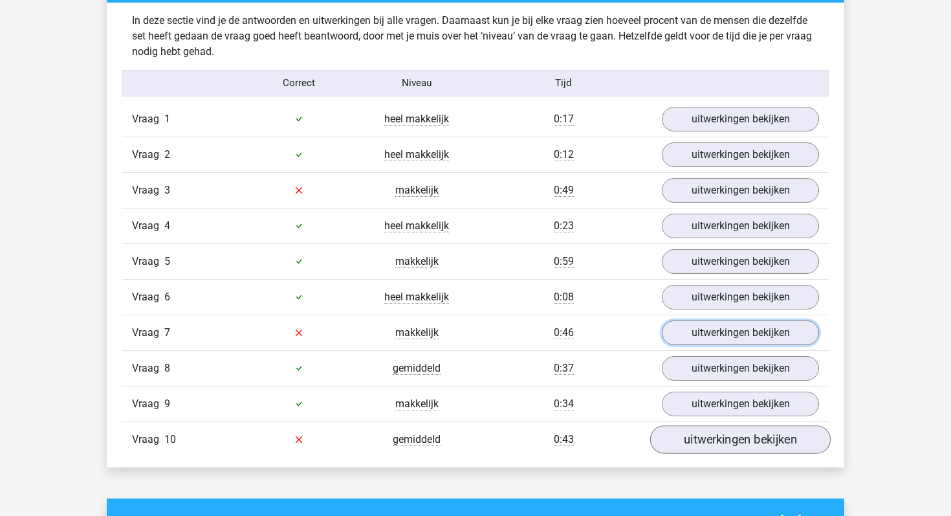
scroll to position [828, 0]
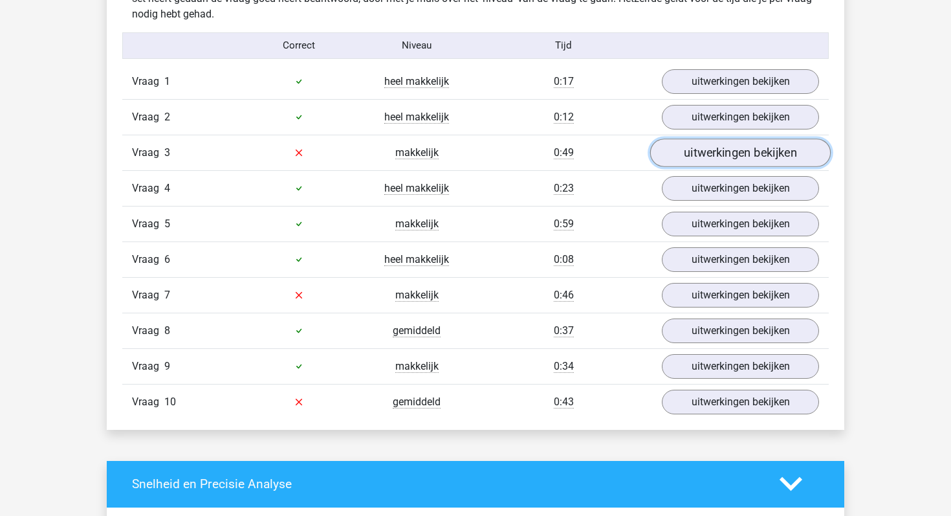
click at [717, 164] on link "uitwerkingen bekijken" at bounding box center [740, 152] width 181 height 28
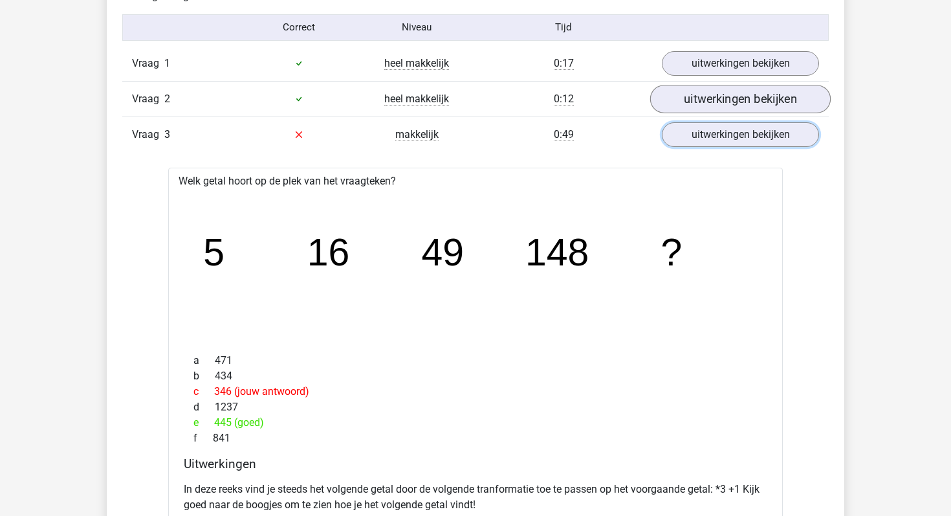
scroll to position [837, 0]
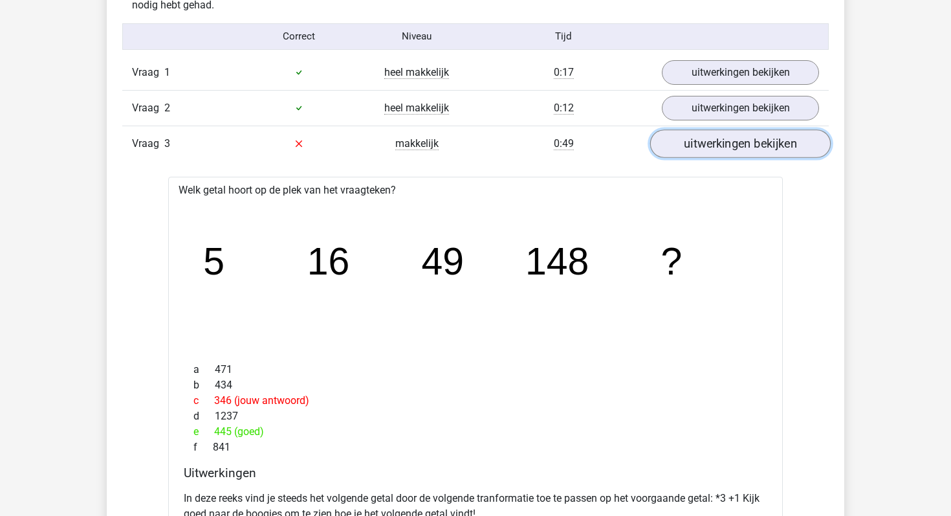
click at [712, 142] on link "uitwerkingen bekijken" at bounding box center [740, 143] width 181 height 28
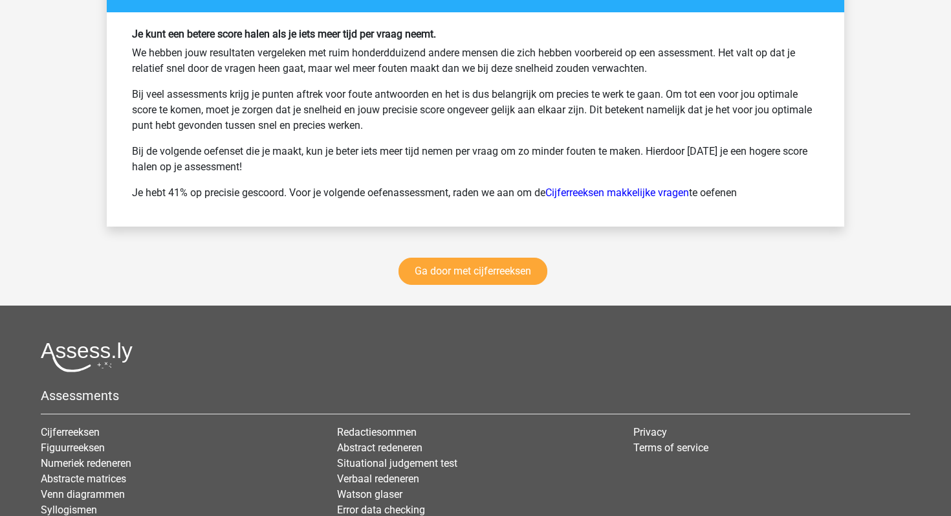
scroll to position [1759, 0]
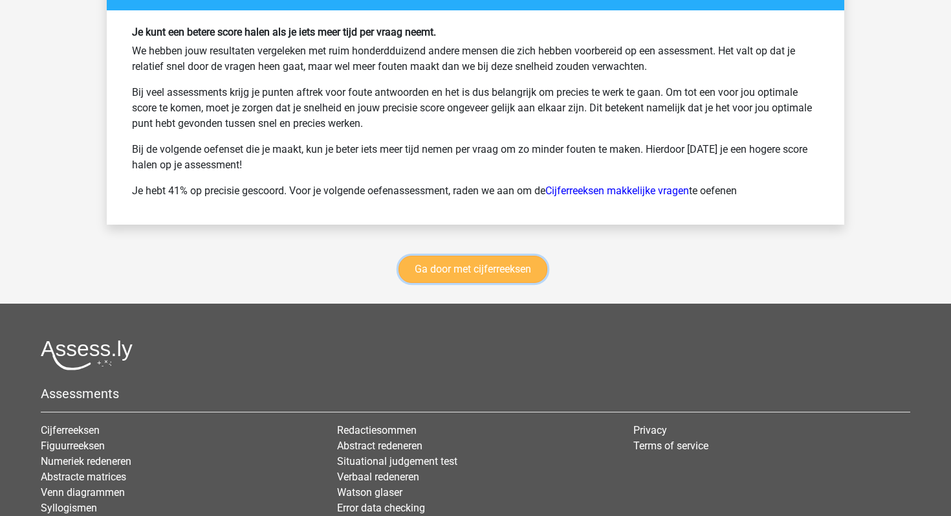
click at [496, 272] on link "Ga door met cijferreeksen" at bounding box center [473, 269] width 149 height 27
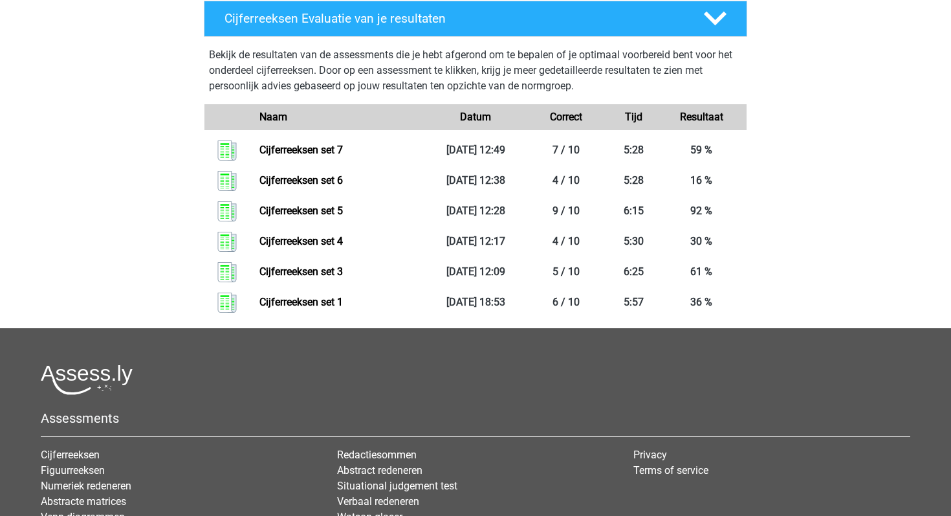
scroll to position [1483, 0]
